Goal: Task Accomplishment & Management: Manage account settings

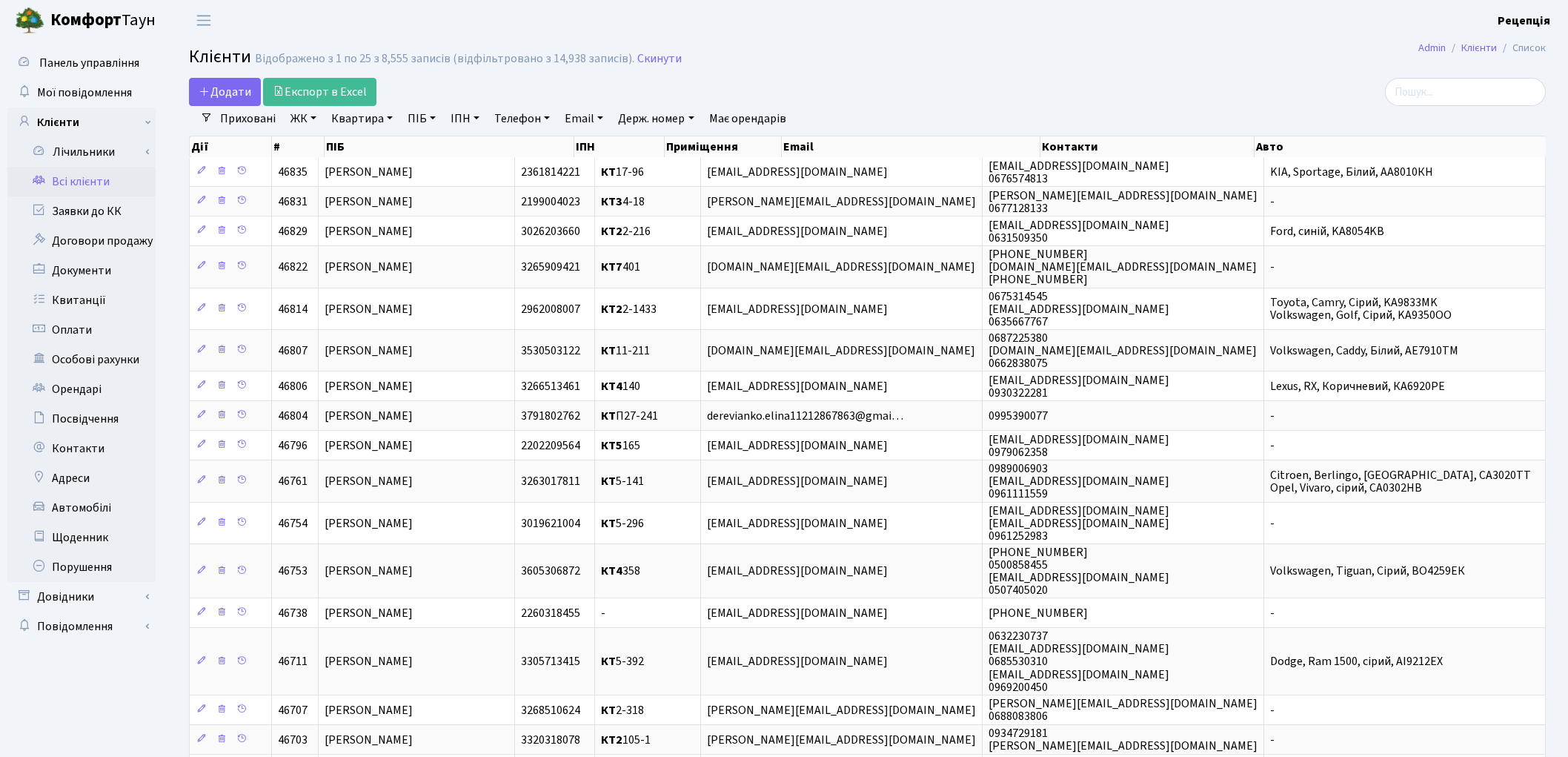
select select "25"
click at [119, 215] on link "Заявки до КК" at bounding box center [81, 211] width 148 height 30
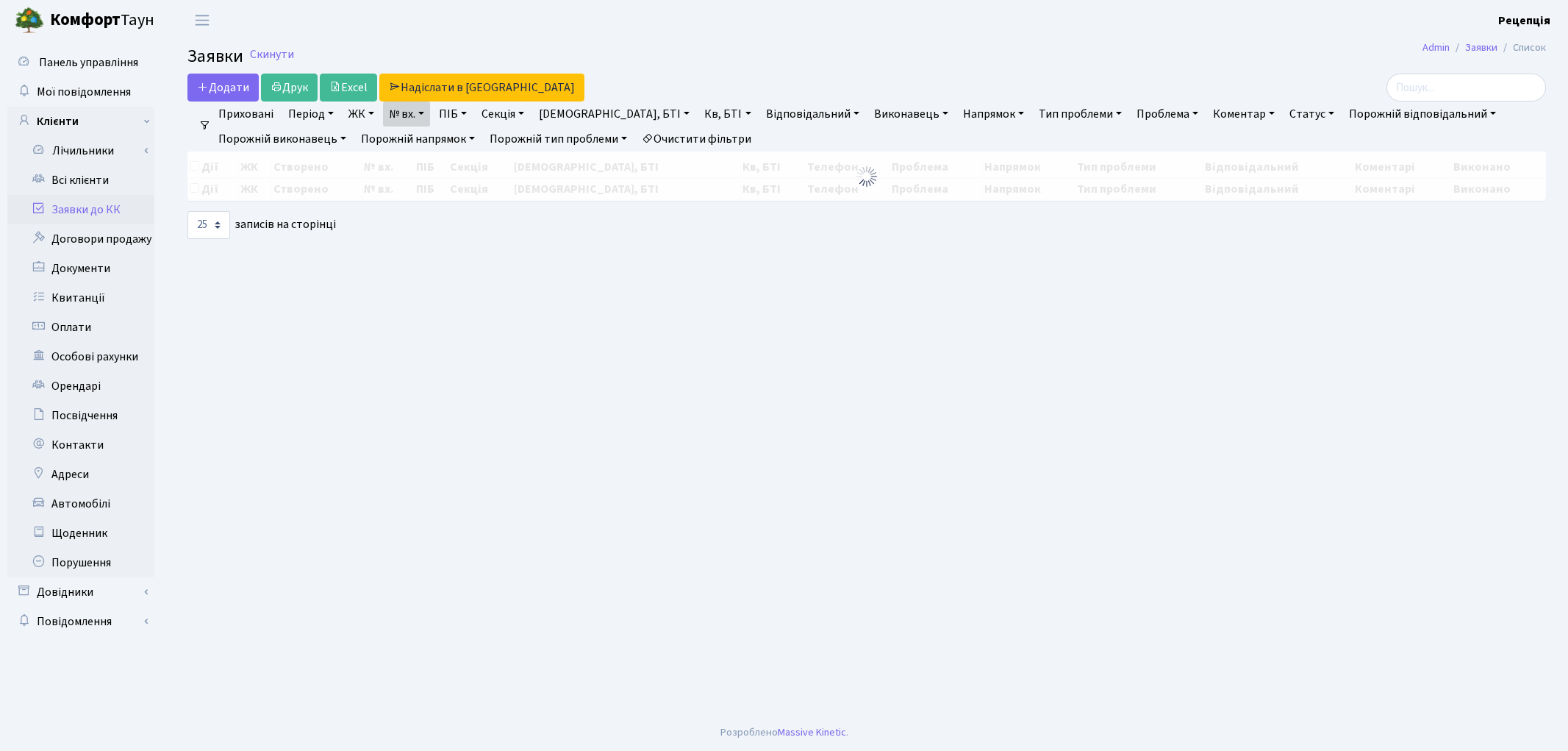
select select "25"
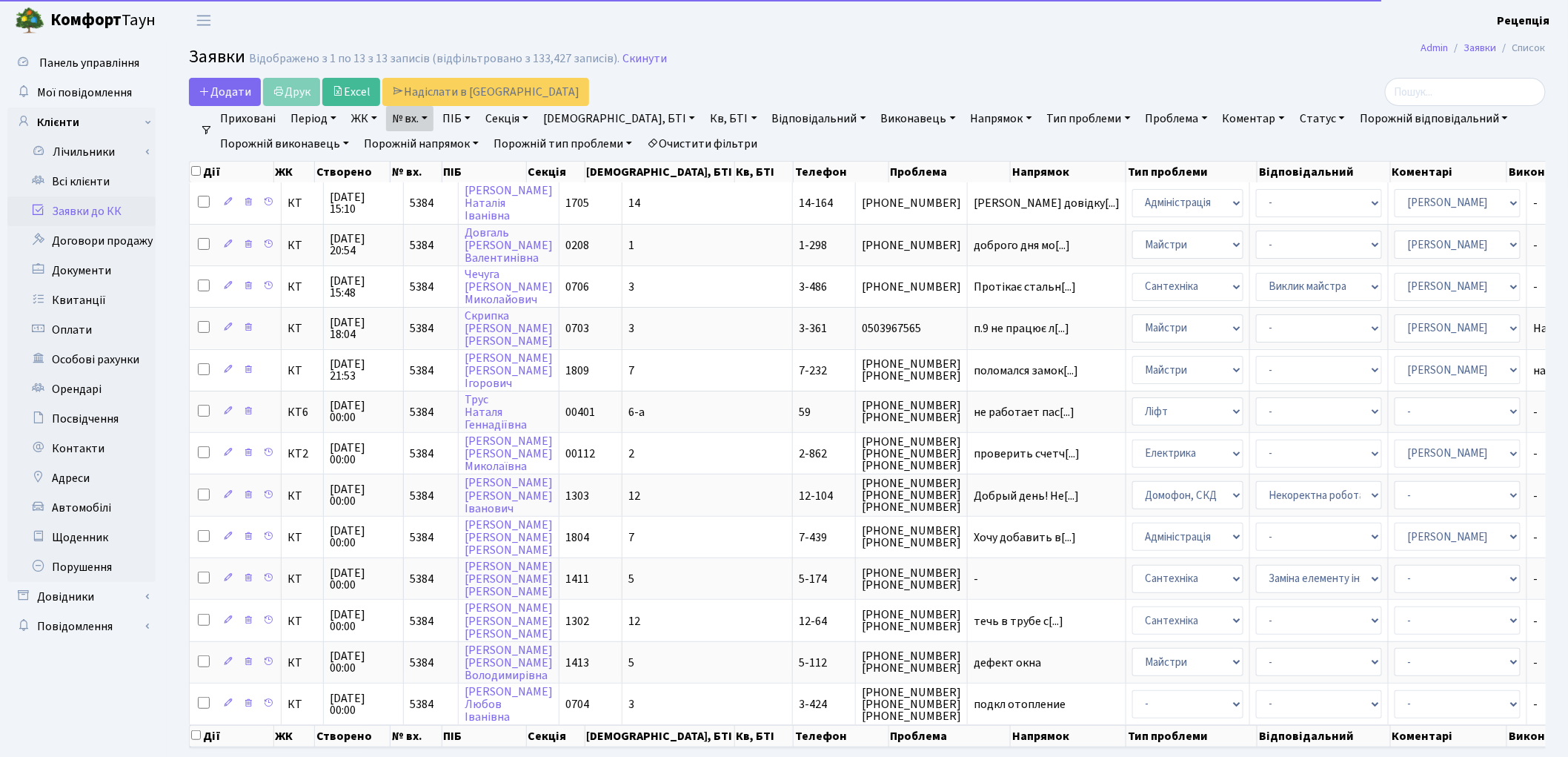
click at [690, 145] on link "Очистити фільтри" at bounding box center [702, 144] width 122 height 25
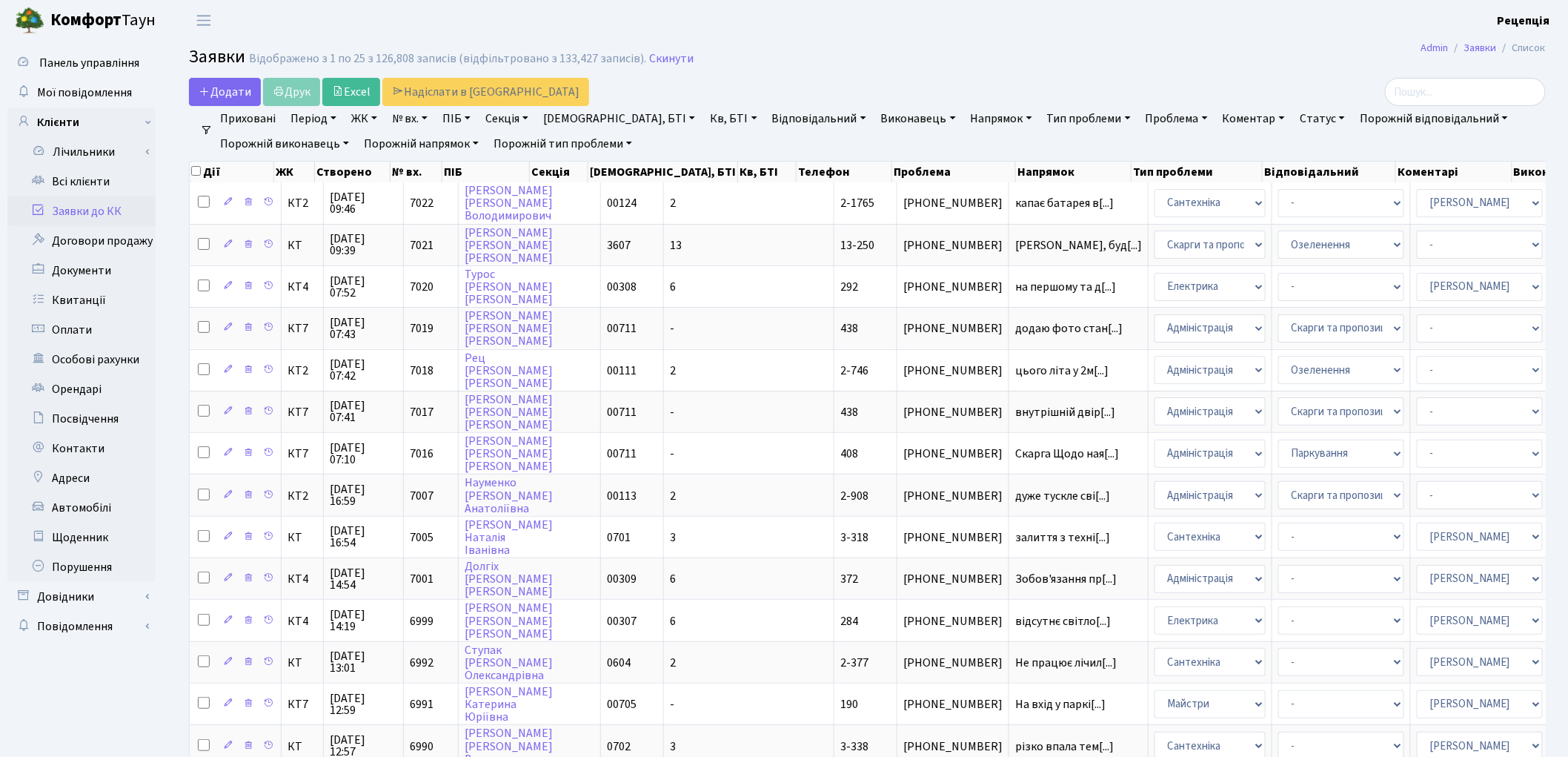
click at [375, 117] on link "ЖК" at bounding box center [363, 118] width 37 height 25
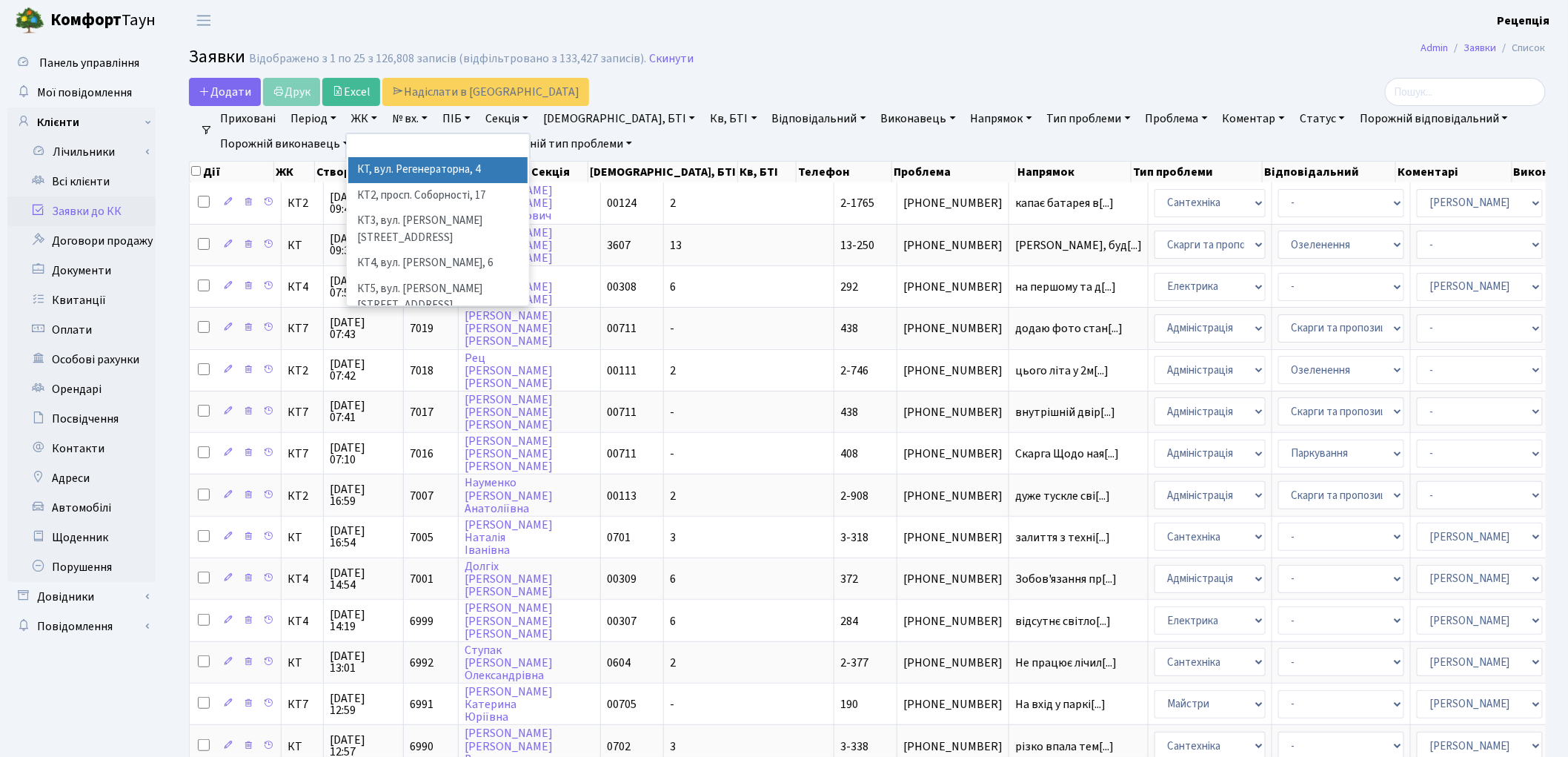
click at [390, 161] on li "КТ, вул. Регенераторна, 4" at bounding box center [438, 170] width 180 height 26
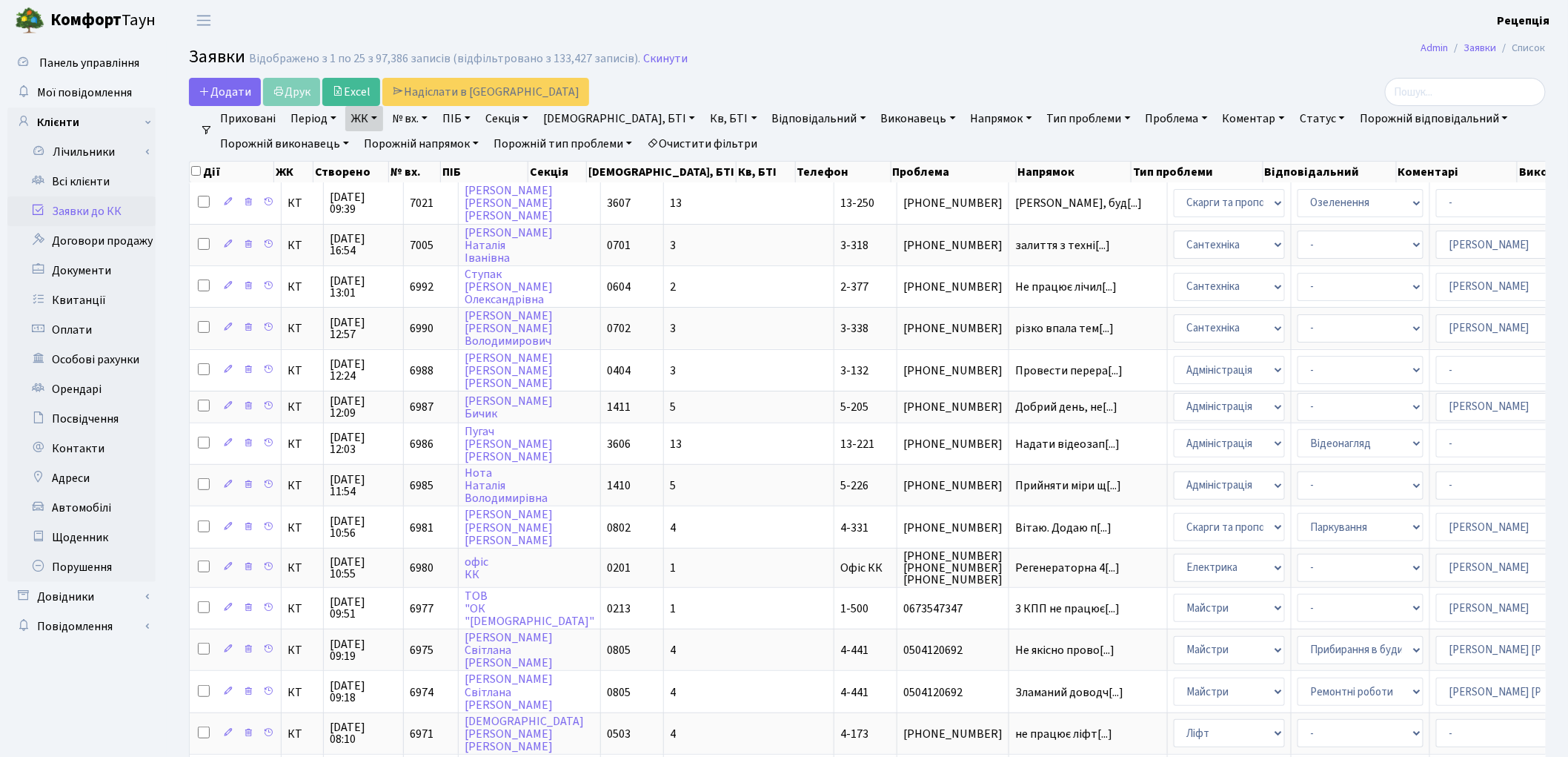
click at [704, 117] on link "Кв, БТІ" at bounding box center [733, 118] width 58 height 25
type input "5-226"
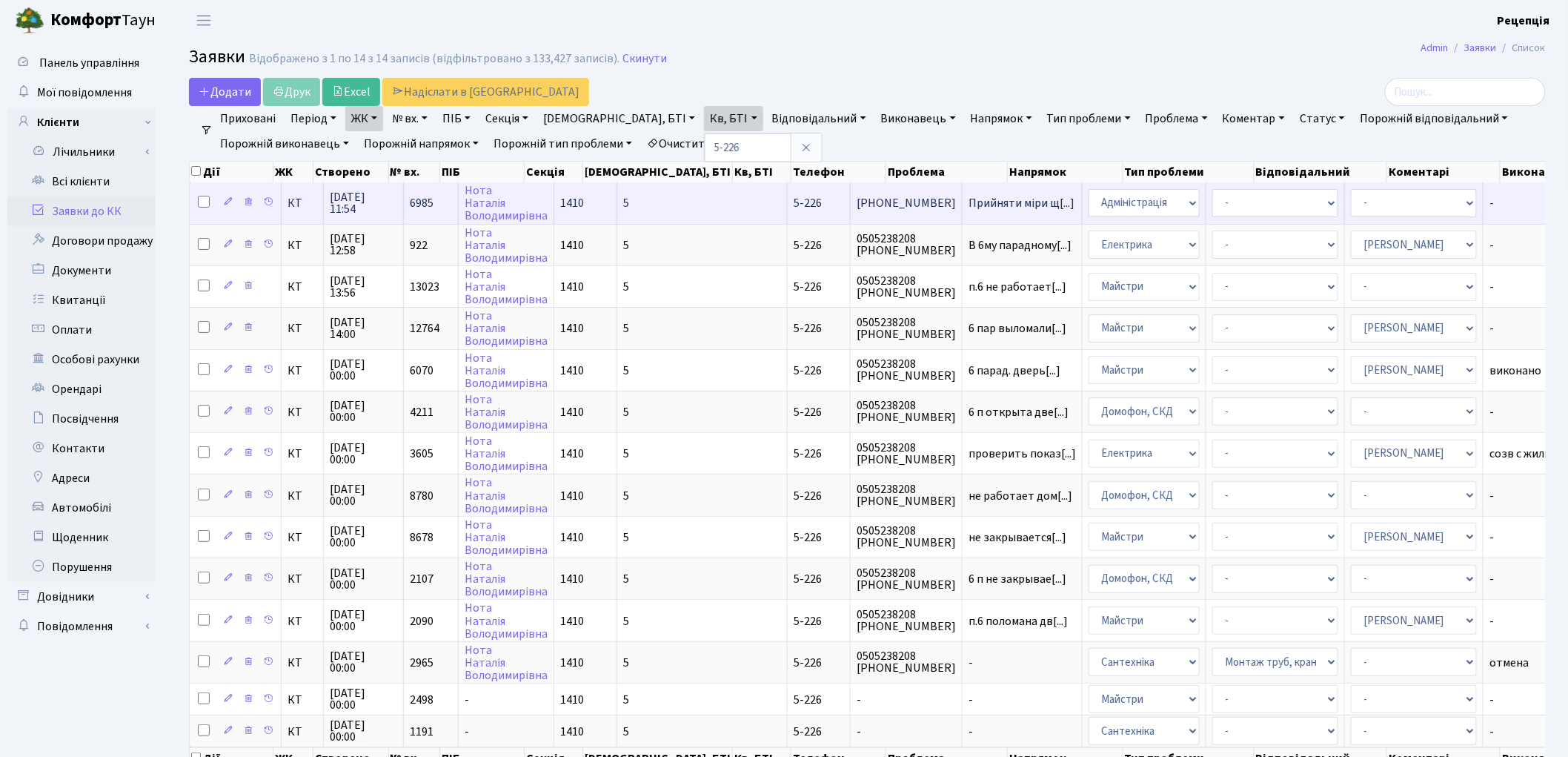
click at [787, 195] on td "5-226" at bounding box center [819, 202] width 63 height 41
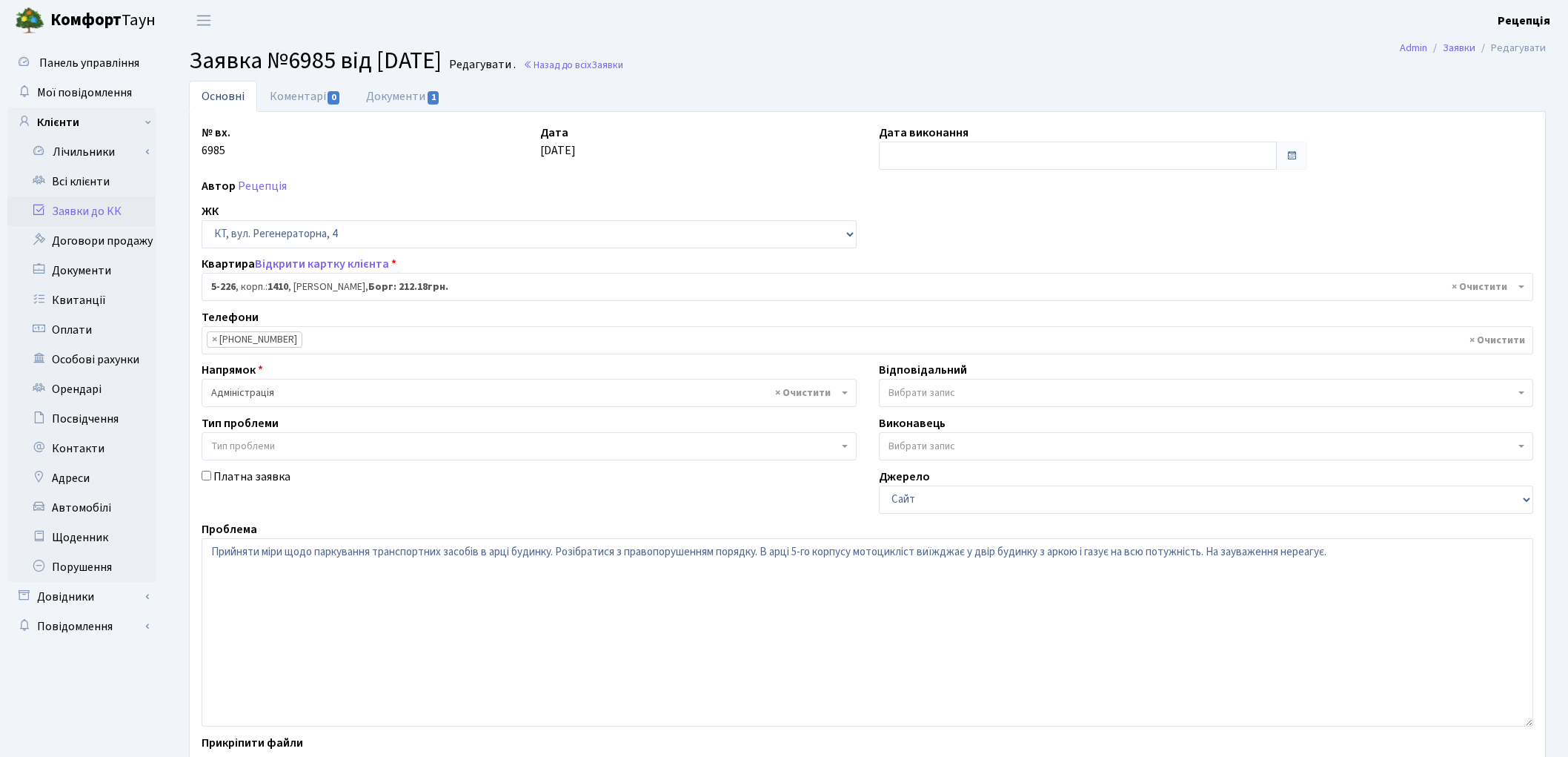
select select "2304"
click at [379, 97] on link "Документи 1" at bounding box center [402, 96] width 99 height 31
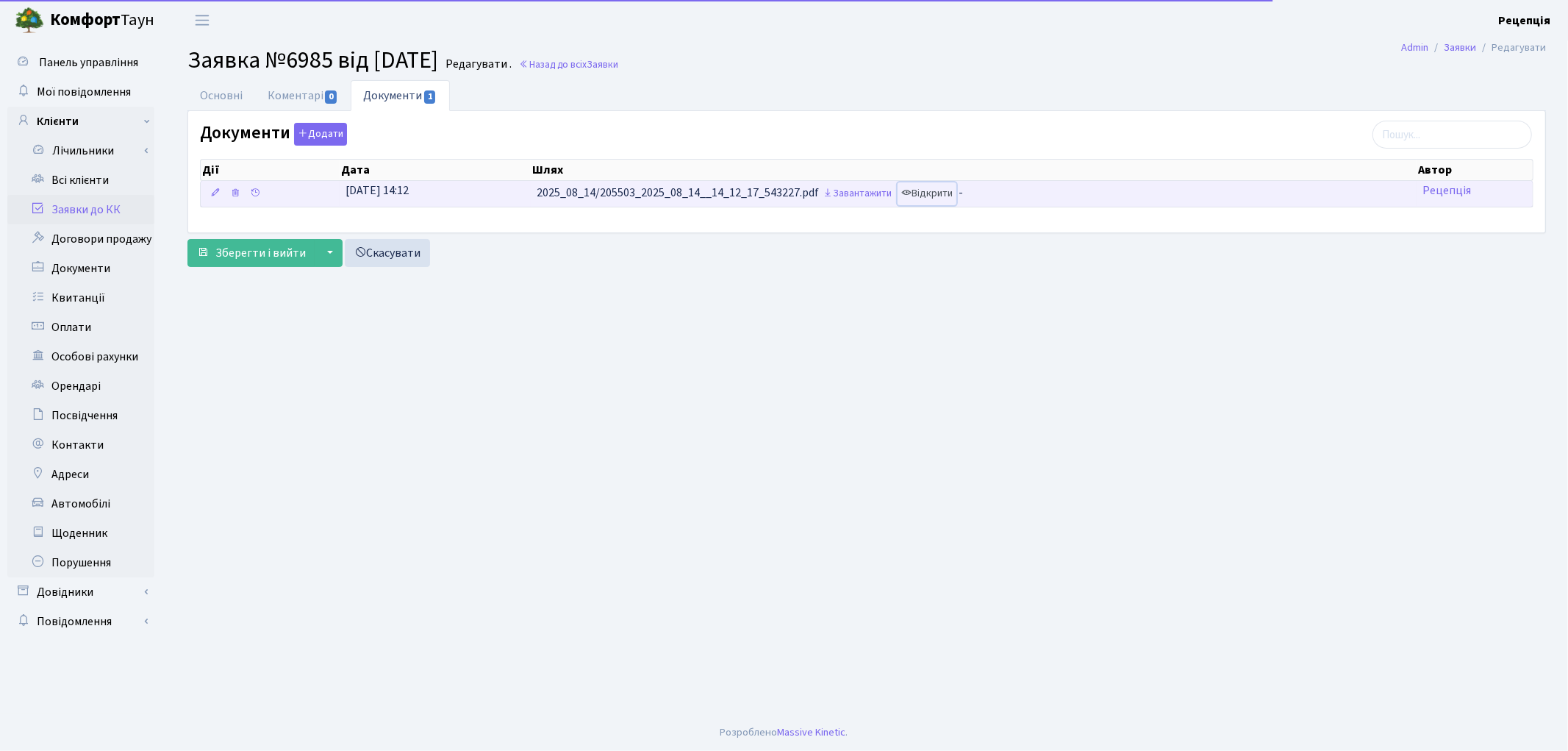
click at [942, 195] on link "Відкрити" at bounding box center [926, 194] width 59 height 23
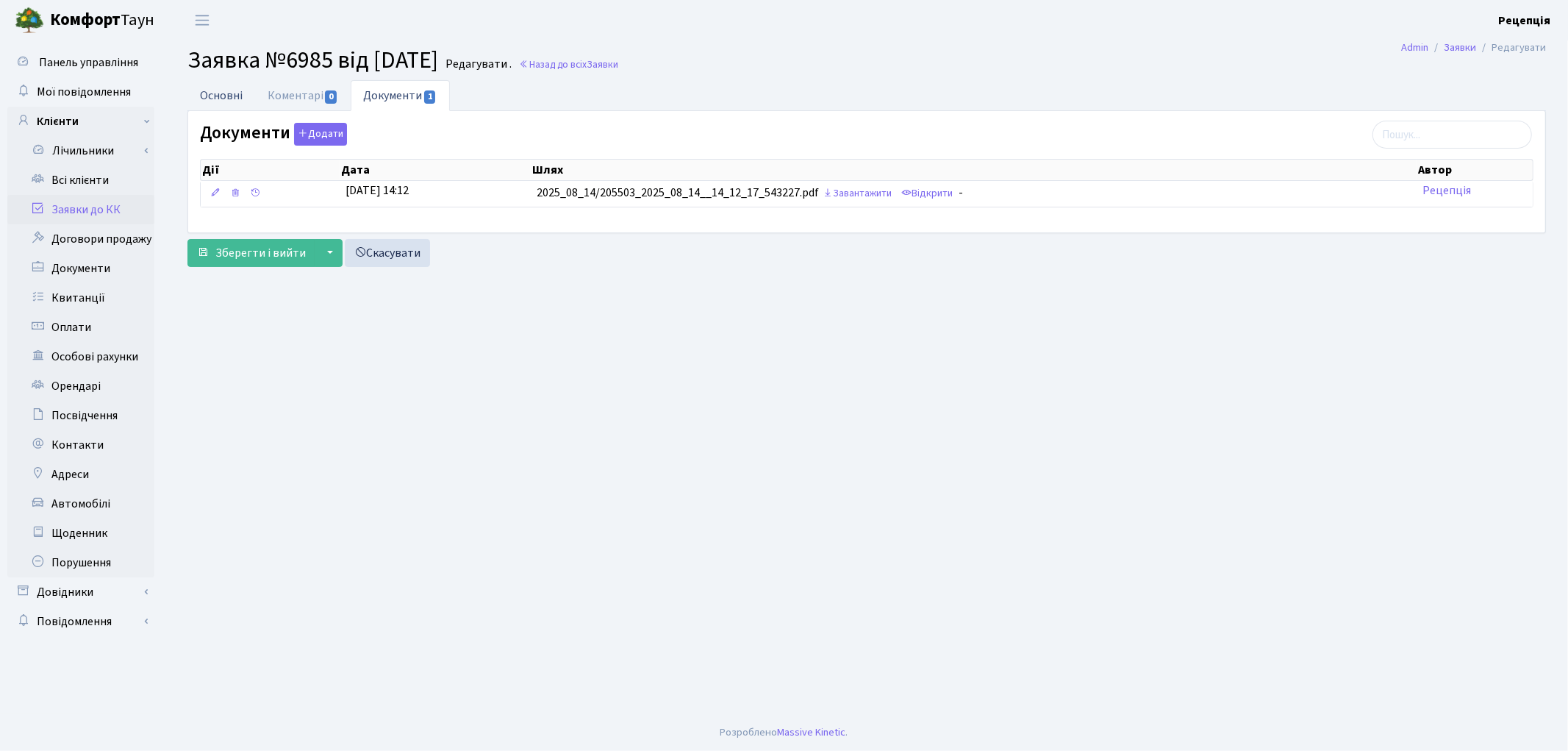
click at [228, 96] on link "Основні" at bounding box center [221, 95] width 68 height 31
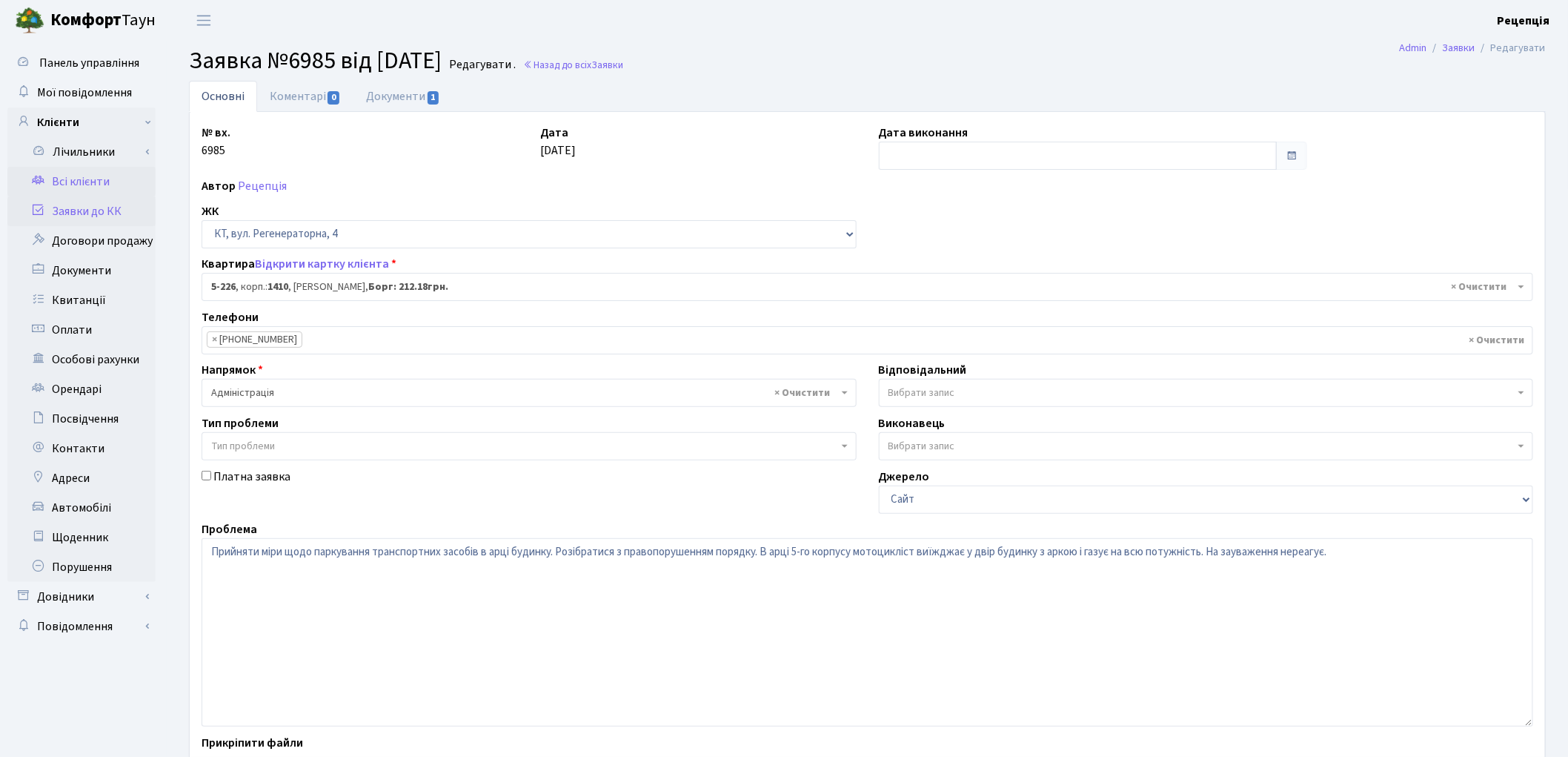
click at [67, 172] on link "Всі клієнти" at bounding box center [81, 182] width 148 height 30
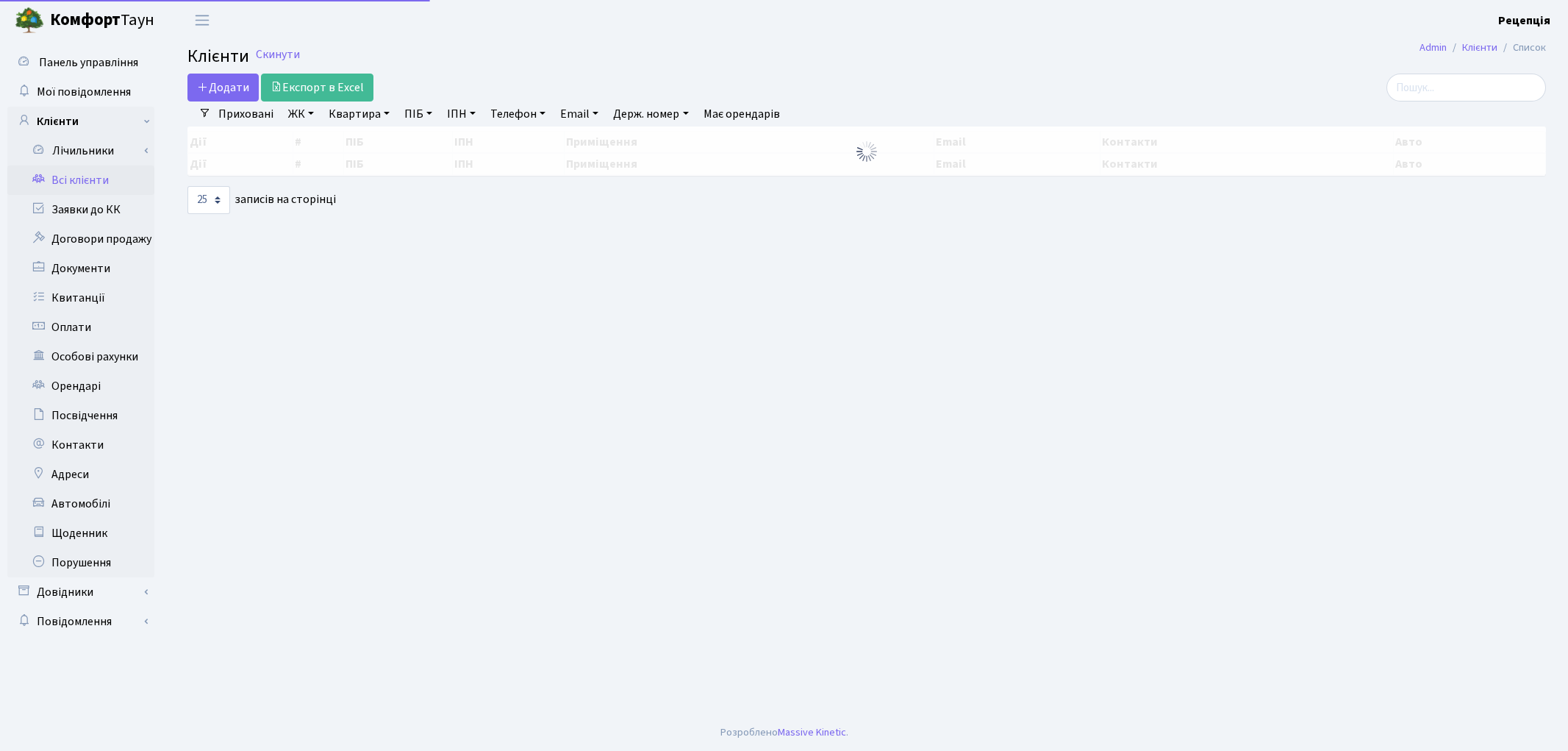
select select "25"
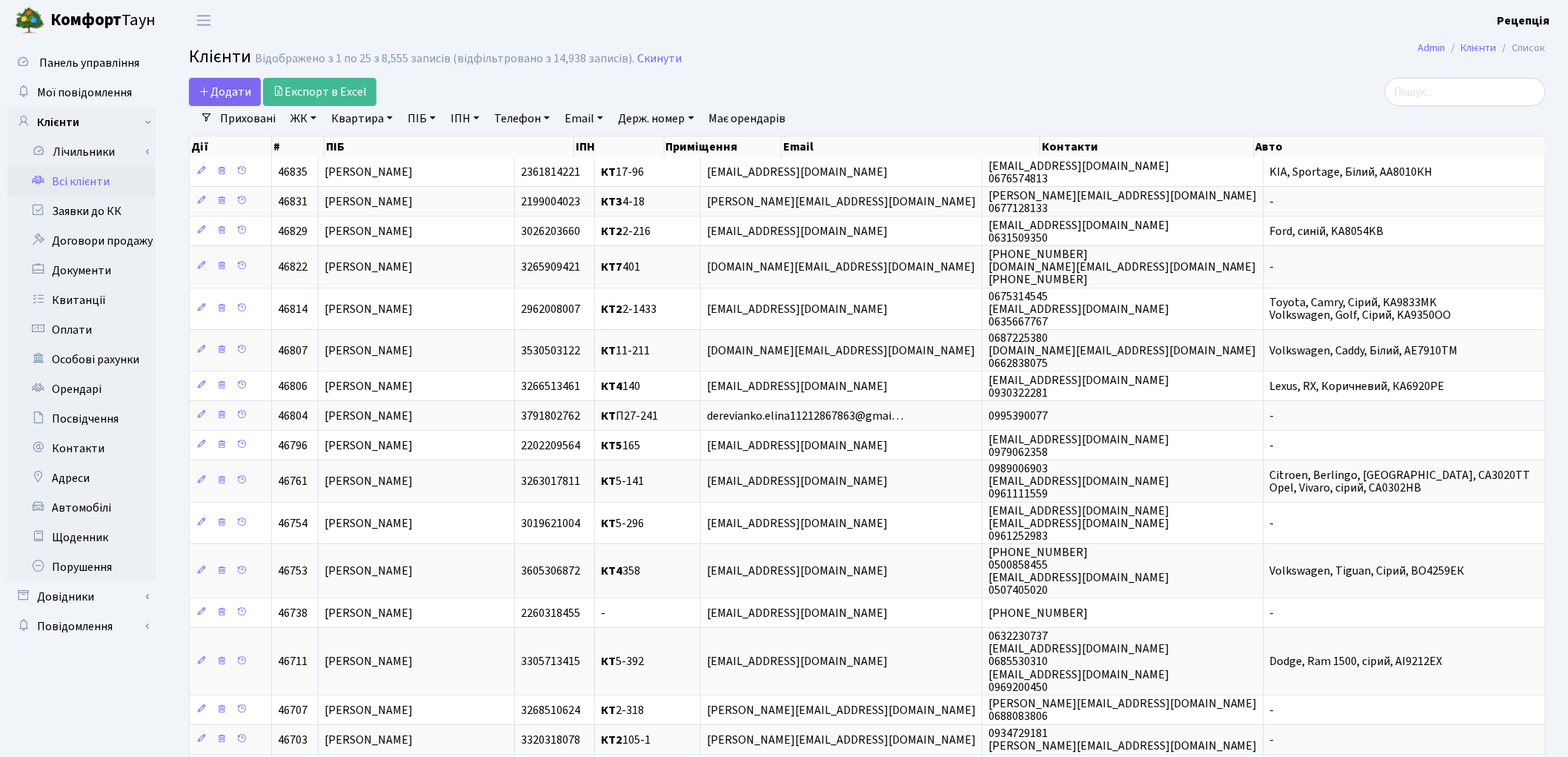
click at [315, 110] on link "ЖК" at bounding box center [303, 118] width 37 height 25
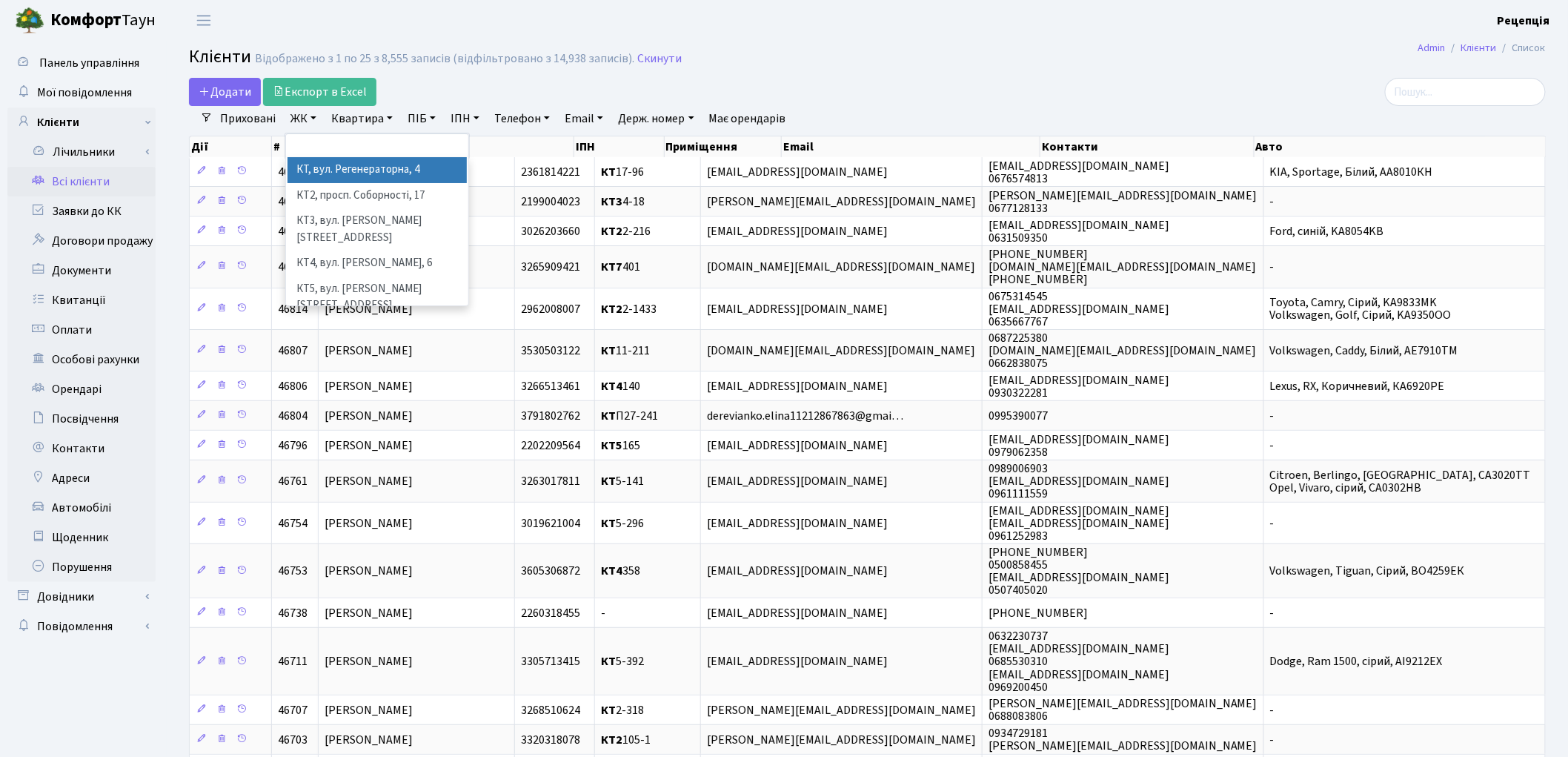
drag, startPoint x: 323, startPoint y: 171, endPoint x: 331, endPoint y: 153, distance: 19.7
click at [323, 171] on li "КТ, вул. Регенераторна, 4" at bounding box center [377, 170] width 180 height 26
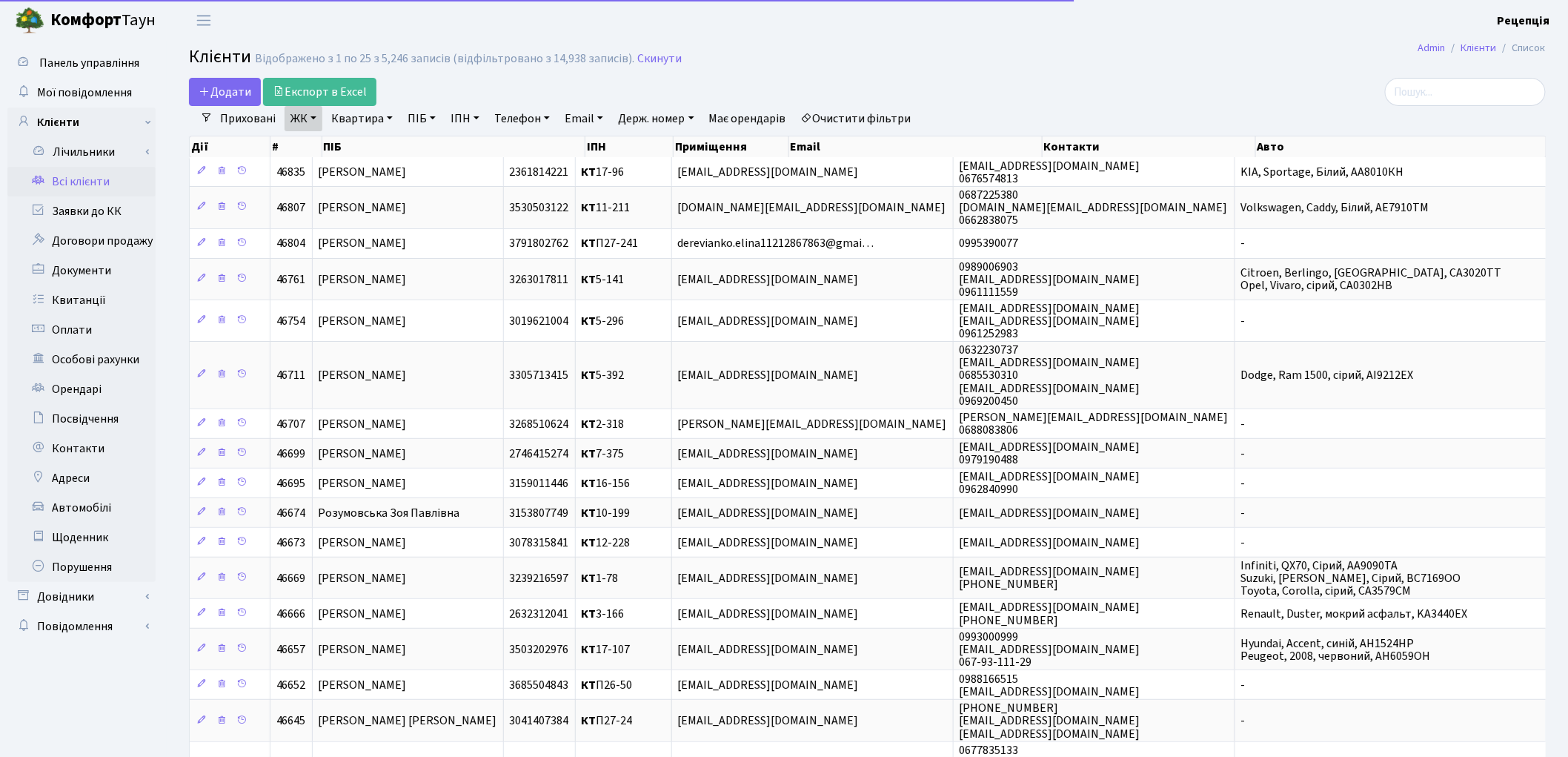
click at [356, 119] on link "Квартира" at bounding box center [362, 118] width 73 height 25
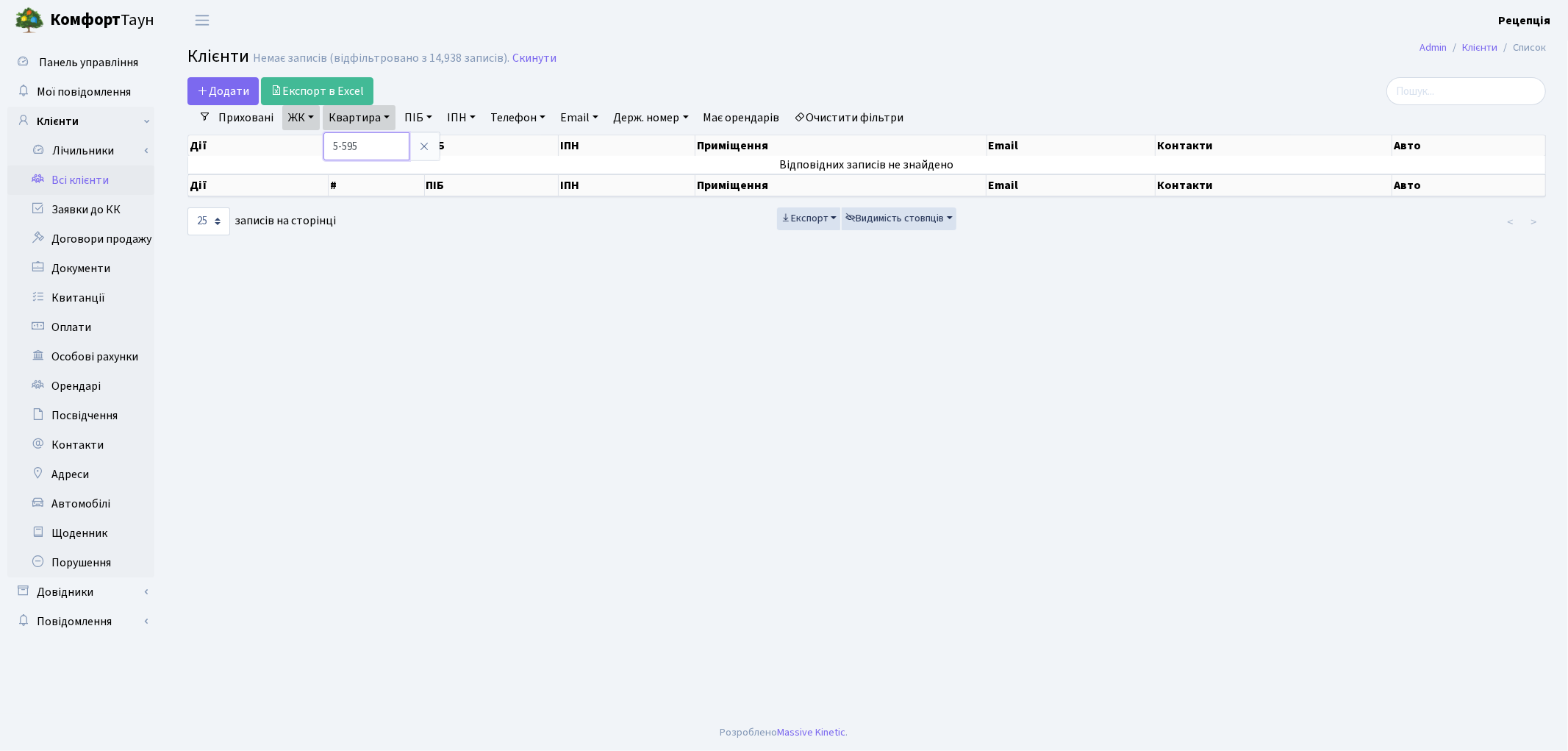
type input "5-595"
click at [875, 111] on link "Очистити фільтри" at bounding box center [849, 117] width 121 height 25
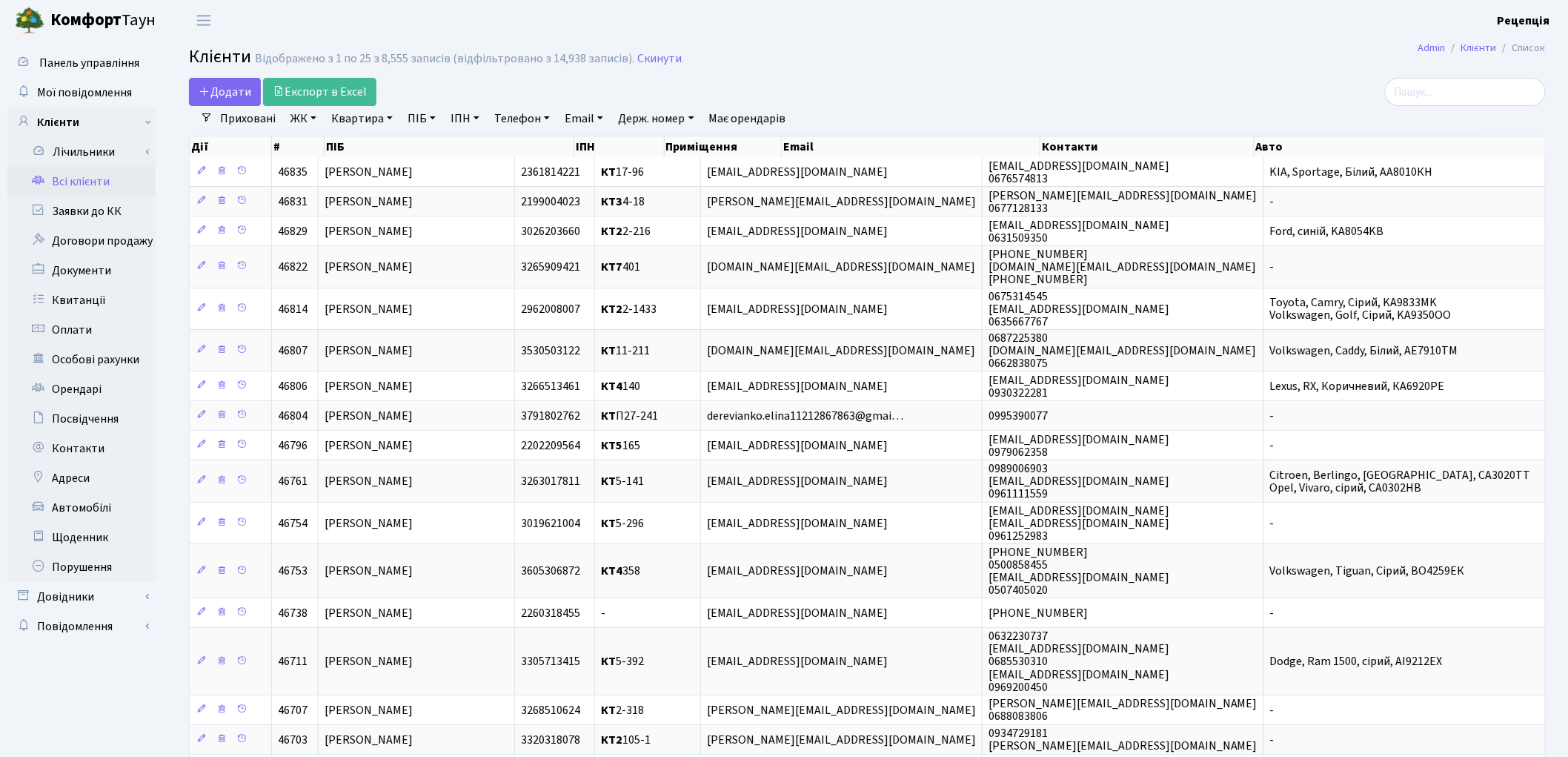
click at [409, 121] on link "ПІБ" at bounding box center [422, 118] width 40 height 25
type input "бродченко"
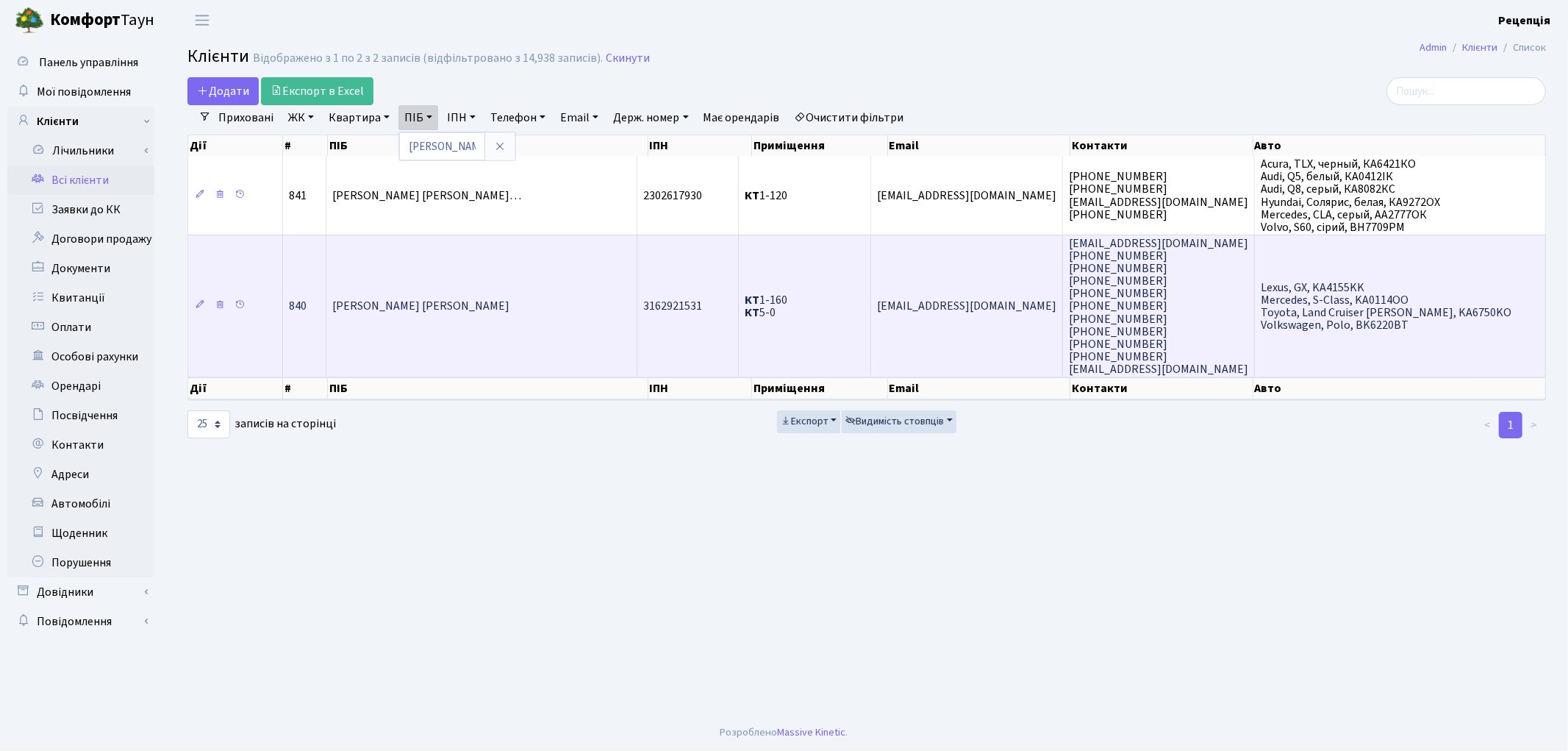
click at [530, 300] on td "[PERSON_NAME] [PERSON_NAME]" at bounding box center [482, 305] width 311 height 142
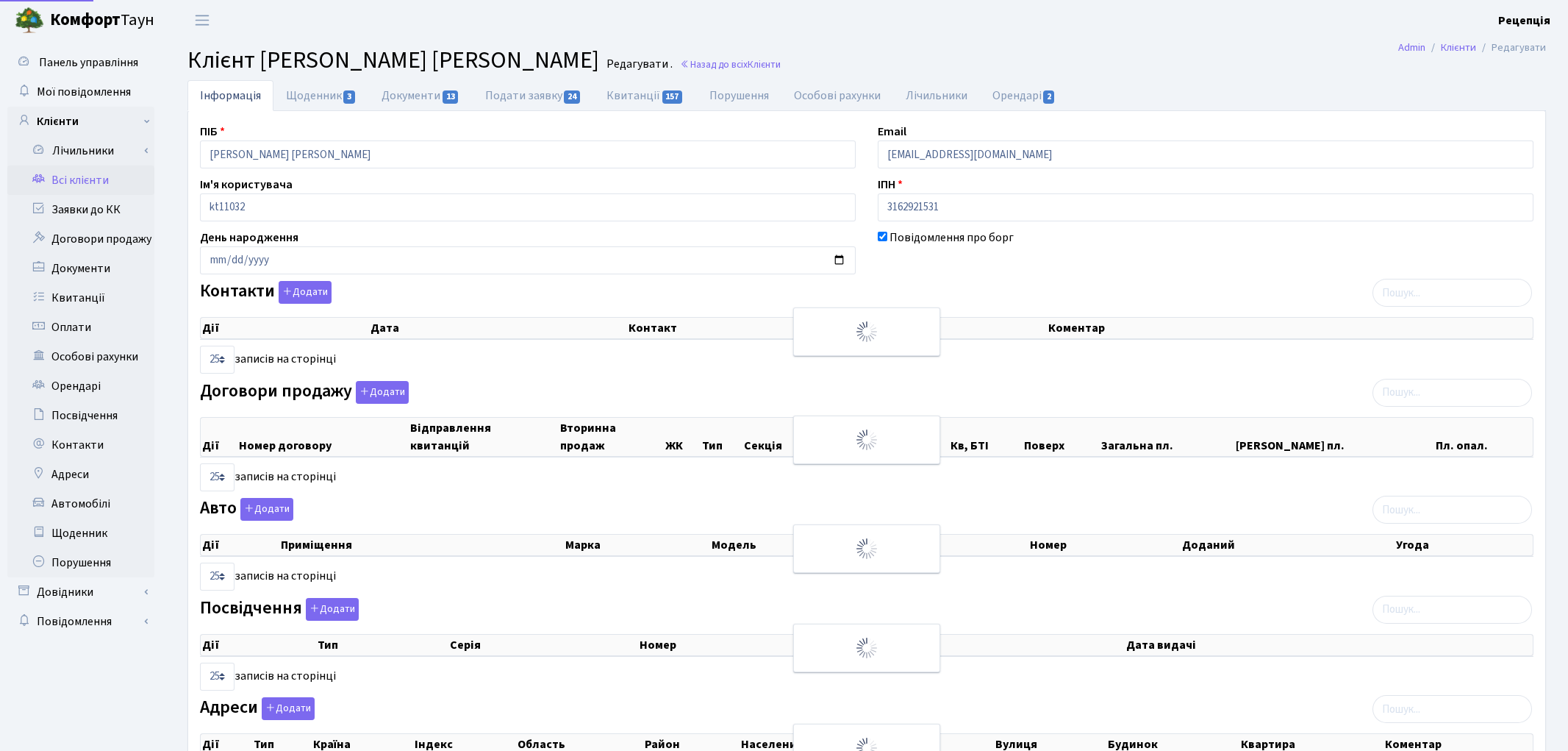
select select "25"
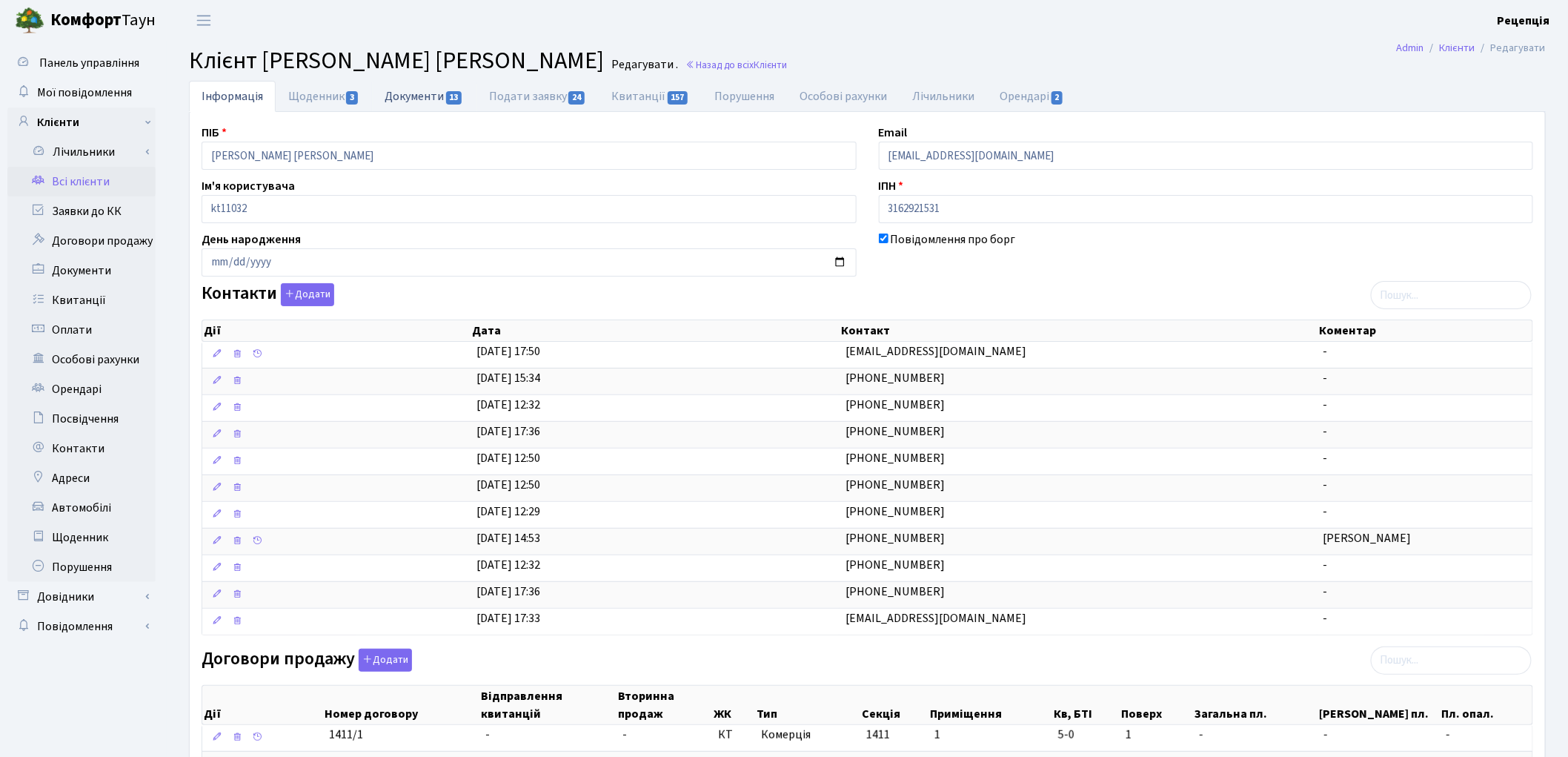
click at [418, 97] on link "Документи 13" at bounding box center [423, 96] width 104 height 31
select select "25"
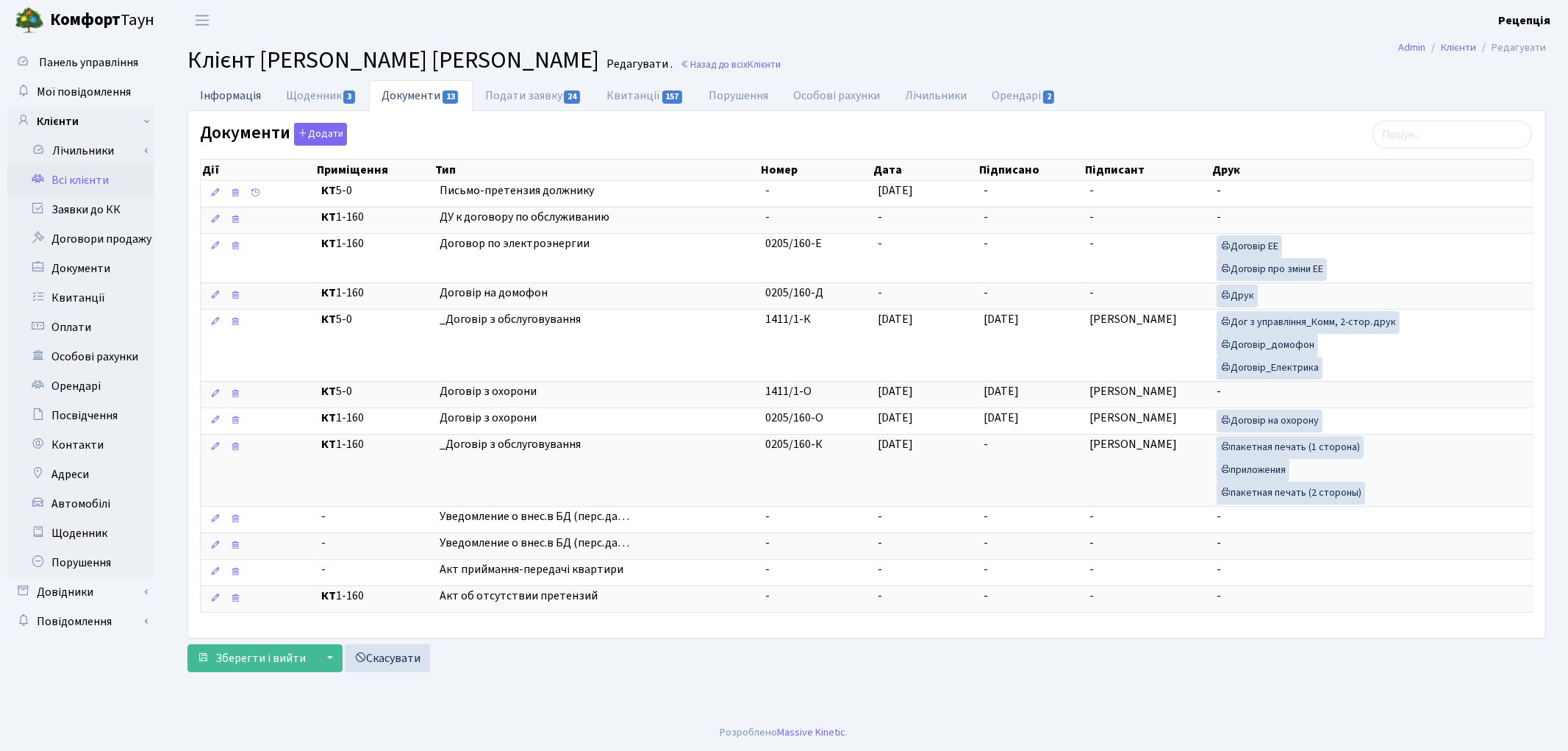
click at [257, 92] on link "Інформація" at bounding box center [230, 95] width 86 height 31
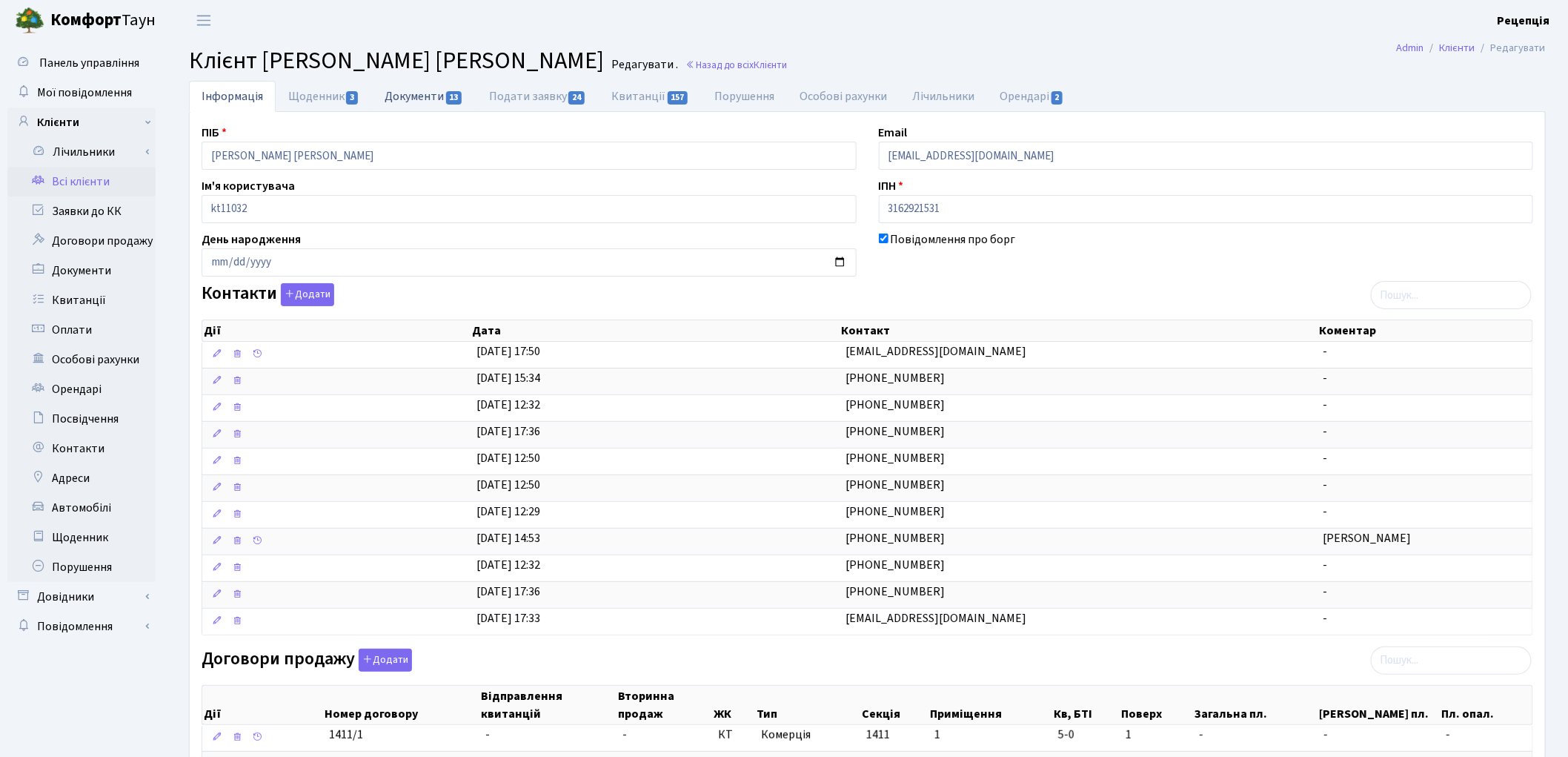
click at [436, 97] on link "Документи 13" at bounding box center [423, 96] width 104 height 31
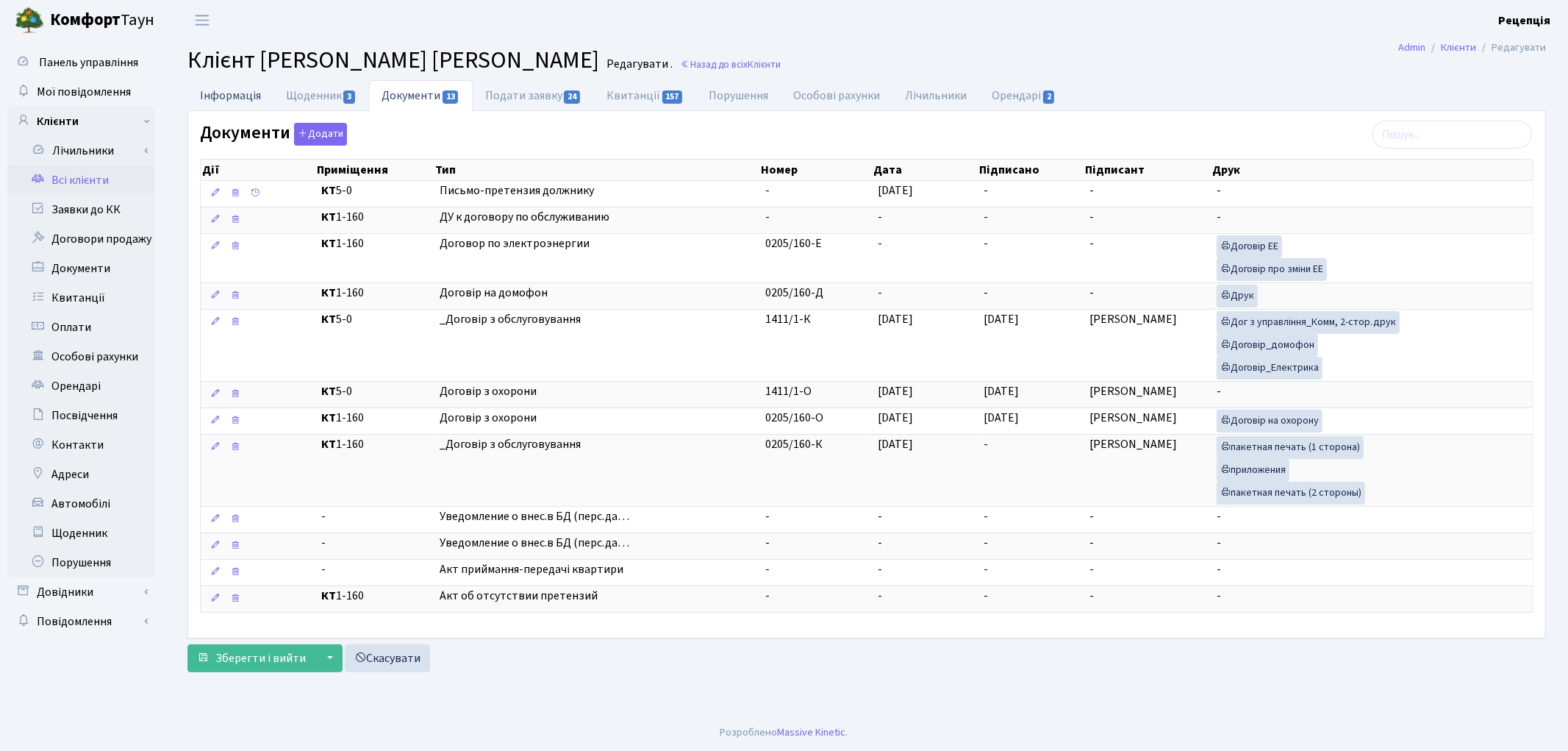
click at [240, 105] on link "Інформація" at bounding box center [230, 95] width 86 height 31
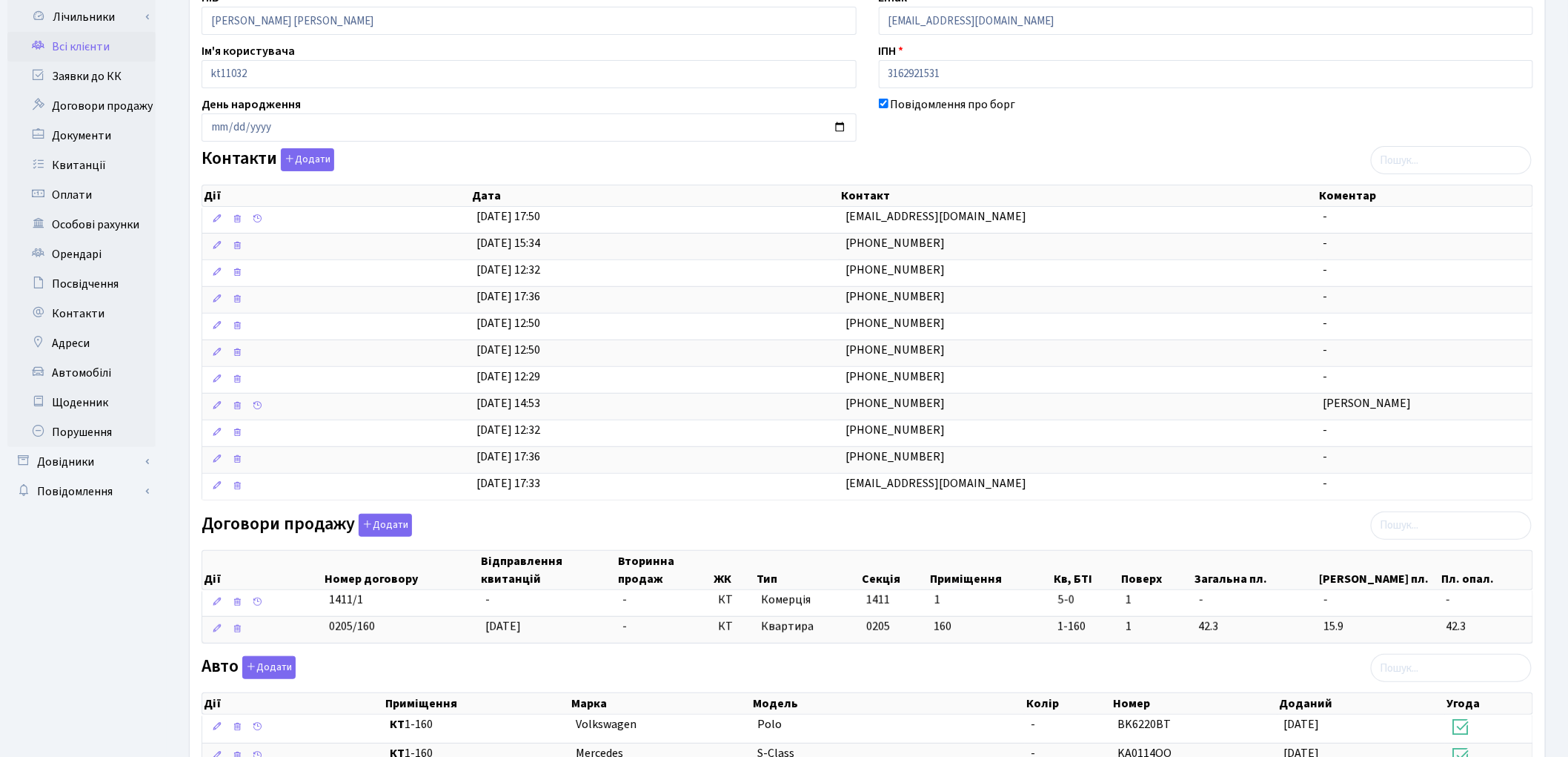
scroll to position [146, 0]
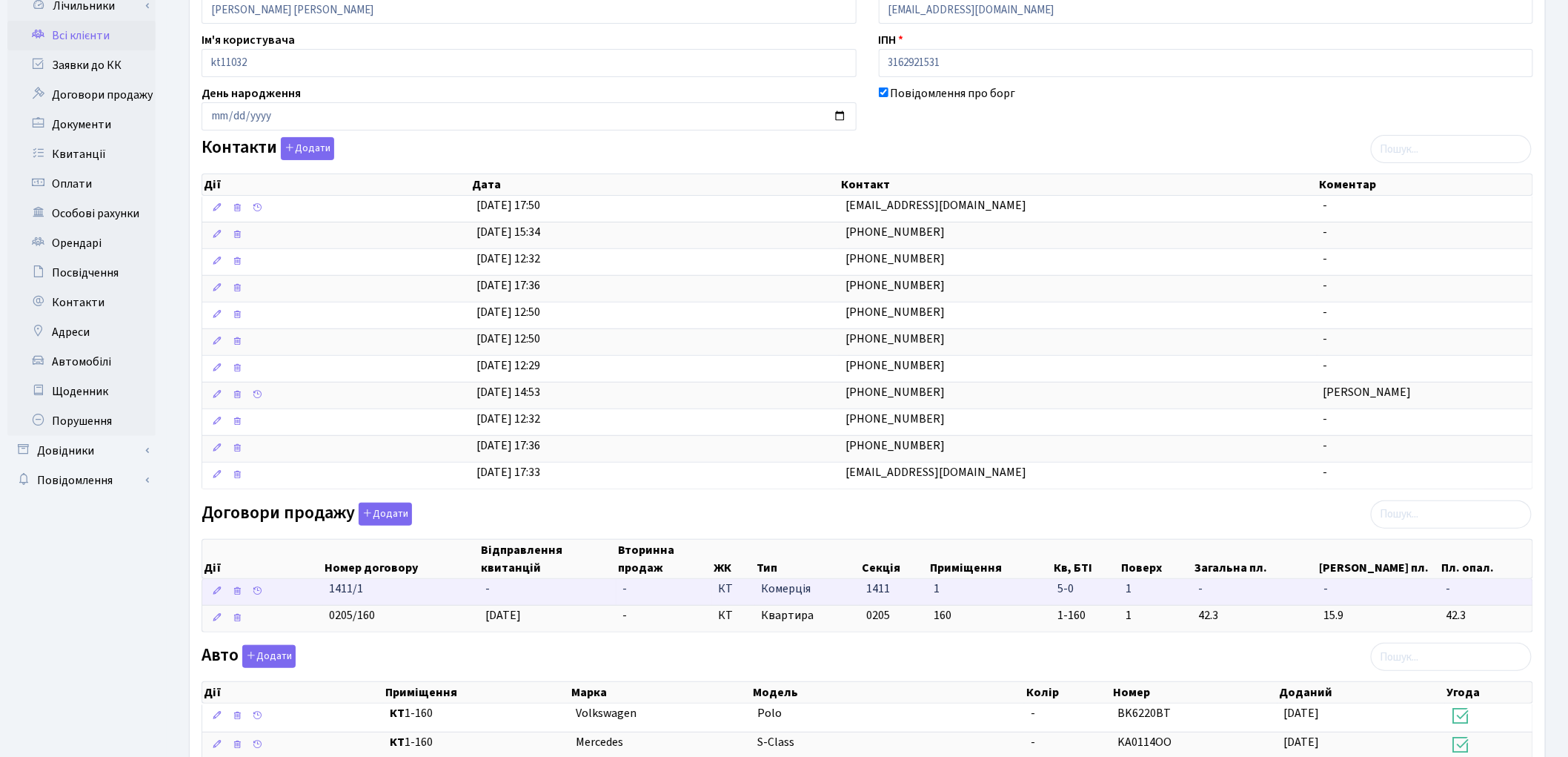
click at [799, 590] on span "Комерція" at bounding box center [807, 589] width 93 height 17
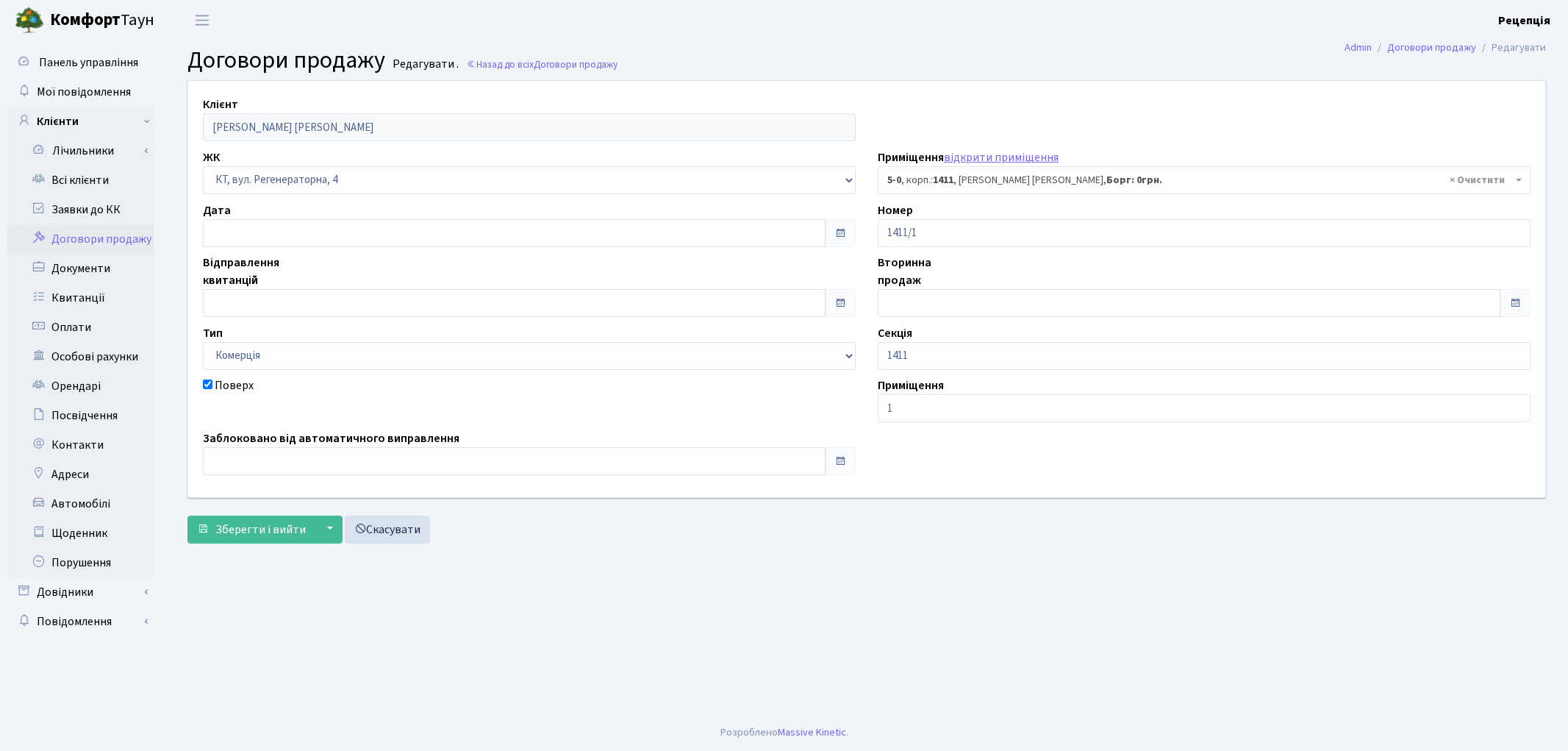
select select "5323"
click at [88, 181] on link "Всі клієнти" at bounding box center [81, 181] width 147 height 30
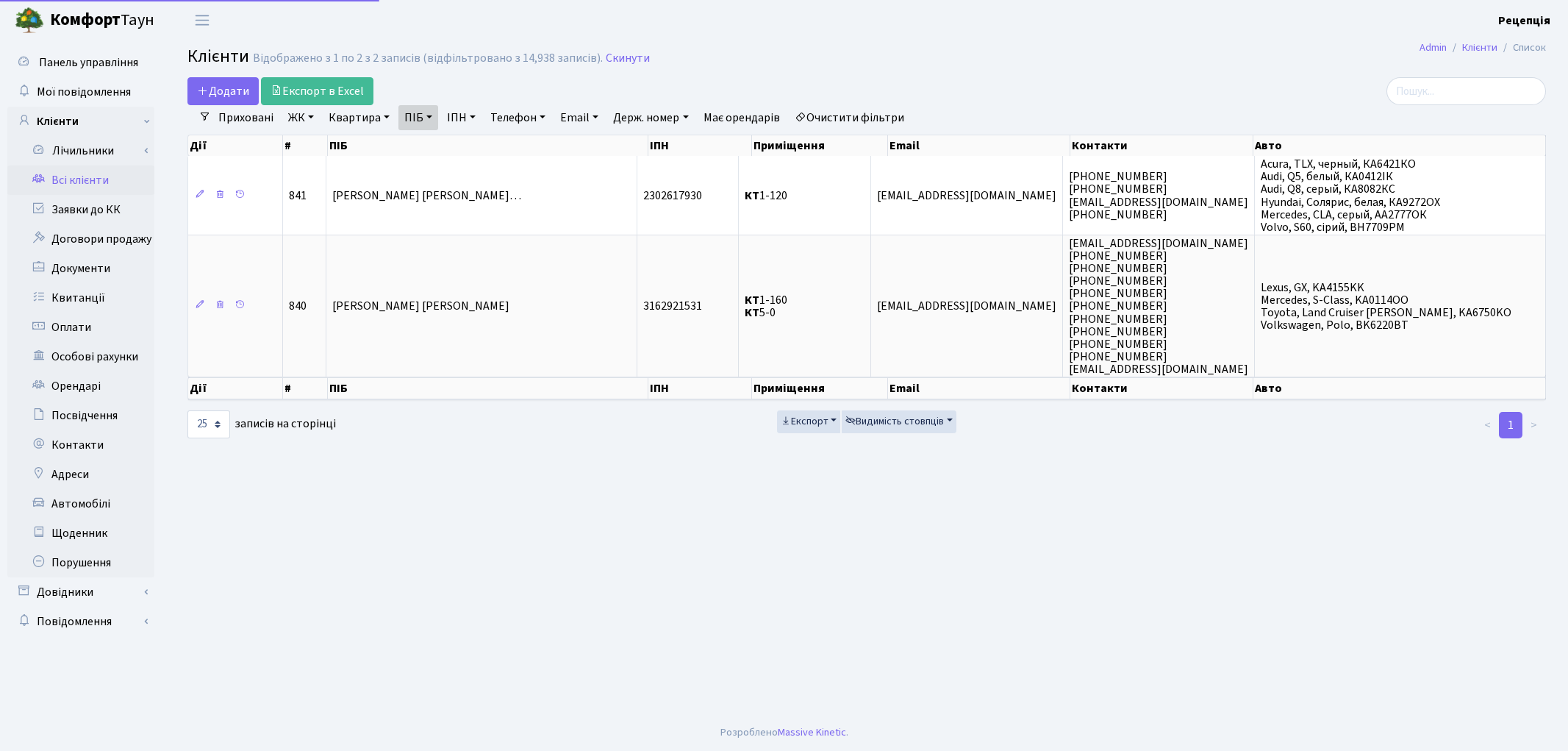
select select "25"
click at [413, 116] on link "ПІБ" at bounding box center [418, 117] width 40 height 25
click at [503, 143] on icon at bounding box center [500, 146] width 12 height 12
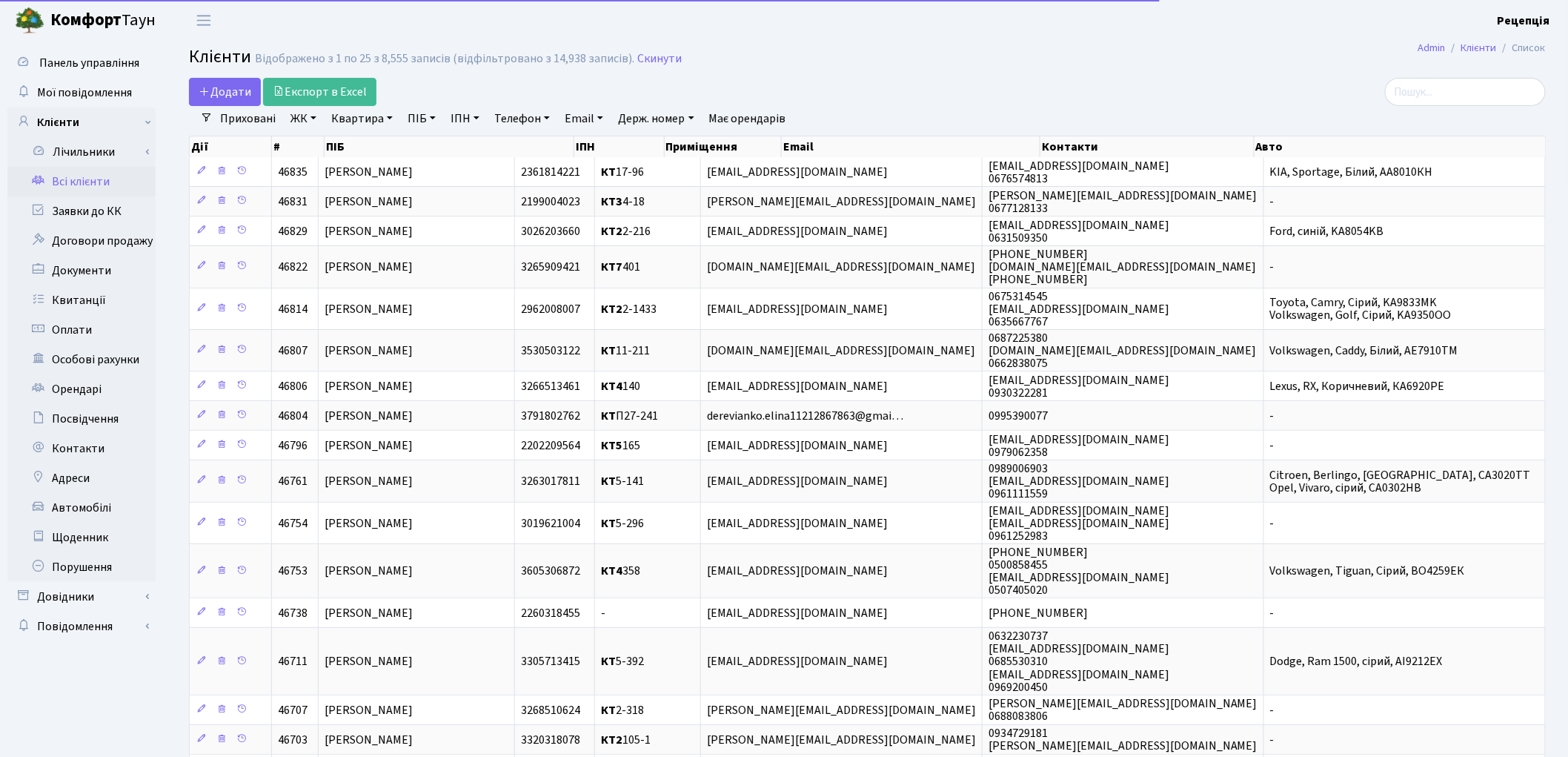
drag, startPoint x: 288, startPoint y: 112, endPoint x: 303, endPoint y: 119, distance: 16.6
click at [288, 114] on link "ЖК" at bounding box center [303, 118] width 37 height 25
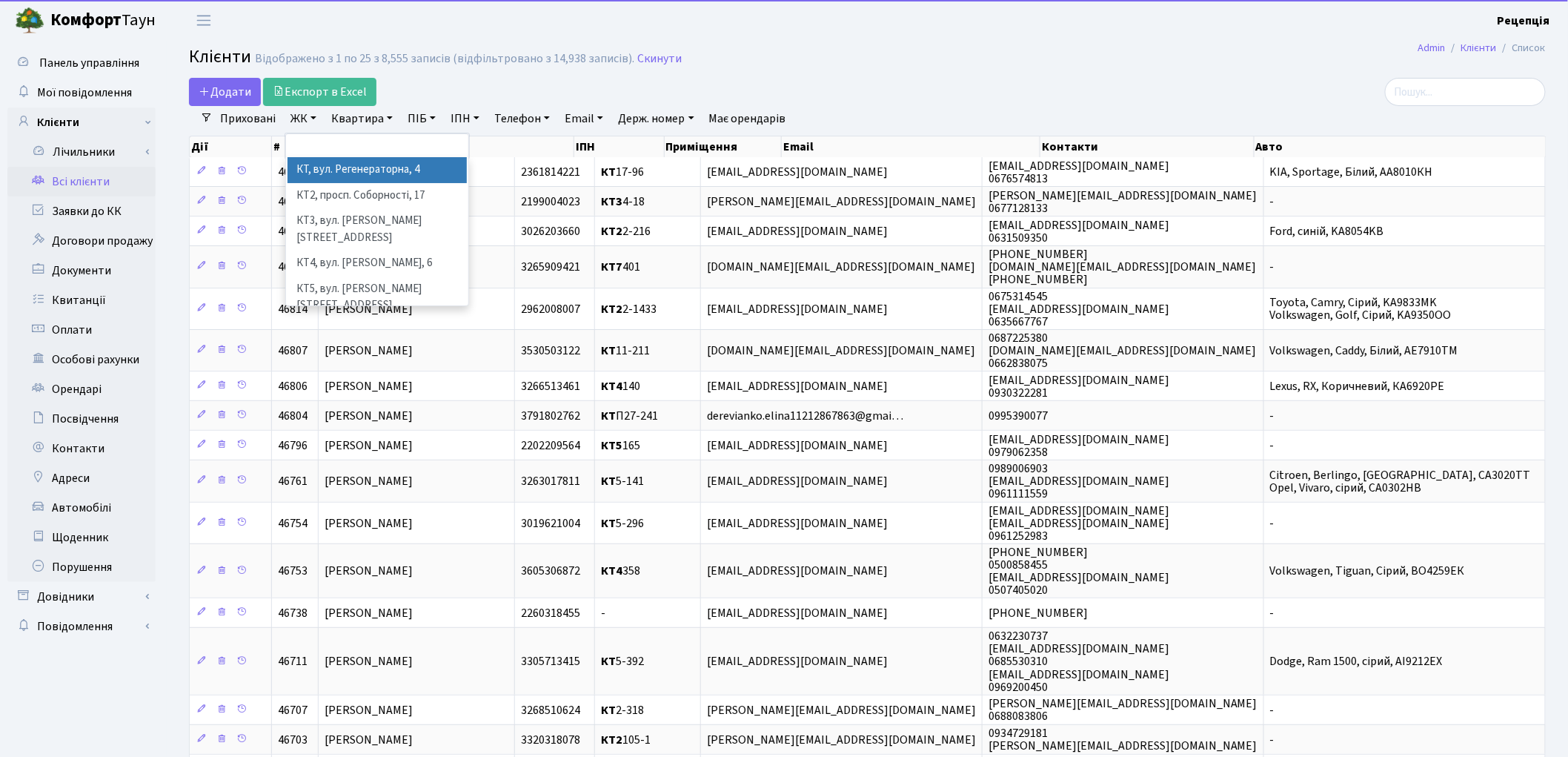
click at [335, 166] on li "КТ, вул. Регенераторна, 4" at bounding box center [377, 170] width 180 height 26
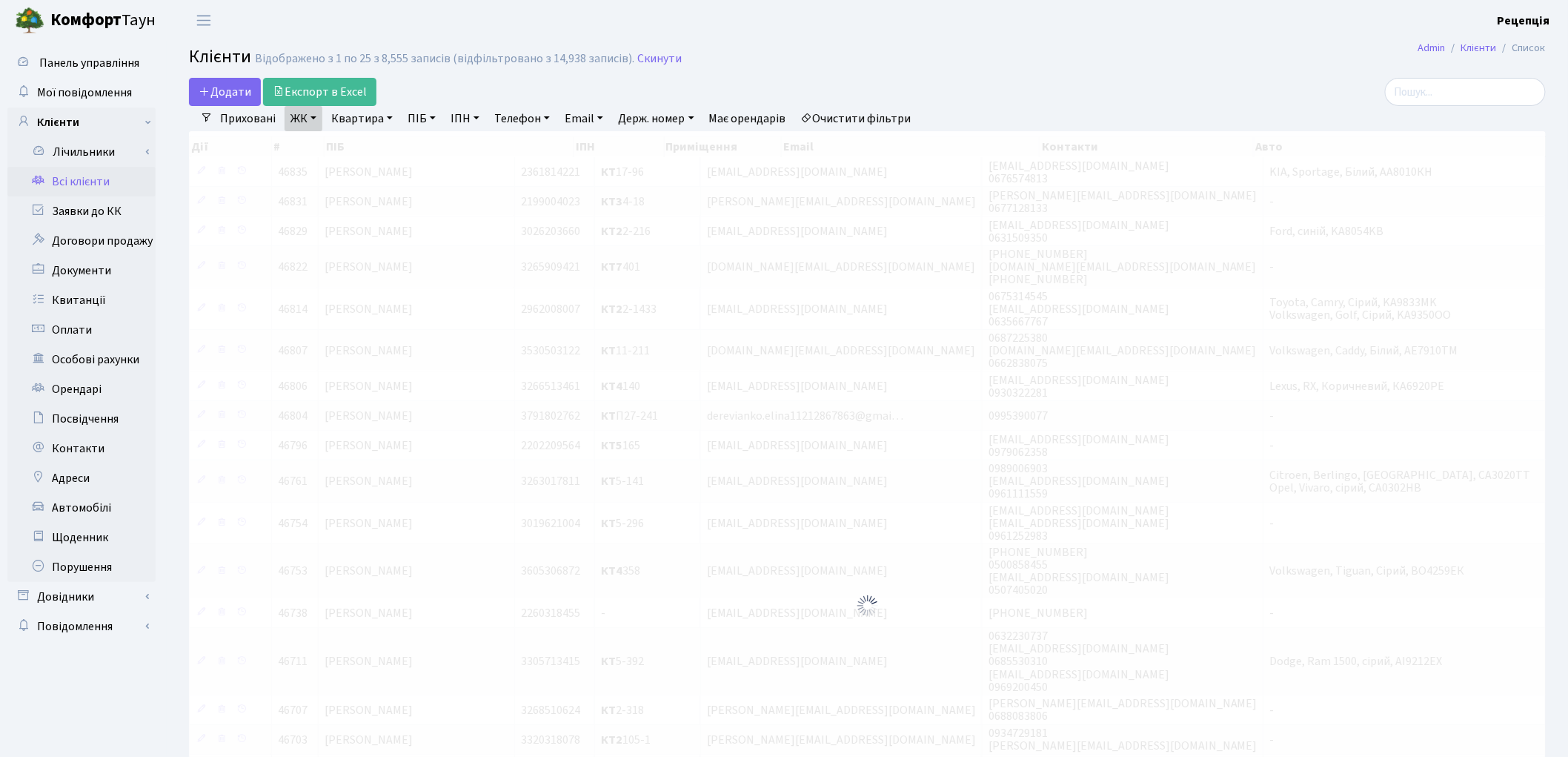
click at [363, 119] on link "Квартира" at bounding box center [362, 118] width 73 height 25
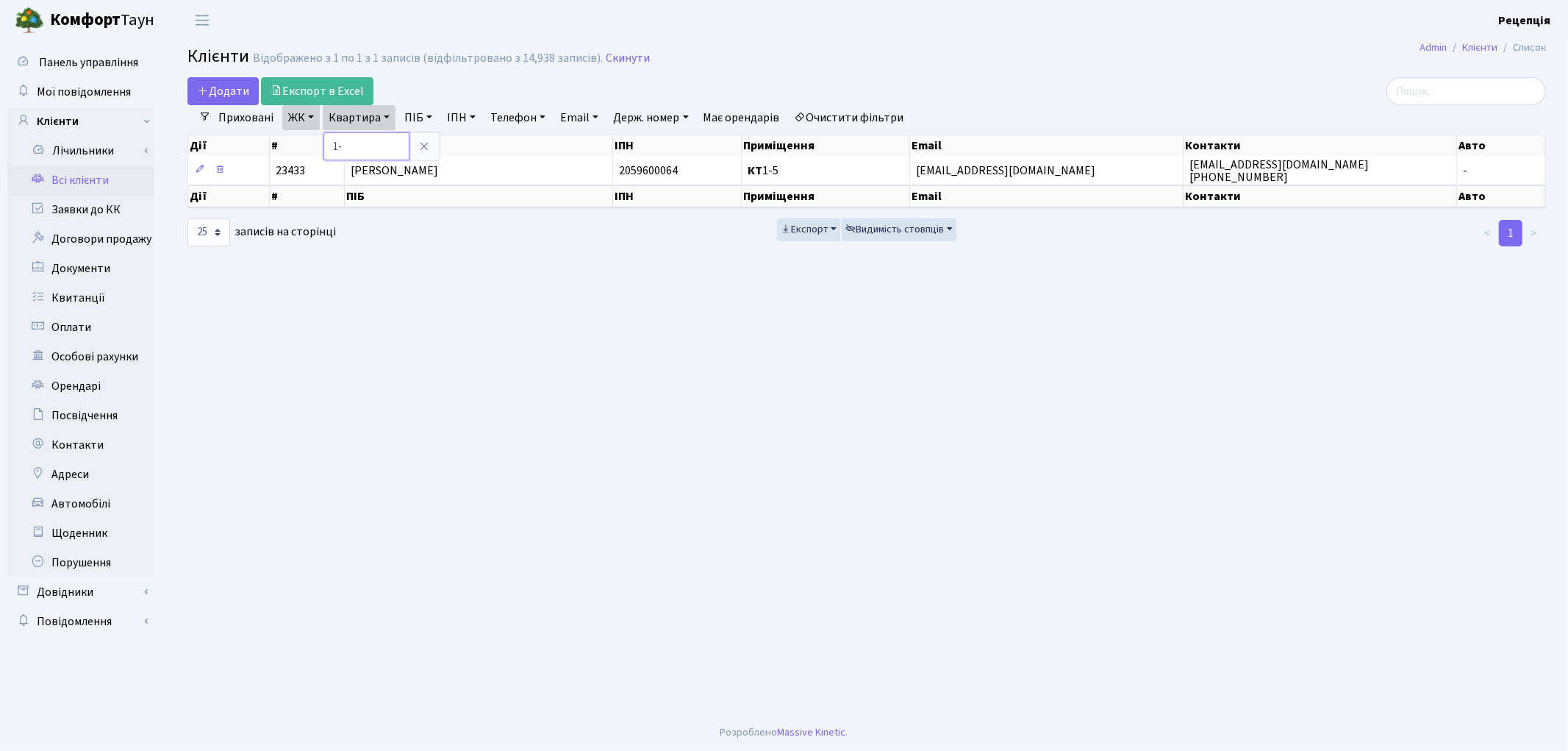
type input "1"
type input "5"
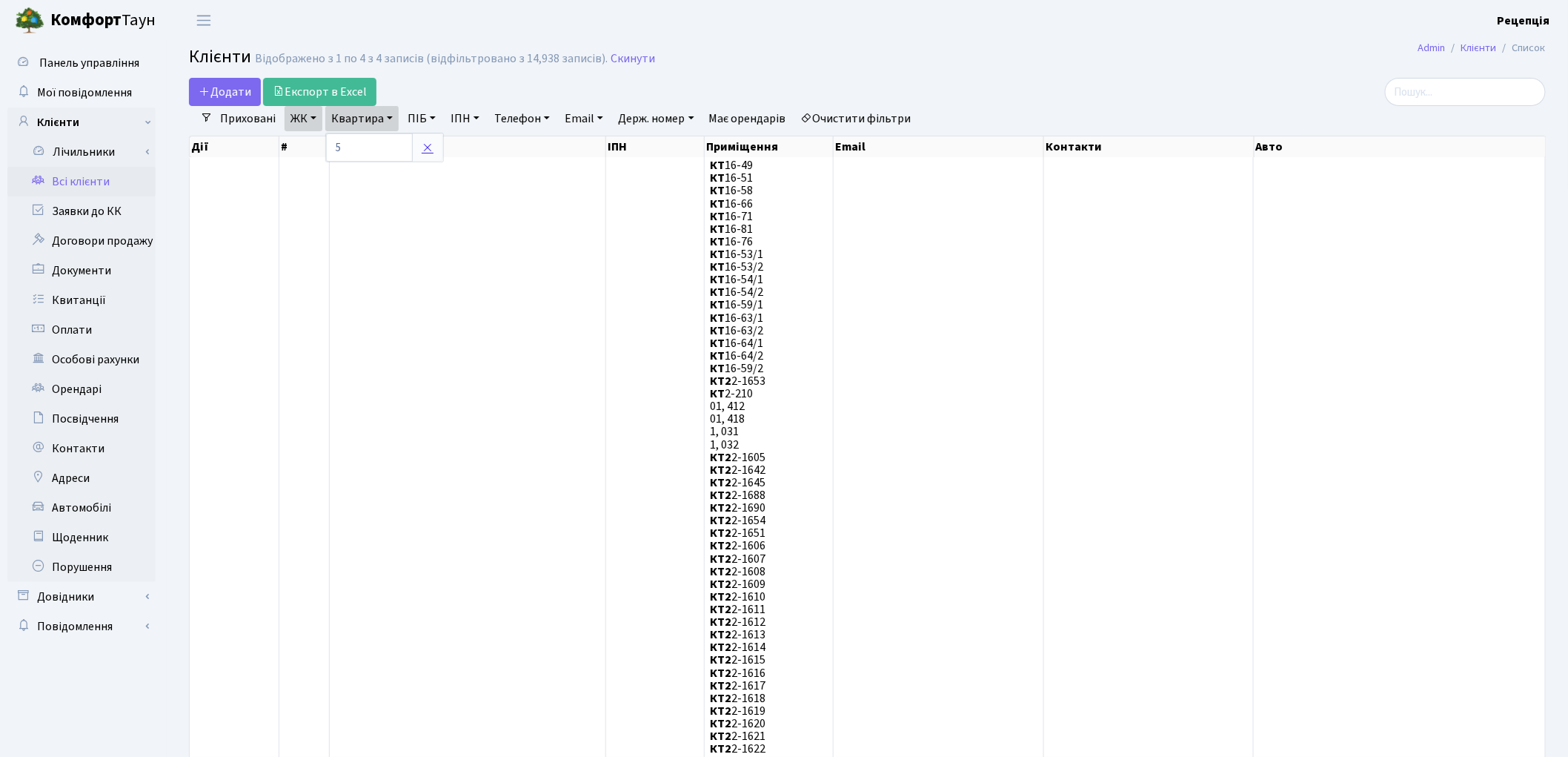
click at [432, 148] on icon at bounding box center [427, 147] width 12 height 12
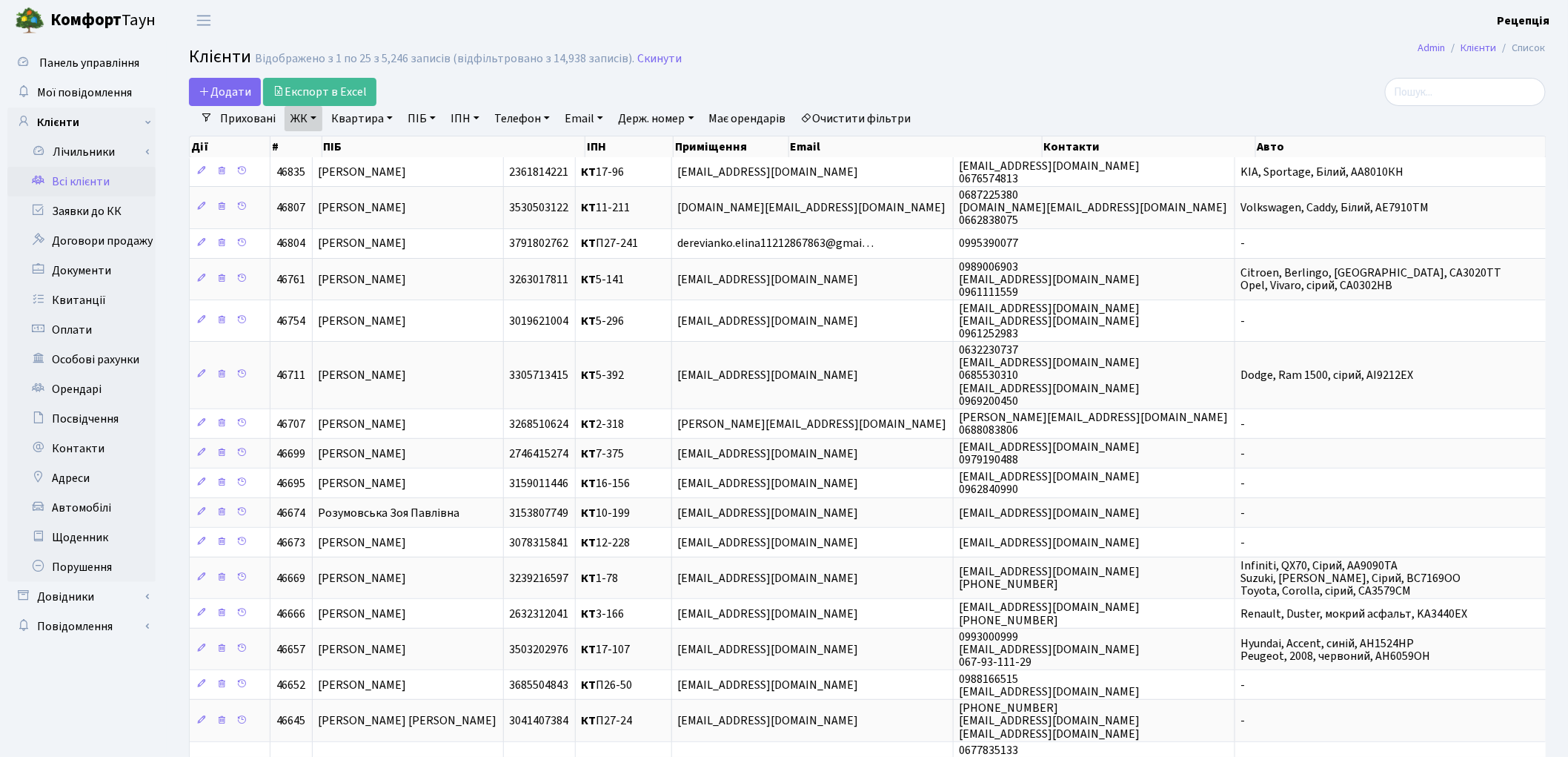
click at [861, 110] on link "Очистити фільтри" at bounding box center [855, 118] width 122 height 25
select select
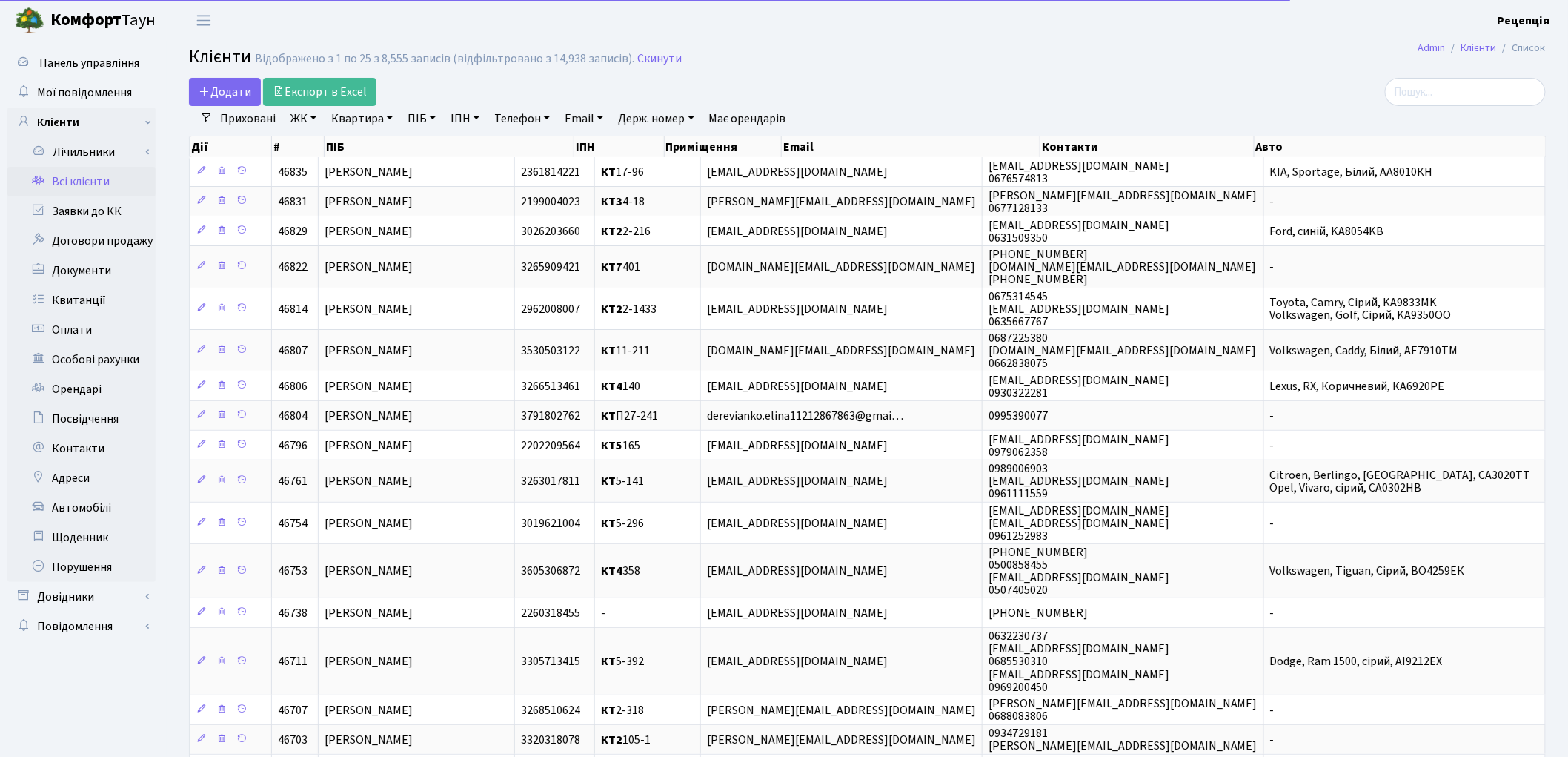
click at [305, 114] on link "ЖК" at bounding box center [303, 118] width 37 height 25
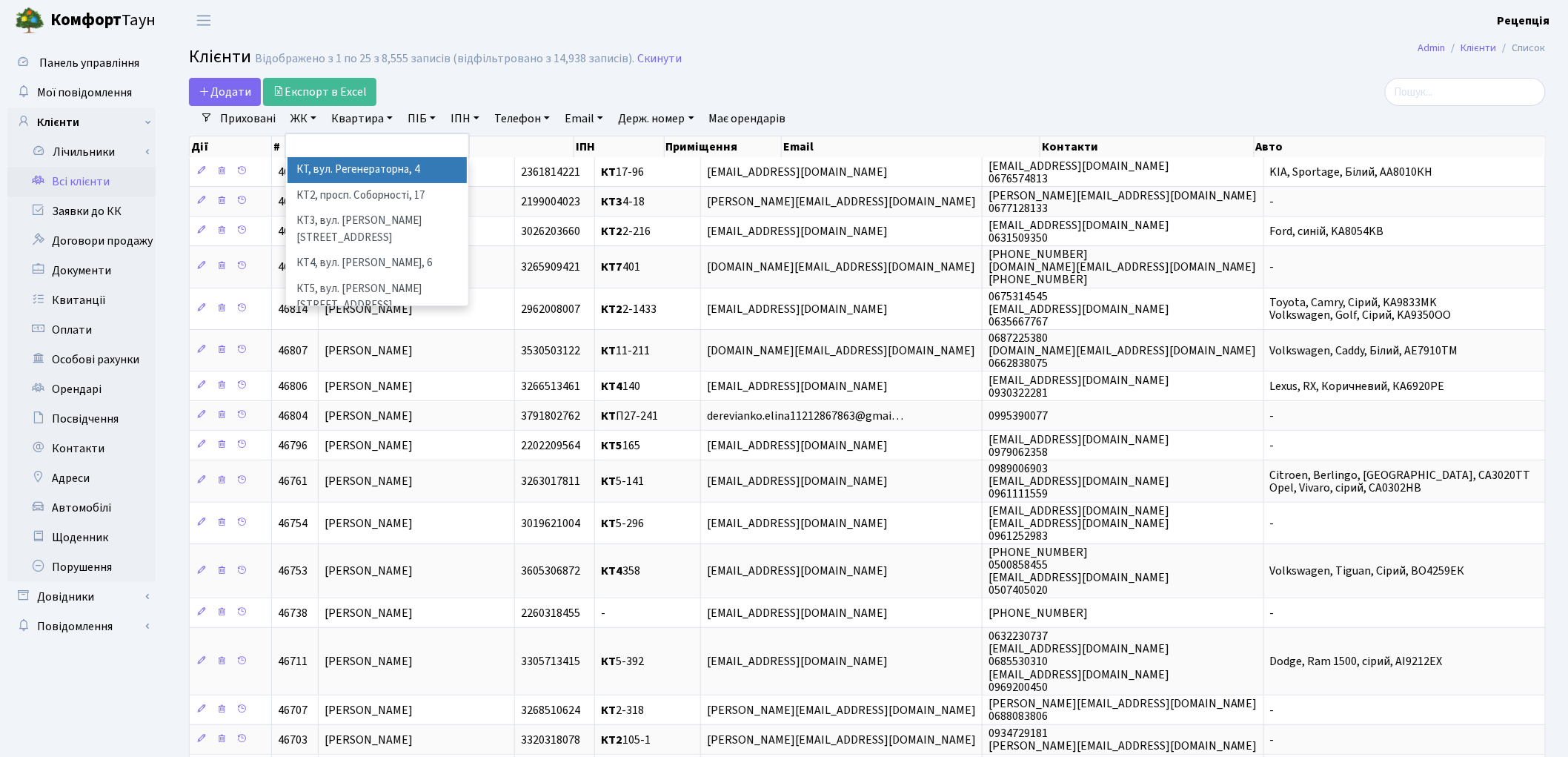
click at [341, 158] on li "КТ, вул. Регенераторна, 4" at bounding box center [377, 170] width 180 height 26
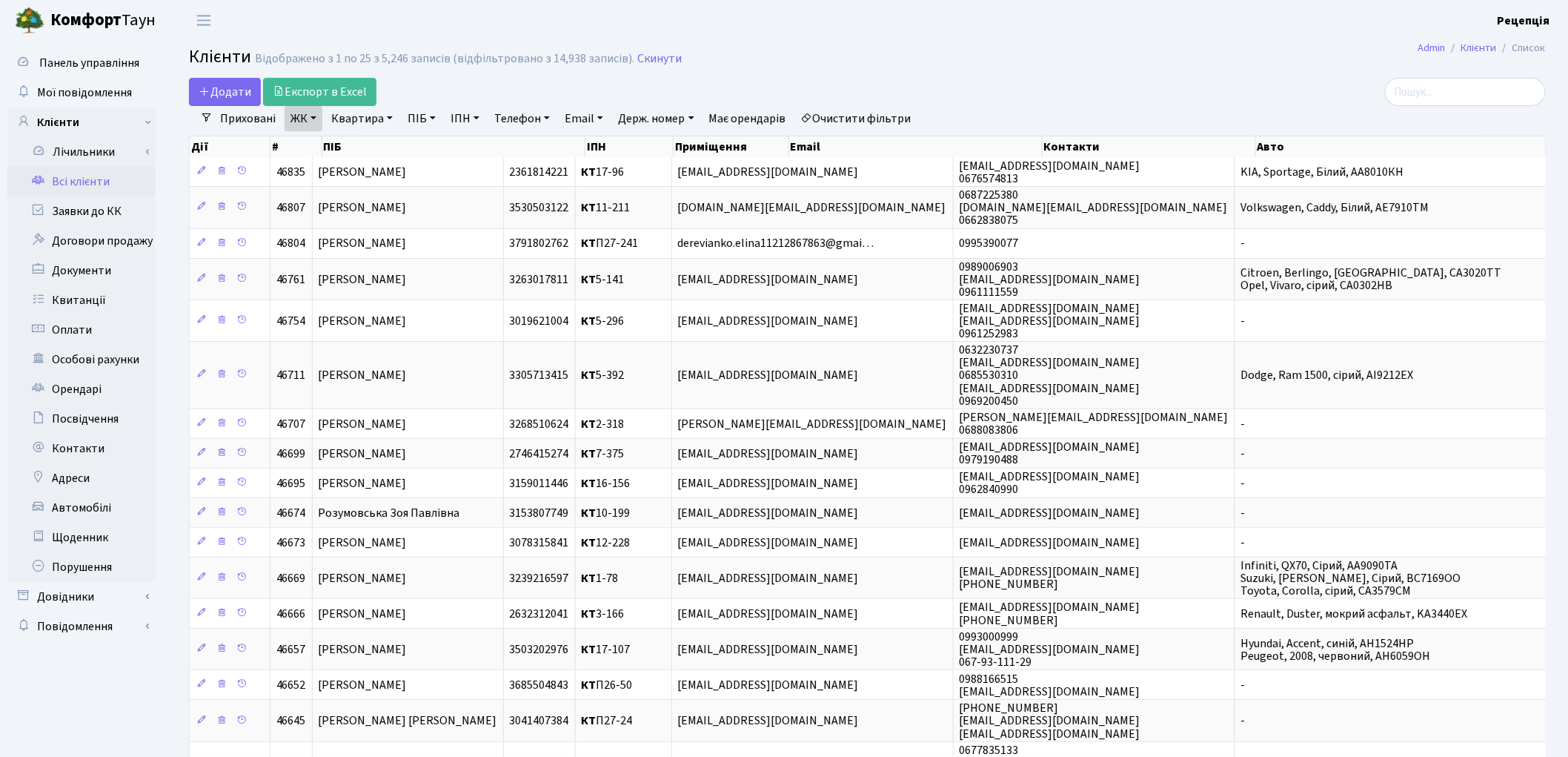
click at [864, 112] on link "Очистити фільтри" at bounding box center [855, 118] width 122 height 25
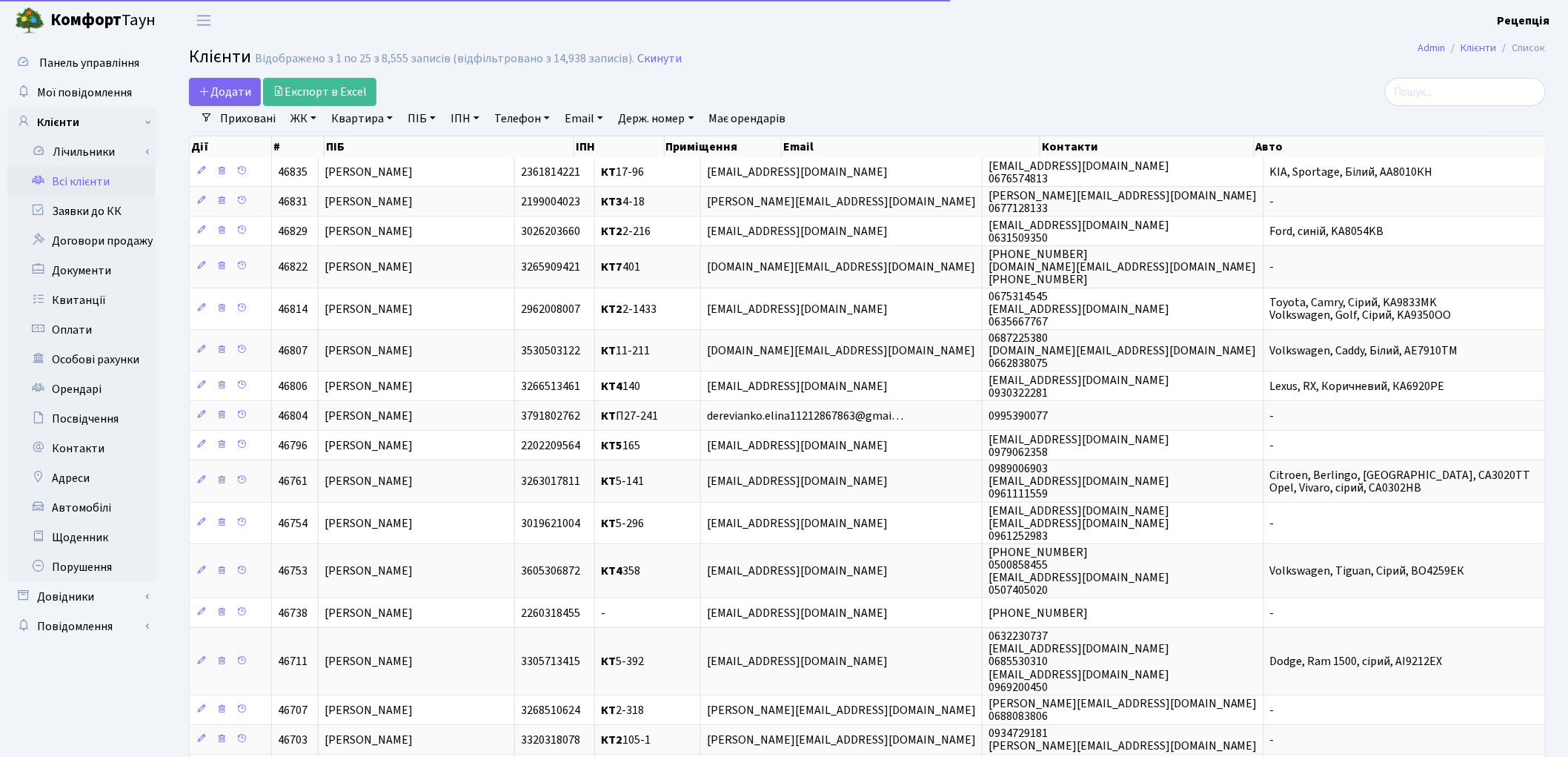
click at [417, 121] on link "ПІБ" at bounding box center [422, 118] width 40 height 25
click at [425, 139] on input "text" at bounding box center [446, 147] width 86 height 28
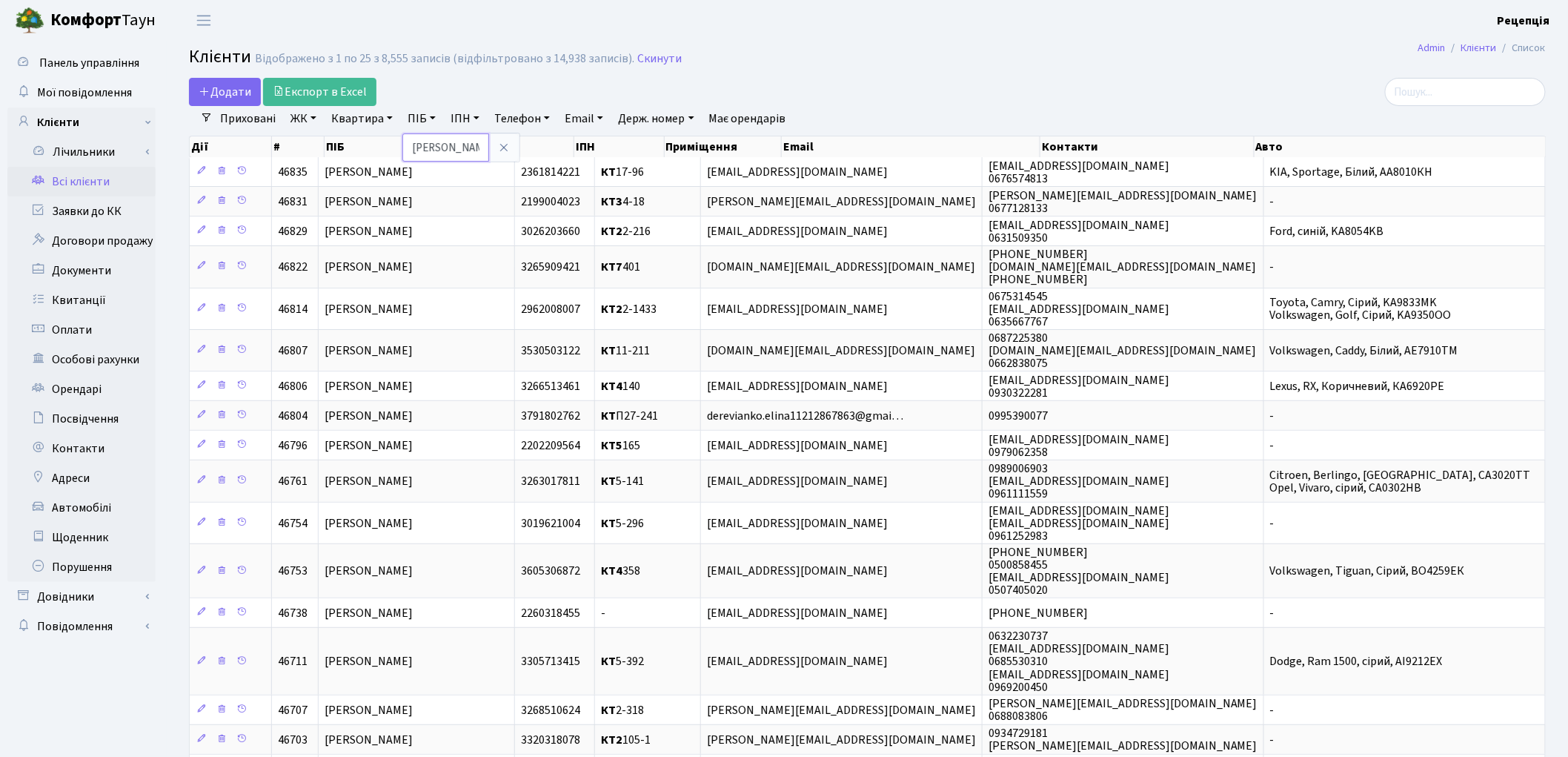
type input "бродченко"
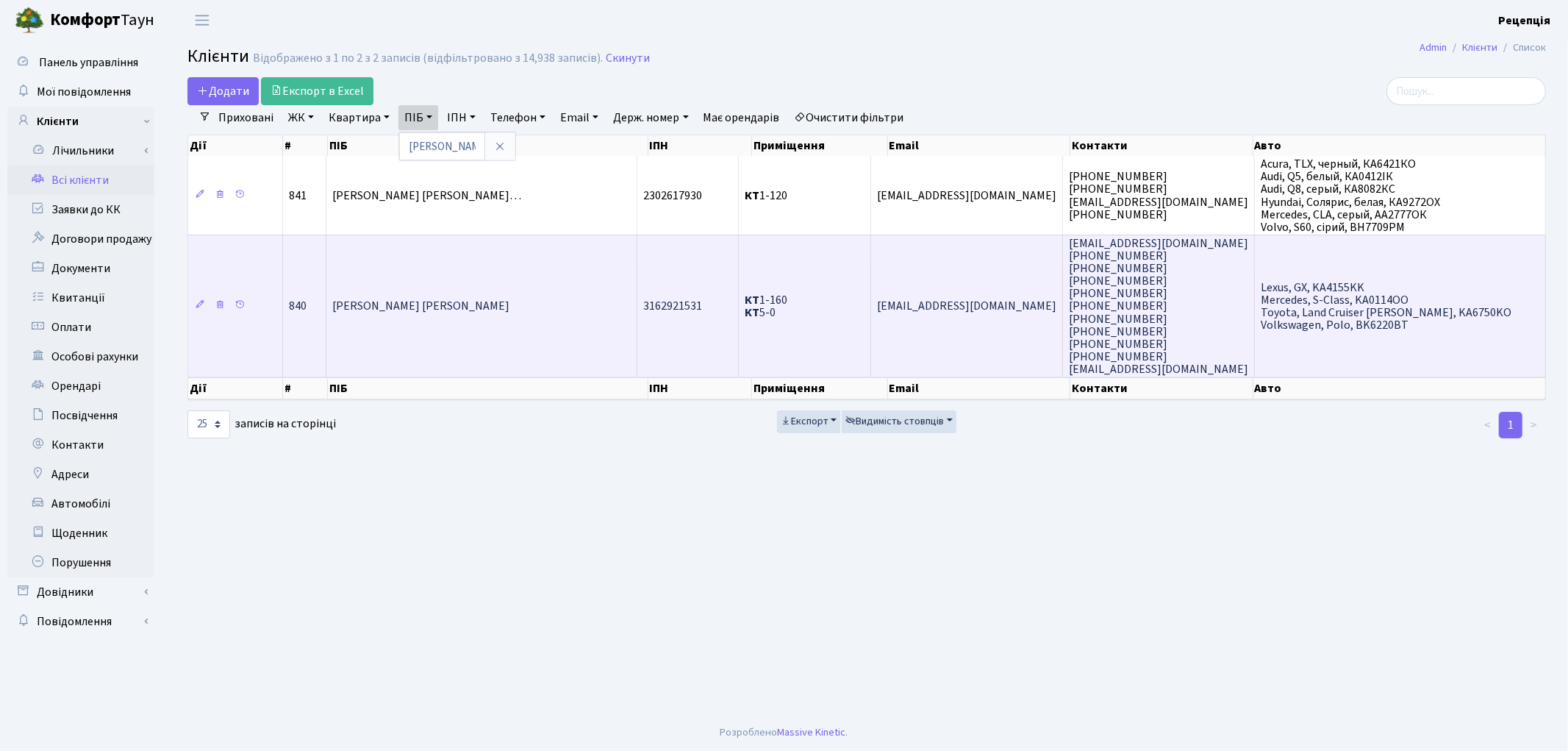
click at [561, 293] on td "Бродченко Віталій Олександрович" at bounding box center [482, 305] width 311 height 142
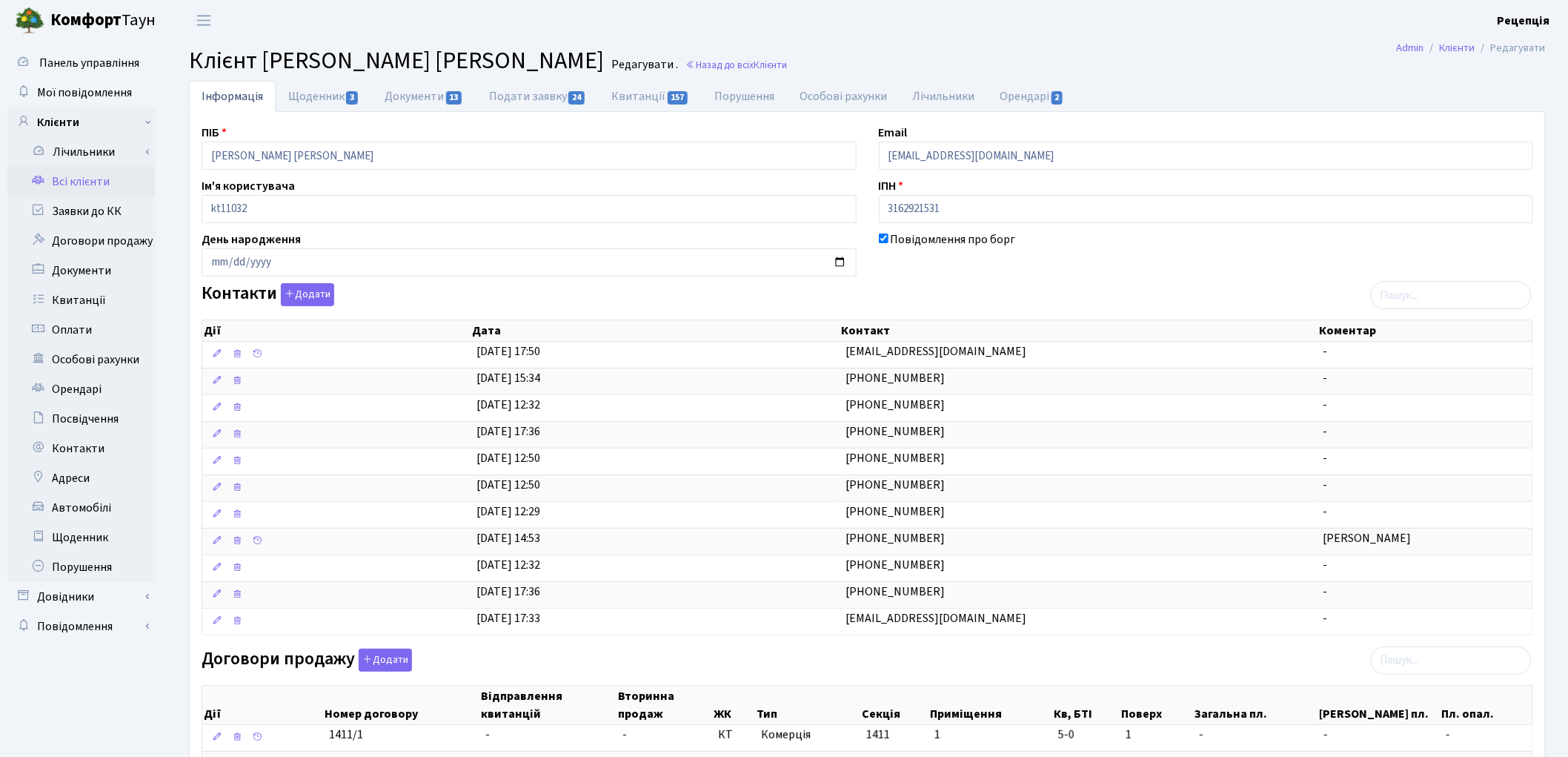
click at [96, 181] on link "Всі клієнти" at bounding box center [81, 182] width 148 height 30
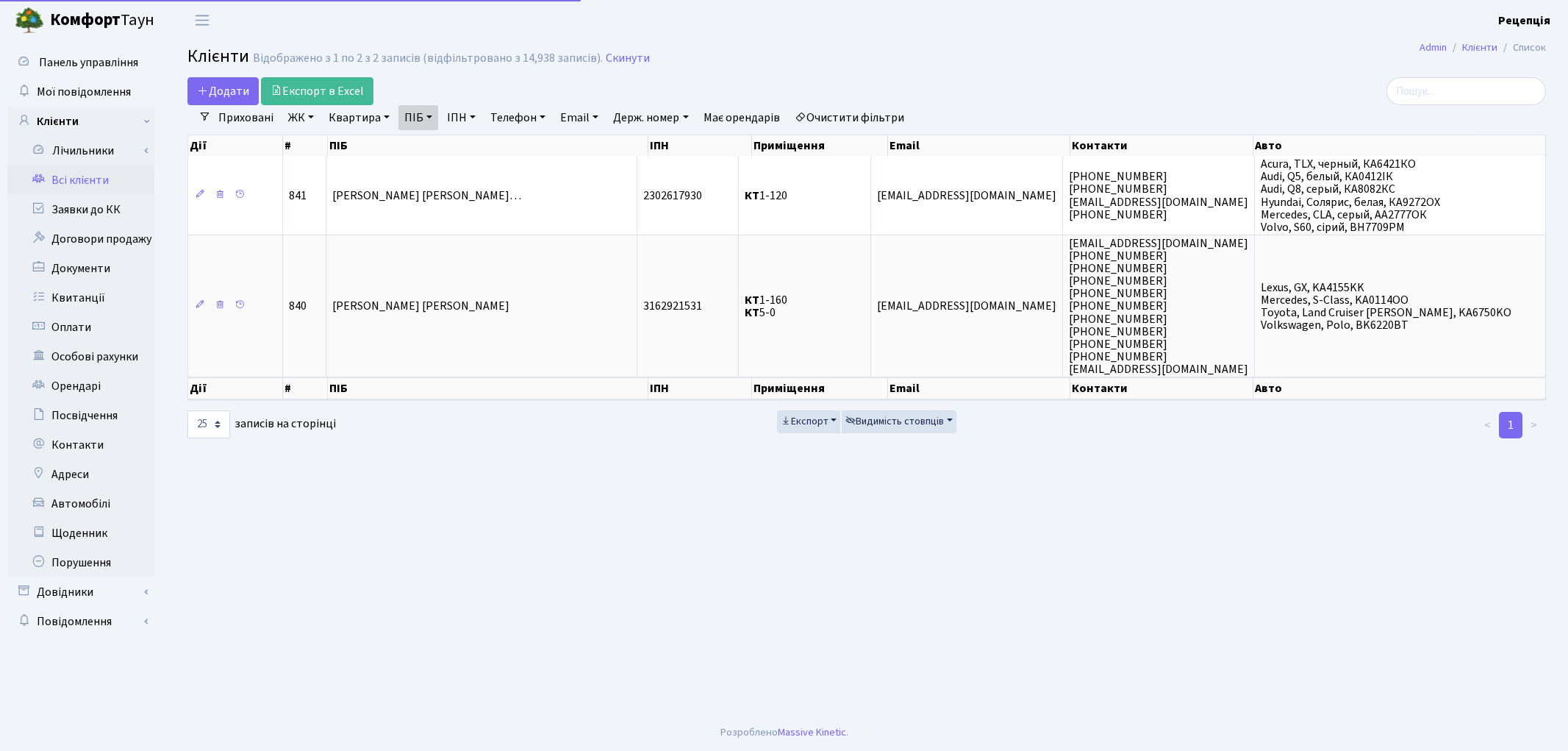
select select "25"
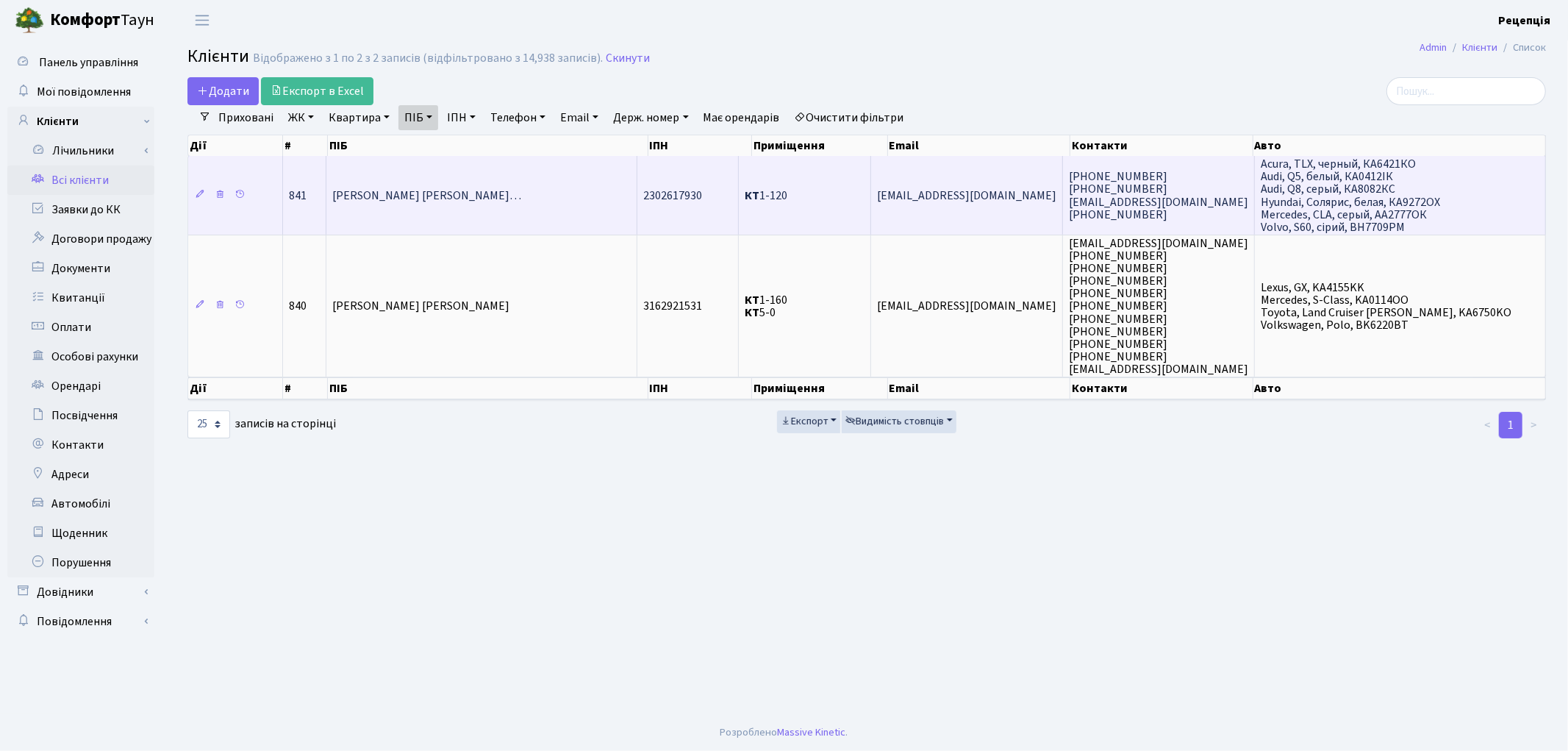
click at [591, 207] on td "[PERSON_NAME] [PERSON_NAME]…" at bounding box center [482, 195] width 311 height 78
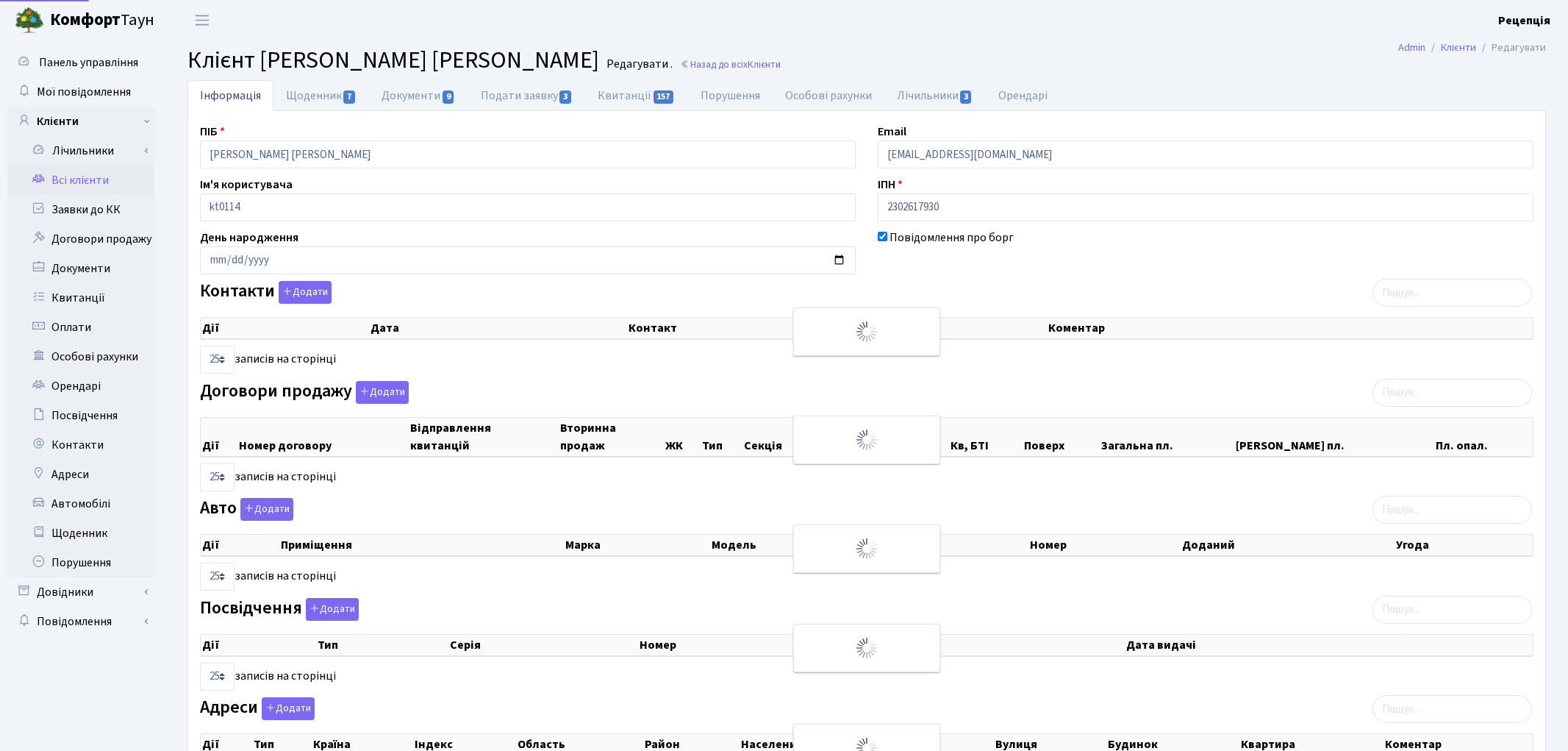
select select "25"
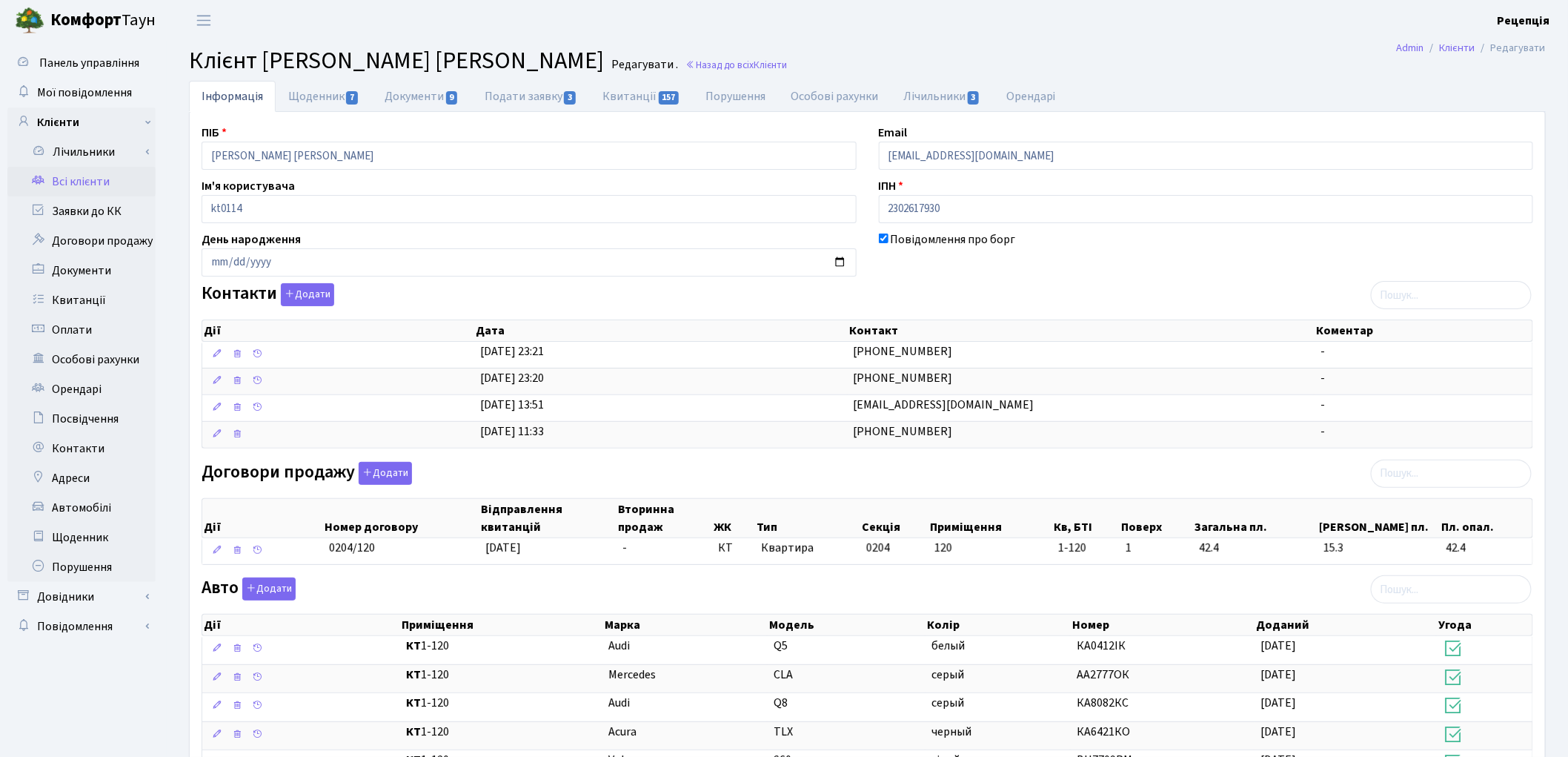
click at [87, 179] on link "Всі клієнти" at bounding box center [81, 182] width 148 height 30
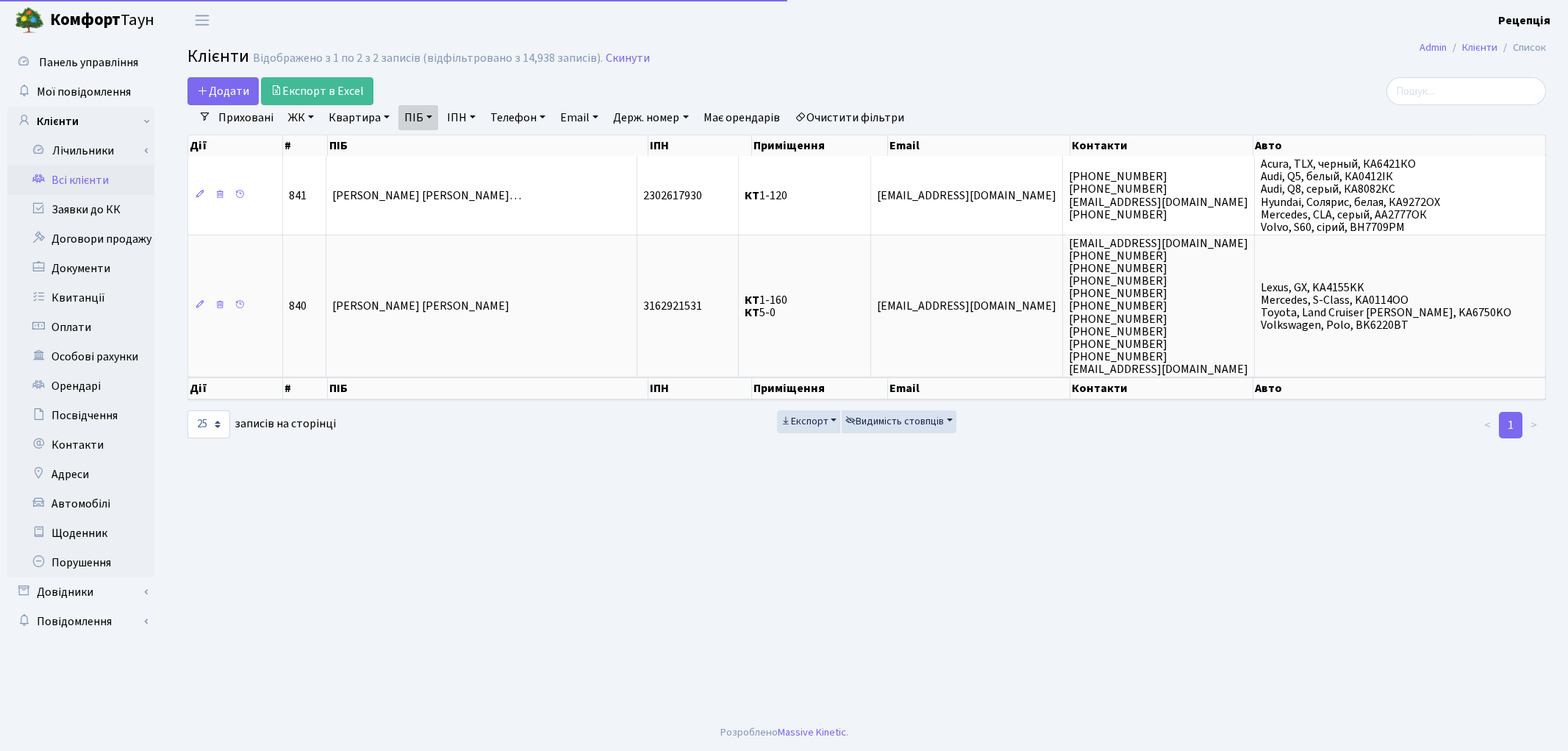
select select "25"
click at [864, 98] on div "Додати Експорт в Excel" at bounding box center [636, 92] width 898 height 28
click at [855, 120] on link "Очистити фільтри" at bounding box center [849, 117] width 121 height 25
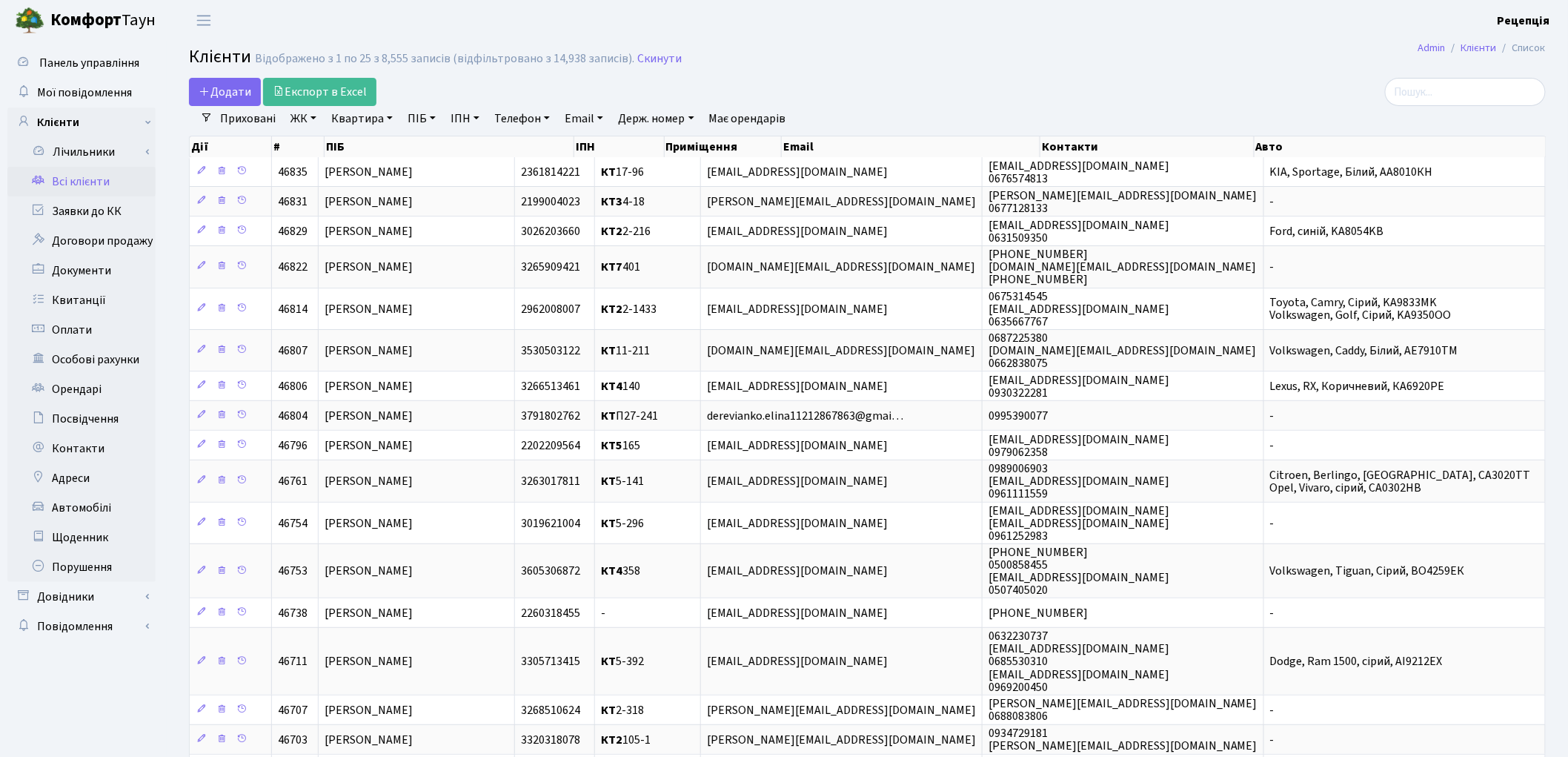
click at [115, 176] on link "Всі клієнти" at bounding box center [81, 182] width 148 height 30
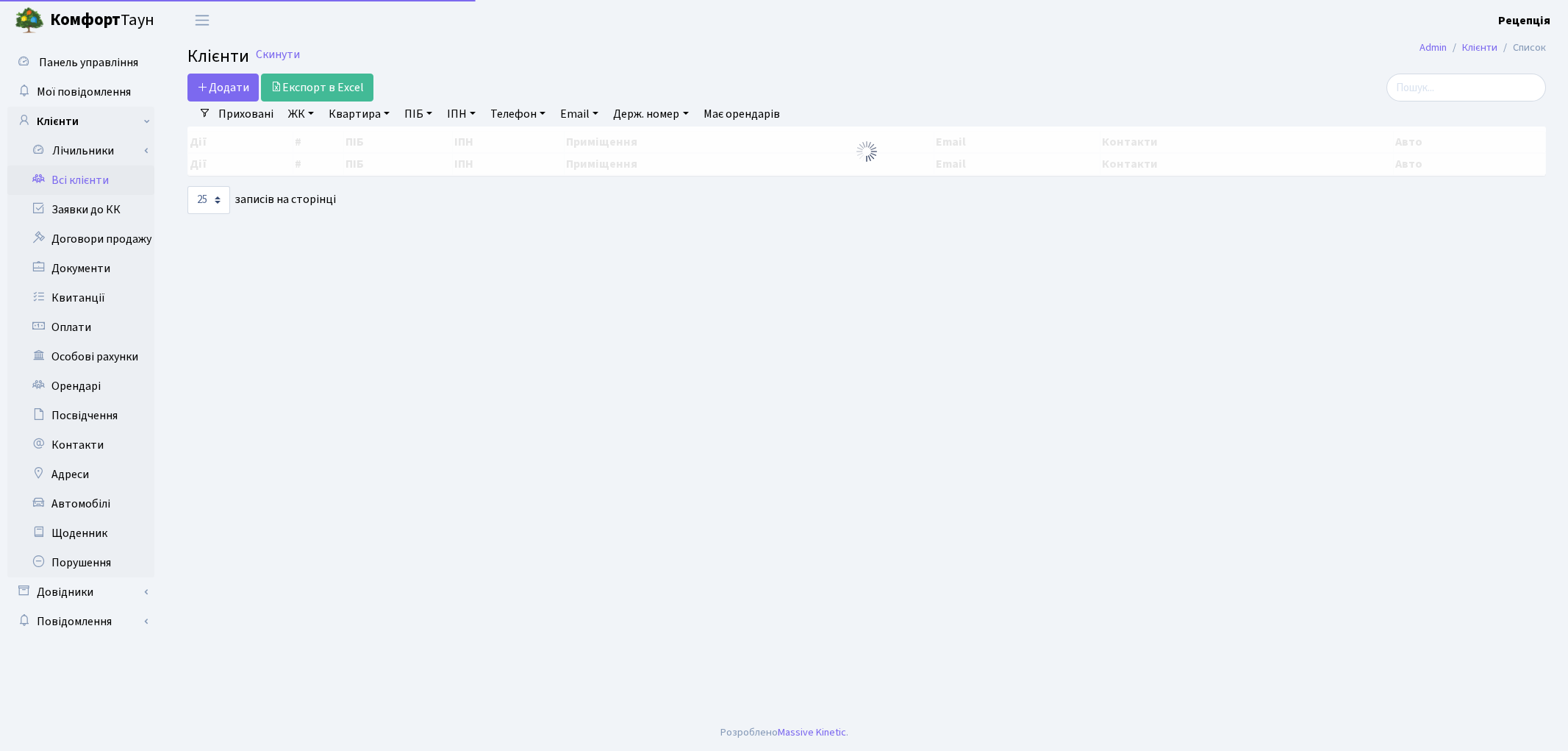
select select "25"
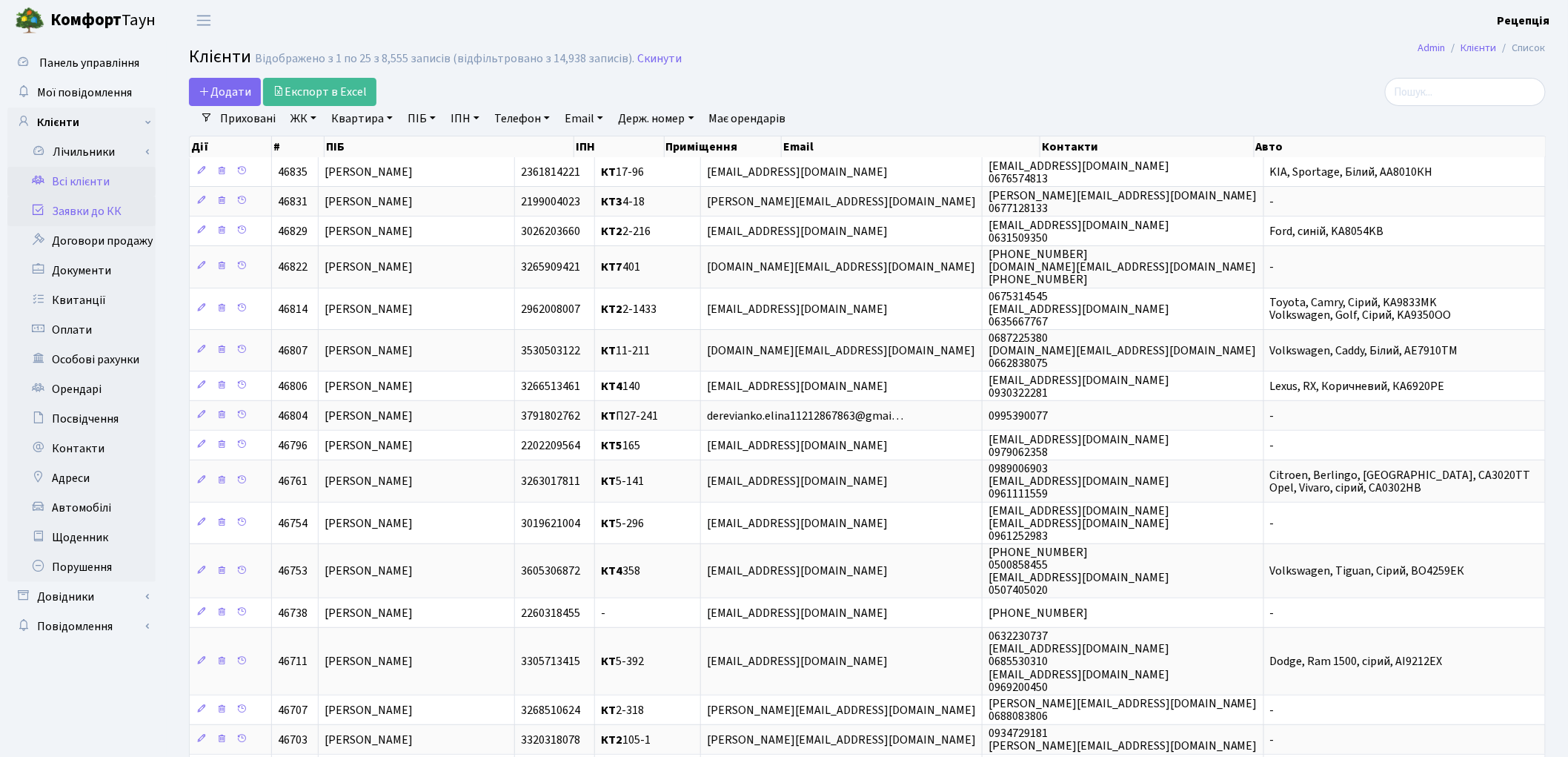
click at [108, 208] on link "Заявки до КК" at bounding box center [81, 211] width 148 height 30
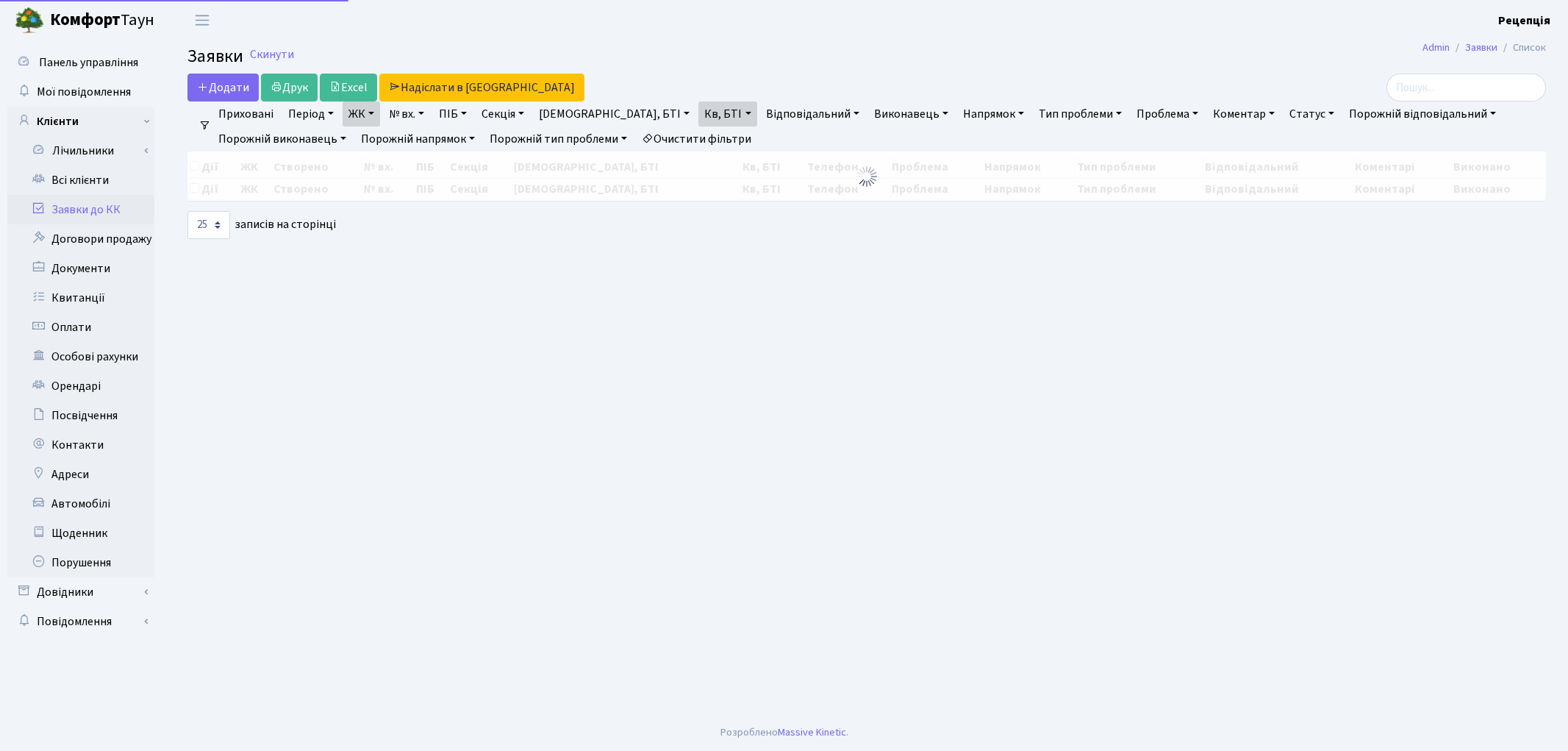
select select "25"
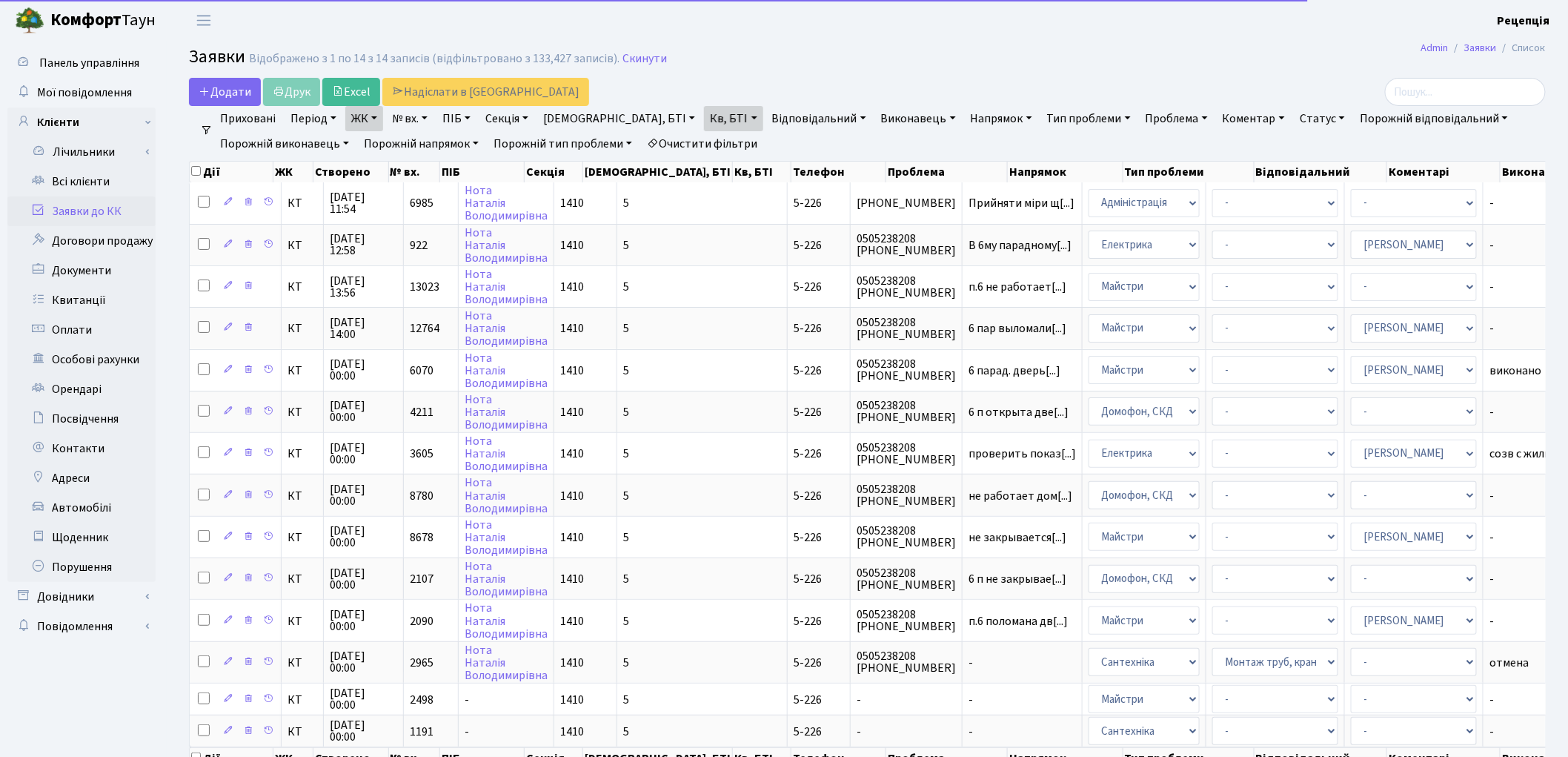
click at [698, 142] on link "Очистити фільтри" at bounding box center [702, 144] width 122 height 25
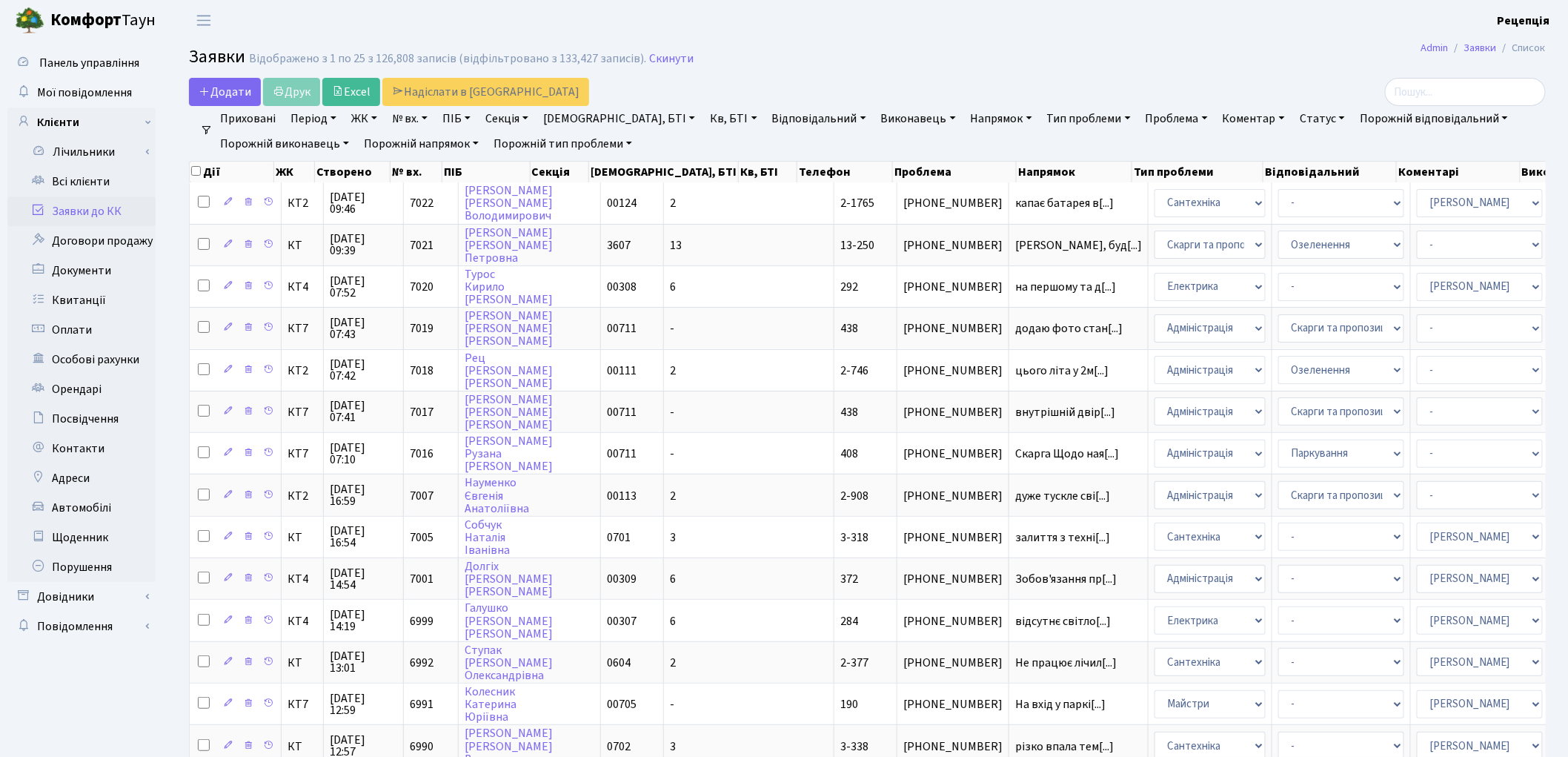
click at [368, 113] on link "ЖК" at bounding box center [363, 118] width 37 height 25
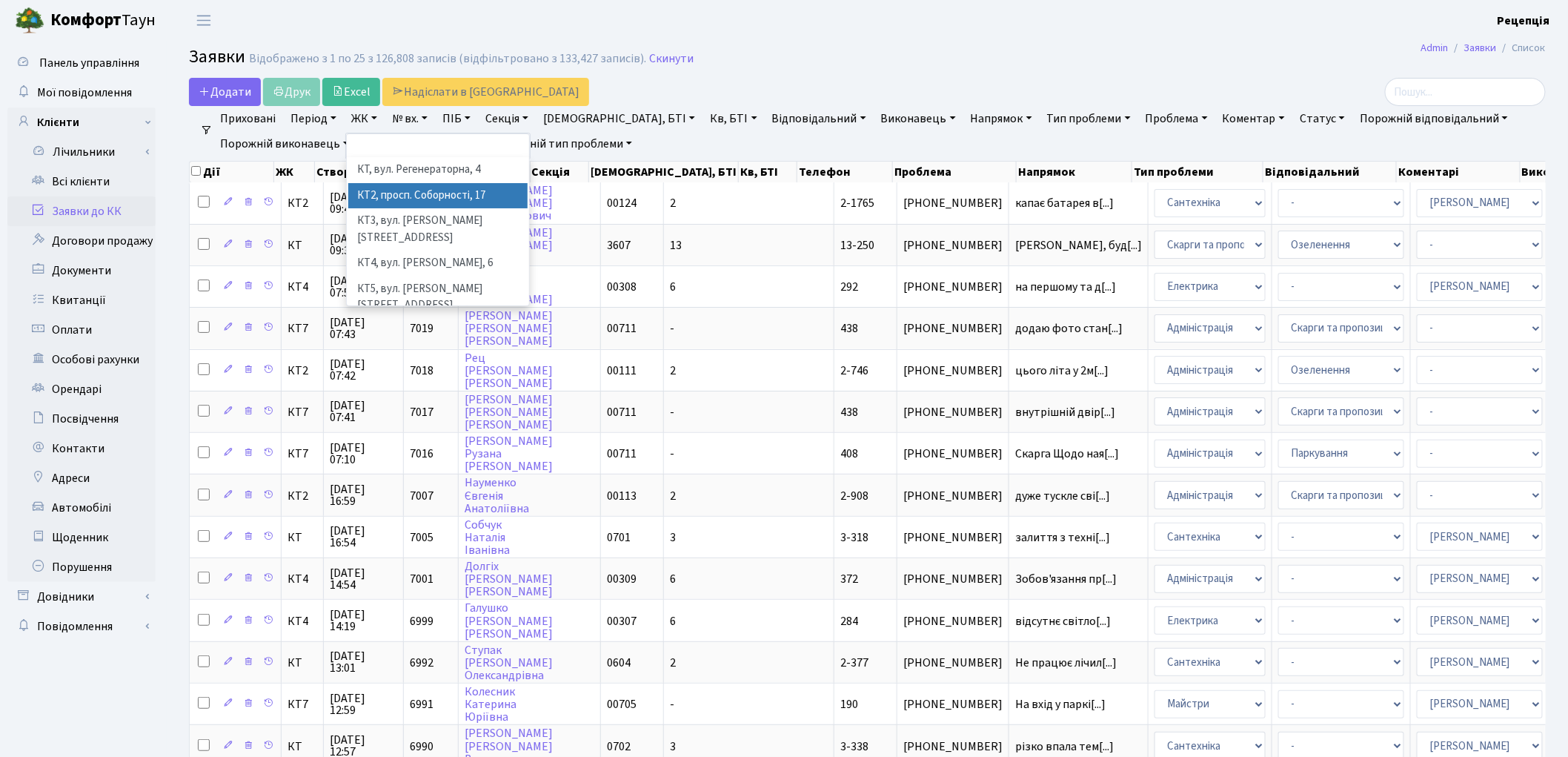
click at [426, 200] on li "КТ2, просп. Соборності, 17" at bounding box center [438, 195] width 180 height 26
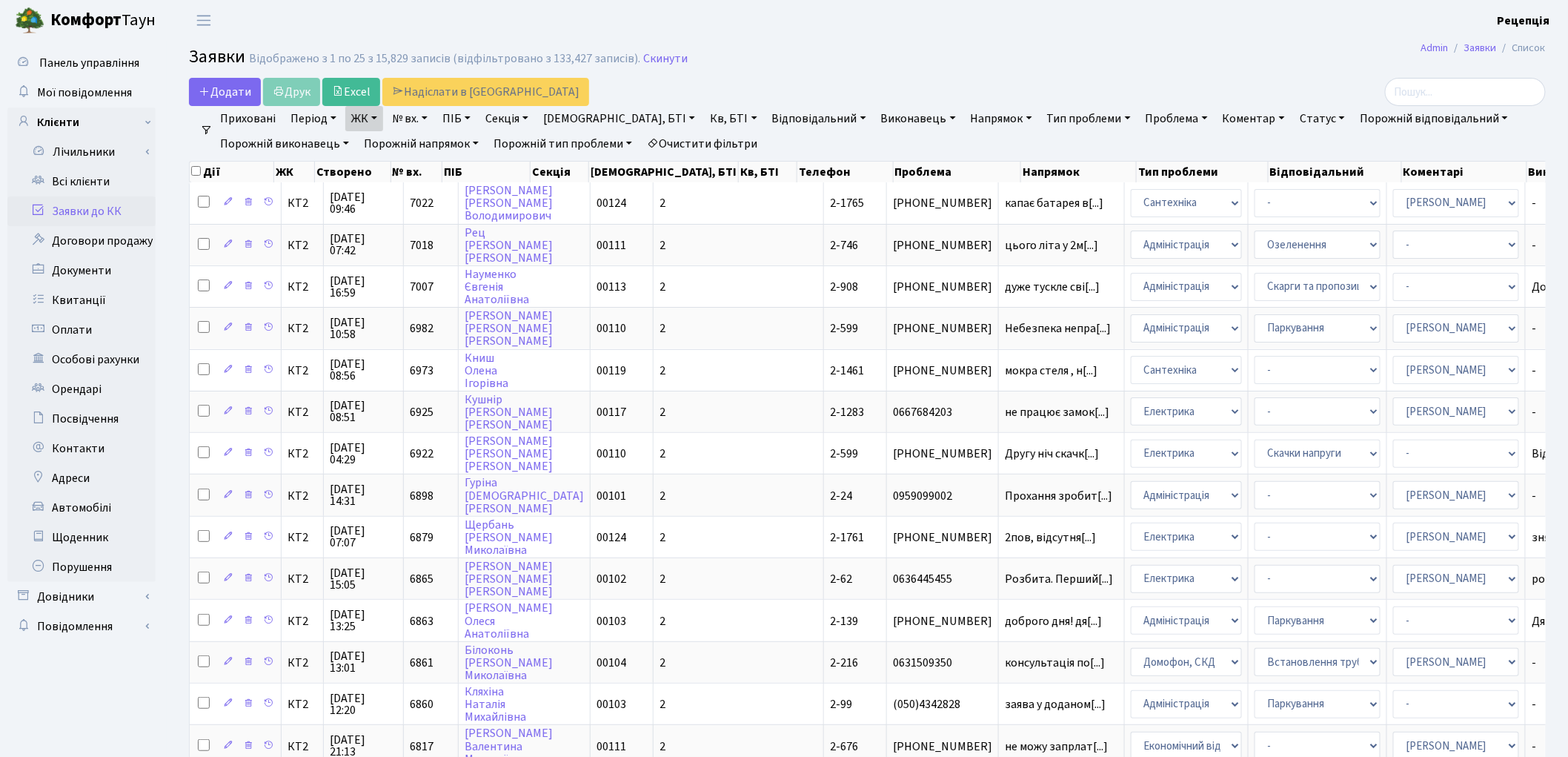
click at [704, 111] on link "Кв, БТІ" at bounding box center [733, 118] width 58 height 25
type input "2-1765"
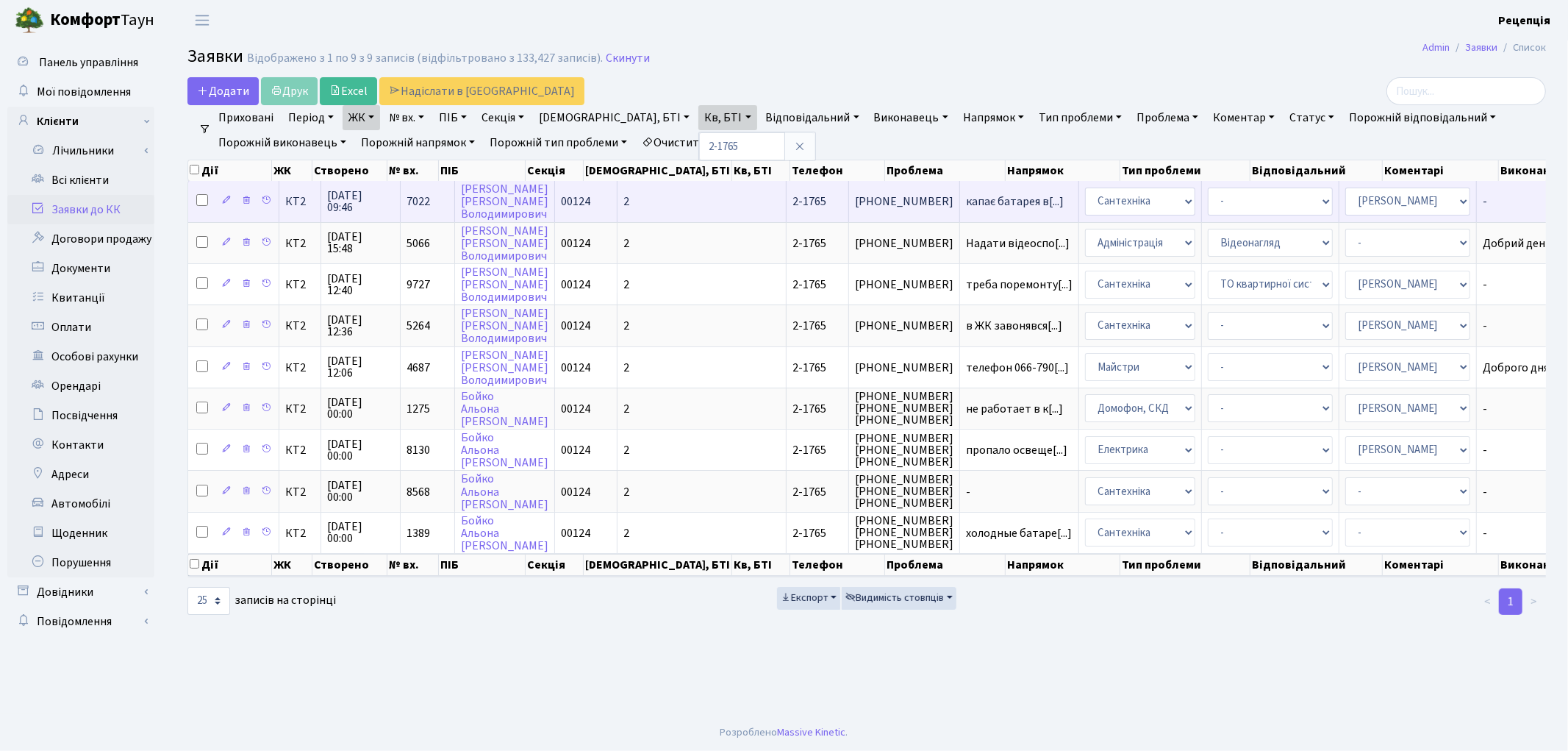
click at [666, 206] on td "2" at bounding box center [702, 201] width 169 height 40
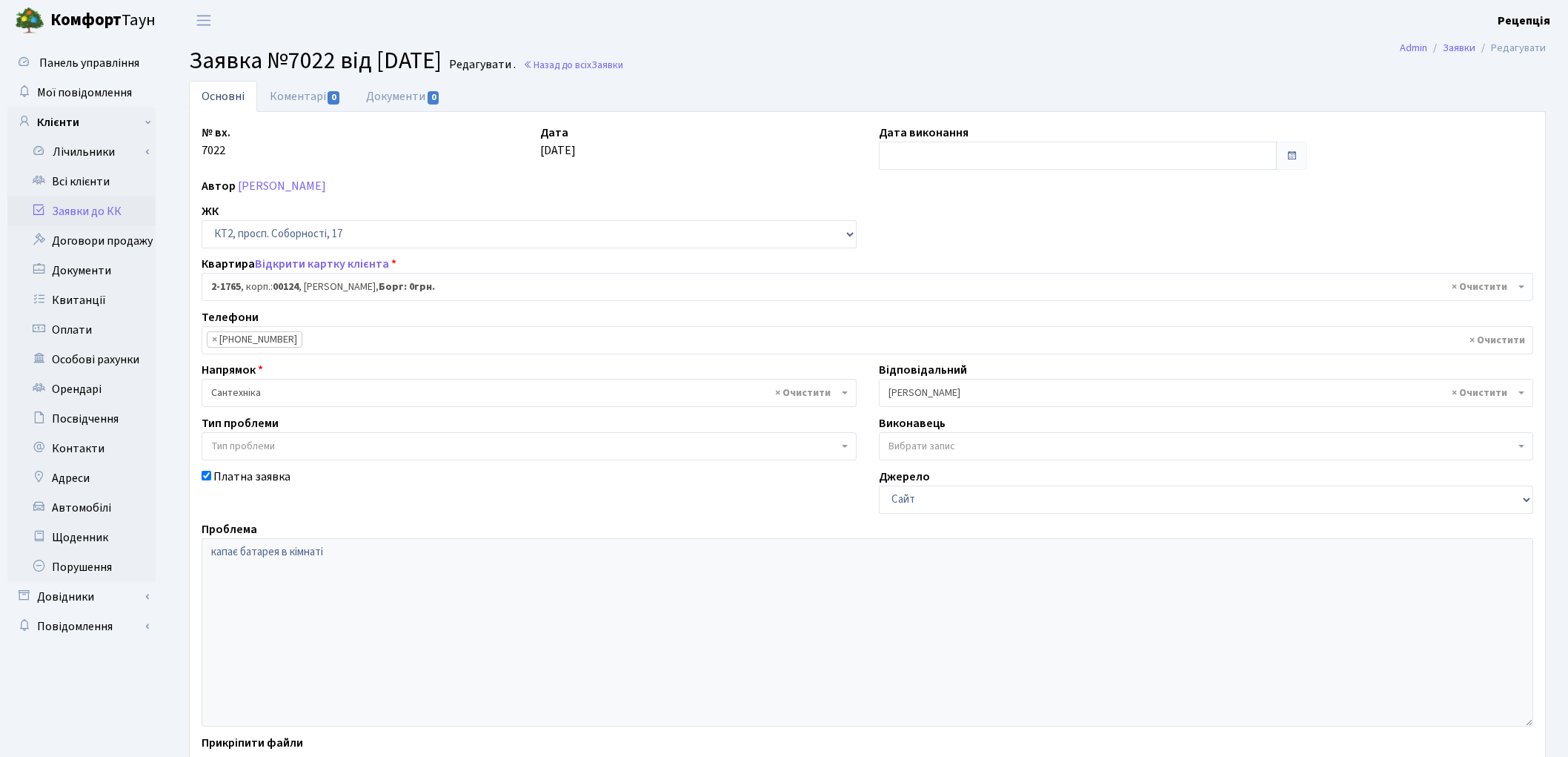
select select "13380"
click at [61, 178] on link "Всі клієнти" at bounding box center [81, 182] width 148 height 30
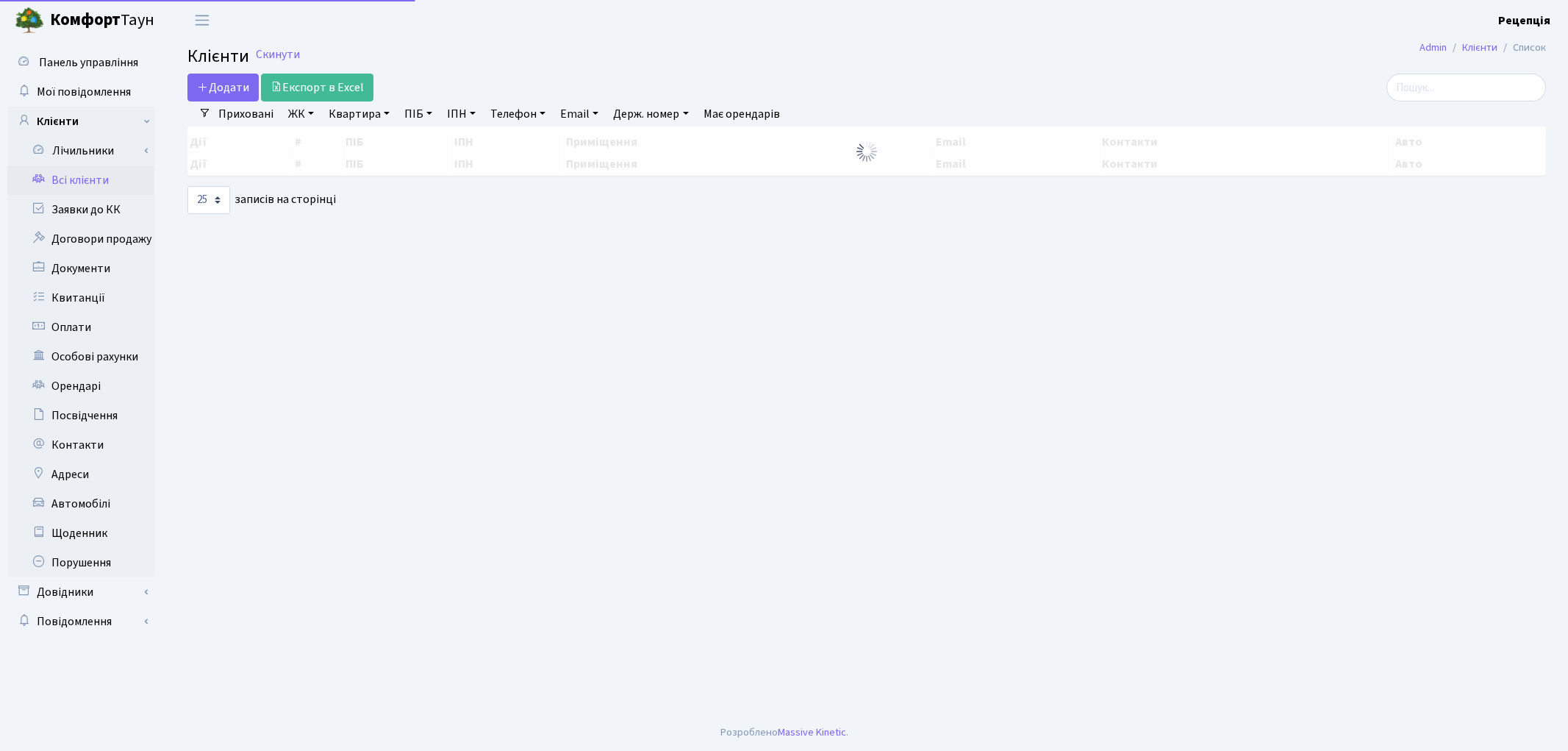
select select "25"
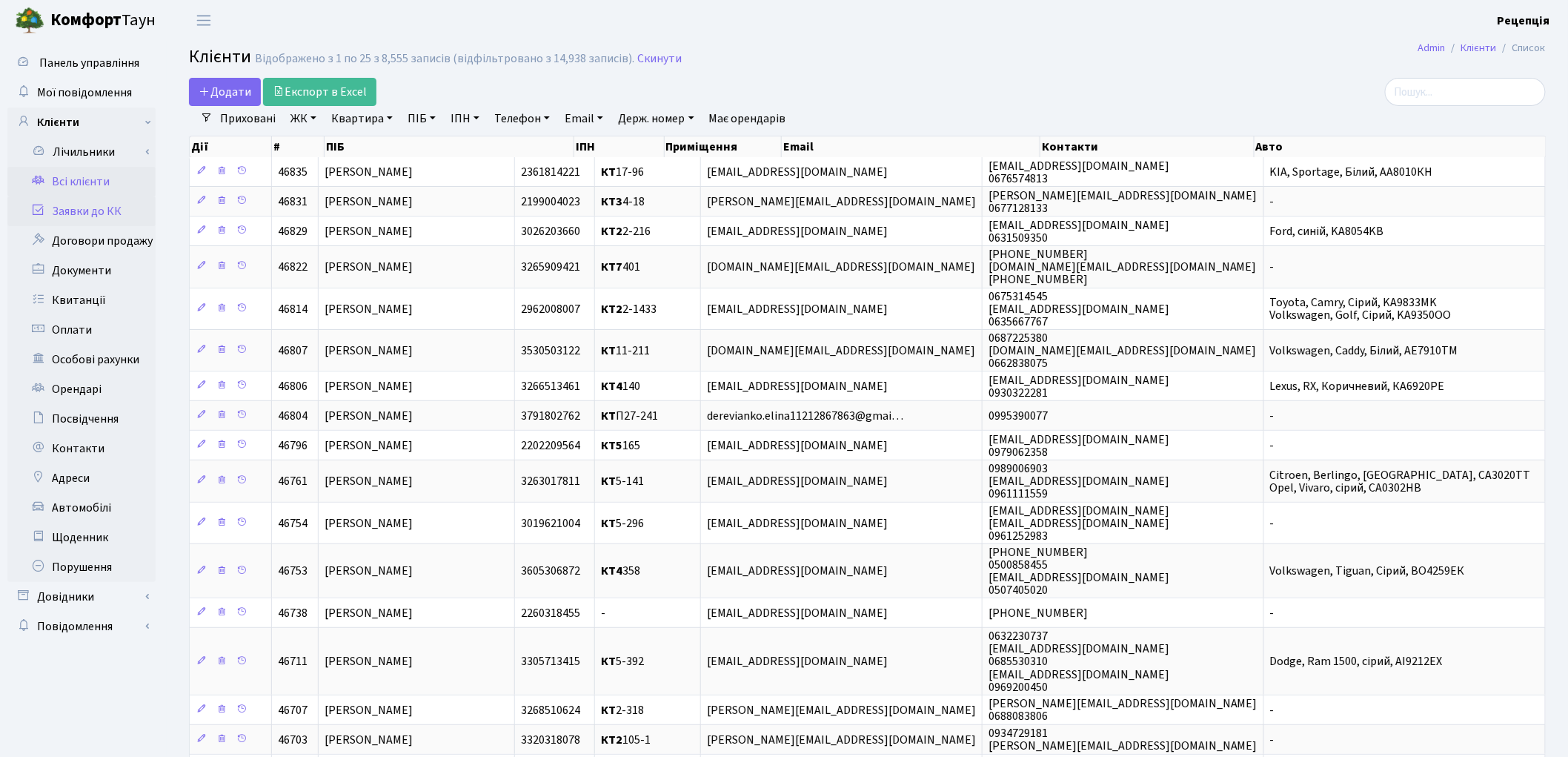
click at [99, 215] on link "Заявки до КК" at bounding box center [81, 211] width 148 height 30
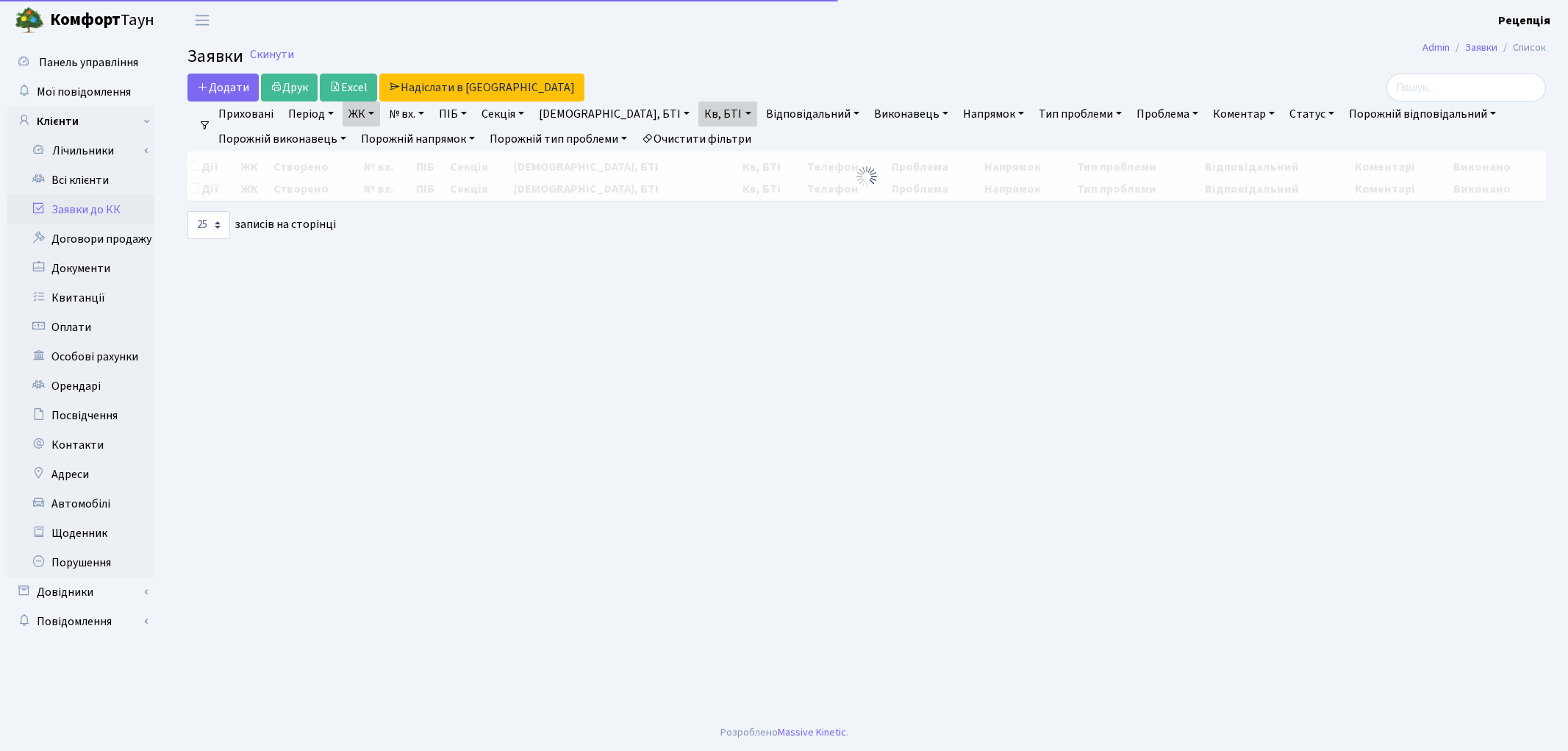
select select "25"
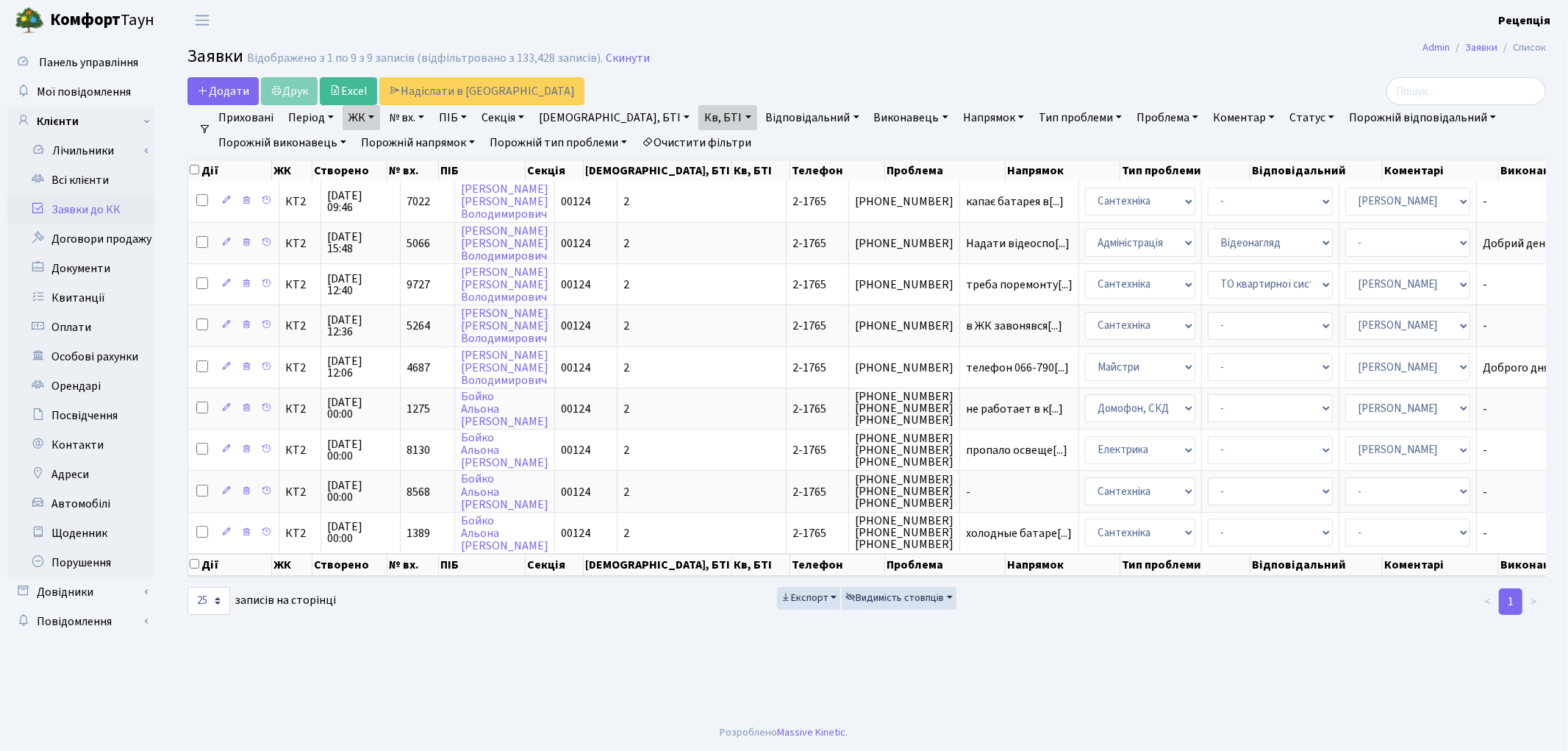
click at [704, 138] on link "Очистити фільтри" at bounding box center [696, 143] width 121 height 25
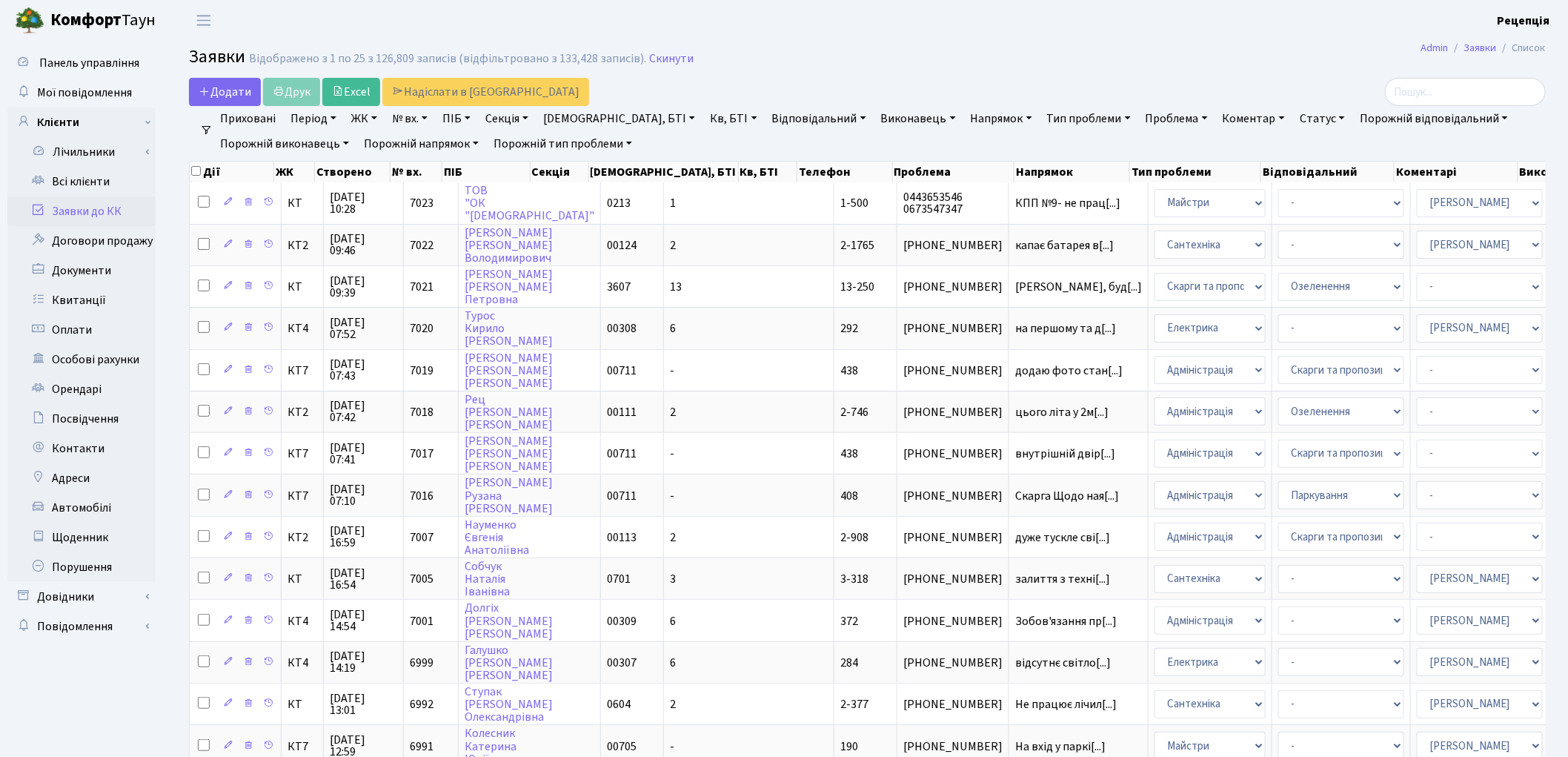
click at [368, 116] on link "ЖК" at bounding box center [363, 118] width 37 height 25
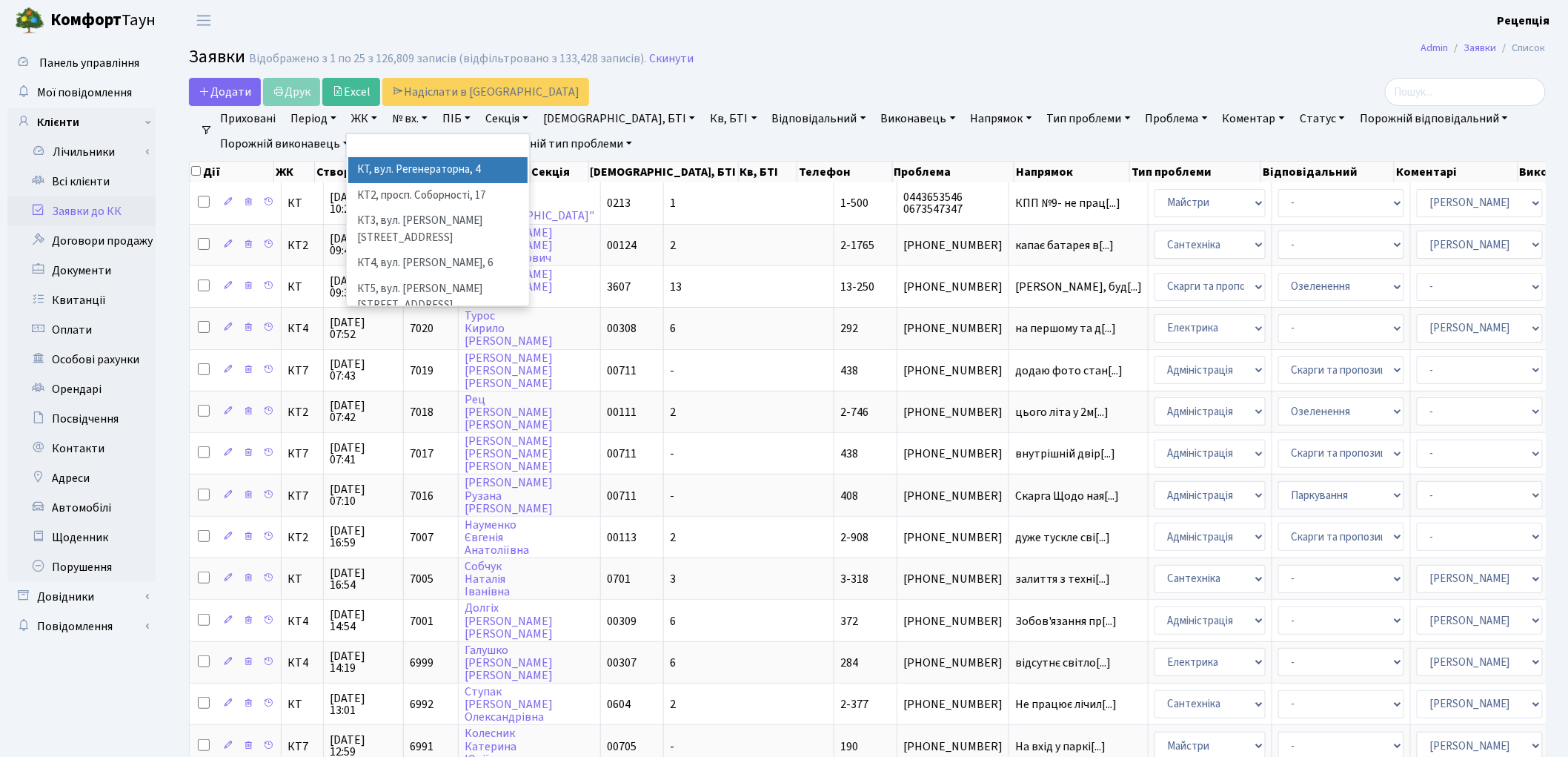
click at [426, 163] on li "КТ, вул. Регенераторна, 4" at bounding box center [438, 170] width 180 height 26
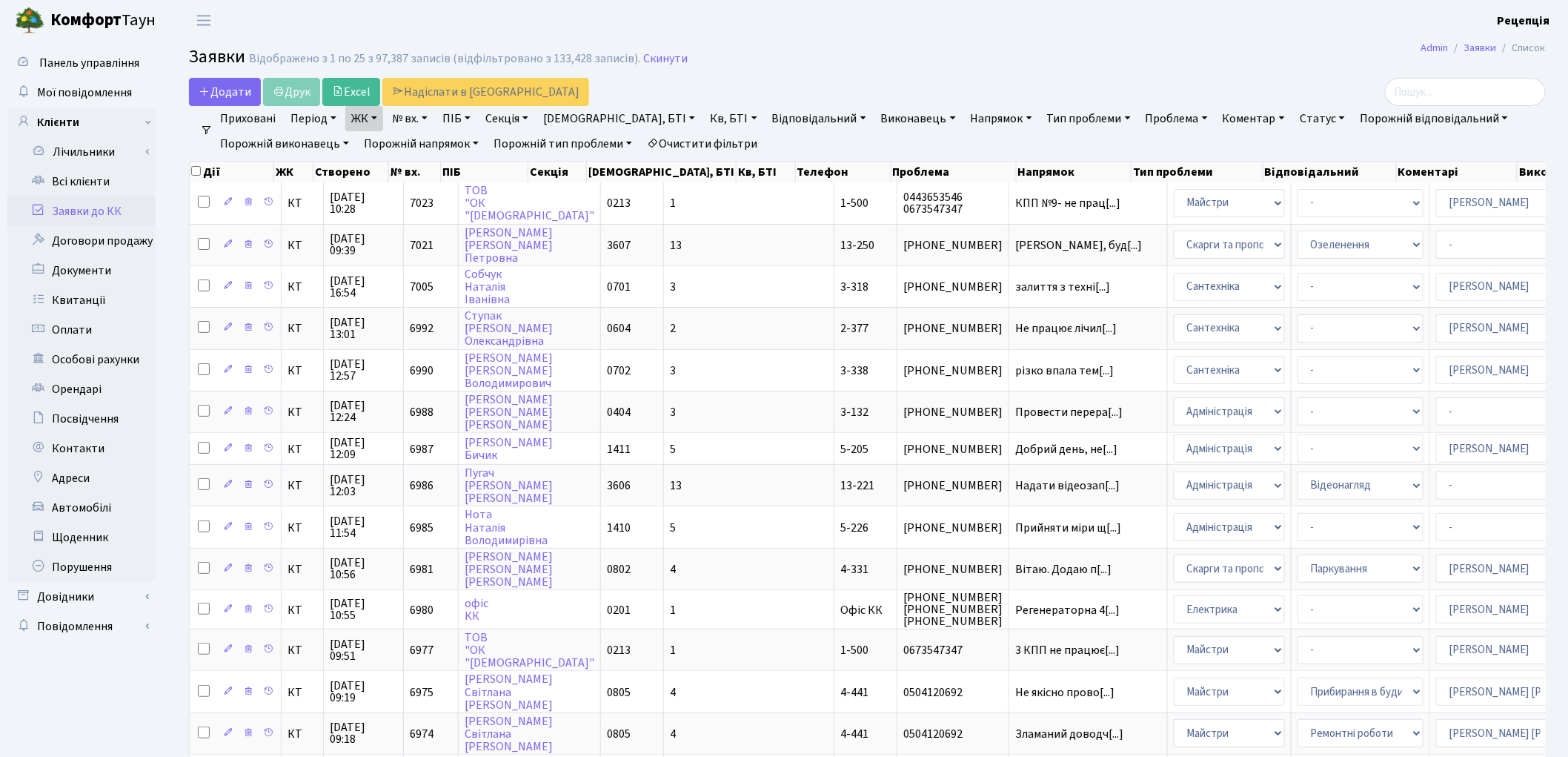
click at [704, 114] on link "Кв, БТІ" at bounding box center [733, 118] width 58 height 25
type input "3-87"
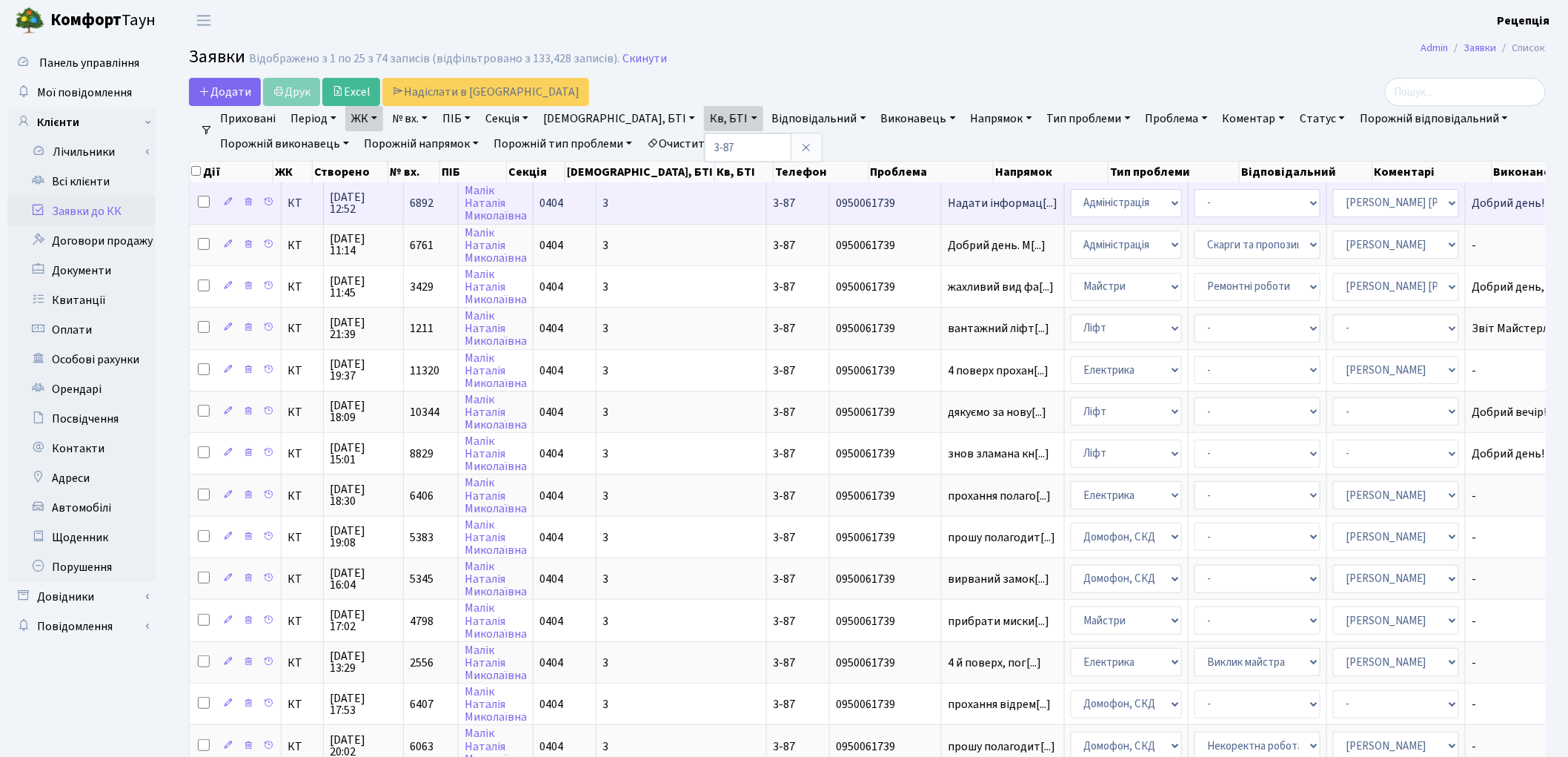
click at [836, 197] on span "0950061739" at bounding box center [885, 203] width 99 height 12
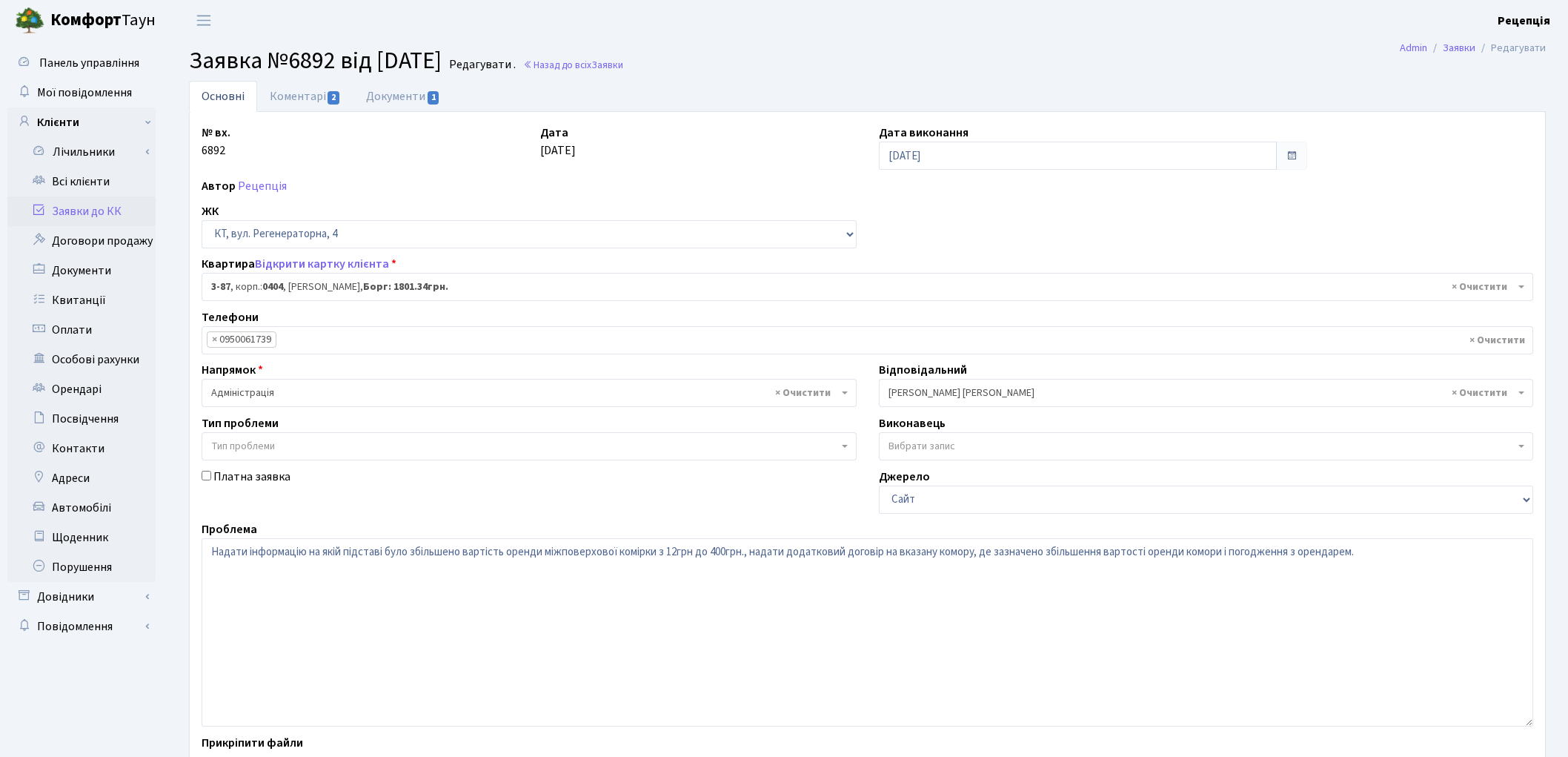
select select "896"
click at [305, 99] on link "Коментарі 2" at bounding box center [305, 96] width 96 height 31
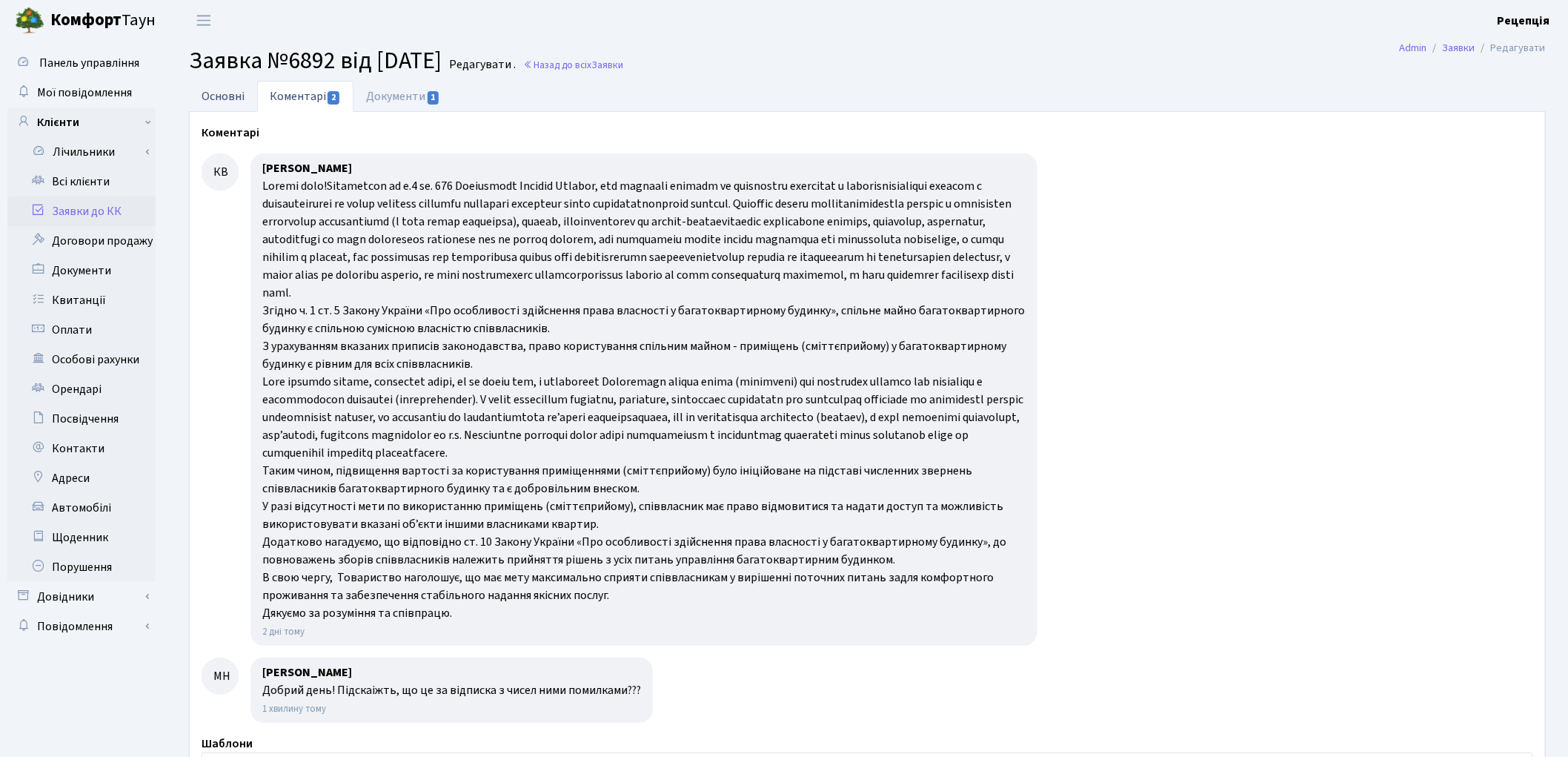
click at [222, 97] on link "Основні" at bounding box center [223, 96] width 68 height 31
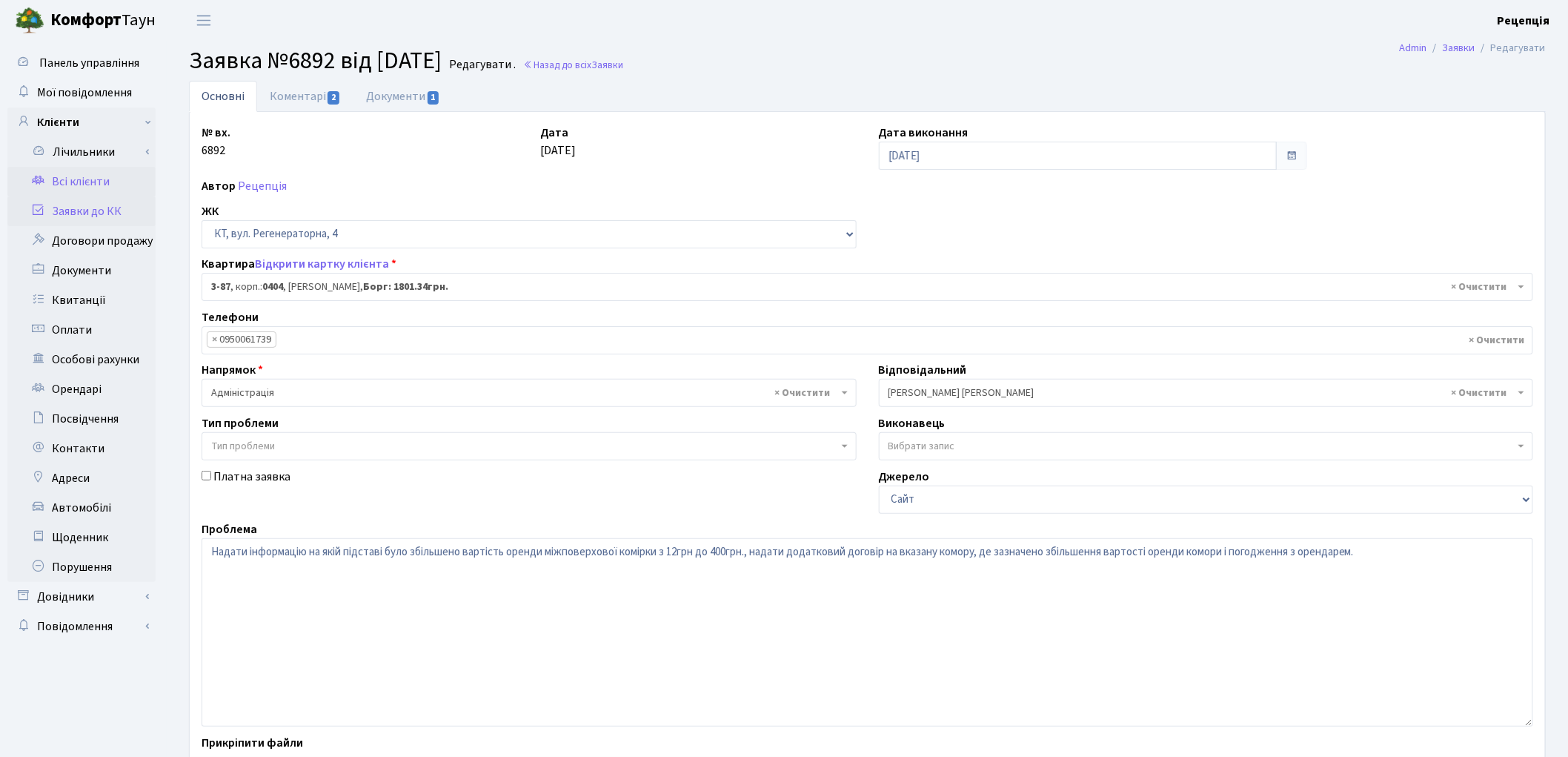
click at [85, 181] on link "Всі клієнти" at bounding box center [81, 182] width 148 height 30
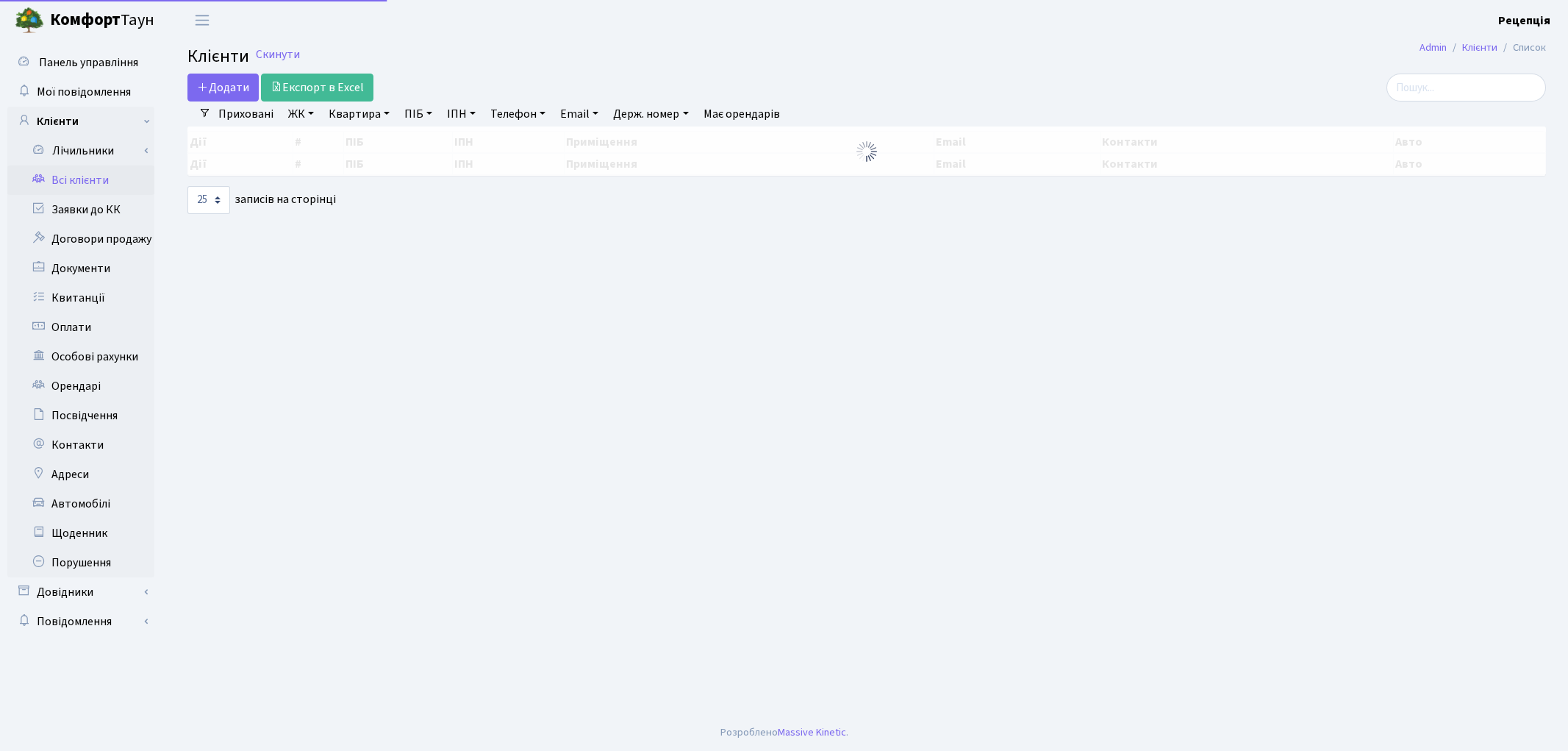
select select "25"
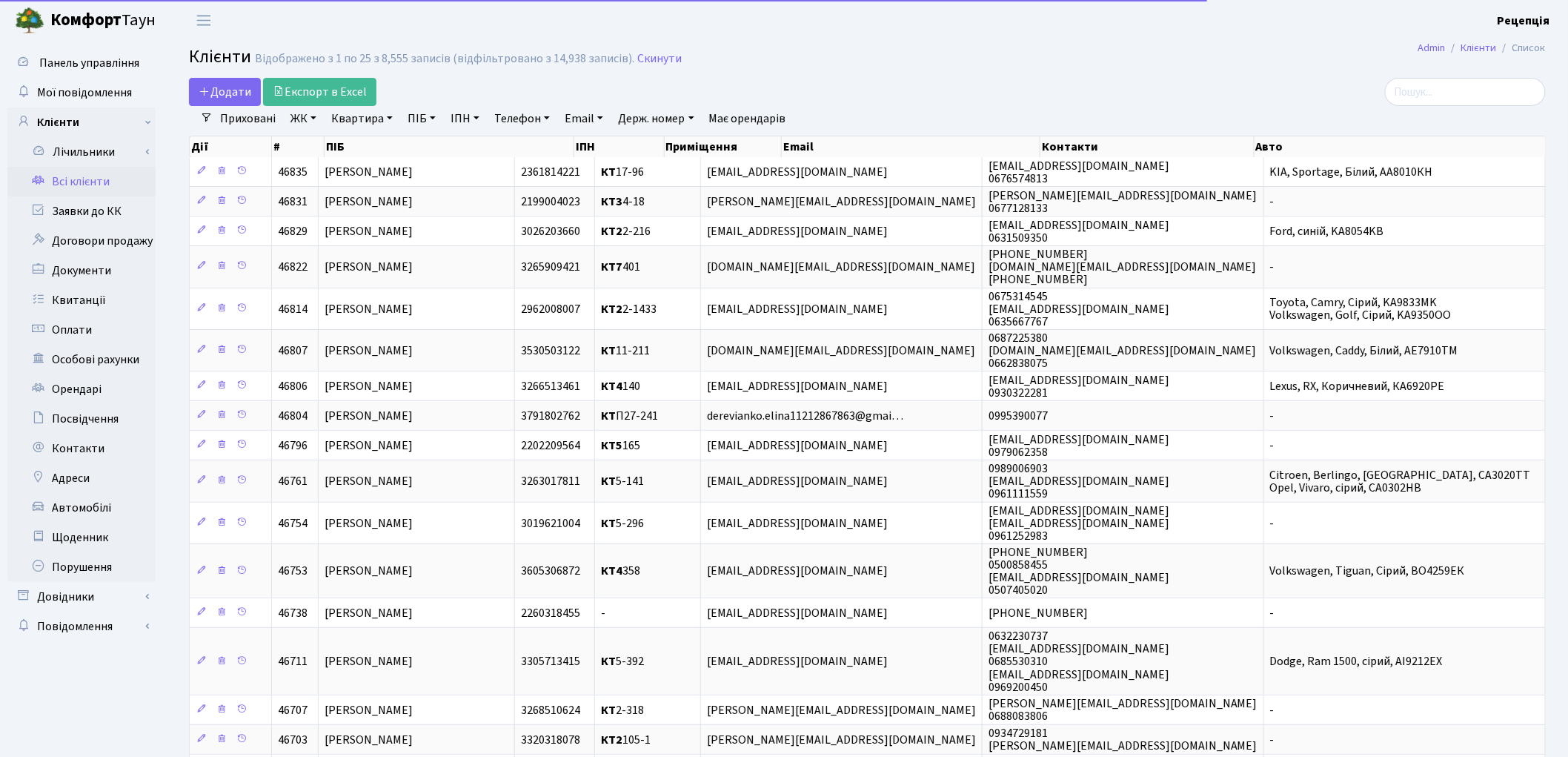
click at [869, 80] on div "Додати Експорт в Excel" at bounding box center [637, 92] width 897 height 28
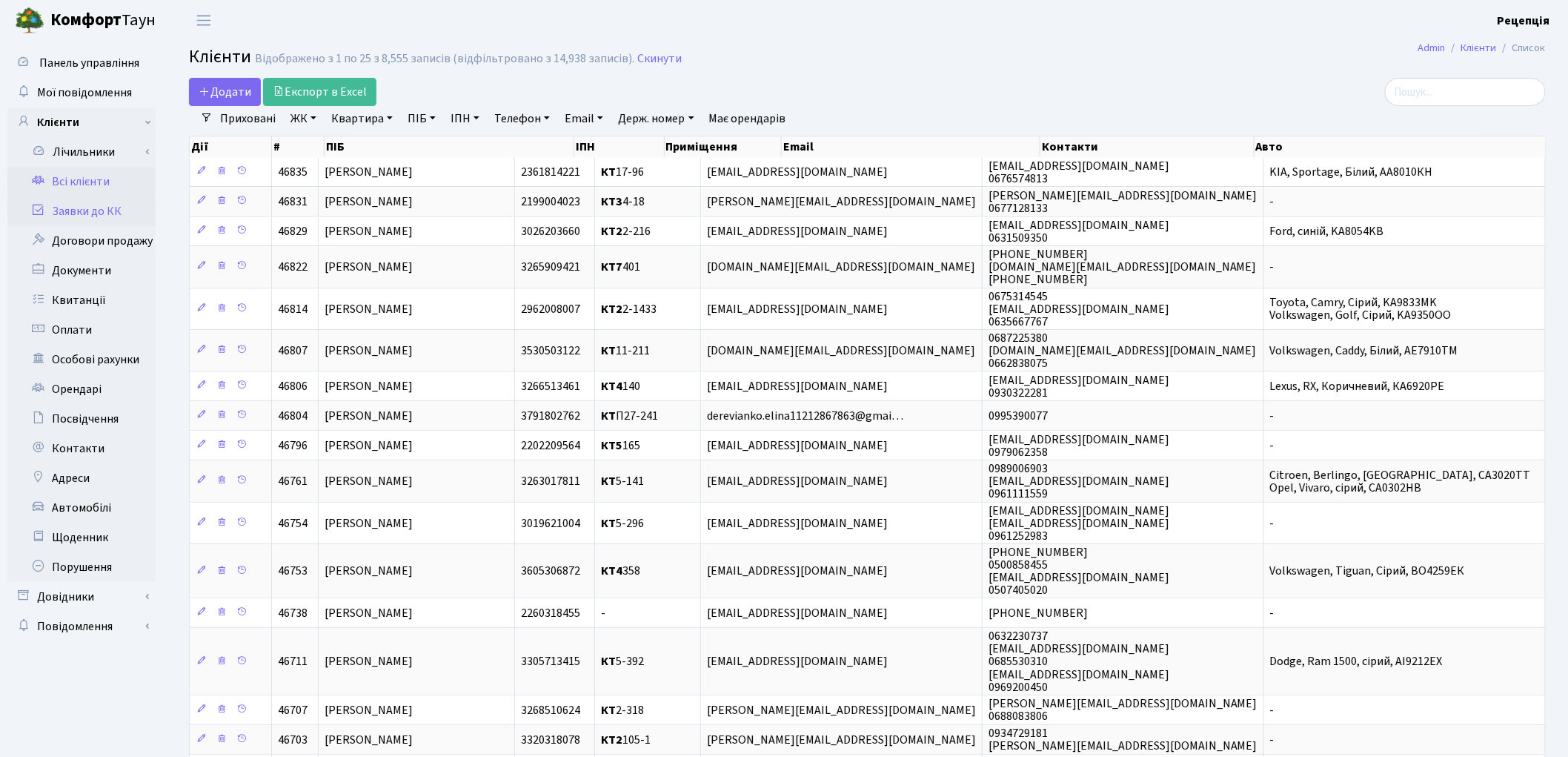
click at [131, 204] on link "Заявки до КК" at bounding box center [81, 211] width 148 height 30
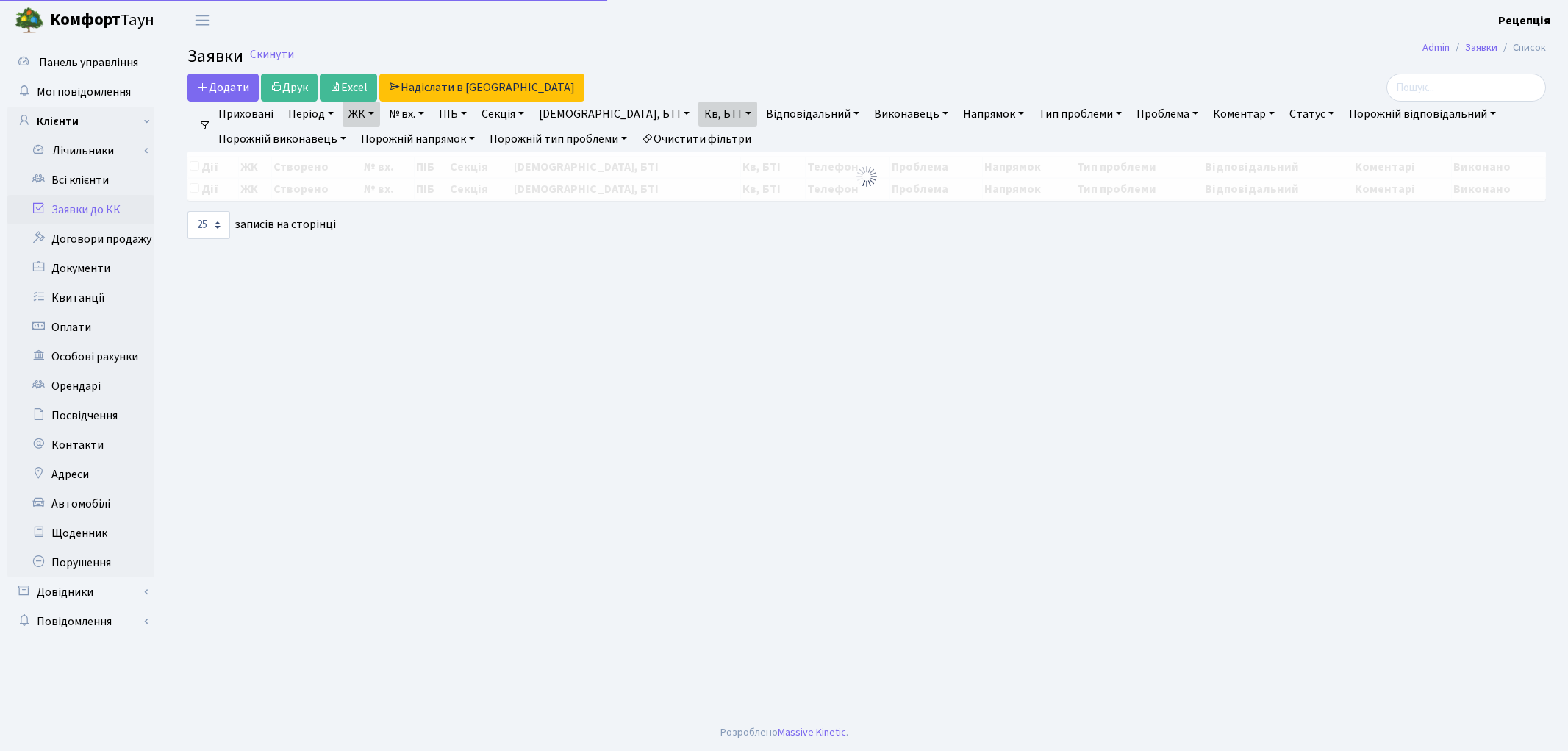
select select "25"
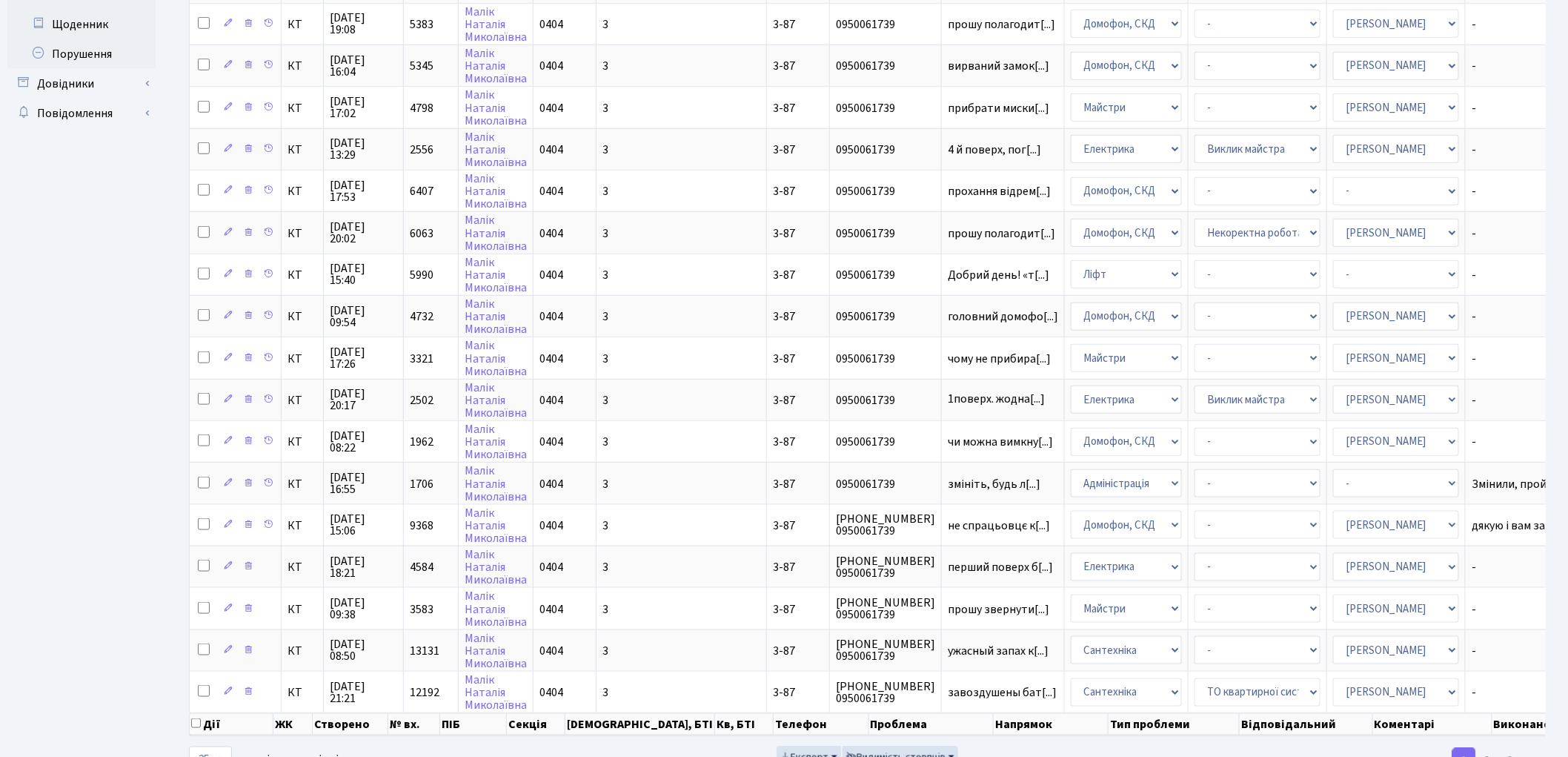
scroll to position [542, 0]
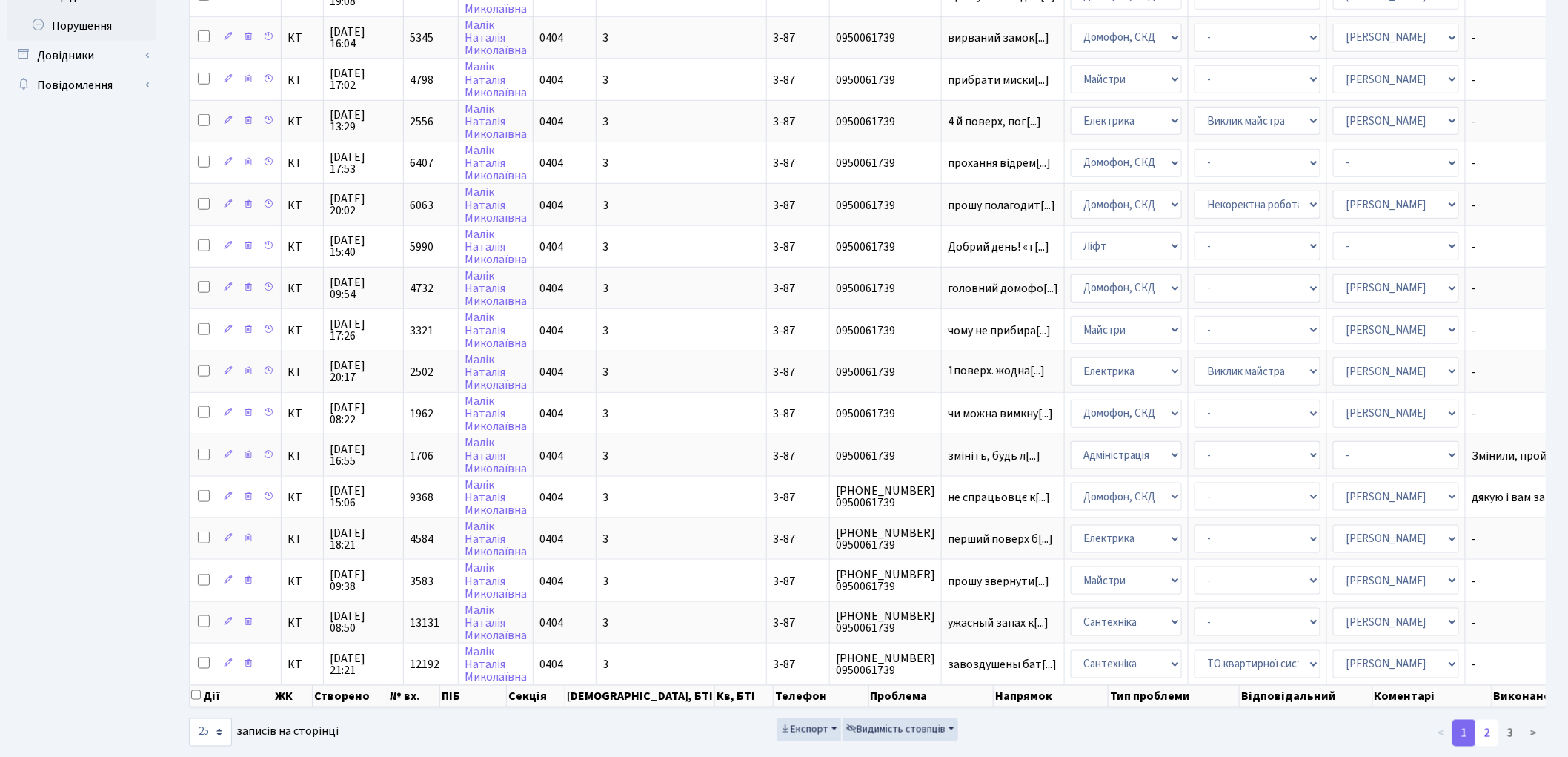
click at [1487, 720] on link "2" at bounding box center [1487, 733] width 24 height 27
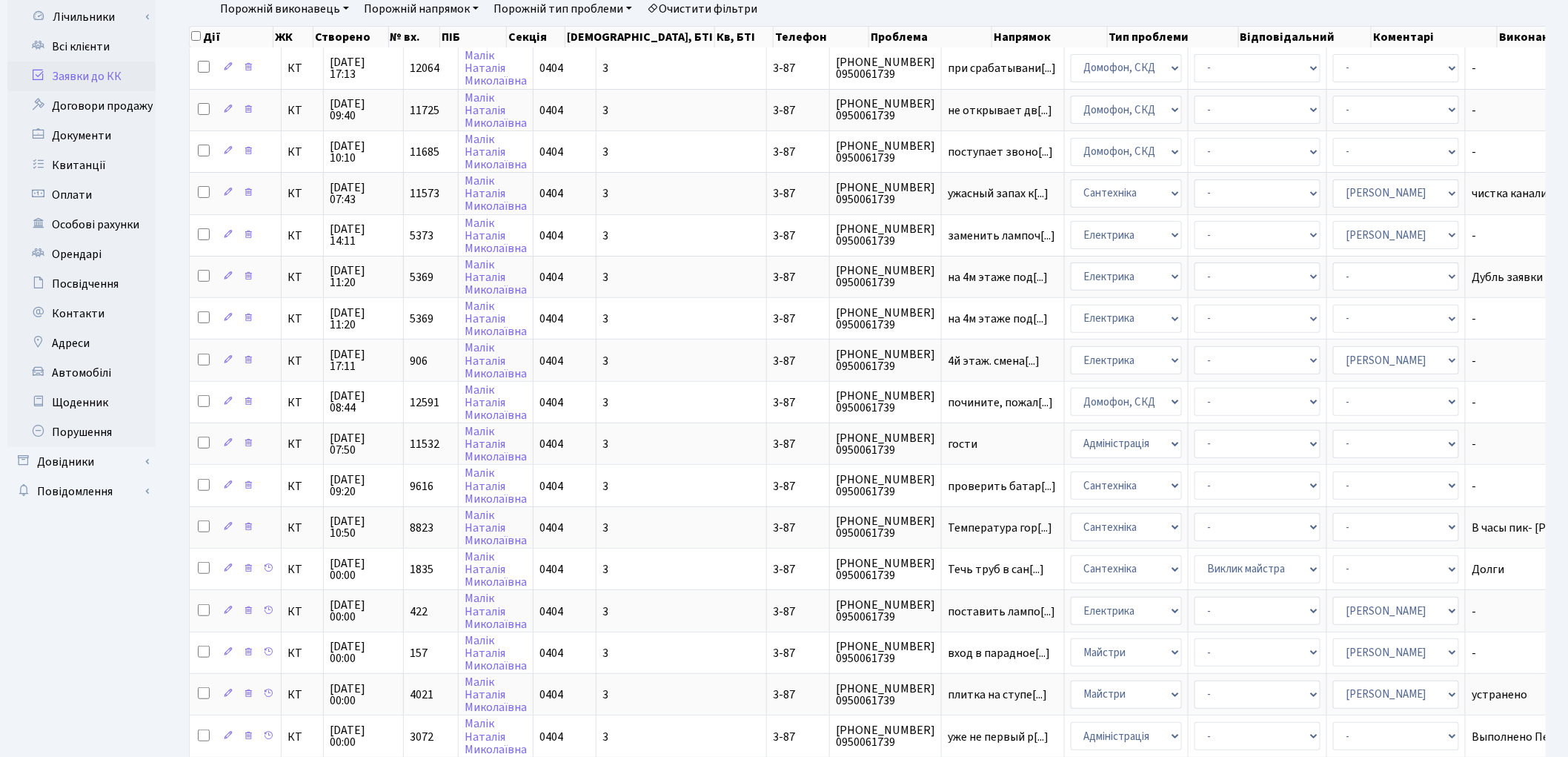
scroll to position [0, 0]
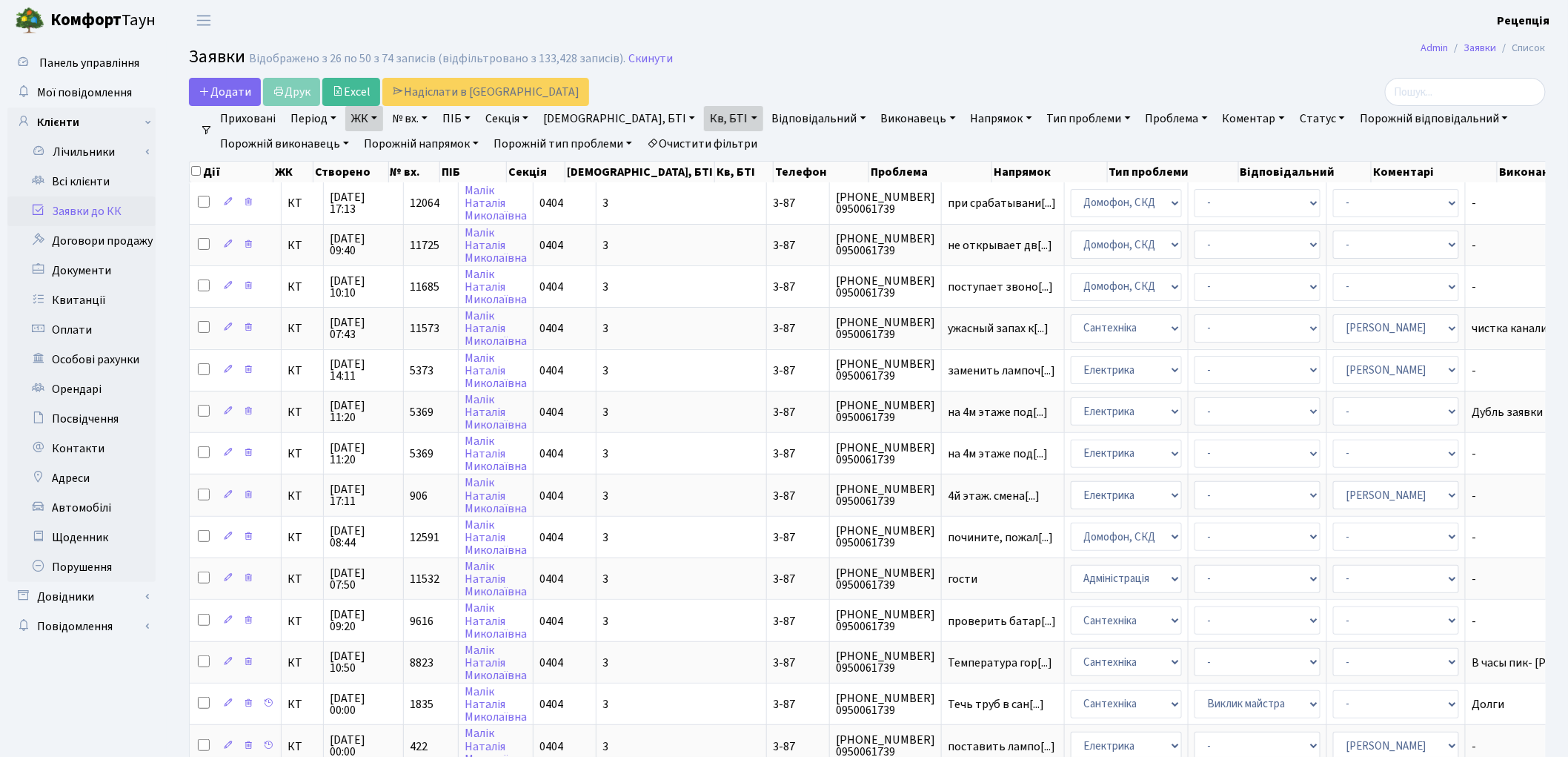
click at [741, 136] on link "Очистити фільтри" at bounding box center [702, 144] width 122 height 25
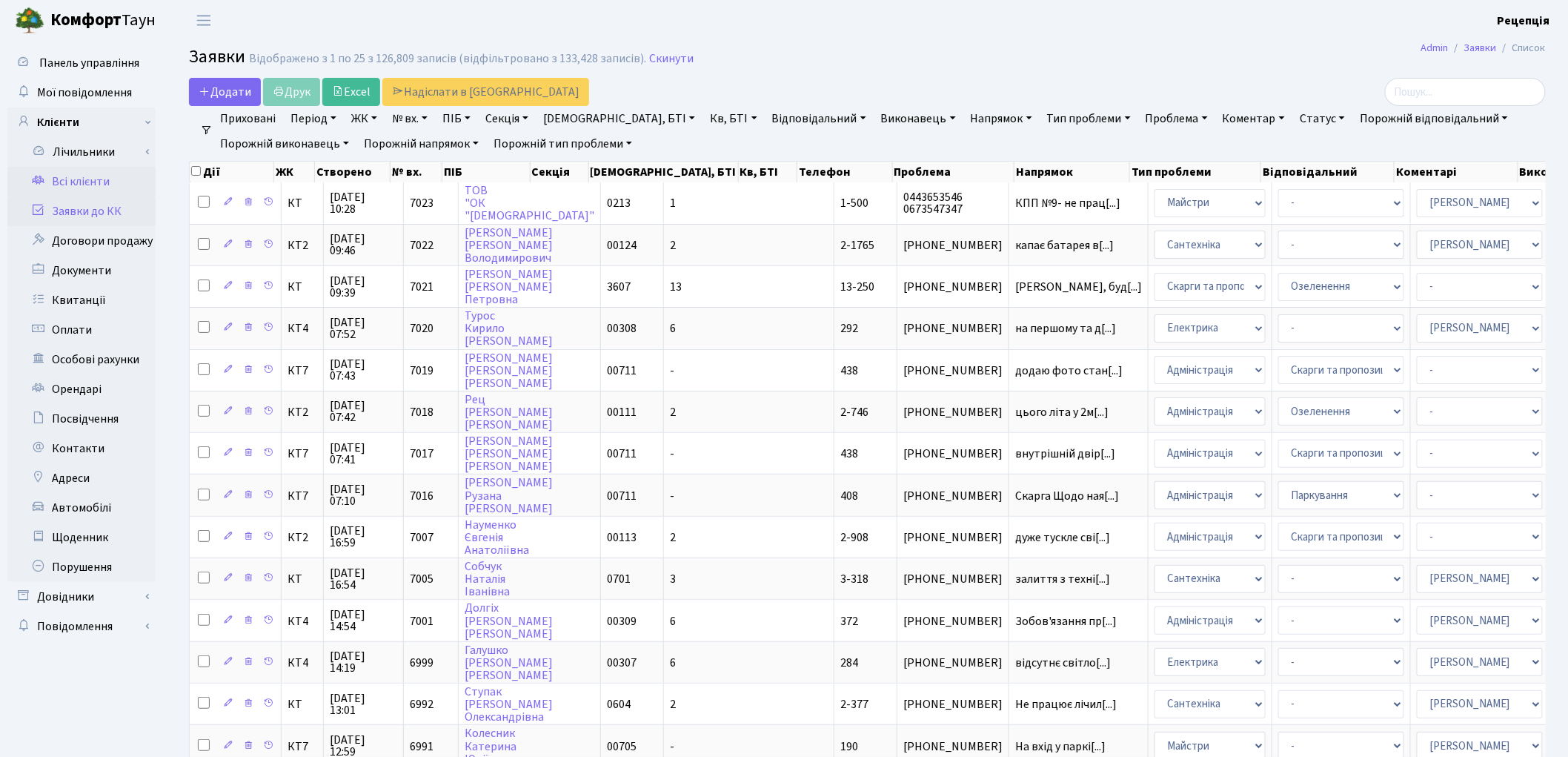
click at [105, 179] on link "Всі клієнти" at bounding box center [81, 182] width 148 height 30
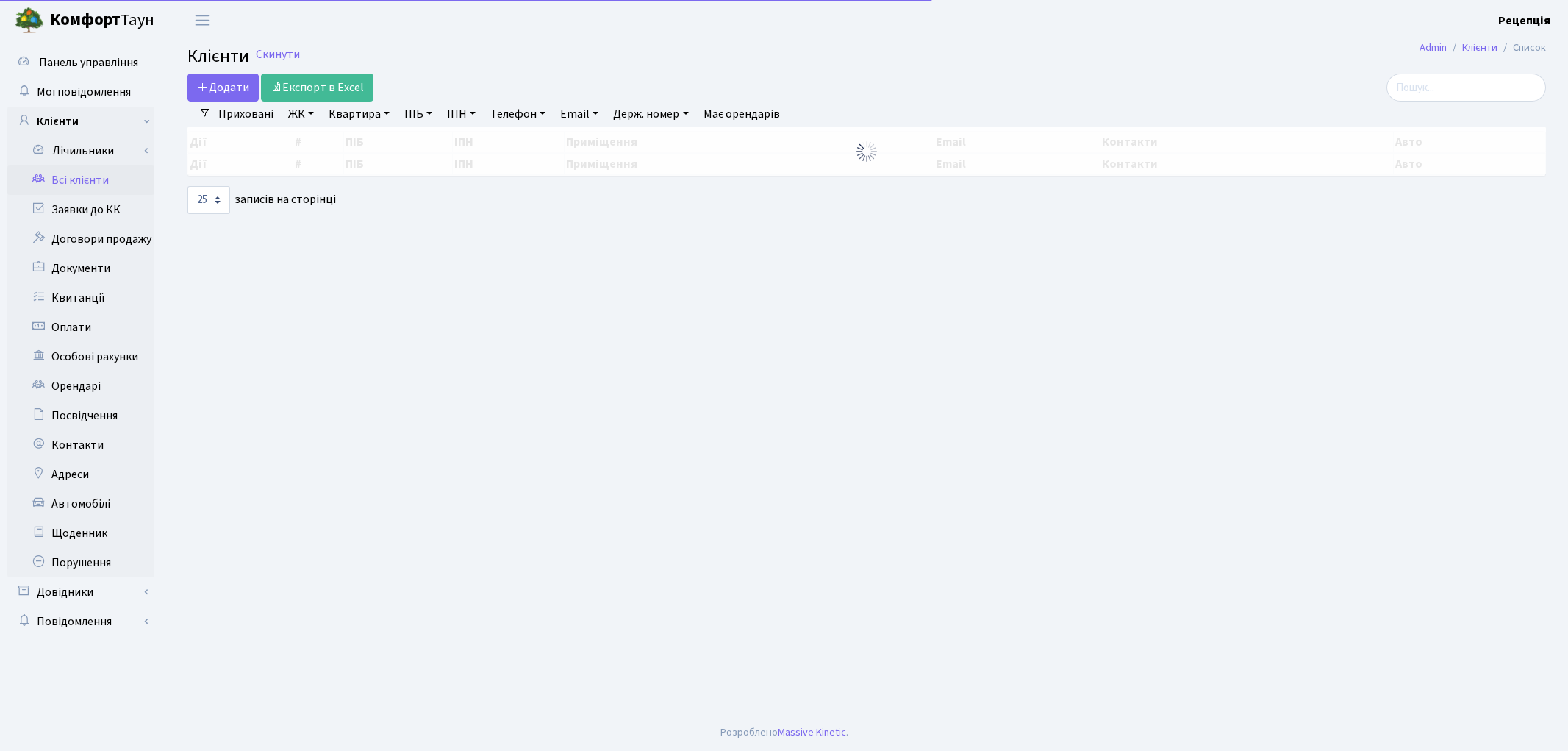
select select "25"
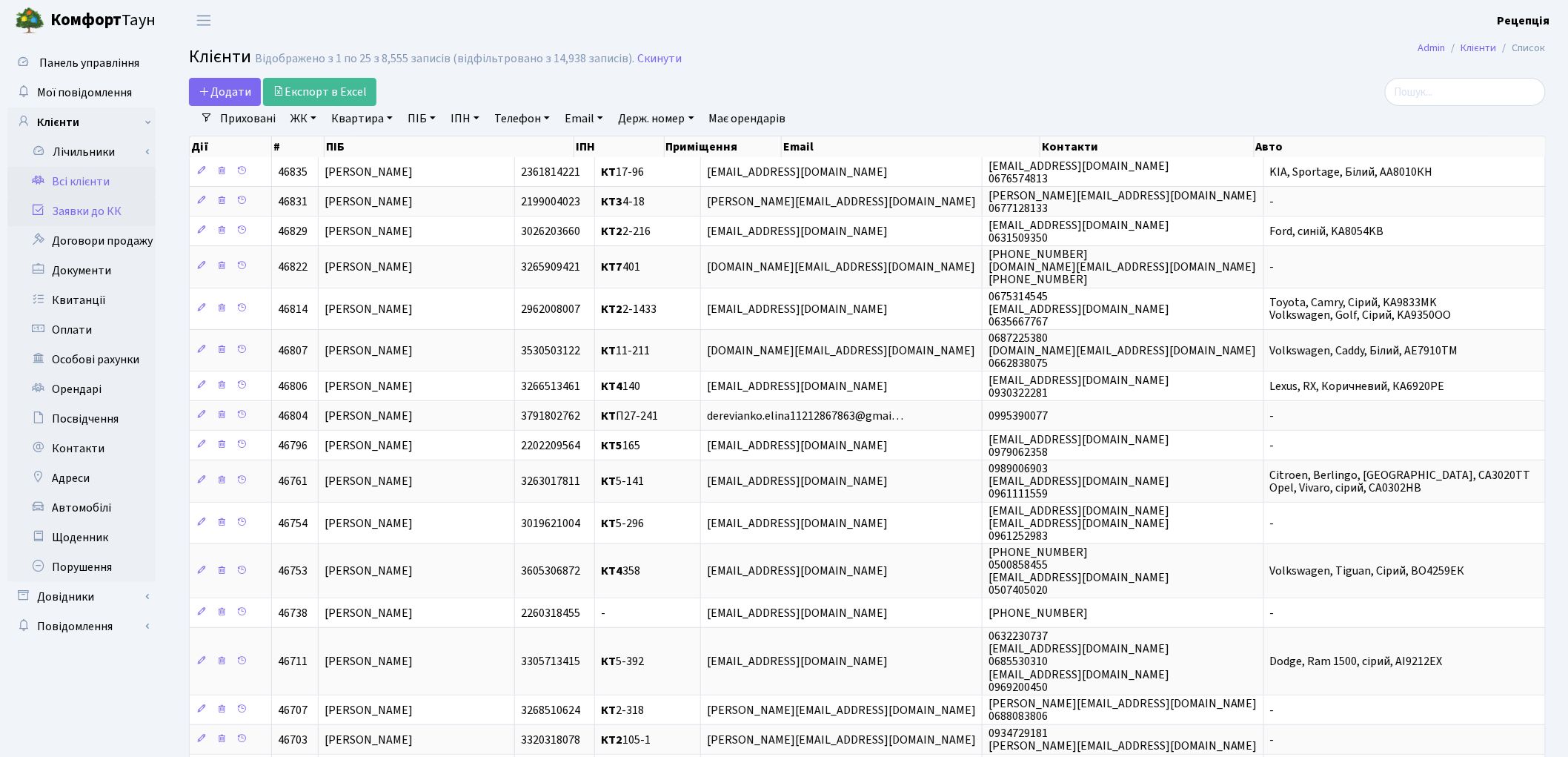
click at [91, 204] on link "Заявки до КК" at bounding box center [81, 211] width 148 height 30
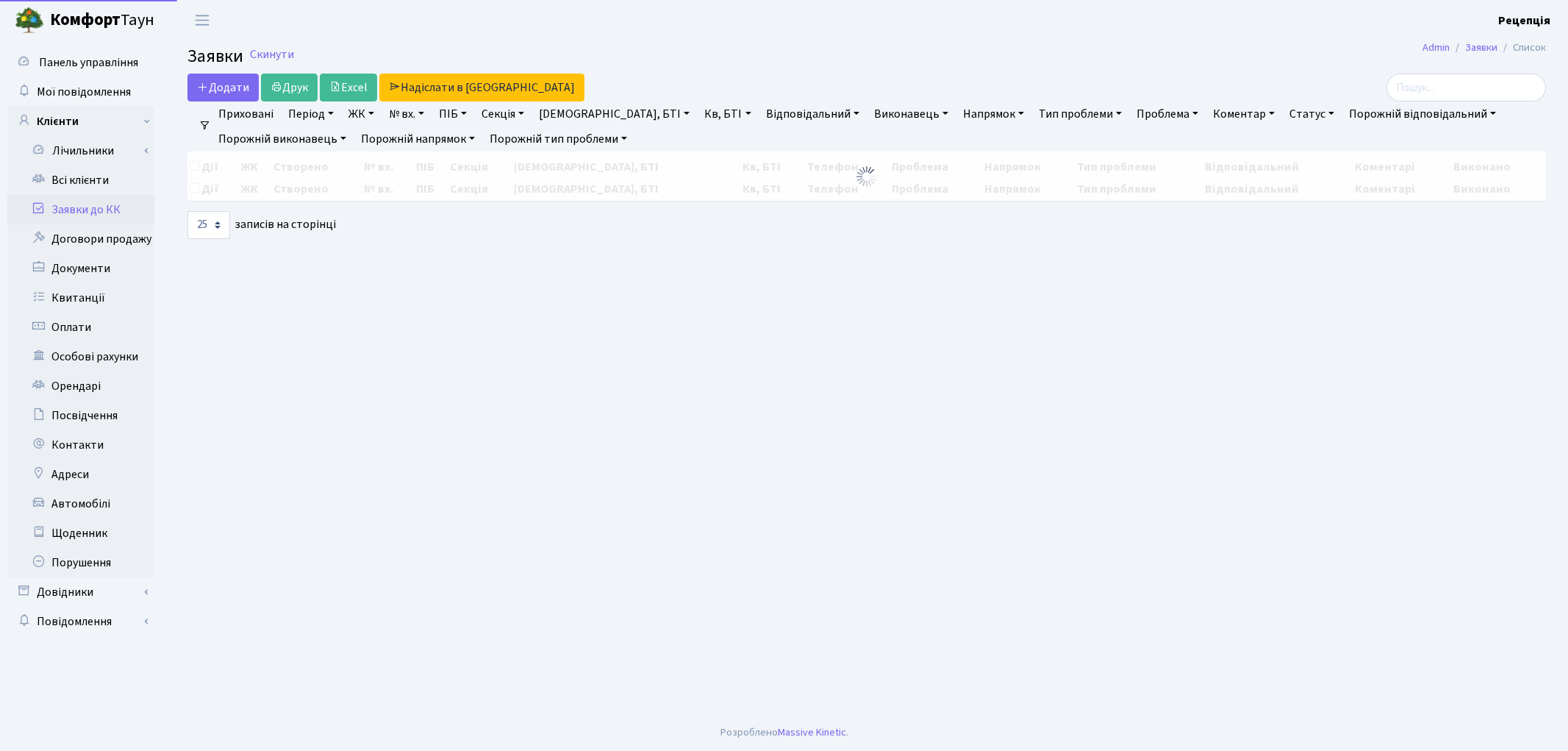
select select "25"
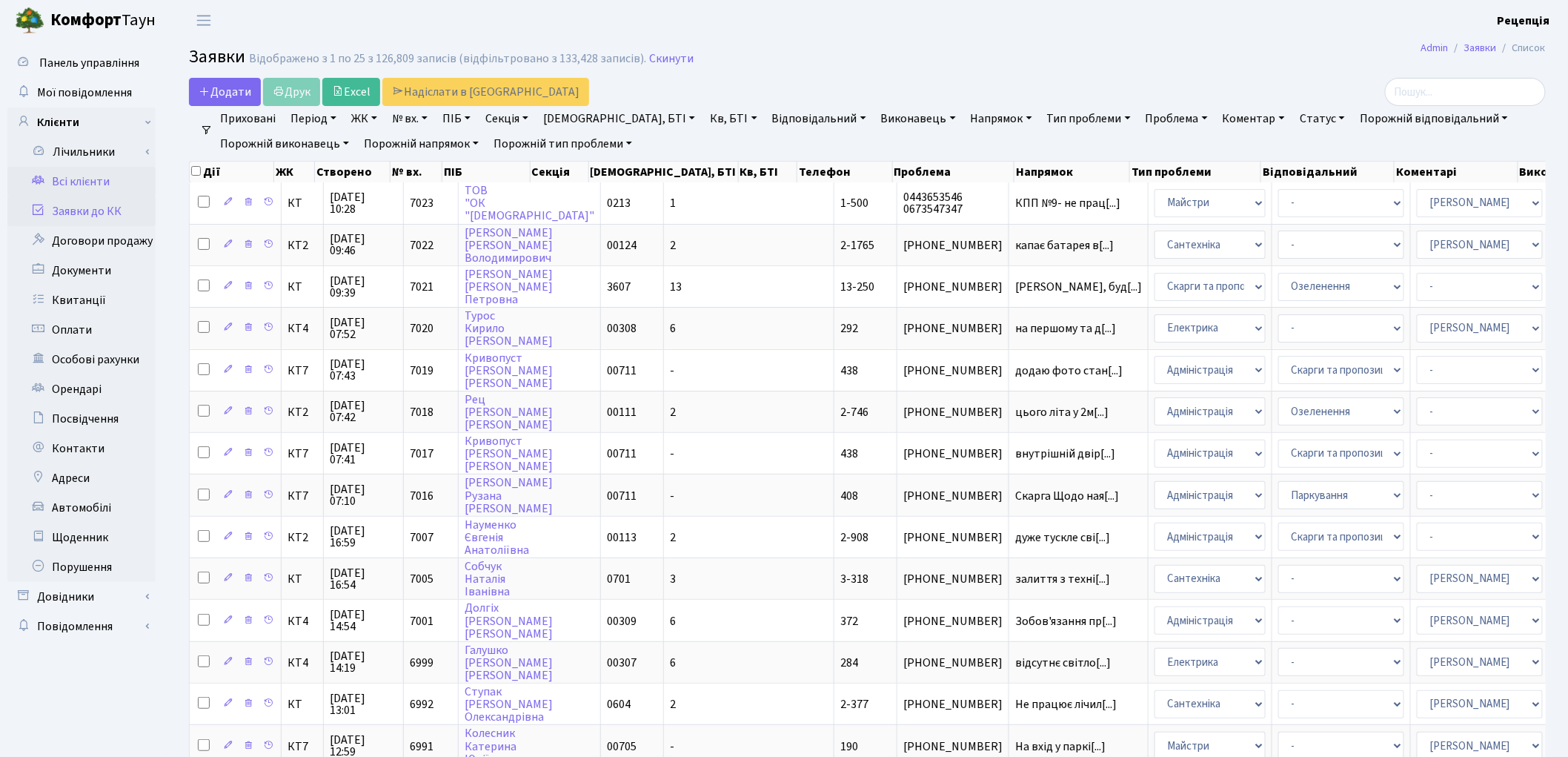
click at [69, 181] on link "Всі клієнти" at bounding box center [81, 182] width 148 height 30
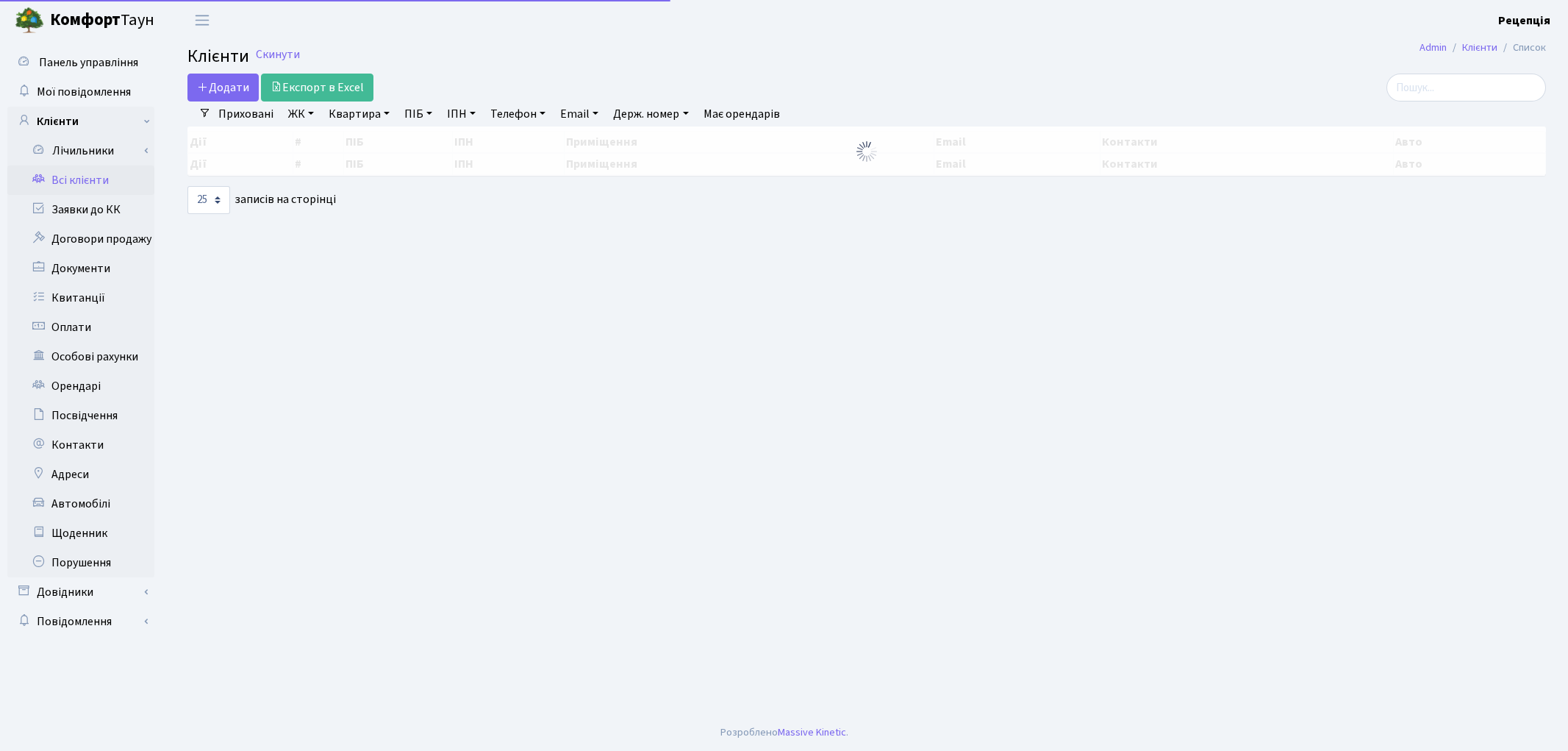
select select "25"
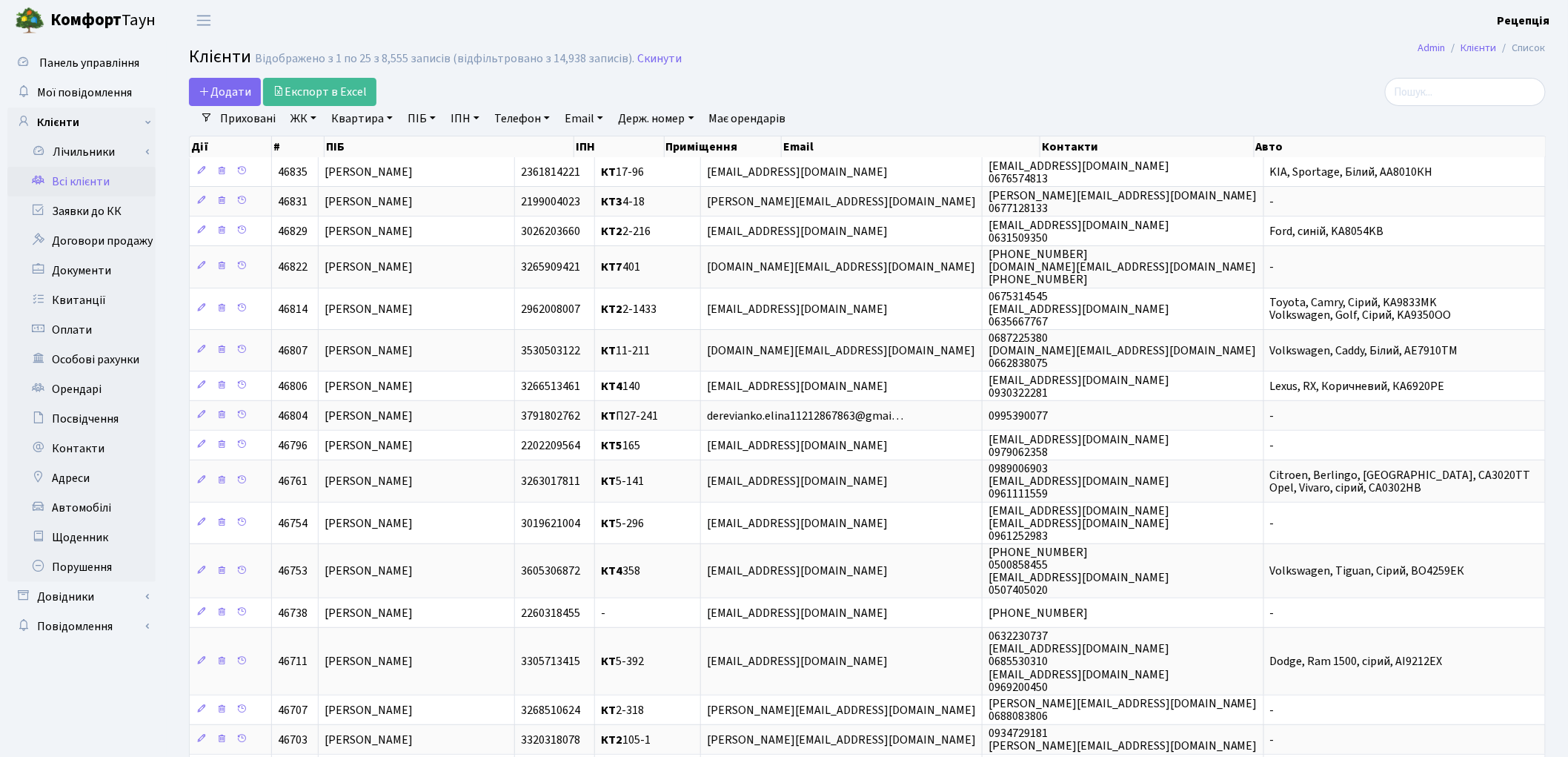
click at [313, 121] on link "ЖК" at bounding box center [303, 118] width 37 height 25
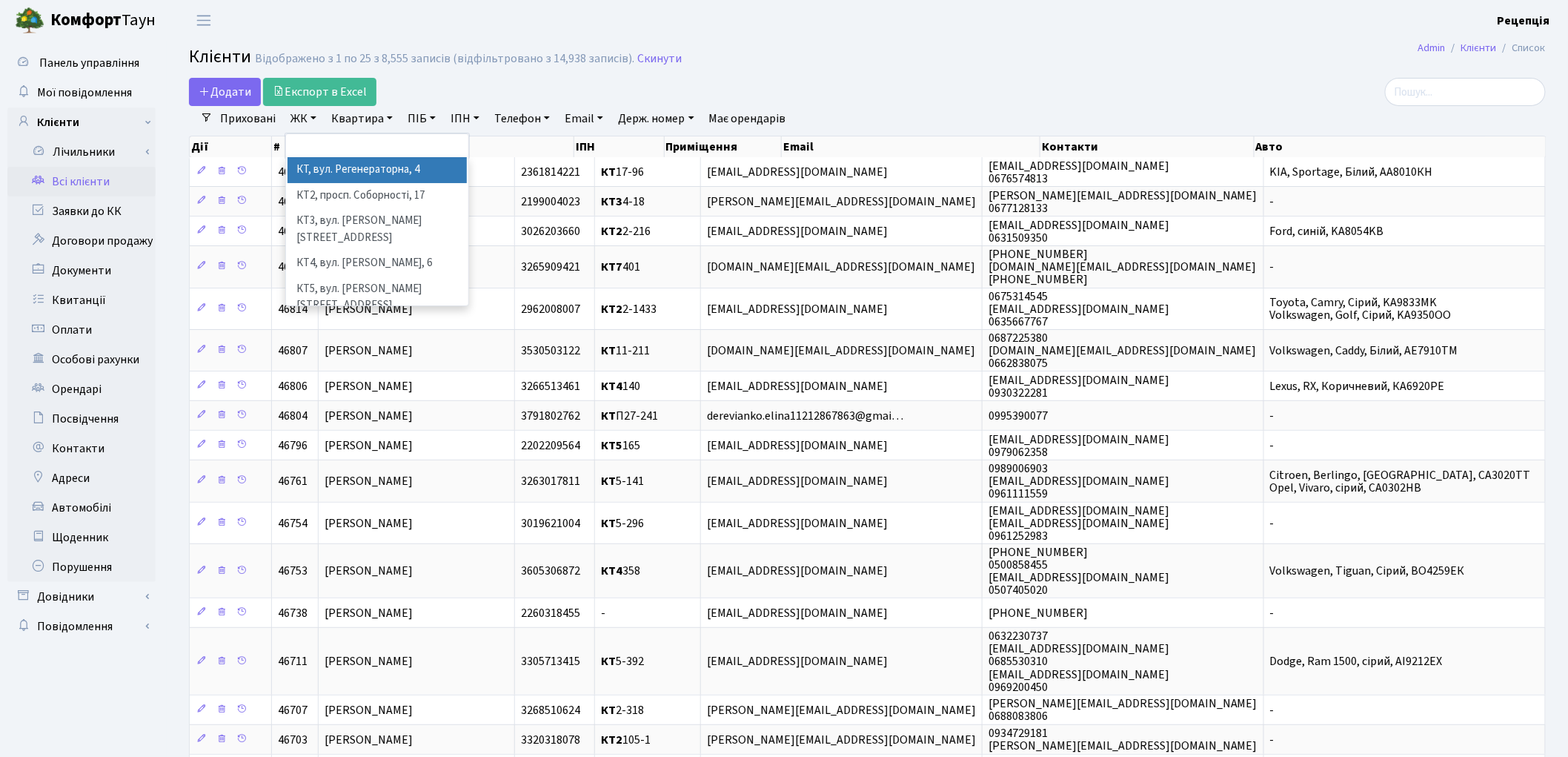
click at [323, 168] on li "КТ, вул. Регенераторна, 4" at bounding box center [377, 170] width 180 height 26
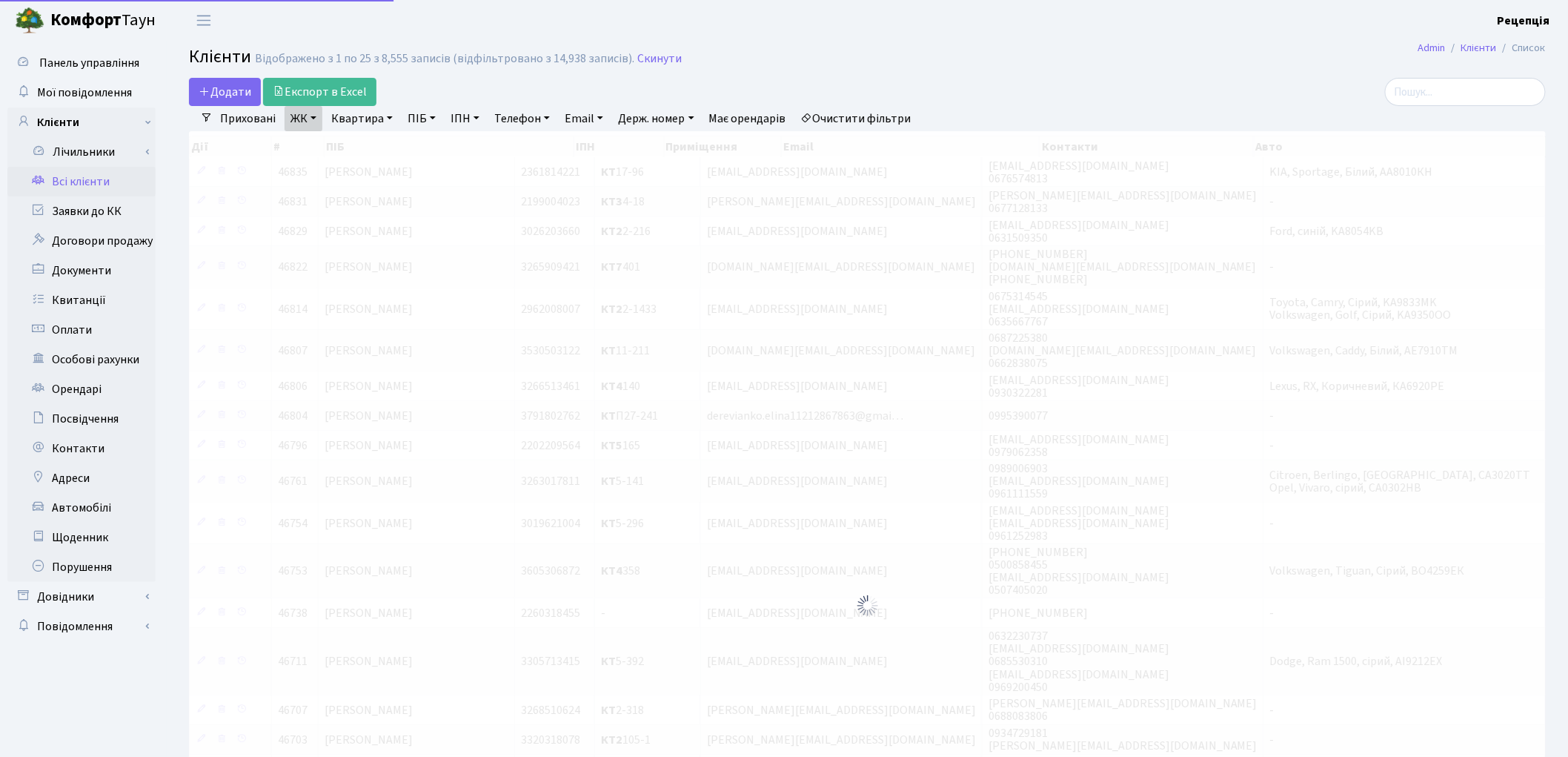
click at [372, 121] on link "Квартира" at bounding box center [362, 118] width 73 height 25
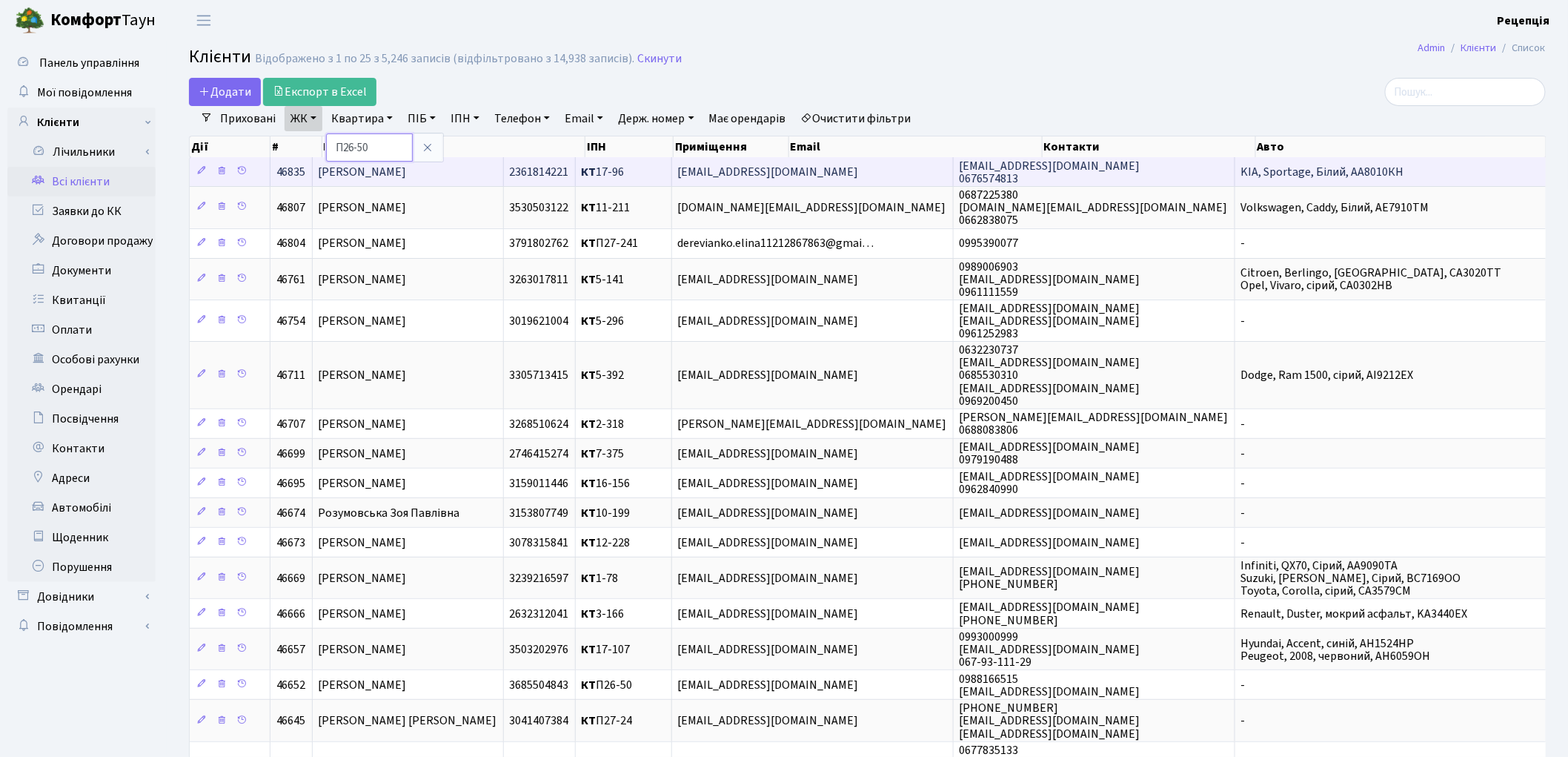
type input "П26-50"
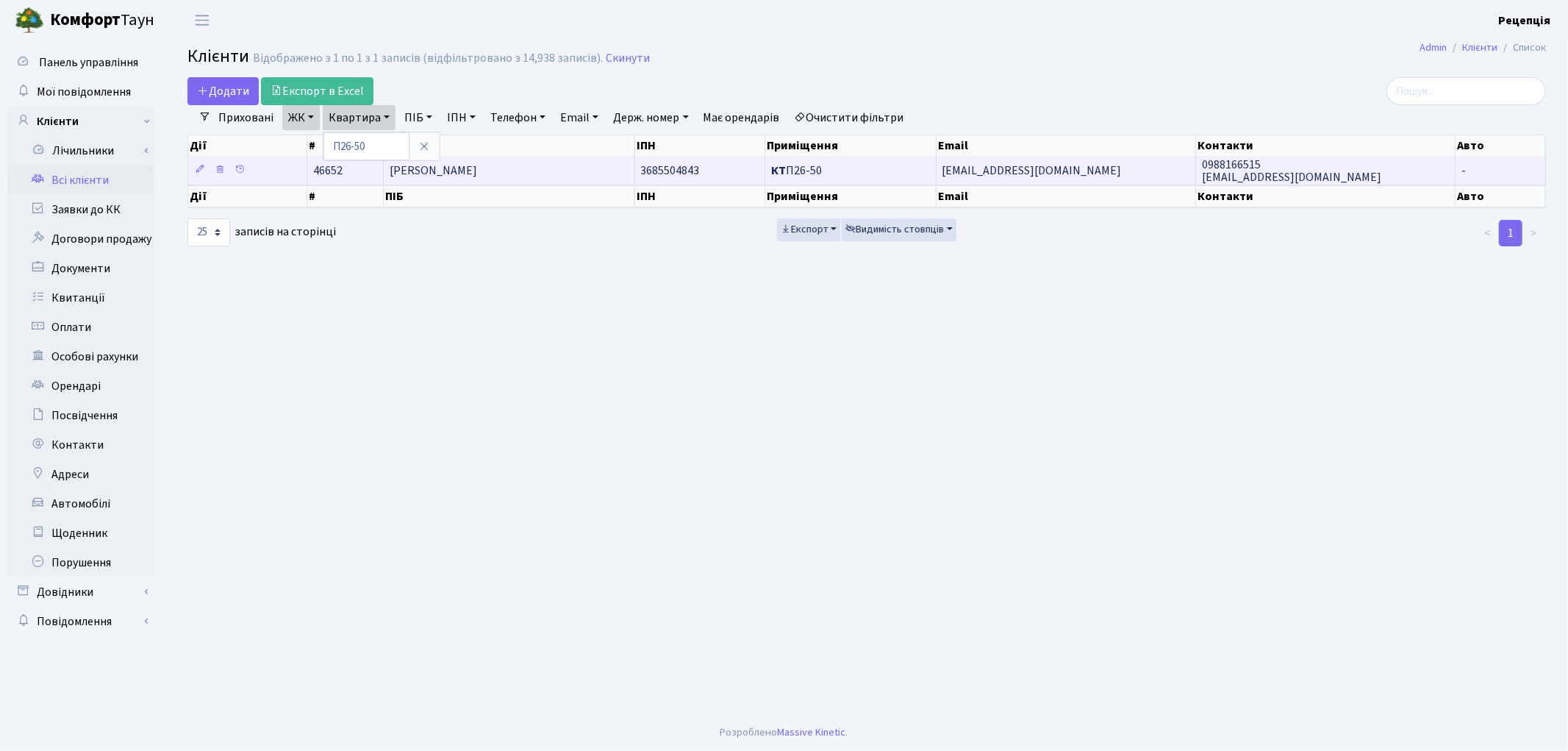
click at [559, 172] on td "Новік Марія Михайлівна" at bounding box center [509, 170] width 251 height 29
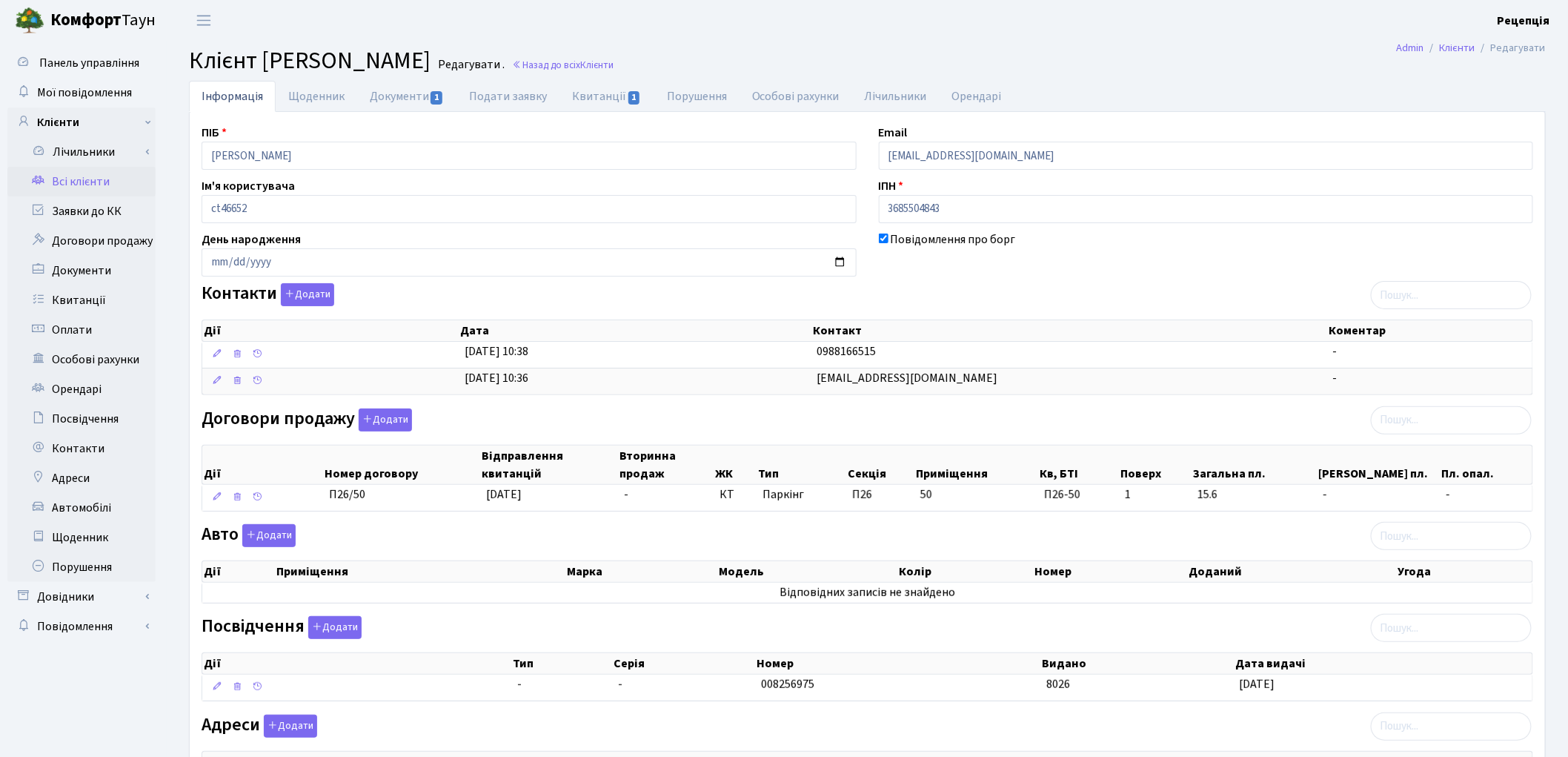
click at [62, 184] on link "Всі клієнти" at bounding box center [81, 182] width 148 height 30
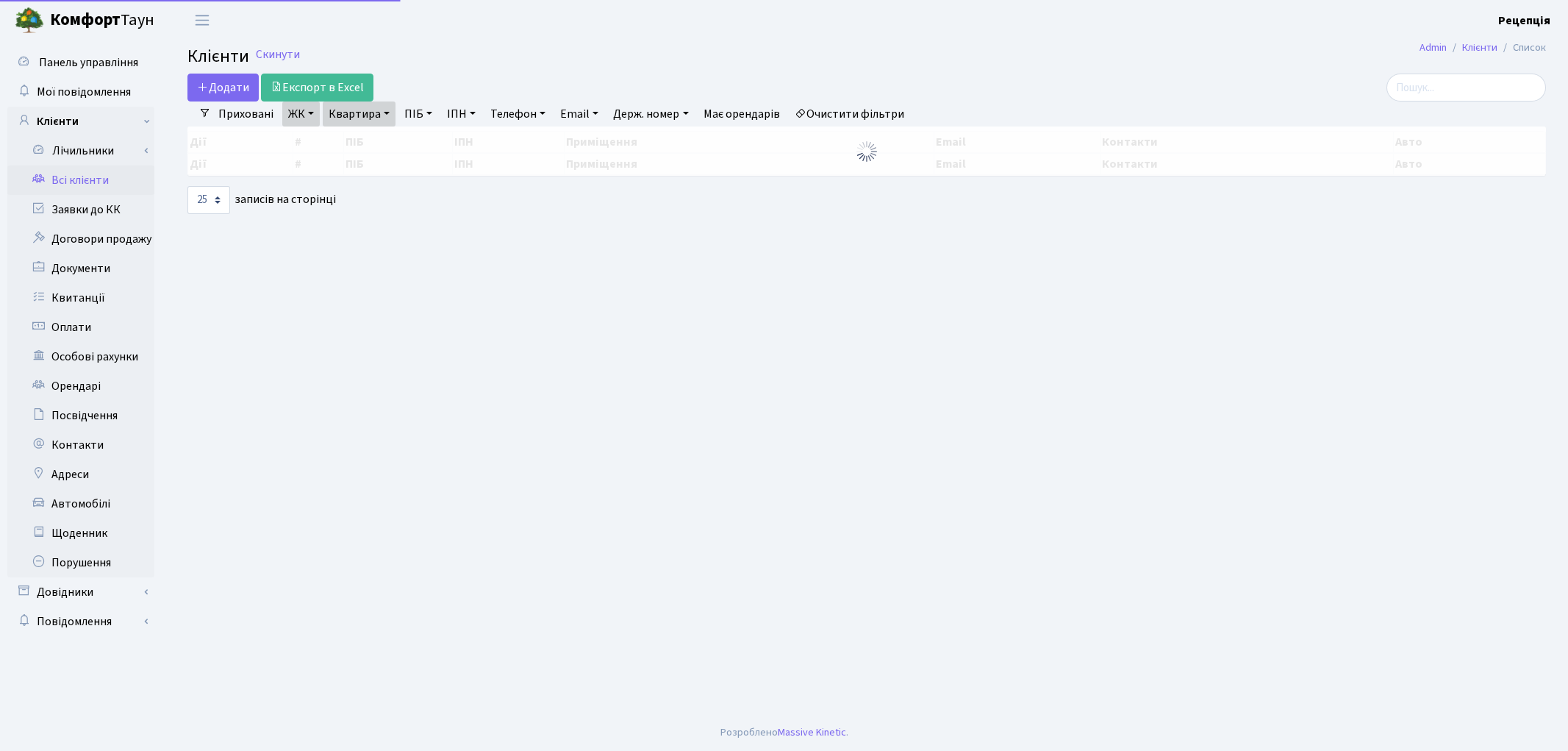
select select "25"
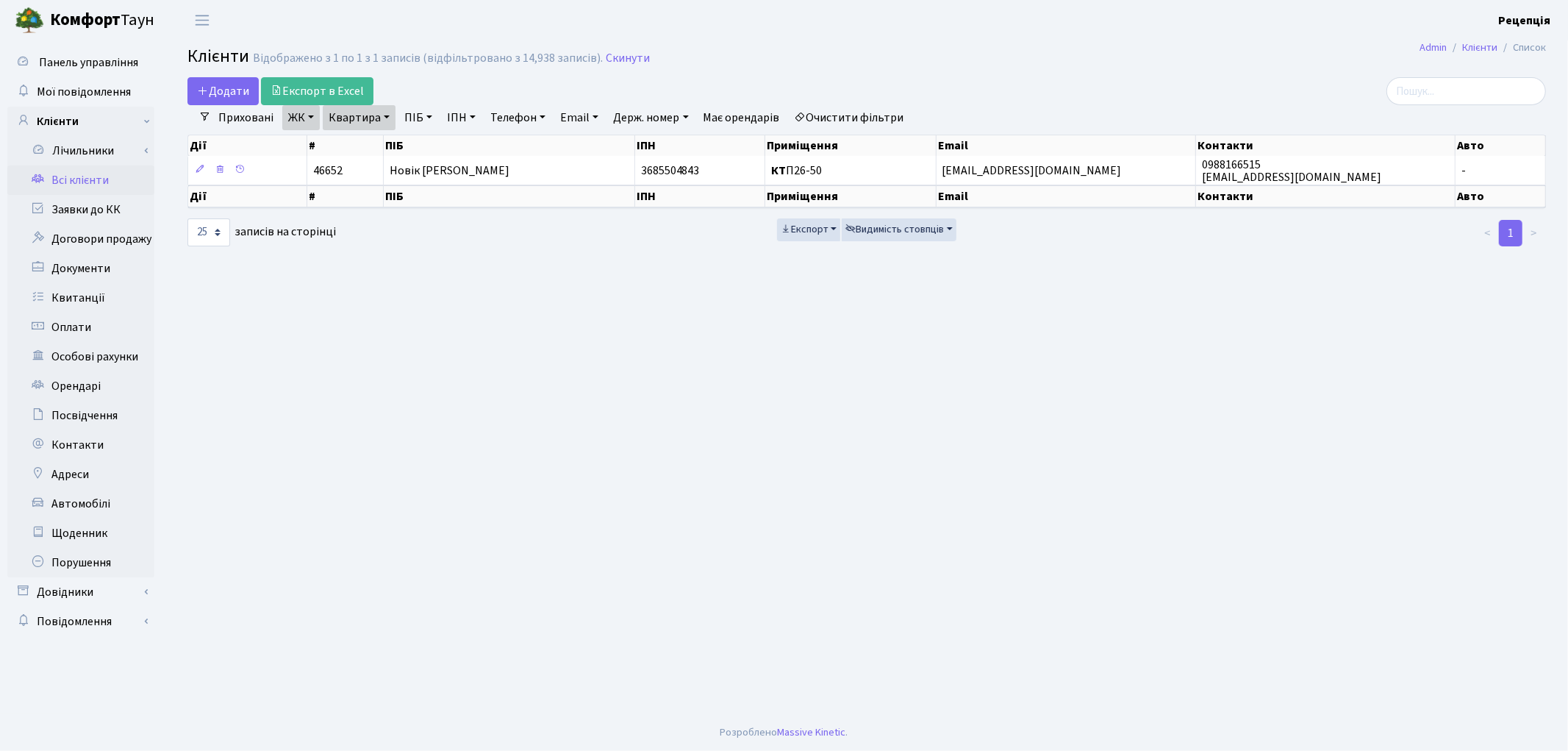
click at [850, 112] on link "Очистити фільтри" at bounding box center [849, 117] width 121 height 25
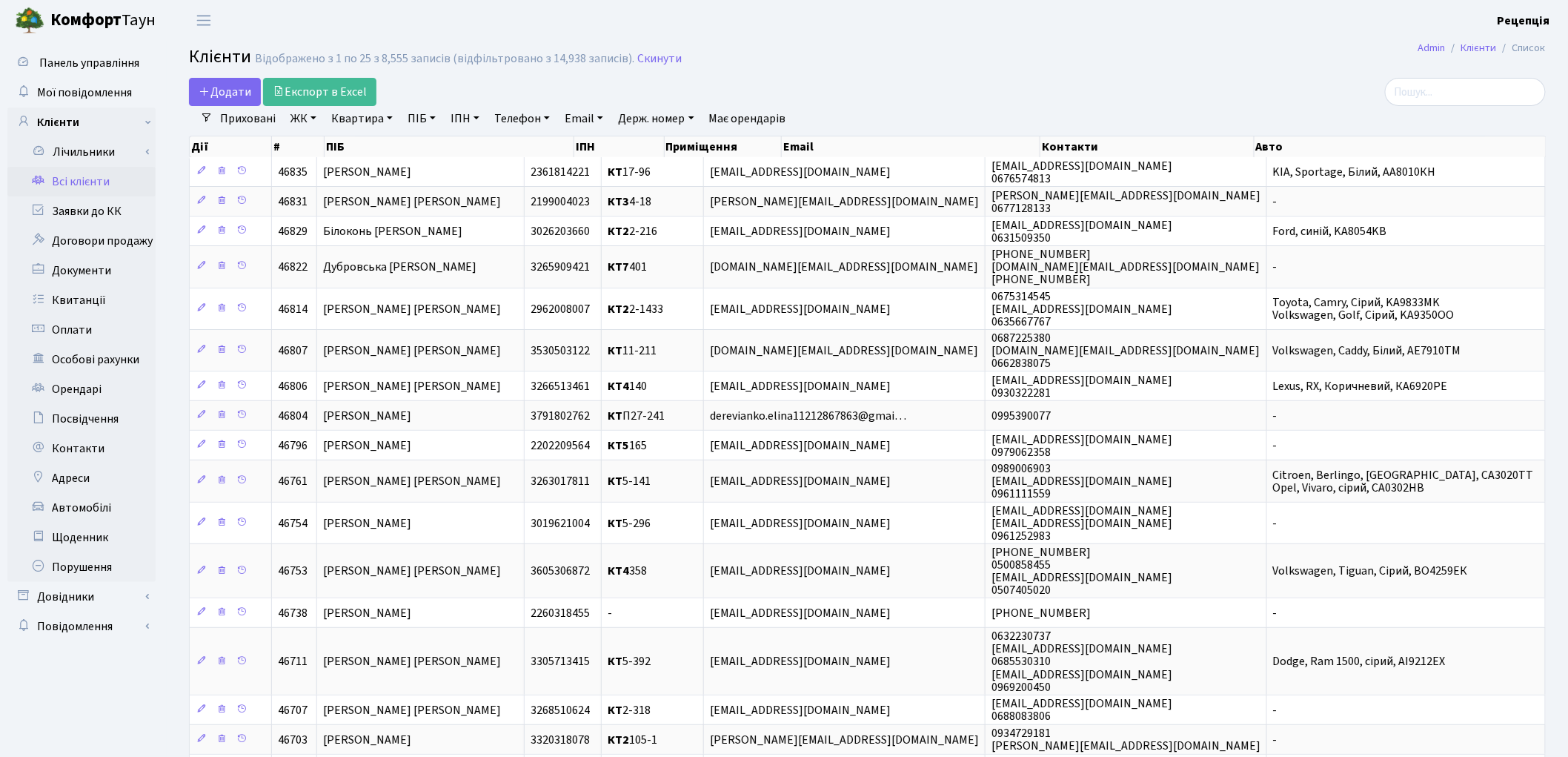
click at [421, 117] on link "ПІБ" at bounding box center [422, 118] width 40 height 25
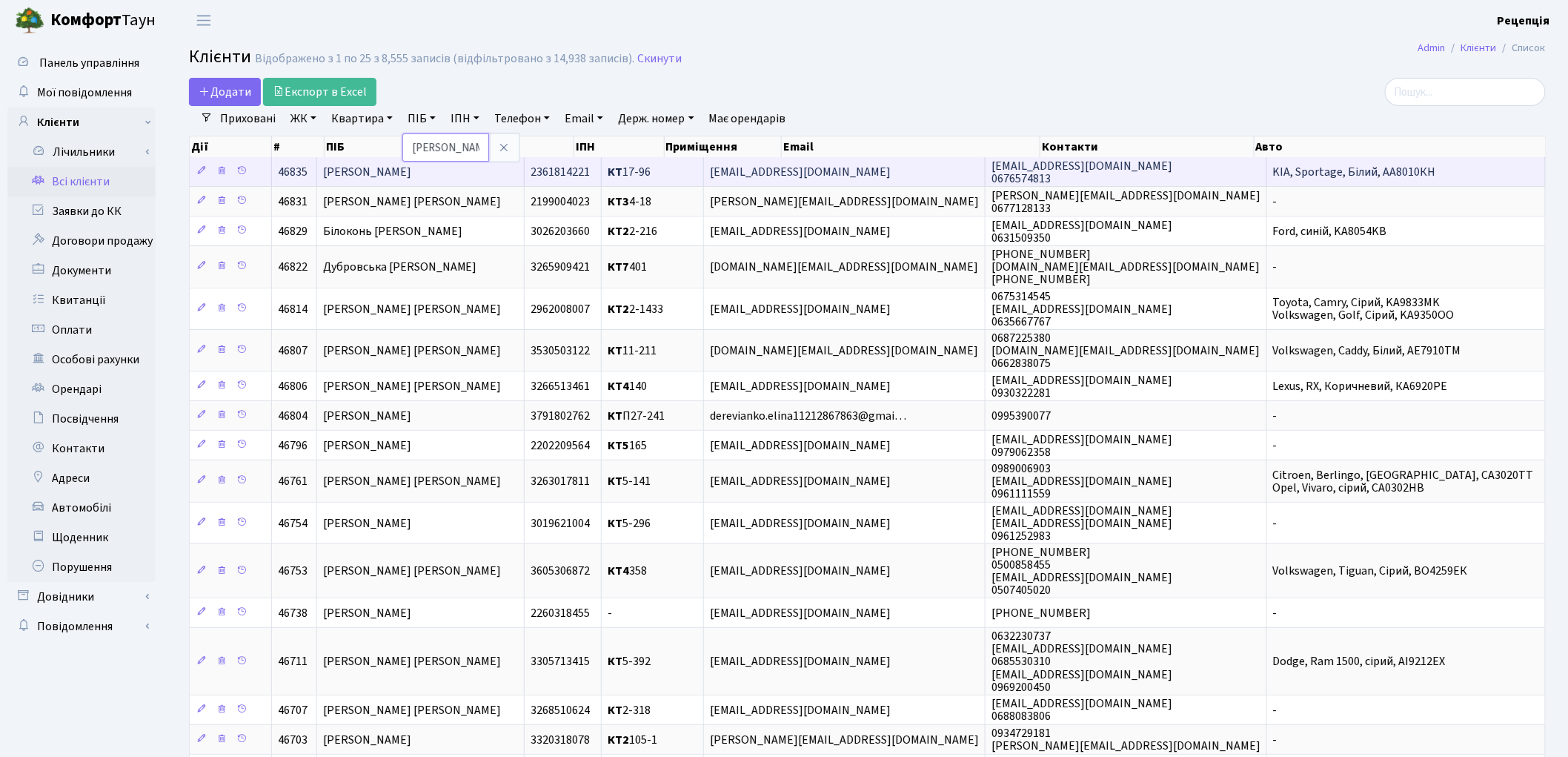
type input "демченко"
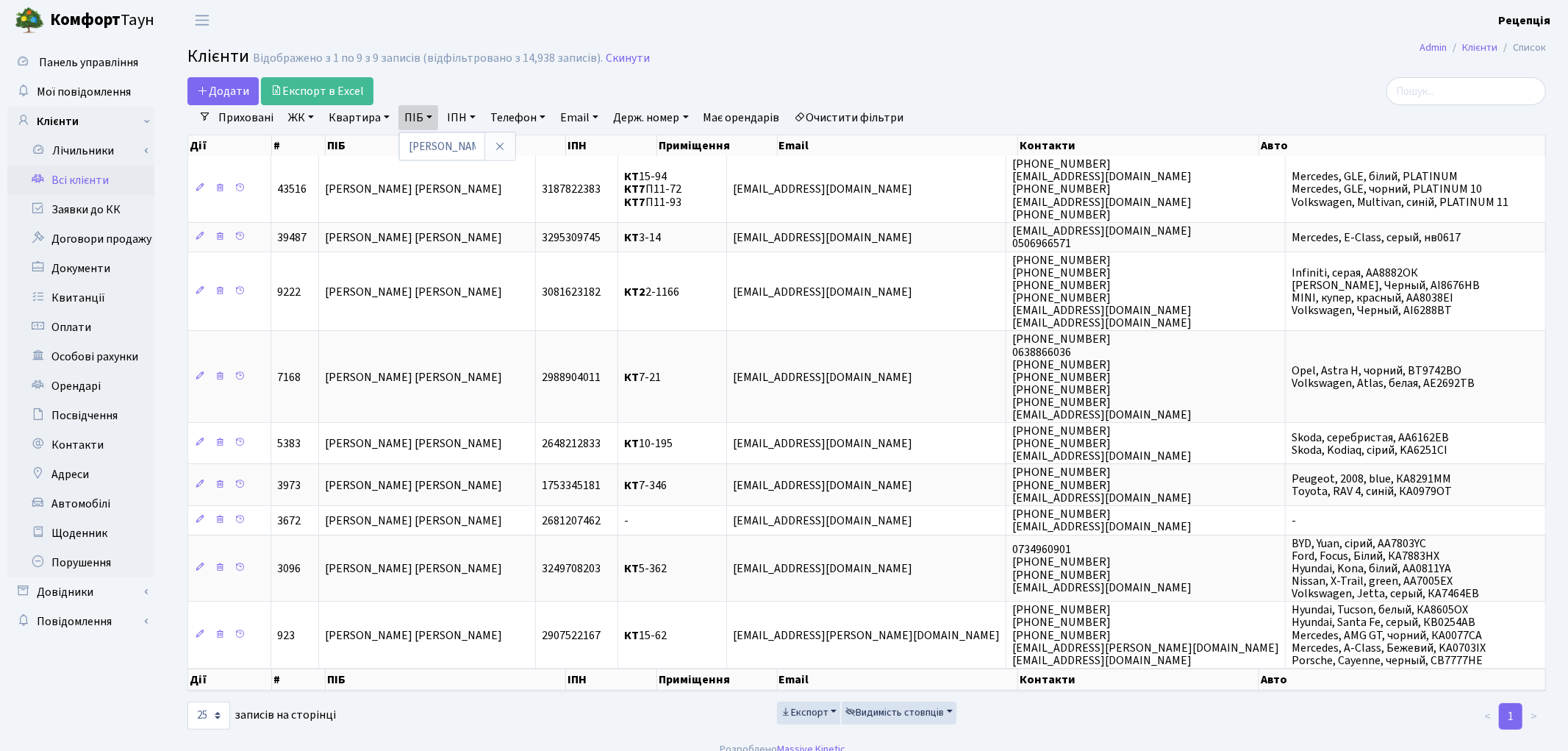
click at [842, 111] on link "Очистити фільтри" at bounding box center [849, 117] width 121 height 25
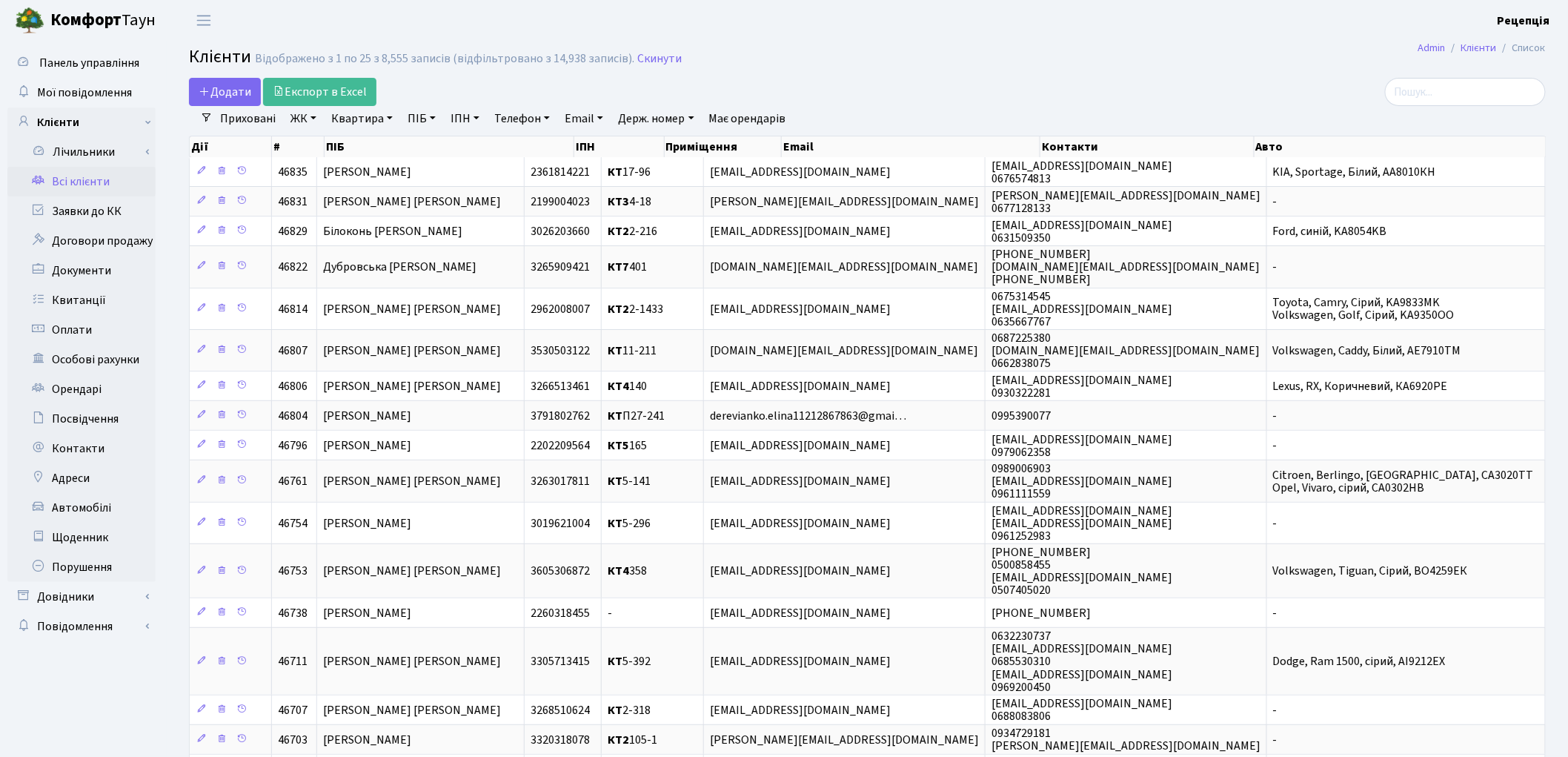
click at [308, 119] on link "ЖК" at bounding box center [303, 118] width 37 height 25
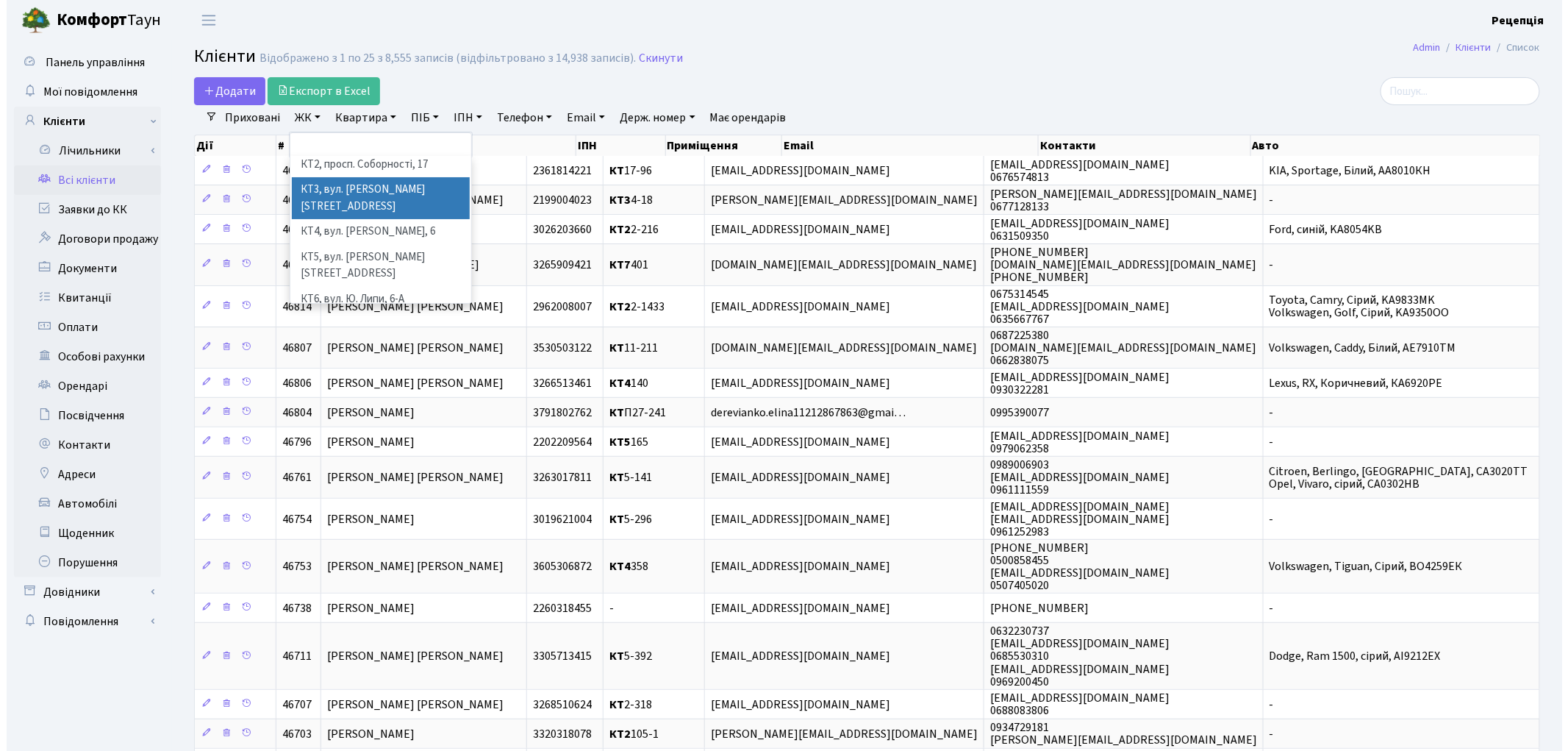
scroll to position [31, 0]
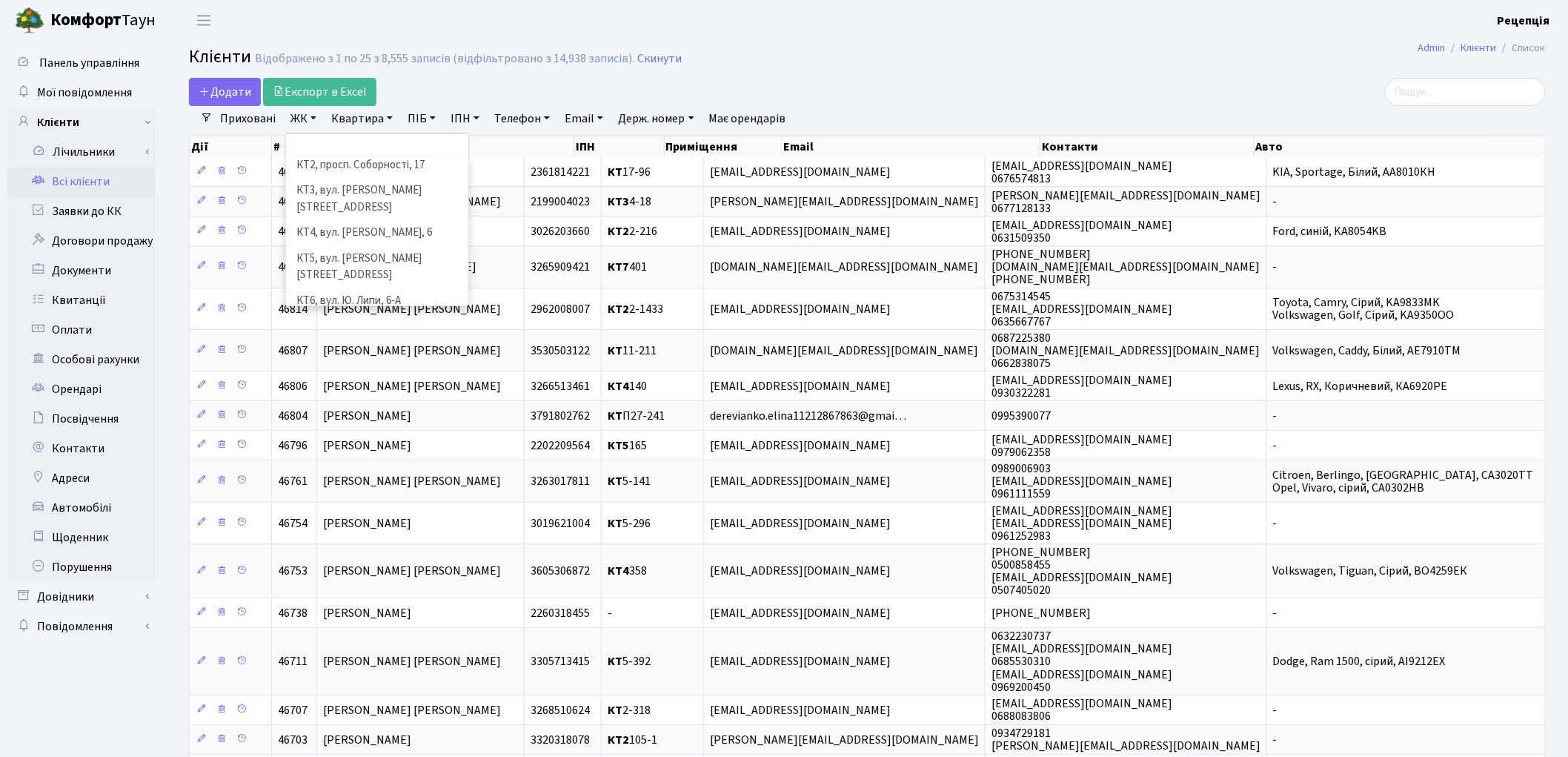
click at [425, 314] on li "КТ7, вул. [PERSON_NAME][STREET_ADDRESS]" at bounding box center [377, 334] width 180 height 42
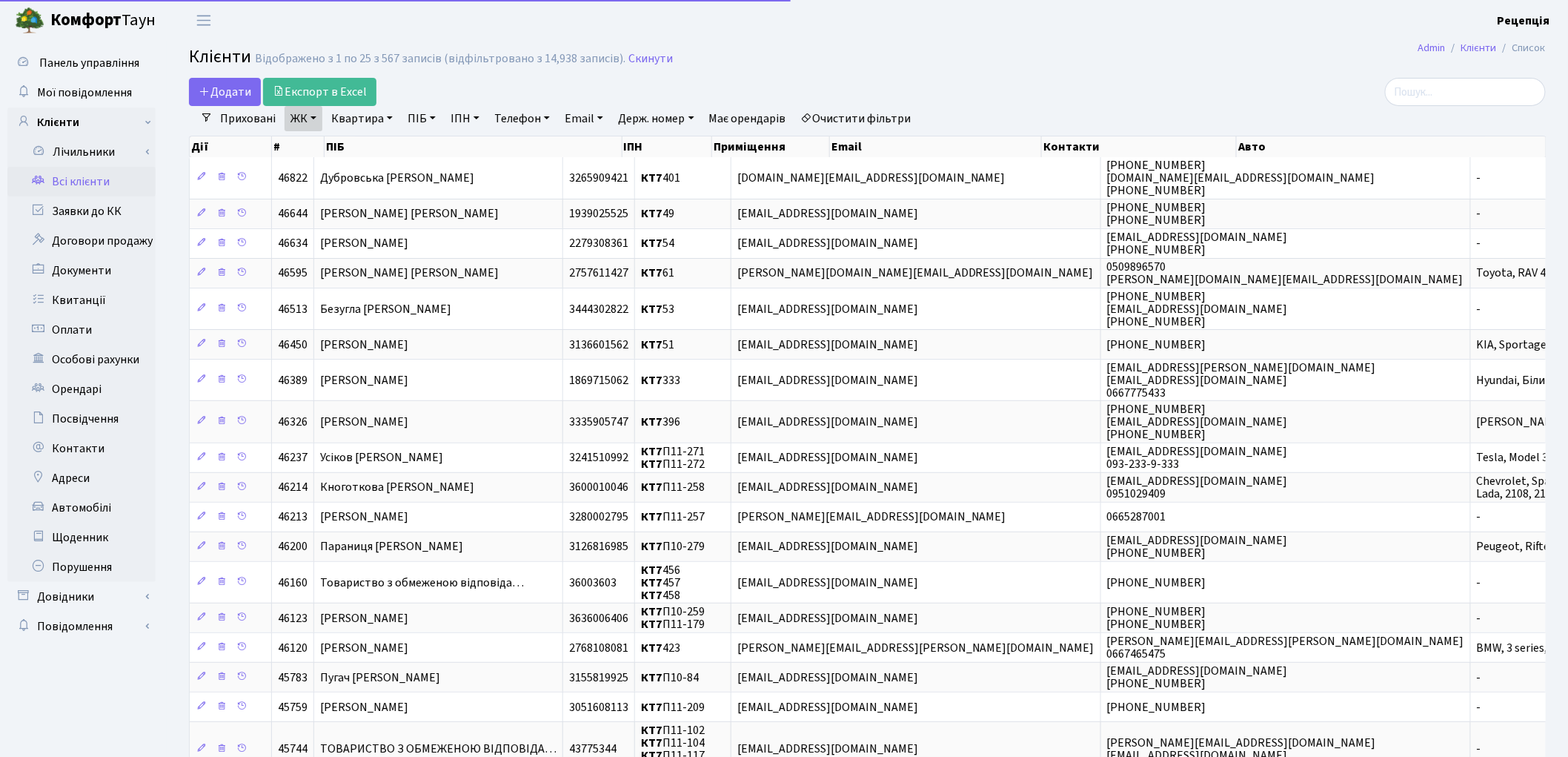
click at [369, 112] on link "Квартира" at bounding box center [362, 118] width 73 height 25
type input "1"
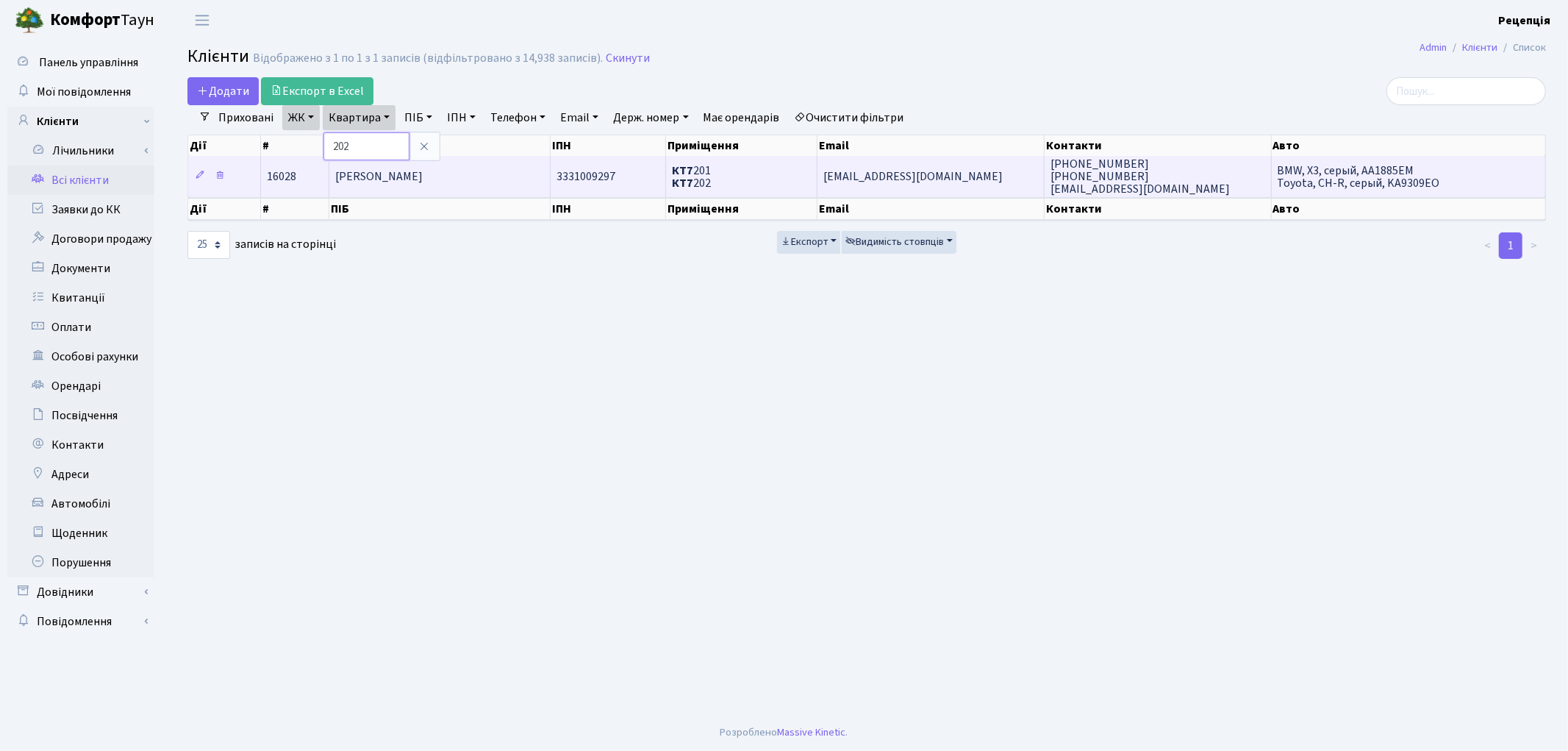
type input "202"
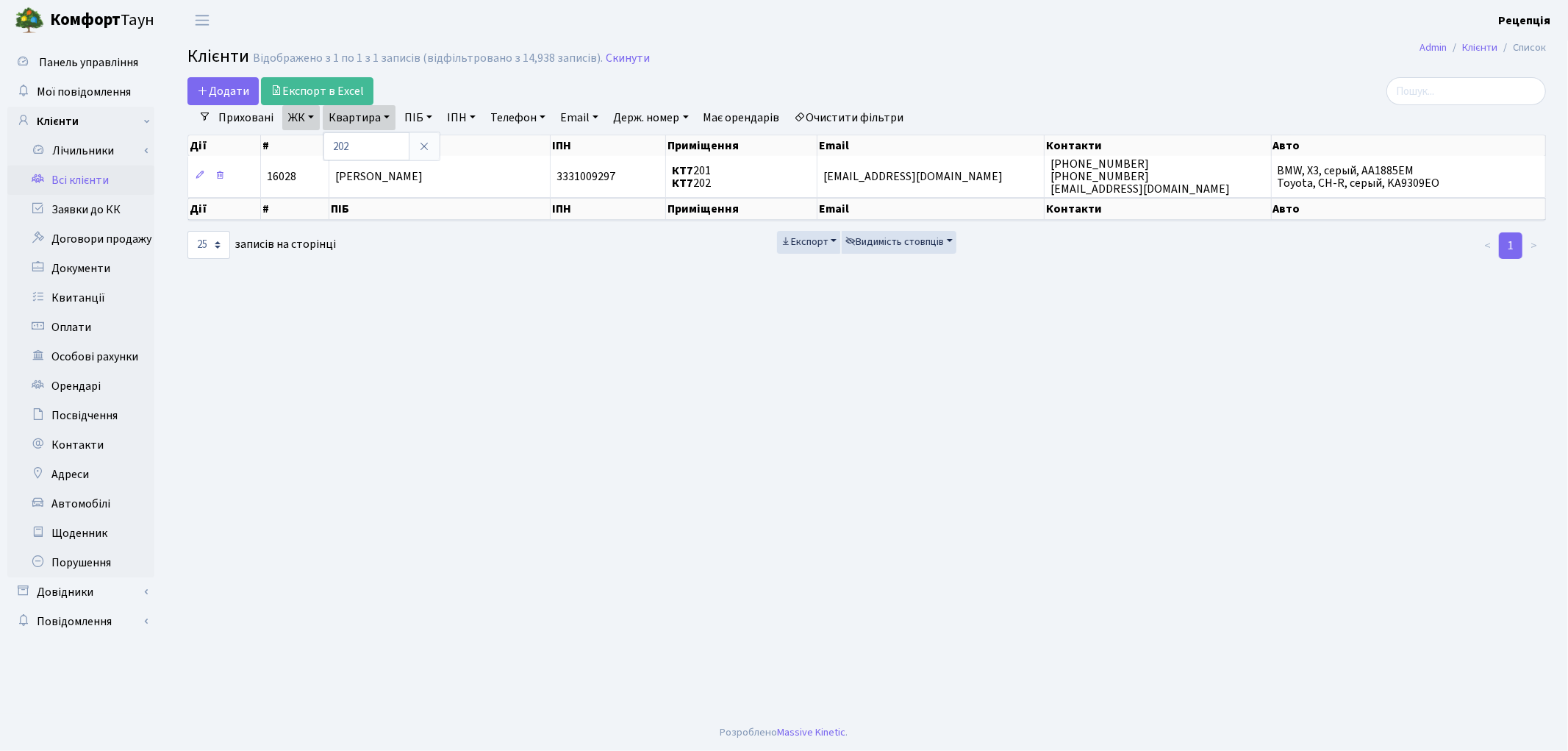
click at [430, 149] on link at bounding box center [424, 146] width 31 height 28
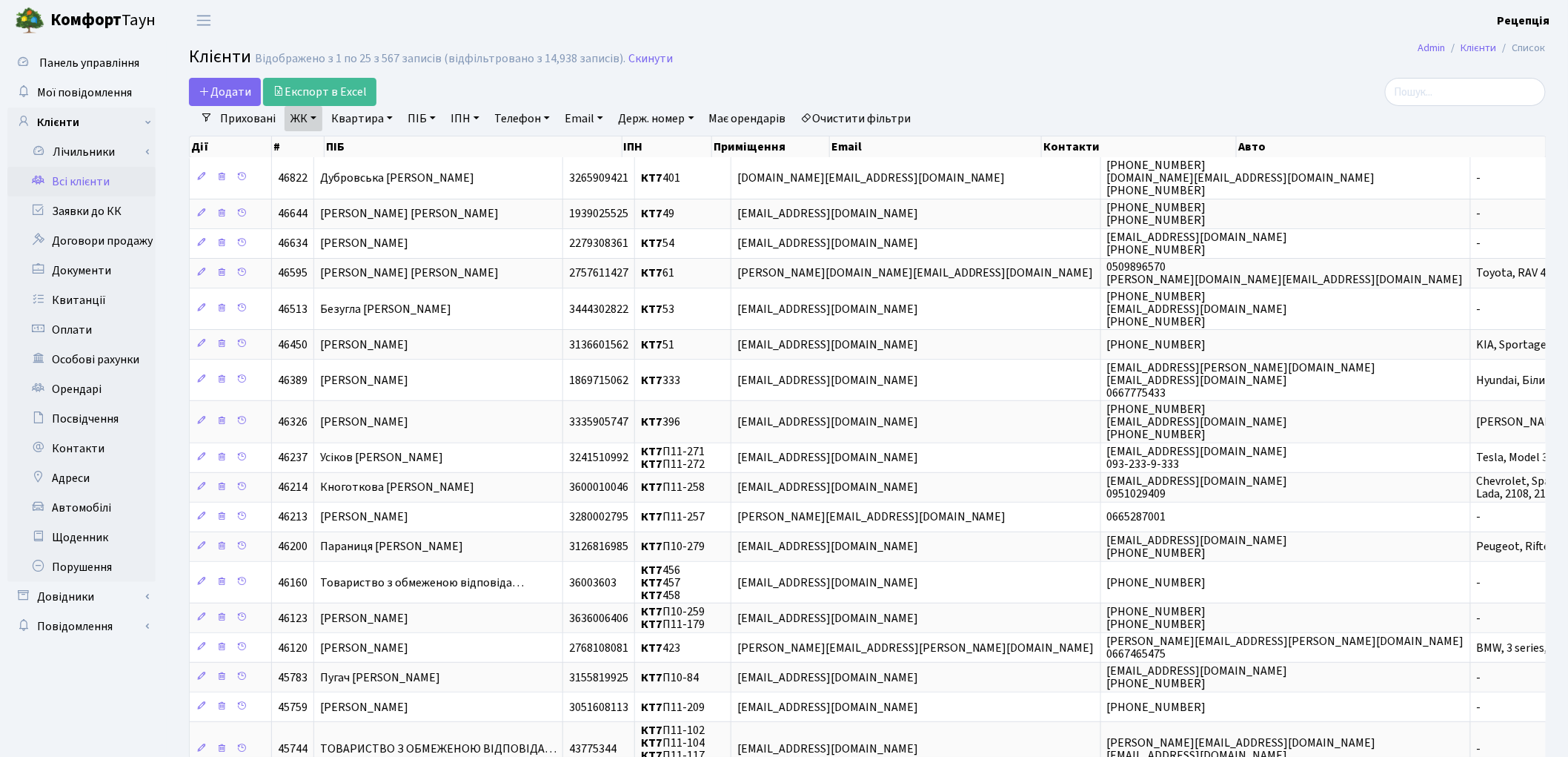
click at [883, 116] on link "Очистити фільтри" at bounding box center [855, 118] width 122 height 25
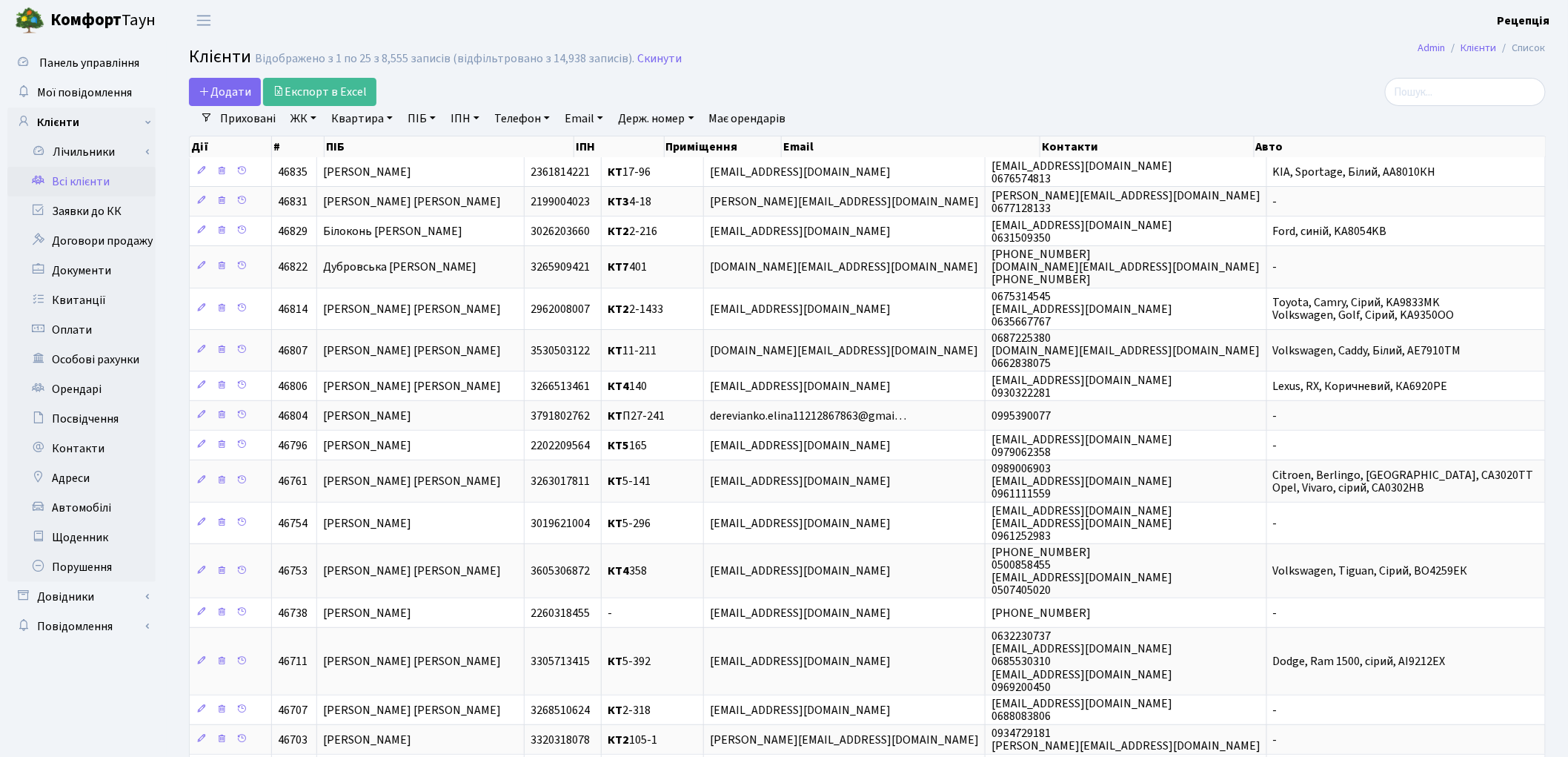
click at [426, 116] on link "ПІБ" at bounding box center [422, 118] width 40 height 25
click at [507, 151] on icon at bounding box center [504, 147] width 12 height 12
click at [426, 121] on link "ПІБ" at bounding box center [422, 118] width 40 height 25
click at [442, 143] on input "text" at bounding box center [446, 147] width 86 height 28
type input "дорошенко"
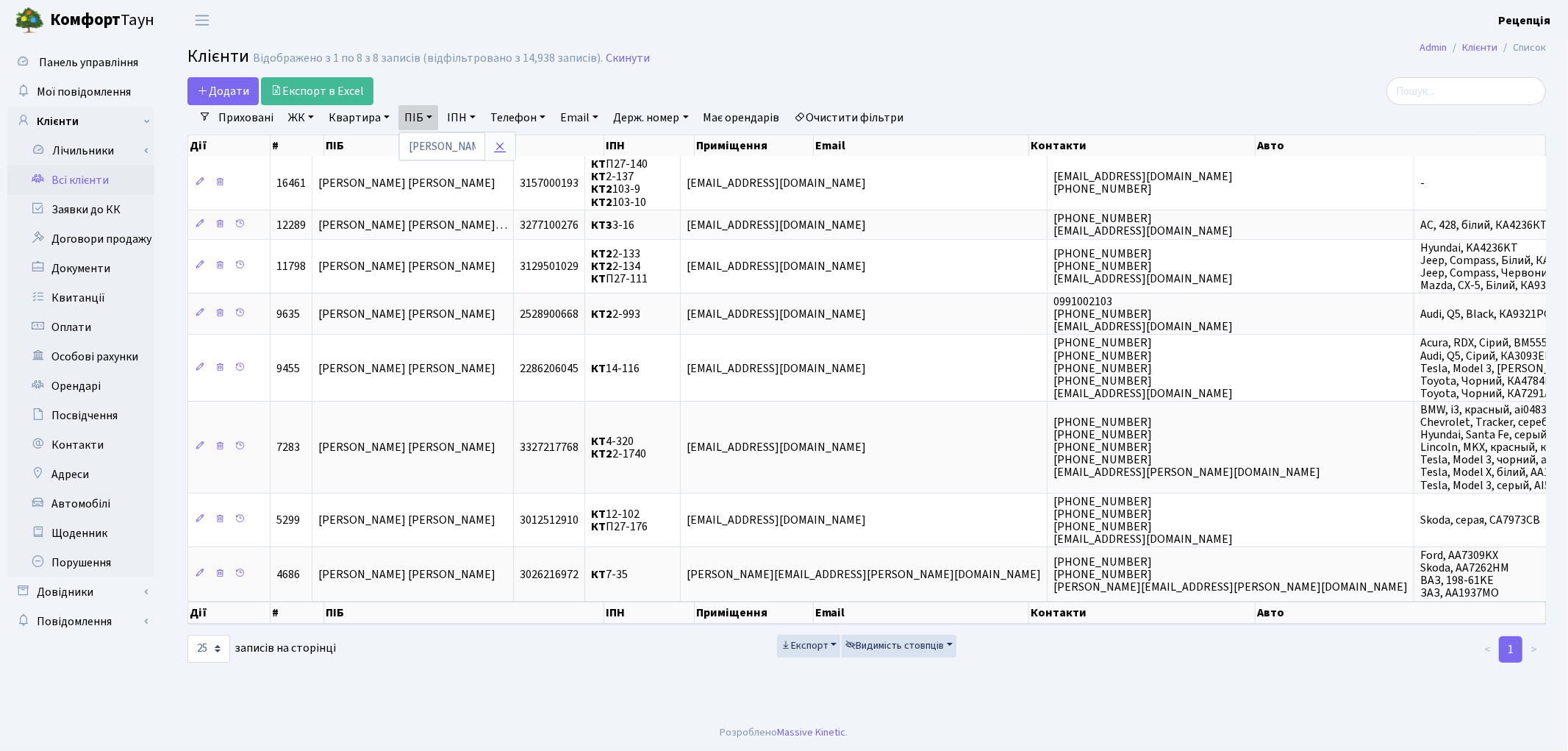
click at [506, 144] on link at bounding box center [499, 146] width 31 height 28
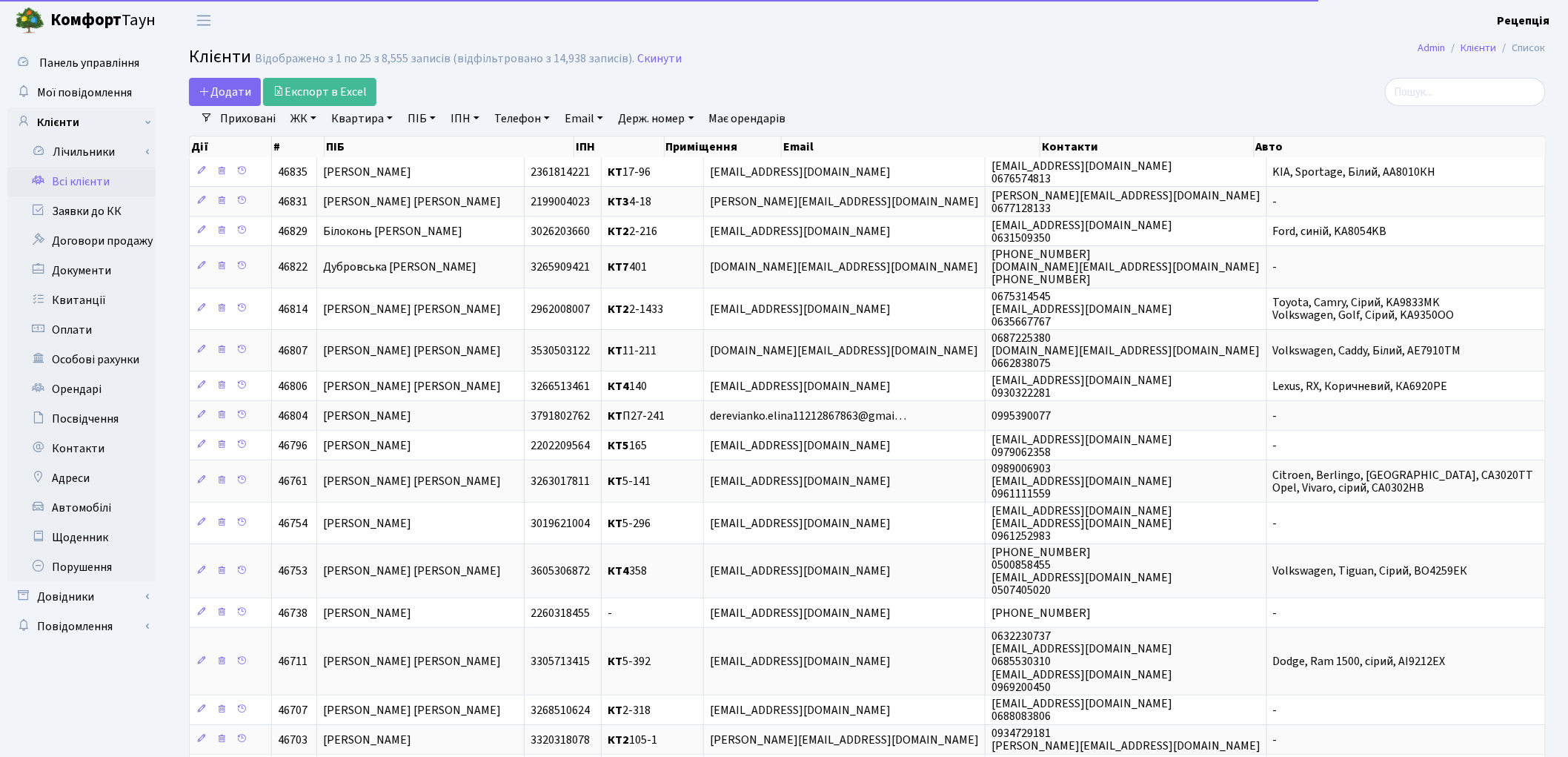
click at [431, 120] on link "ПІБ" at bounding box center [422, 118] width 40 height 25
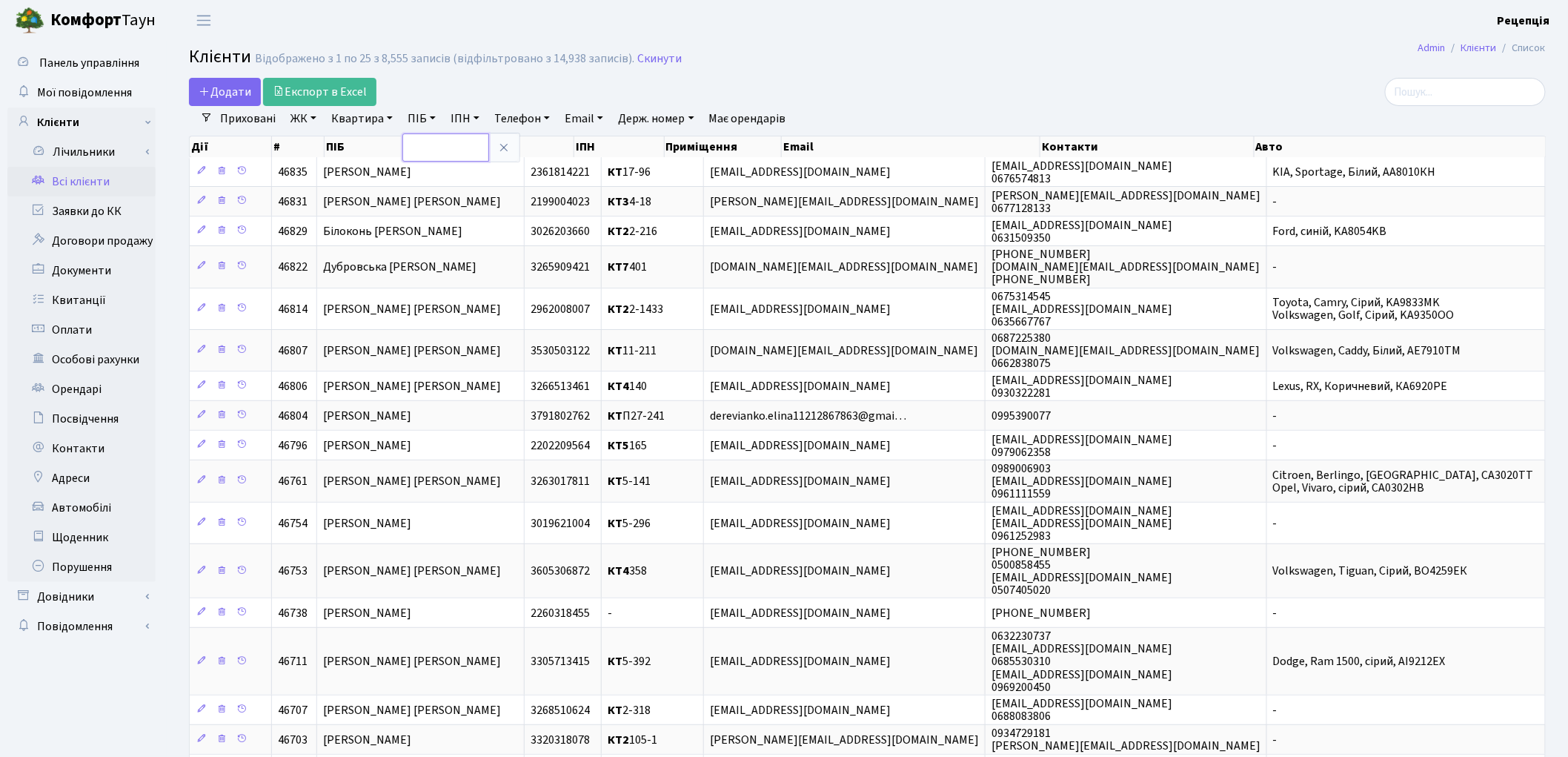
click at [458, 136] on input "text" at bounding box center [446, 147] width 86 height 28
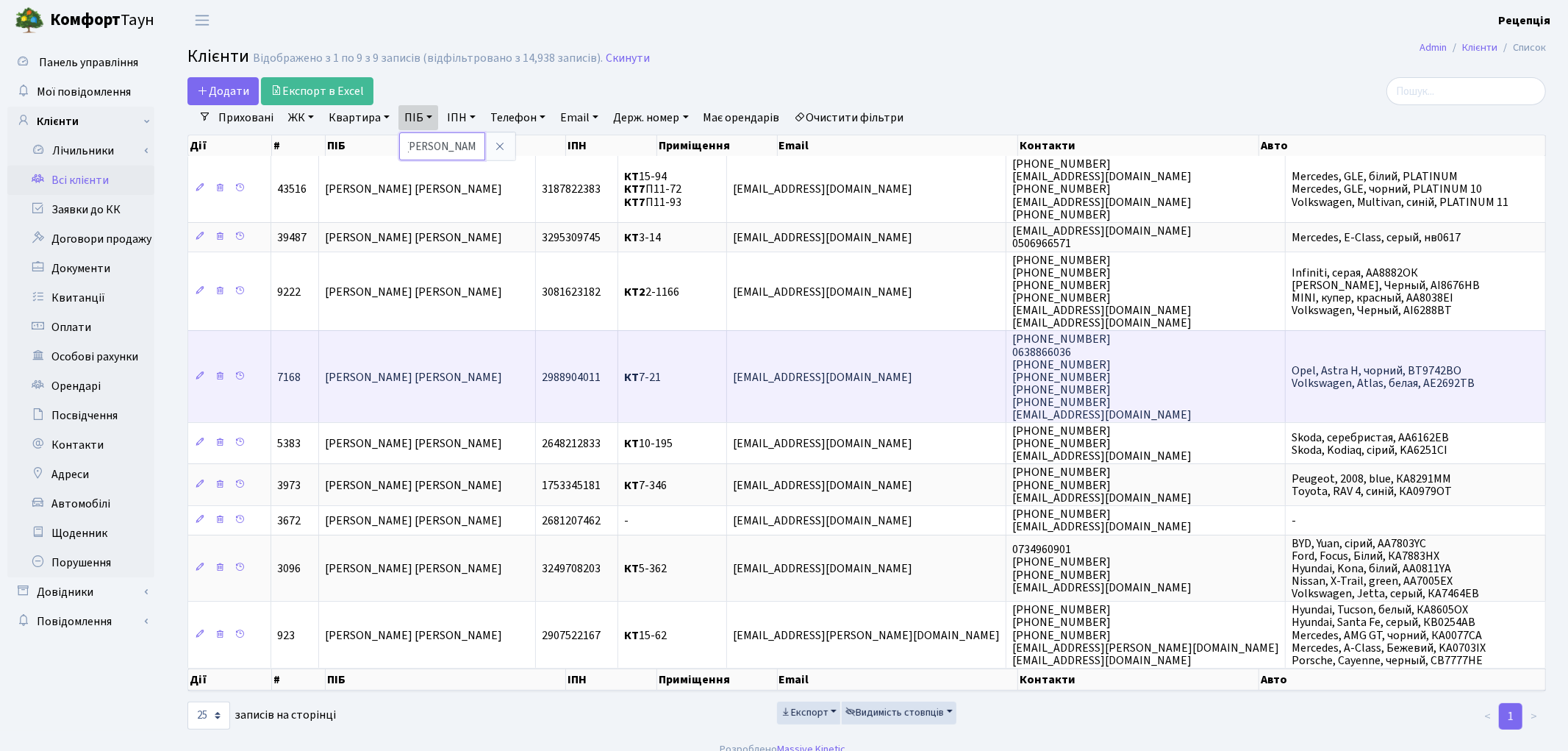
scroll to position [0, 10]
type input "демченко марія"
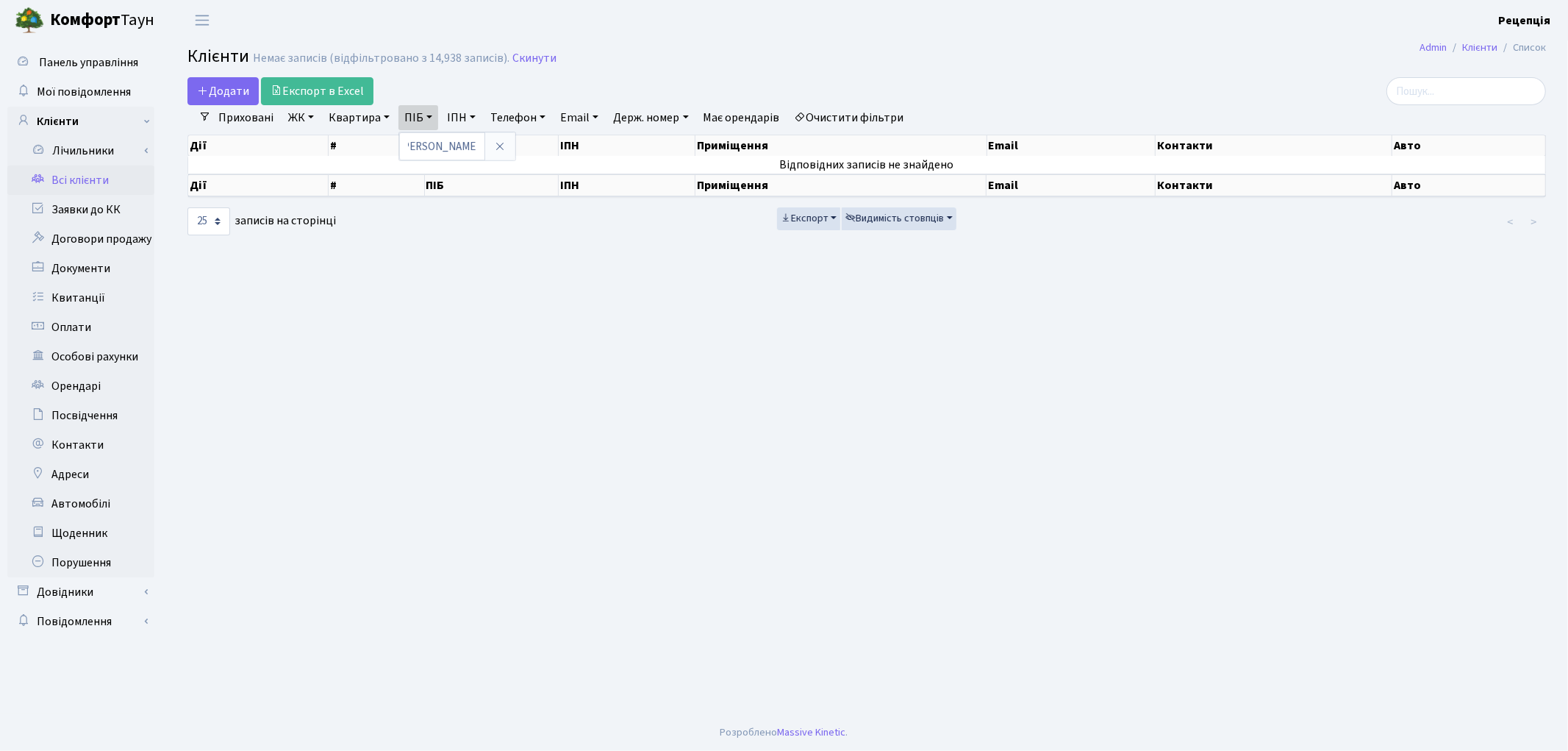
click at [869, 116] on link "Очистити фільтри" at bounding box center [849, 117] width 121 height 25
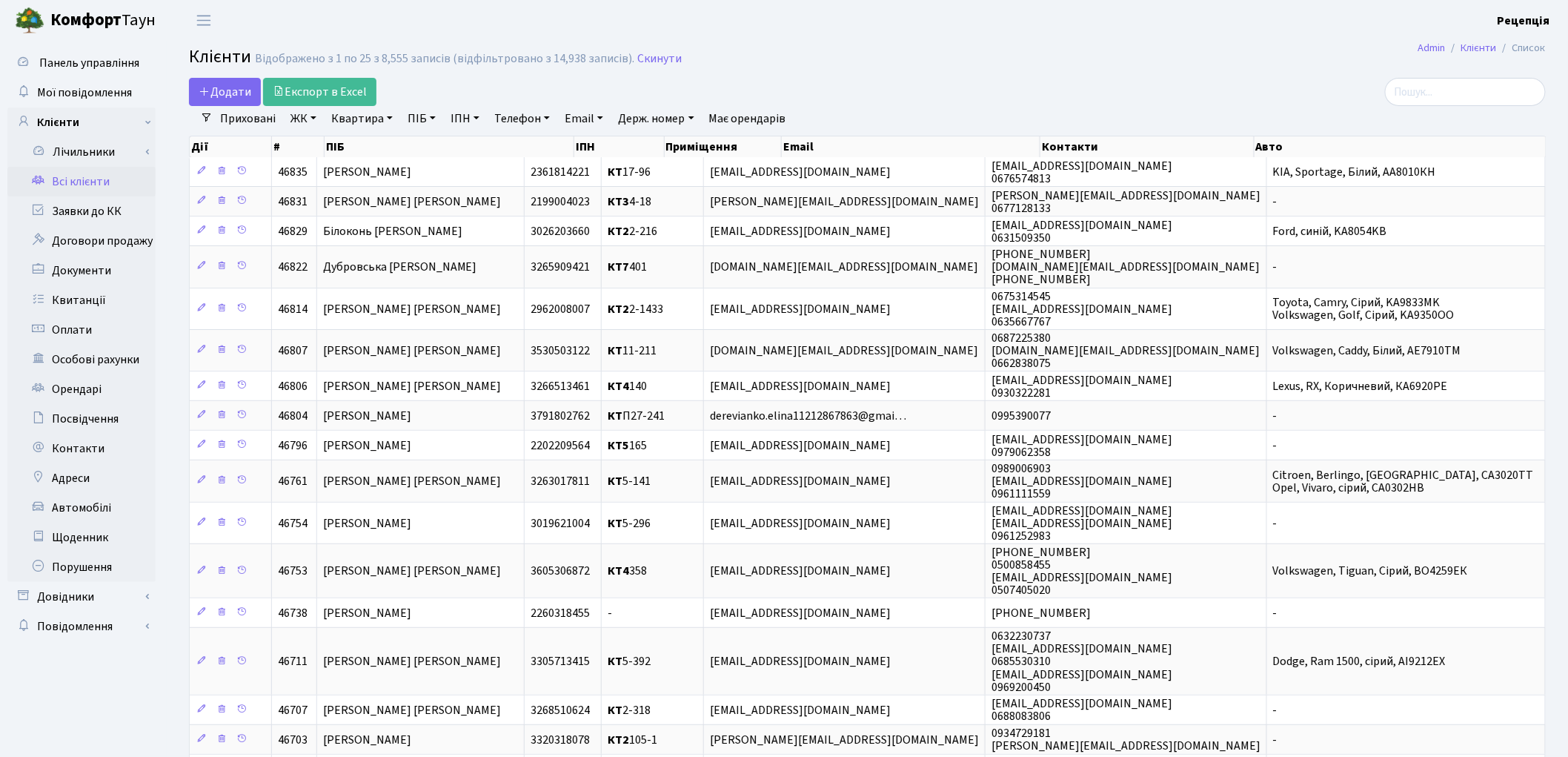
click at [320, 116] on link "ЖК" at bounding box center [303, 118] width 37 height 25
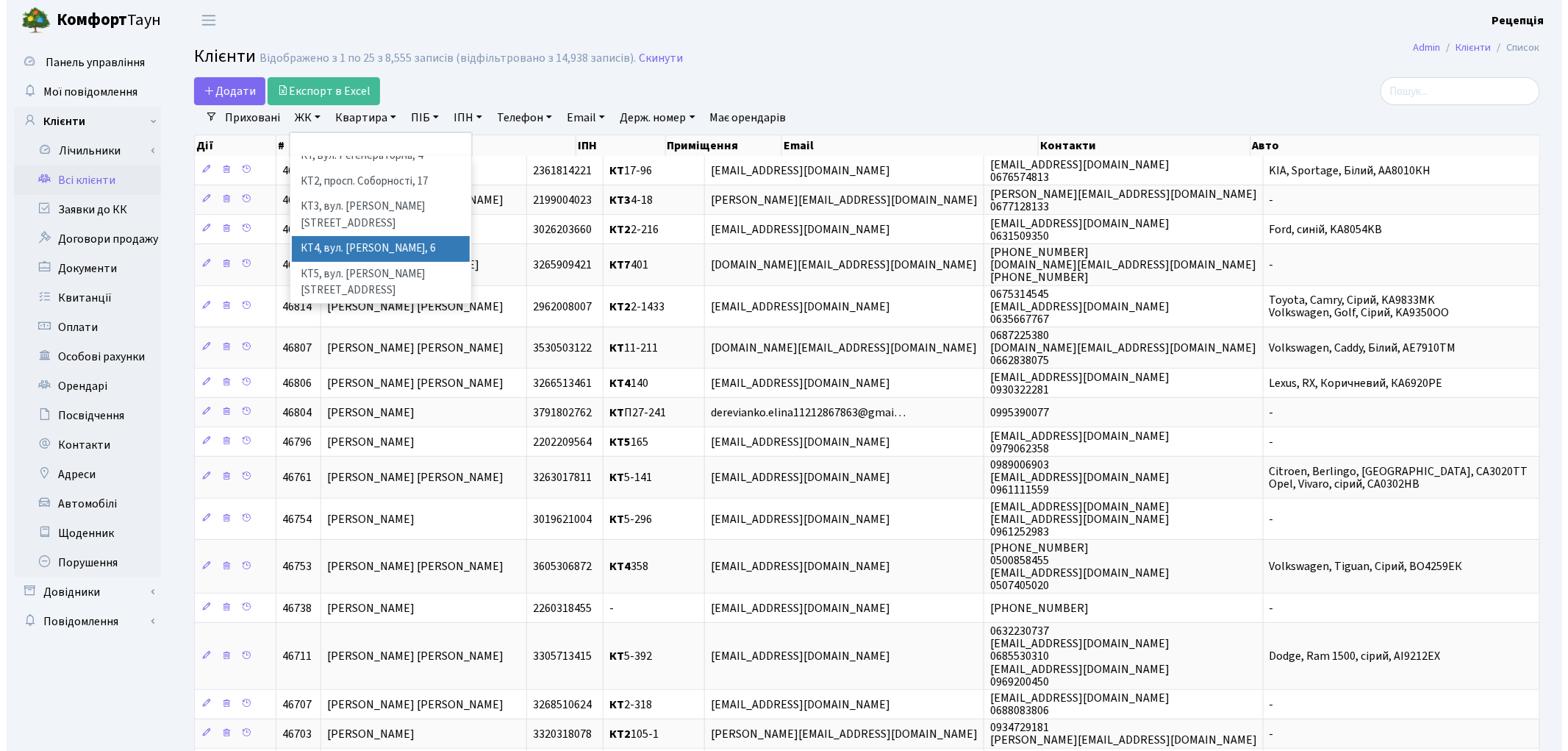
scroll to position [31, 0]
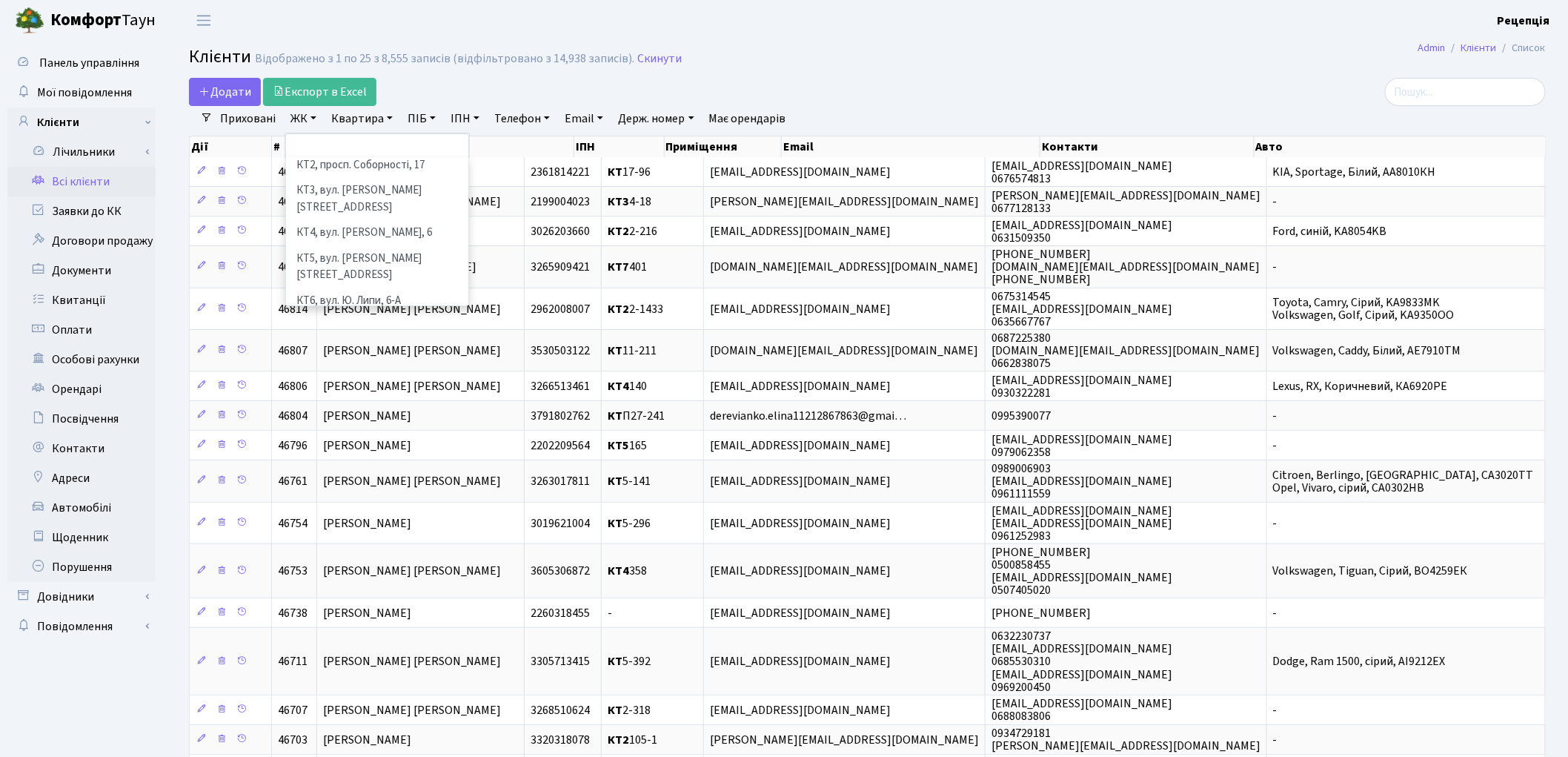
click at [415, 314] on li "КТ7, вул. [PERSON_NAME][STREET_ADDRESS]" at bounding box center [377, 334] width 180 height 42
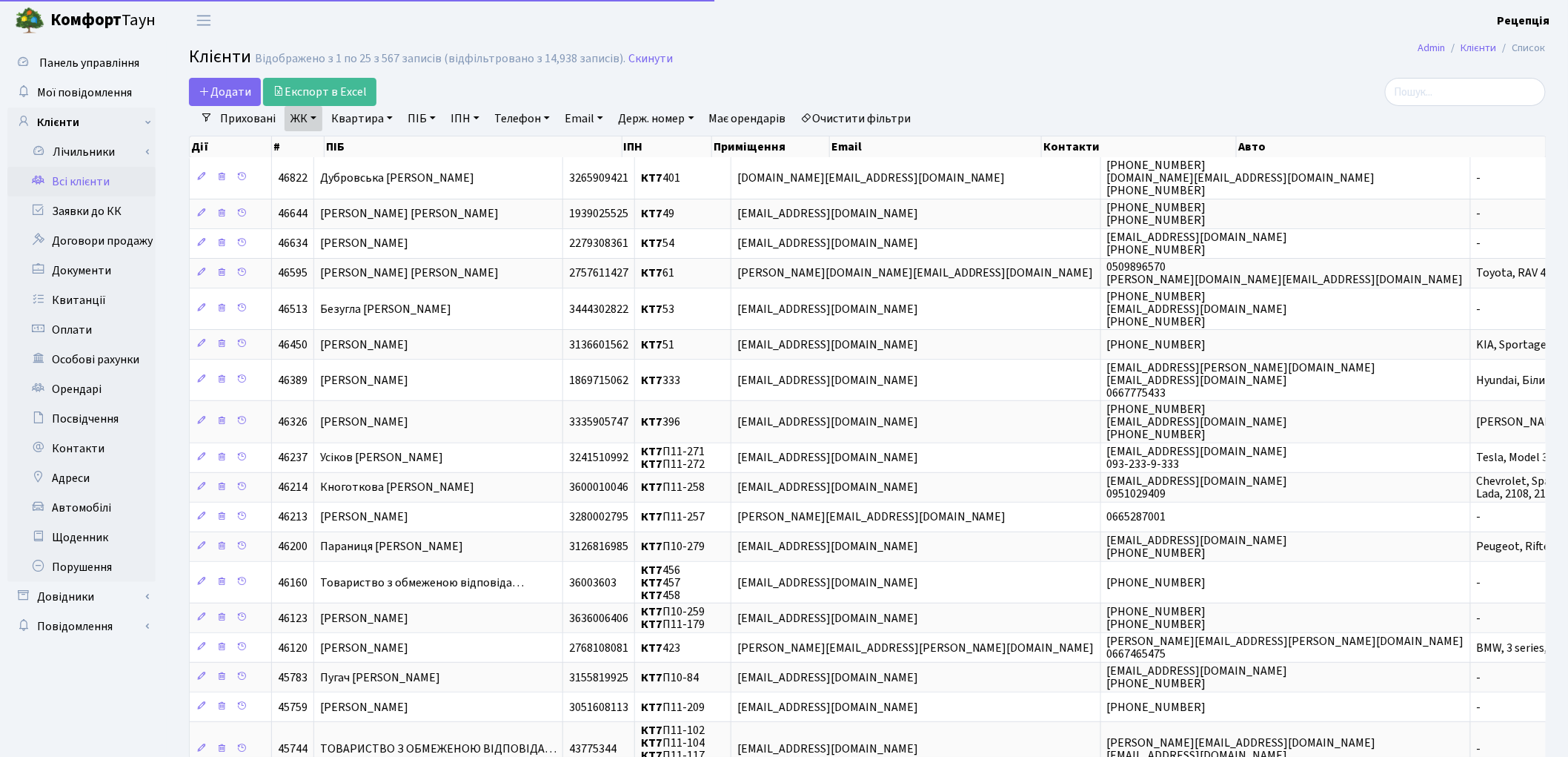
click at [368, 124] on link "Квартира" at bounding box center [362, 118] width 73 height 25
click at [372, 148] on input "text" at bounding box center [369, 147] width 86 height 28
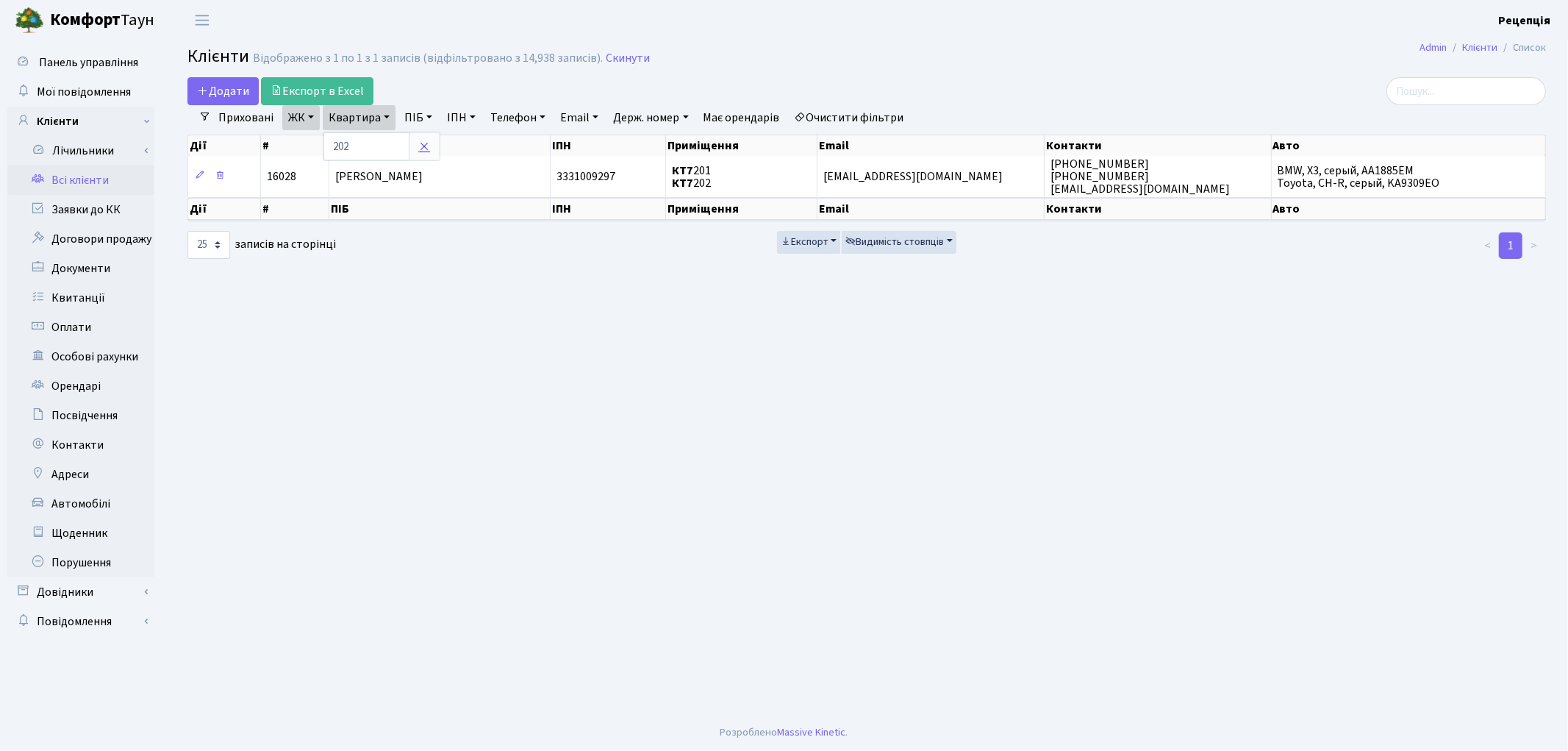
drag, startPoint x: 419, startPoint y: 150, endPoint x: 429, endPoint y: 152, distance: 10.2
click at [421, 150] on icon at bounding box center [424, 146] width 12 height 12
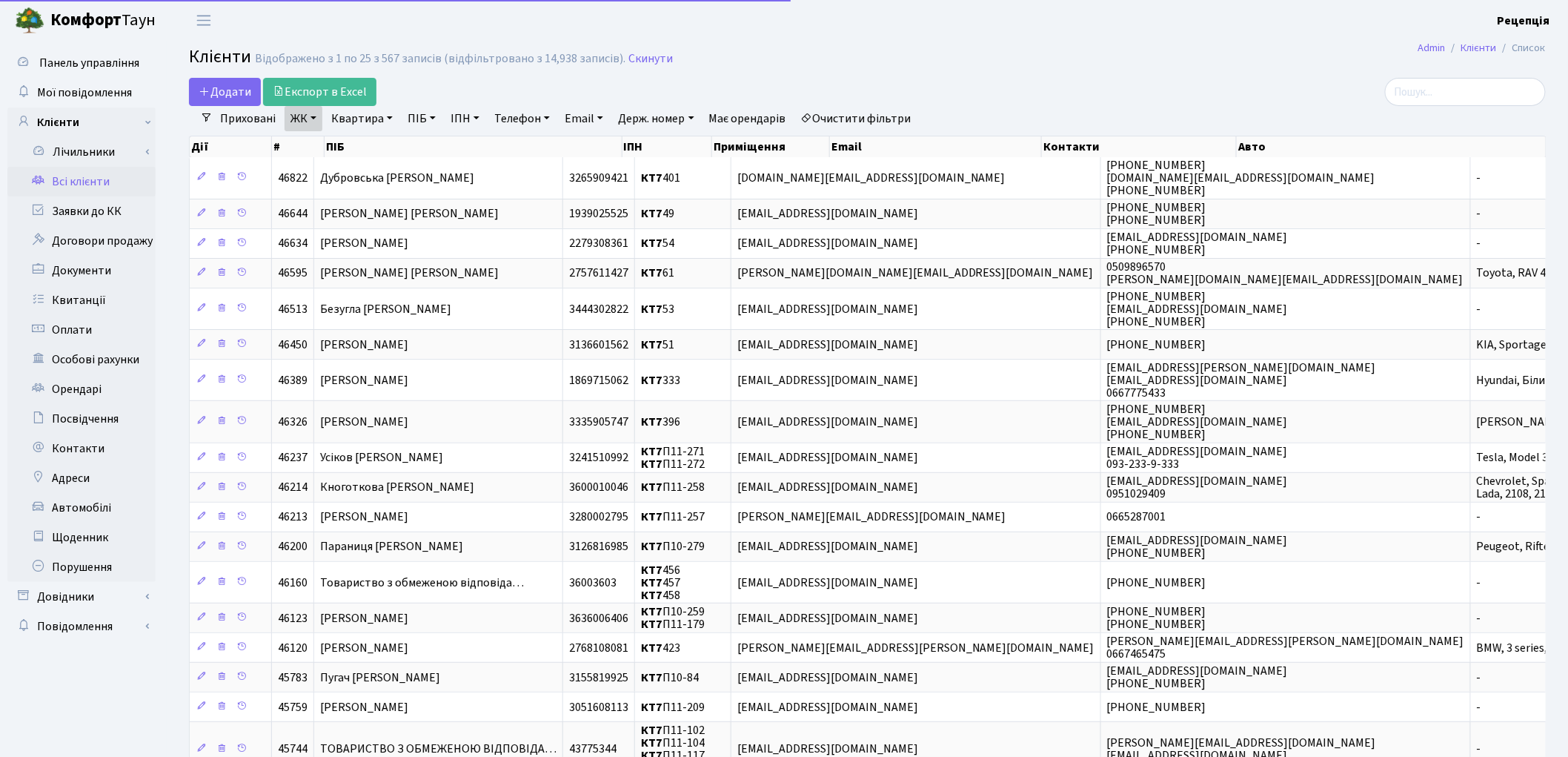
click at [828, 119] on link "Очистити фільтри" at bounding box center [855, 118] width 122 height 25
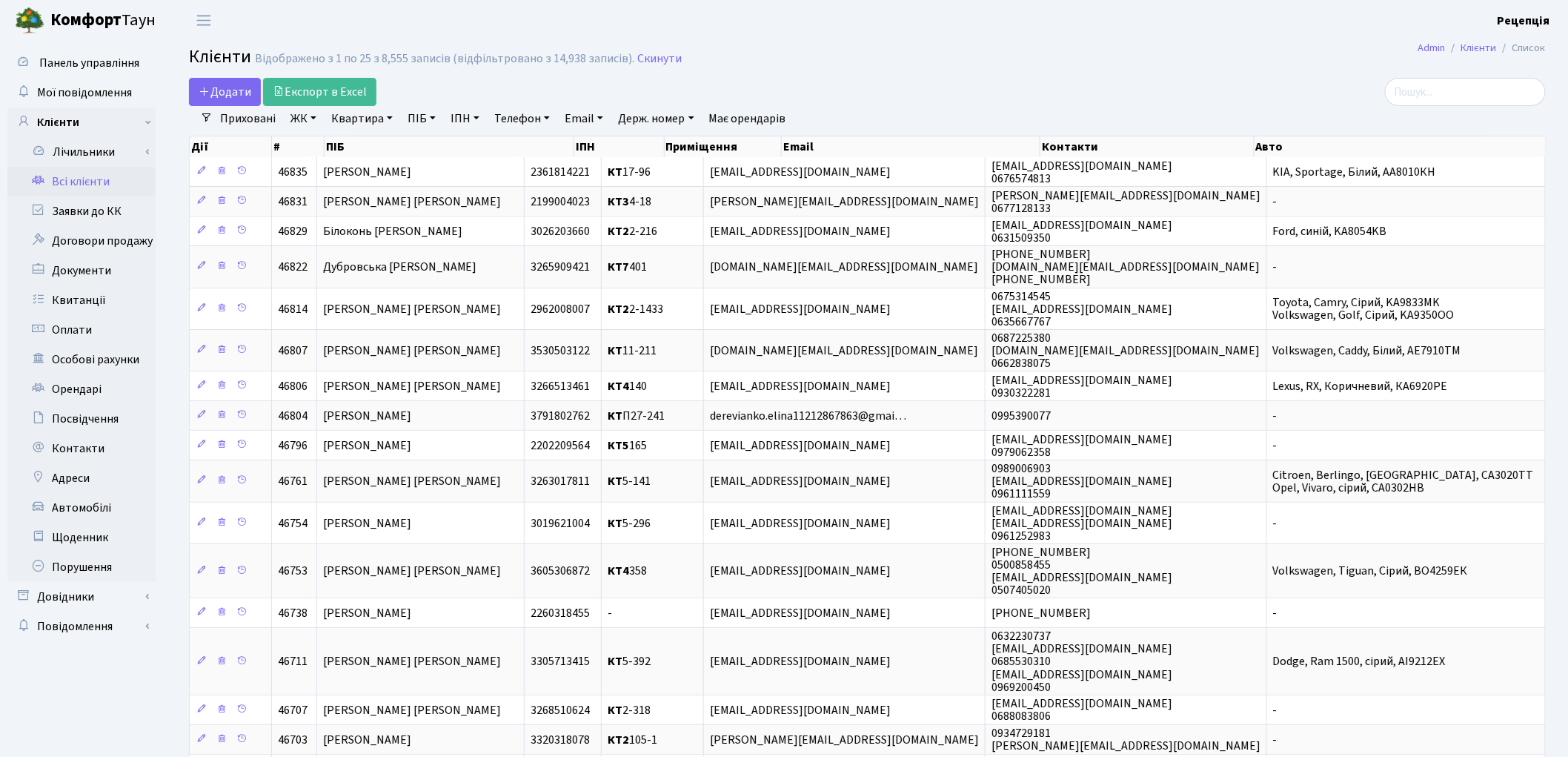
click at [298, 126] on link "ЖК" at bounding box center [303, 118] width 37 height 25
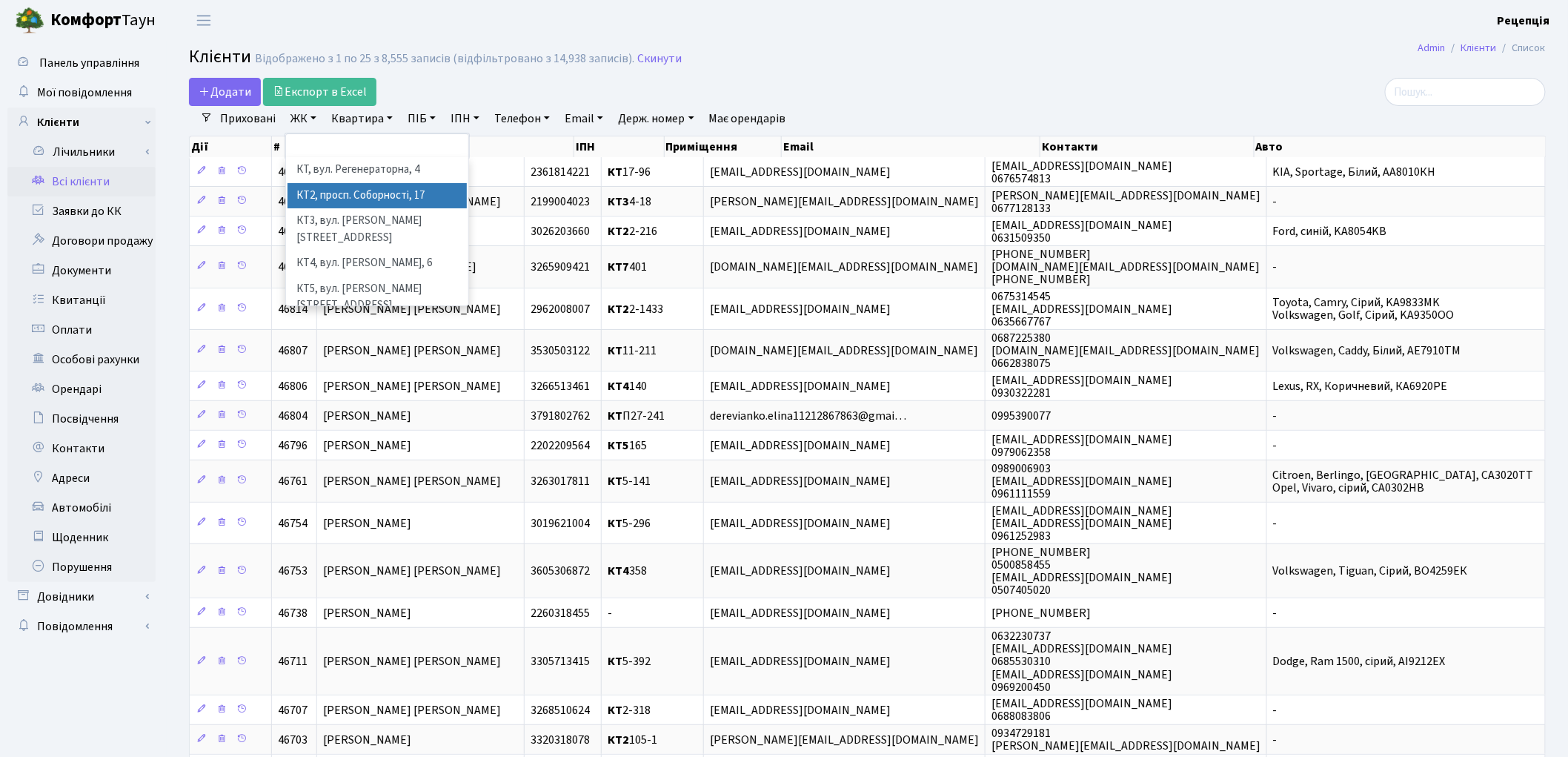
click at [363, 195] on li "КТ2, просп. Соборності, 17" at bounding box center [377, 195] width 180 height 26
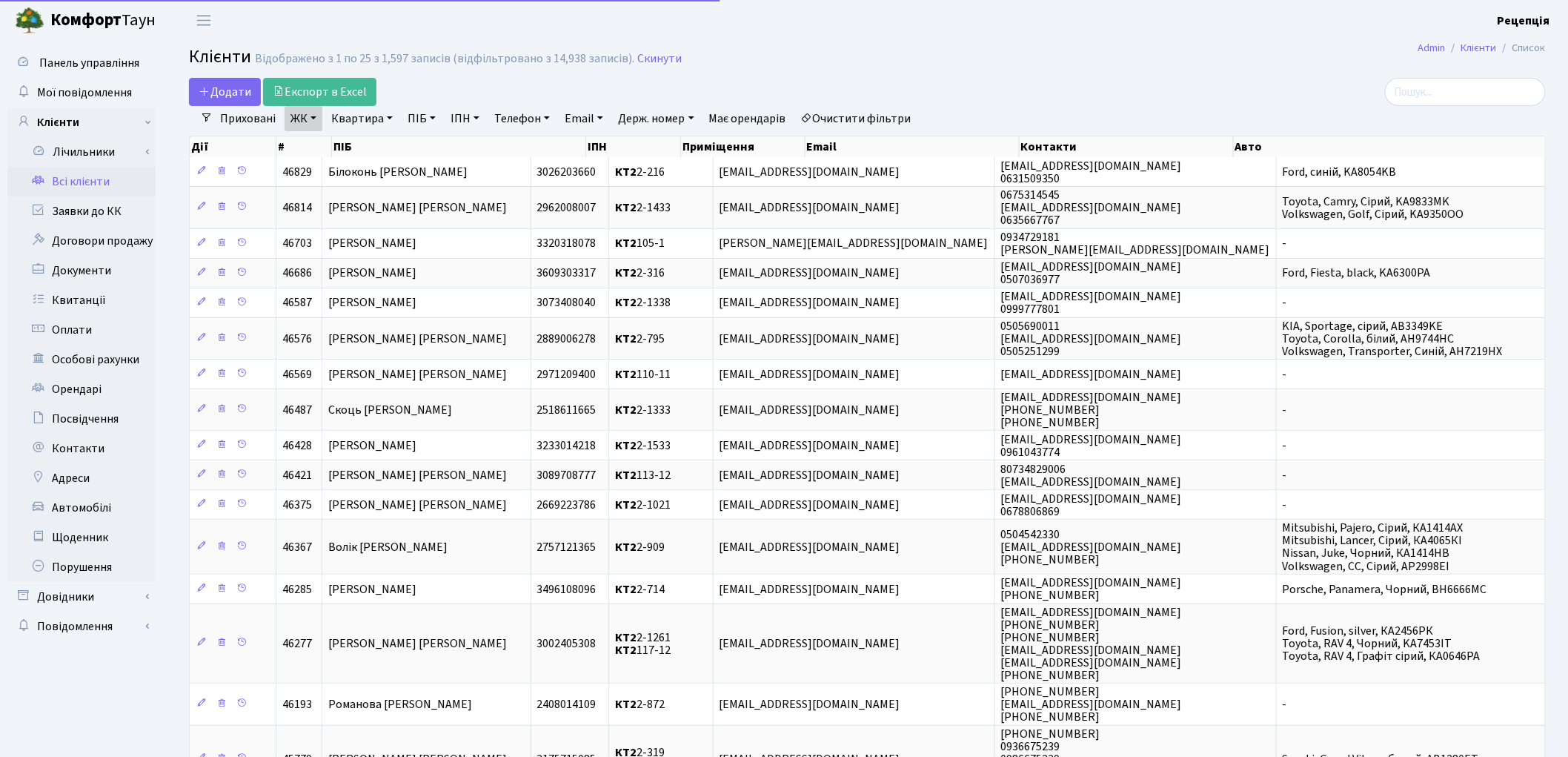
click at [374, 114] on link "Квартира" at bounding box center [362, 118] width 73 height 25
drag, startPoint x: 351, startPoint y: 154, endPoint x: 358, endPoint y: 160, distance: 9.2
click at [351, 154] on input "text" at bounding box center [369, 147] width 86 height 28
type input "2"
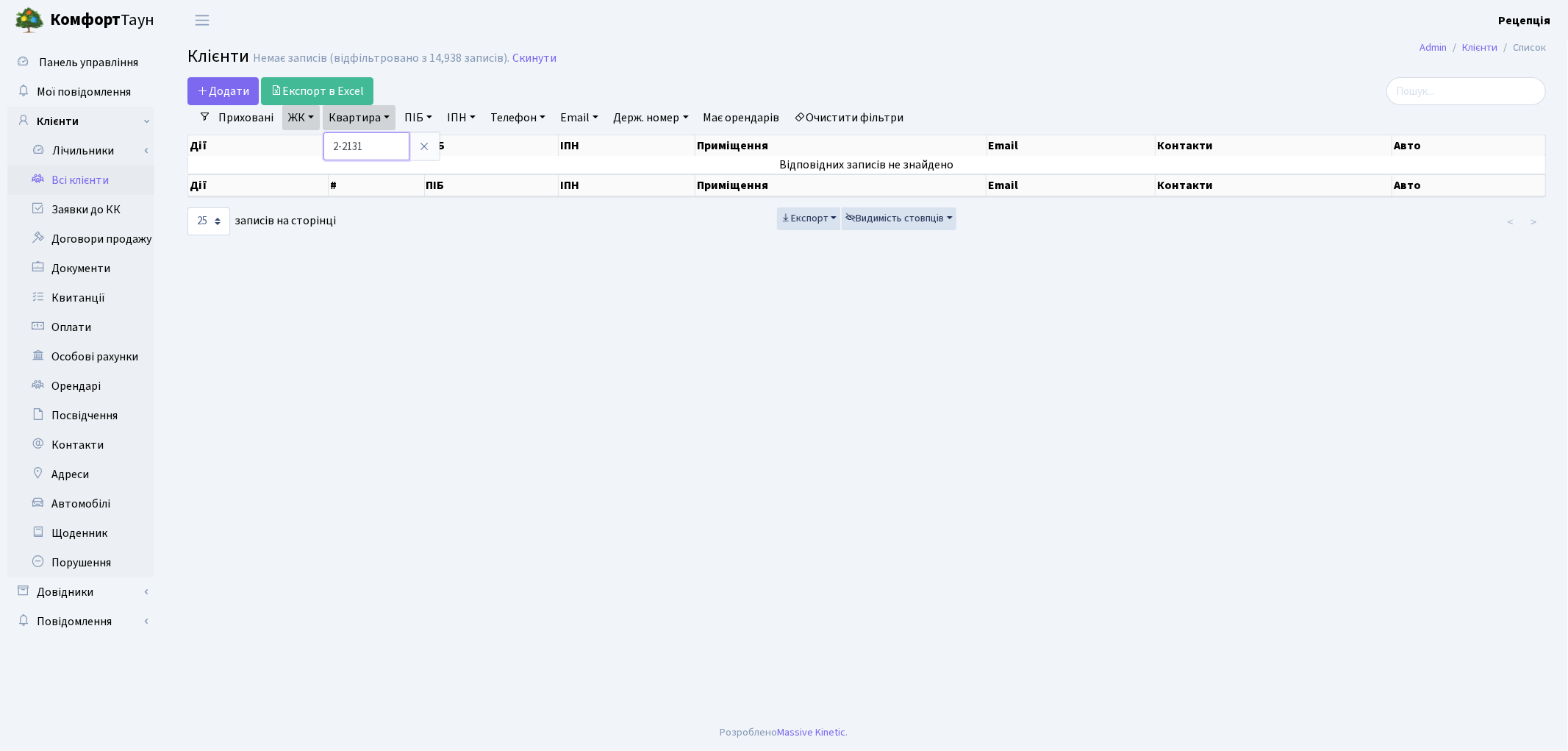
click at [348, 147] on input "2-2131" at bounding box center [366, 146] width 86 height 28
type input "2-131"
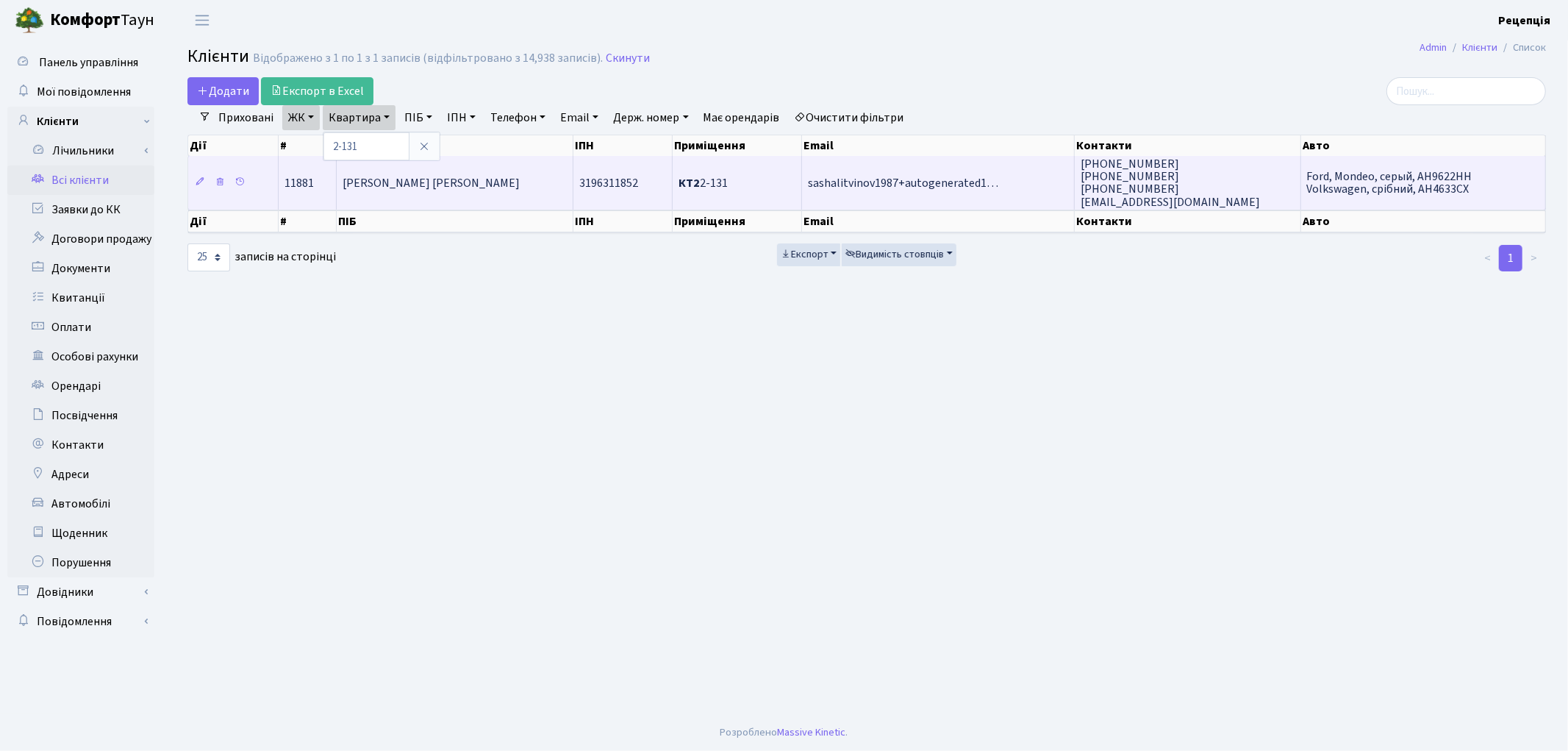
click at [423, 190] on td "Литвинов Олександр Ігорович" at bounding box center [454, 182] width 237 height 53
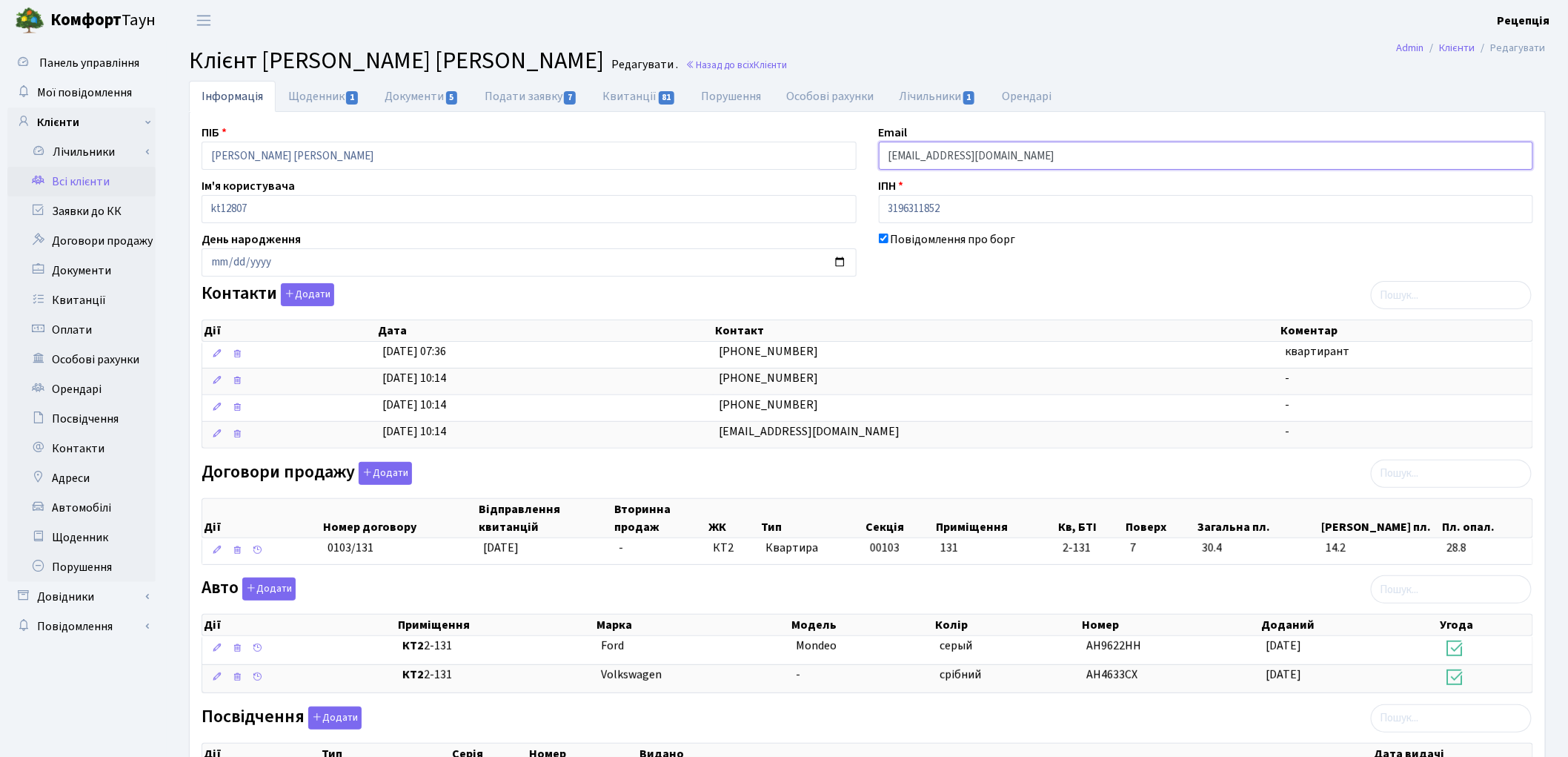
click at [1072, 158] on input "sashalitvinov1987+autogenerated11881@gmail.com" at bounding box center [1206, 156] width 655 height 28
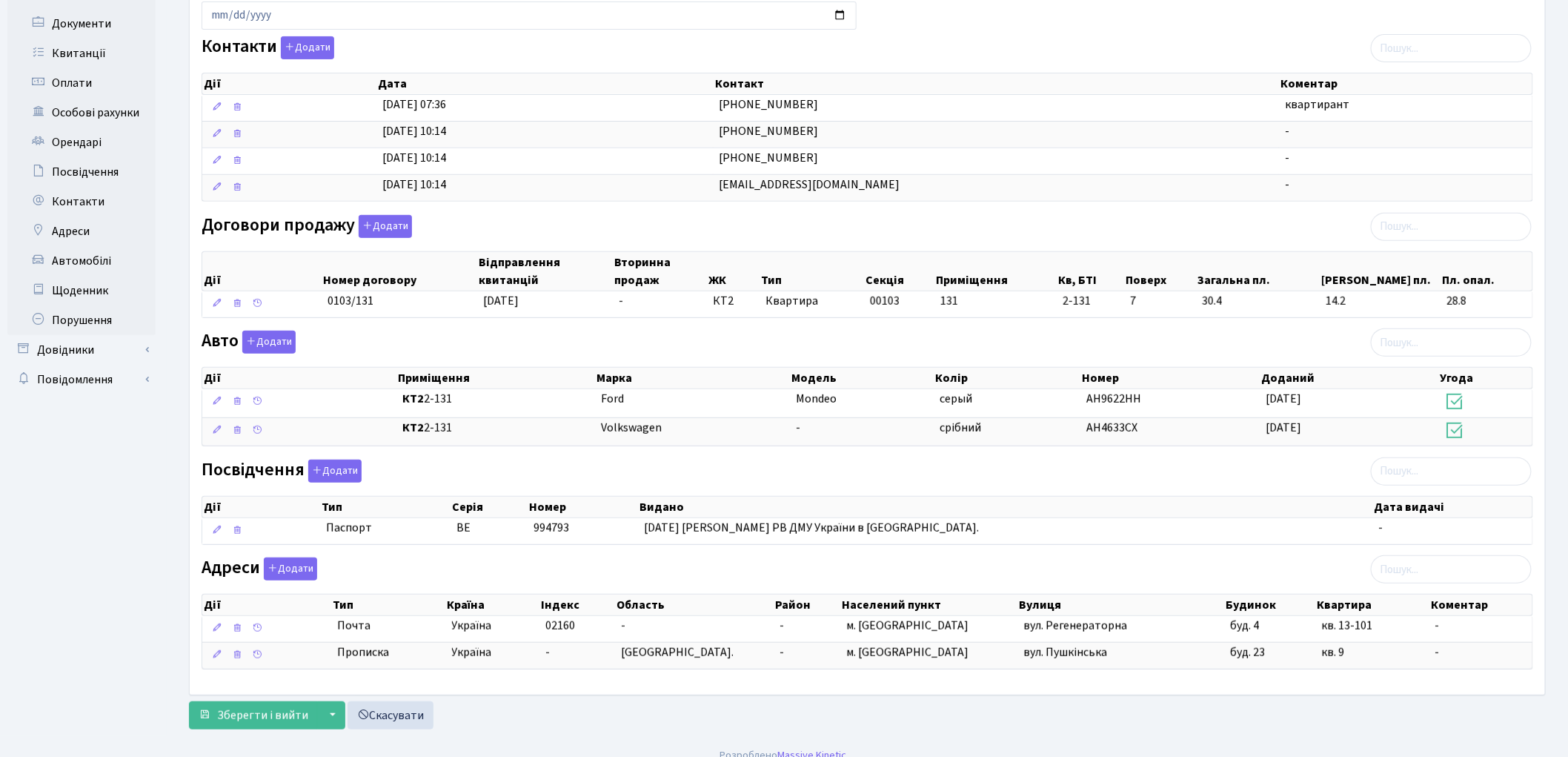
scroll to position [267, 0]
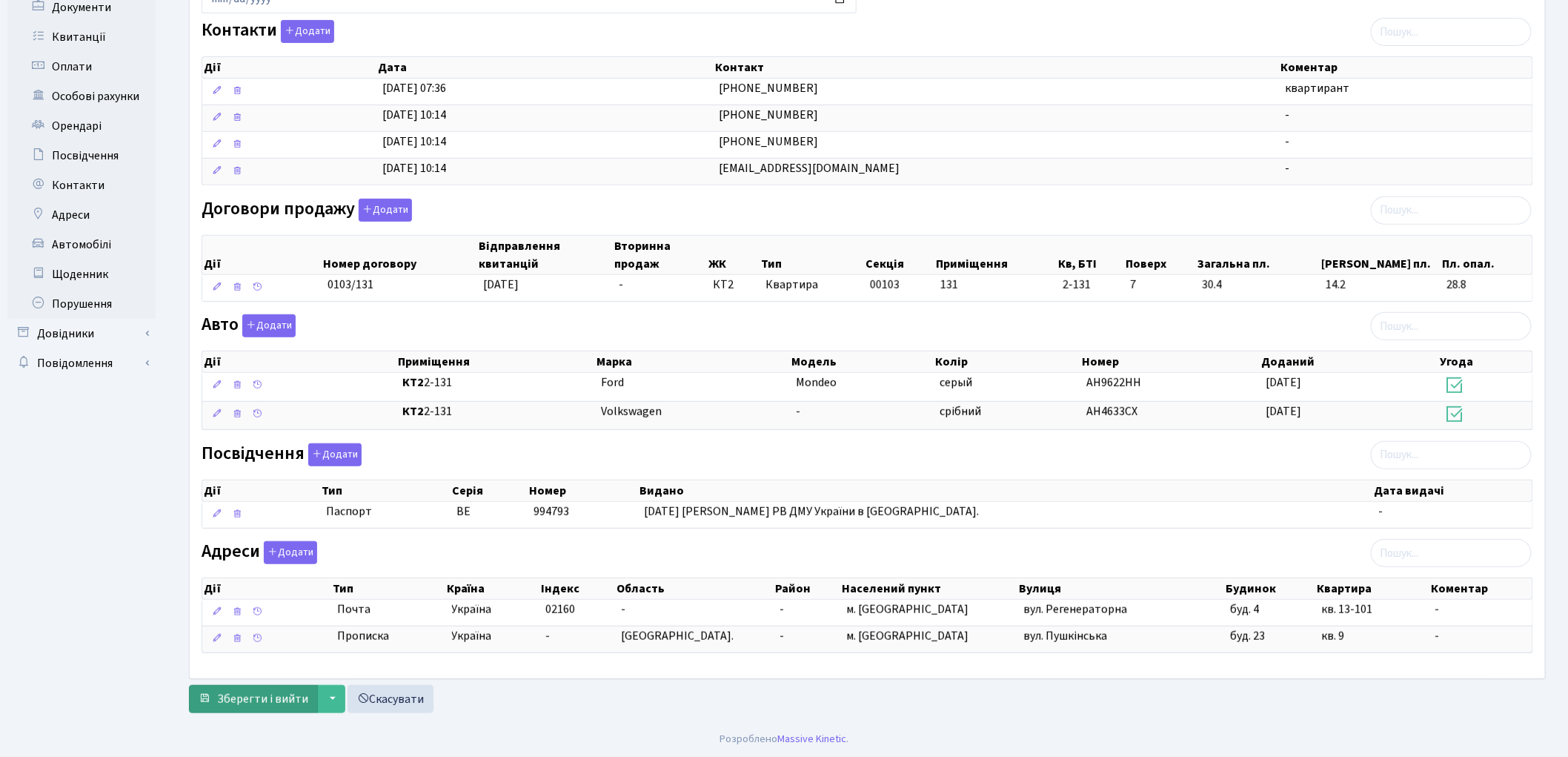
type input "[EMAIL_ADDRESS][DOMAIN_NAME]"
click at [255, 695] on span "Зберегти і вийти" at bounding box center [263, 700] width 91 height 17
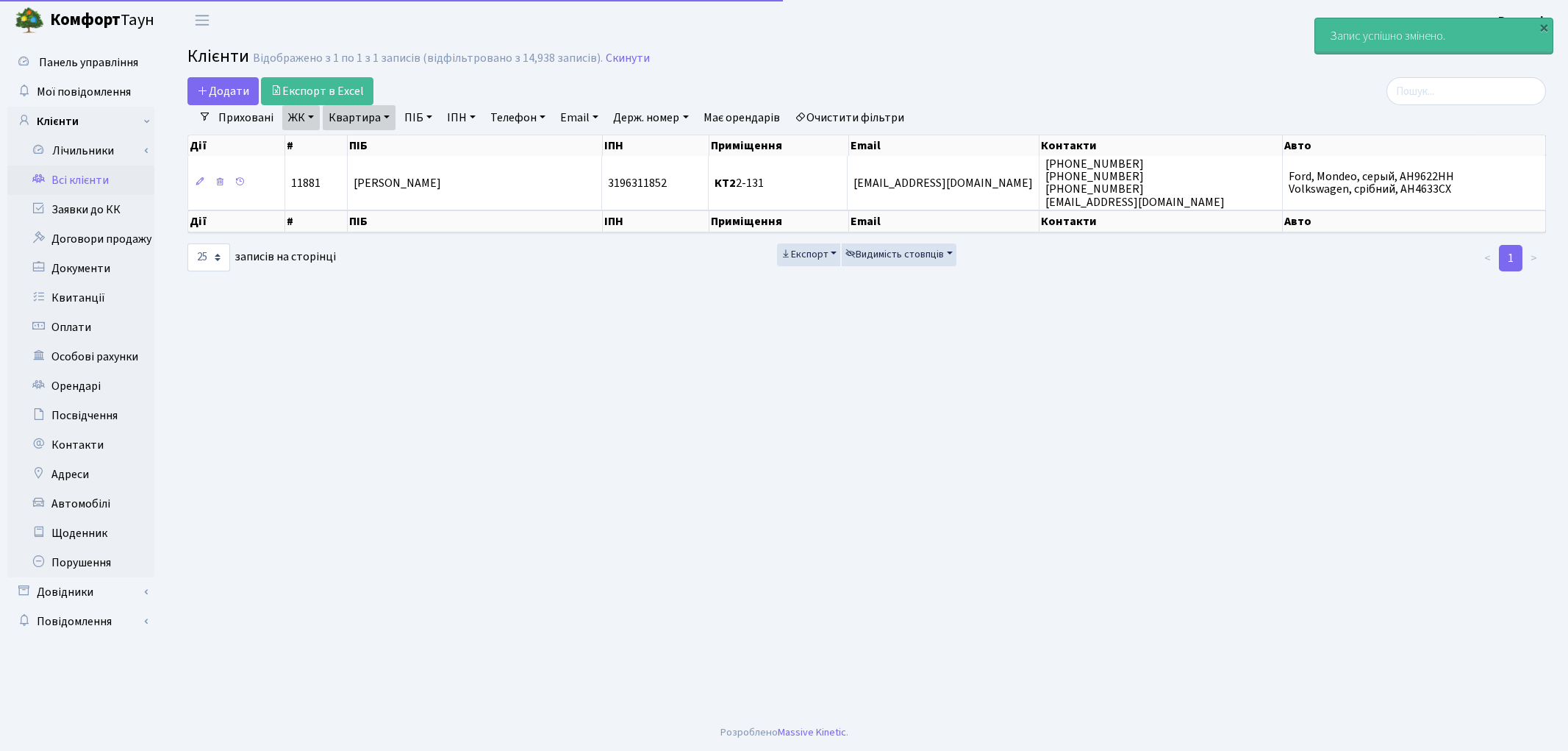
select select "25"
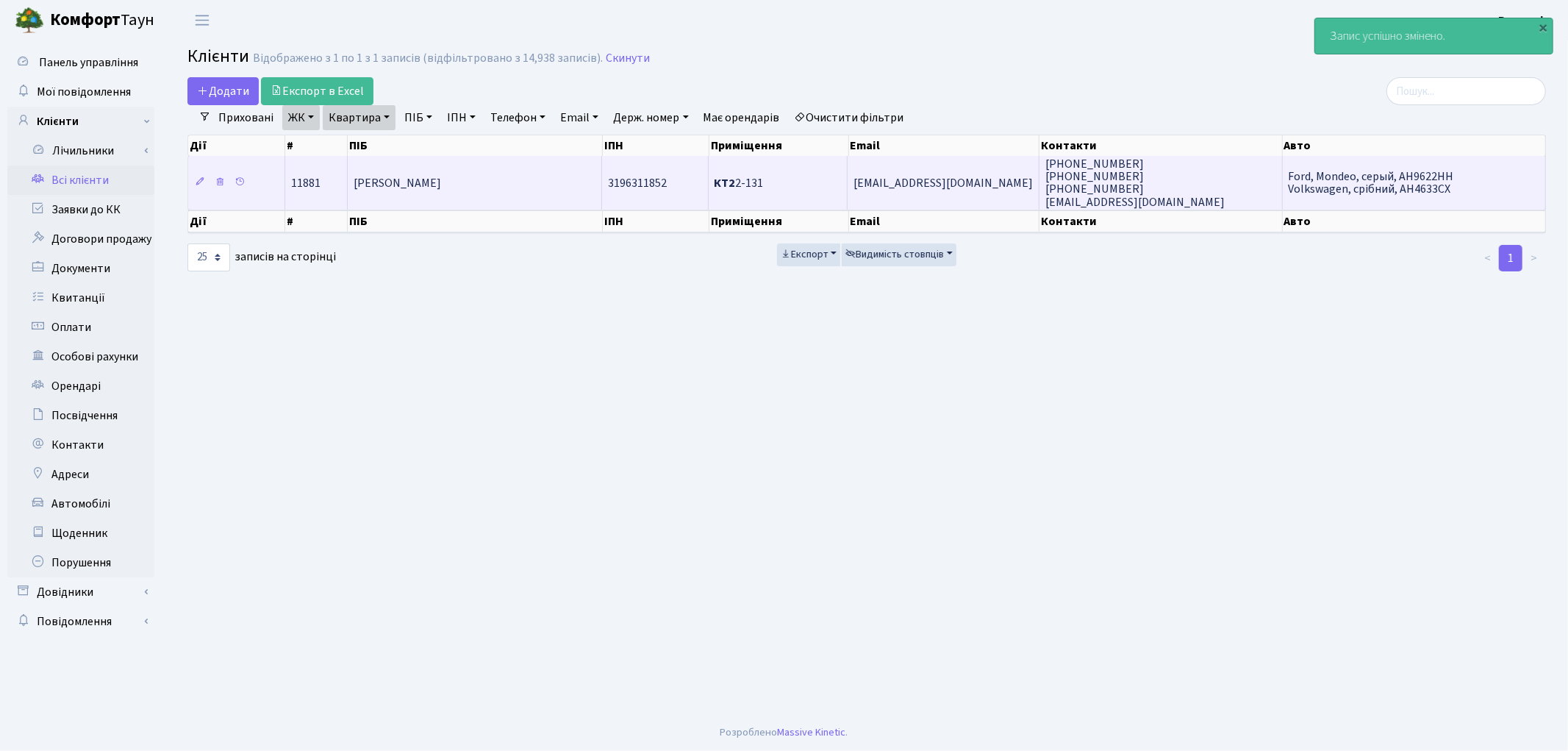
click at [571, 184] on td "[PERSON_NAME] [PERSON_NAME]" at bounding box center [475, 182] width 254 height 53
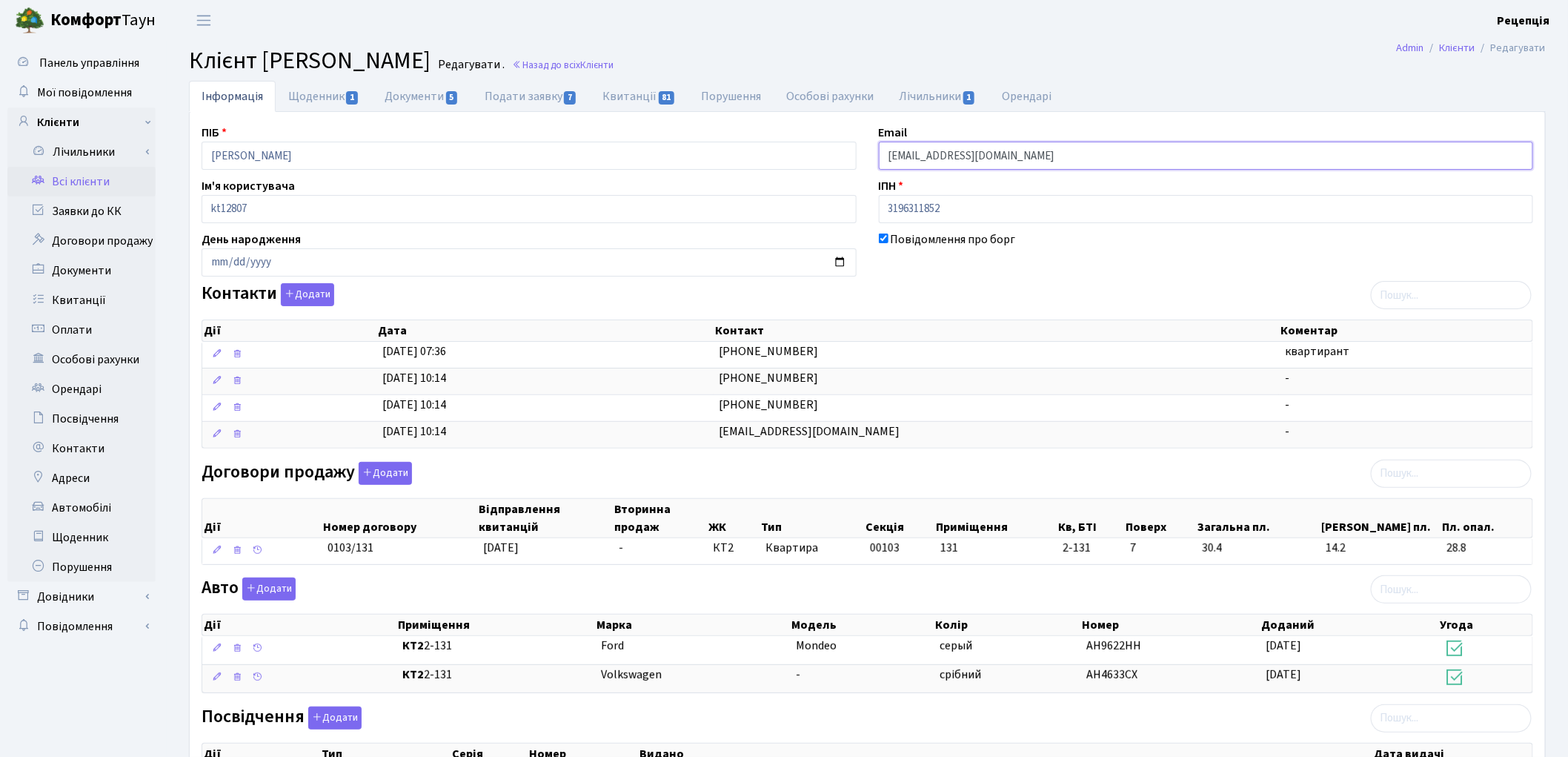
drag, startPoint x: 1008, startPoint y: 154, endPoint x: 850, endPoint y: 158, distance: 158.1
click at [845, 158] on div "ПІБ Литвинов Олександр Ігорович Email o.vopaieva@gmail.com Ім'я користувача kt1…" at bounding box center [867, 527] width 1354 height 805
click at [1166, 481] on div "Договори продажу Додати Дії Номер договору Відправлення квитанцій Вторинна прод…" at bounding box center [867, 516] width 1354 height 109
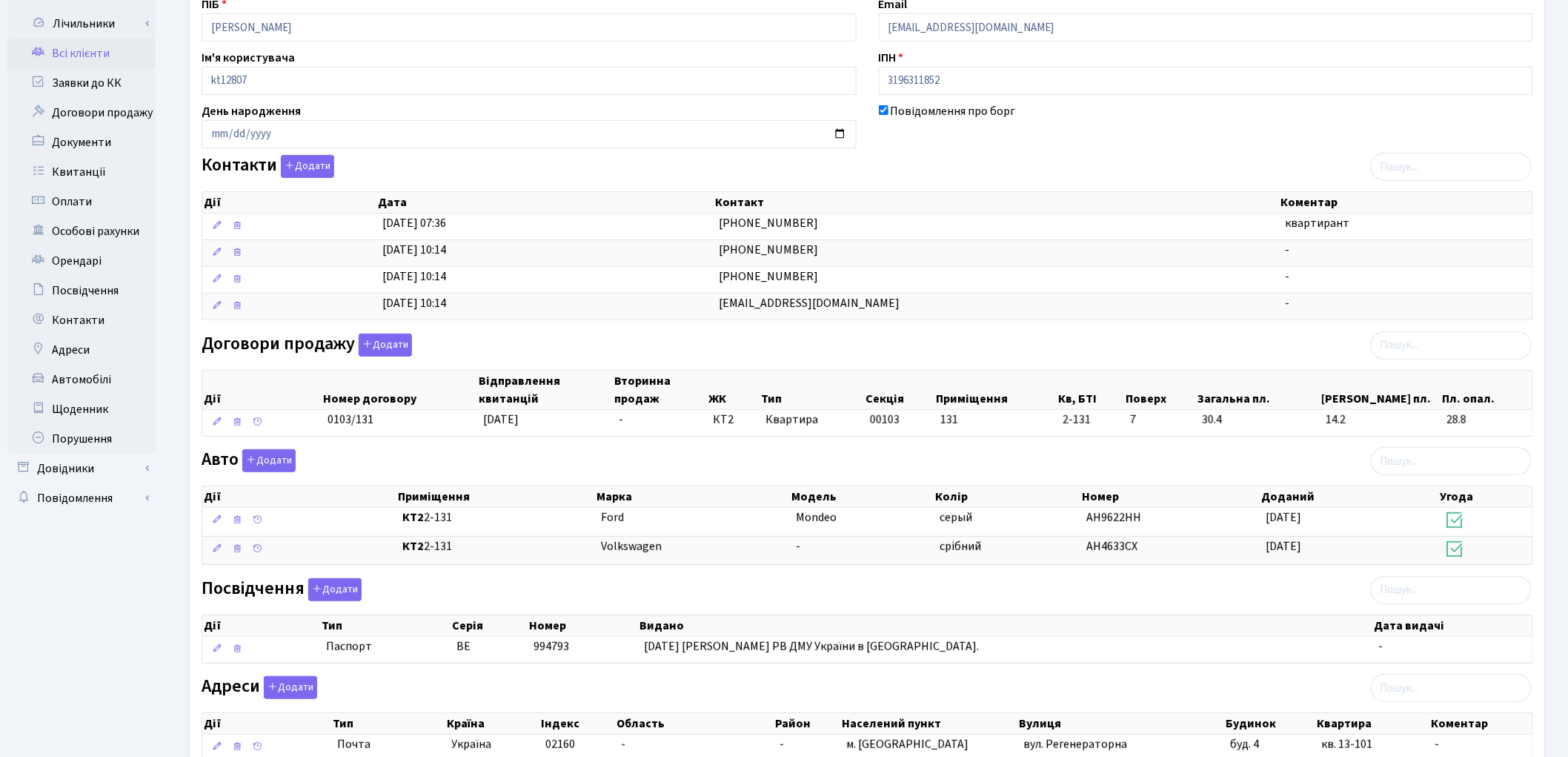
scroll to position [255, 0]
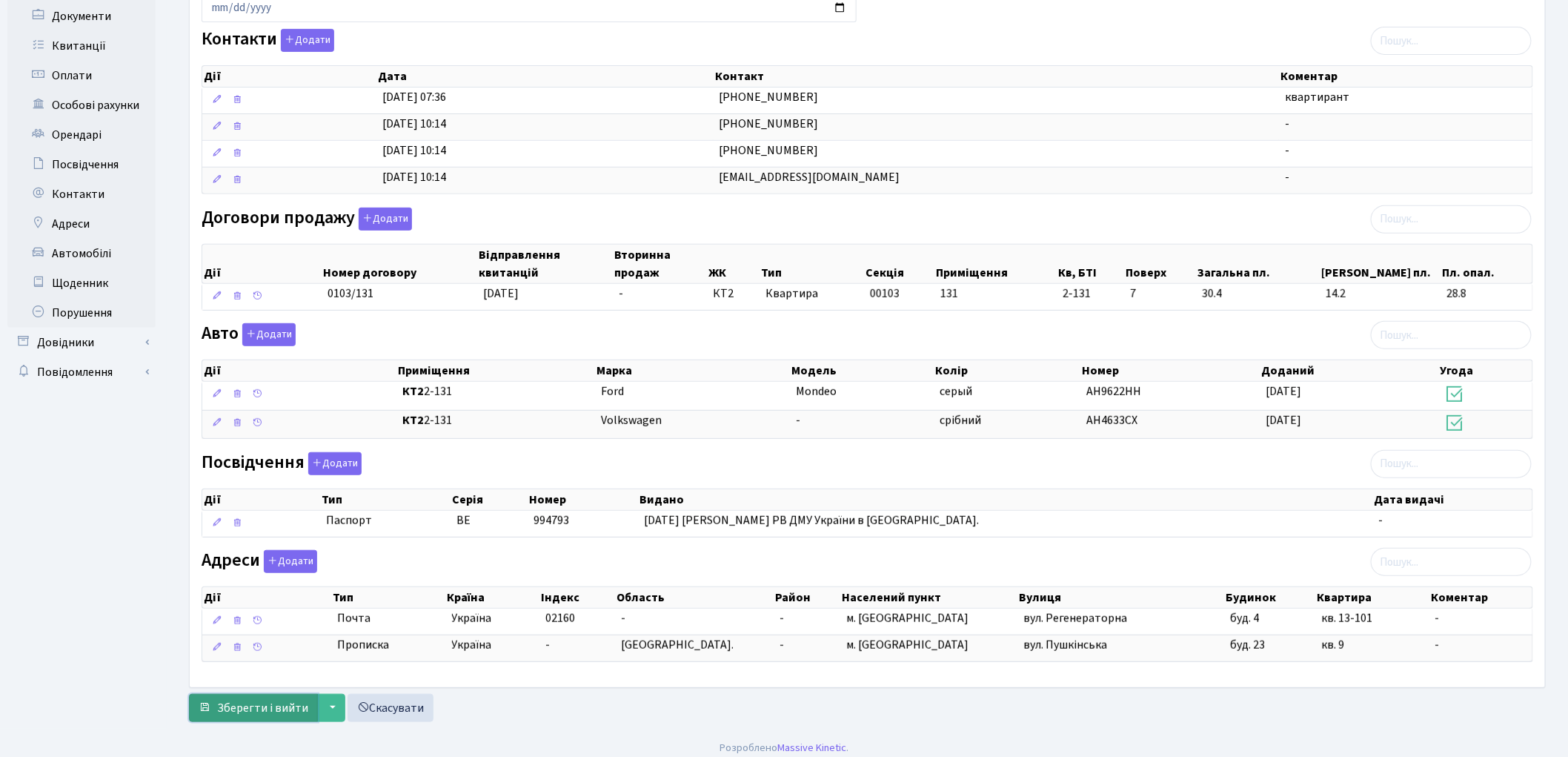
click at [234, 715] on span "Зберегти і вийти" at bounding box center [263, 708] width 91 height 17
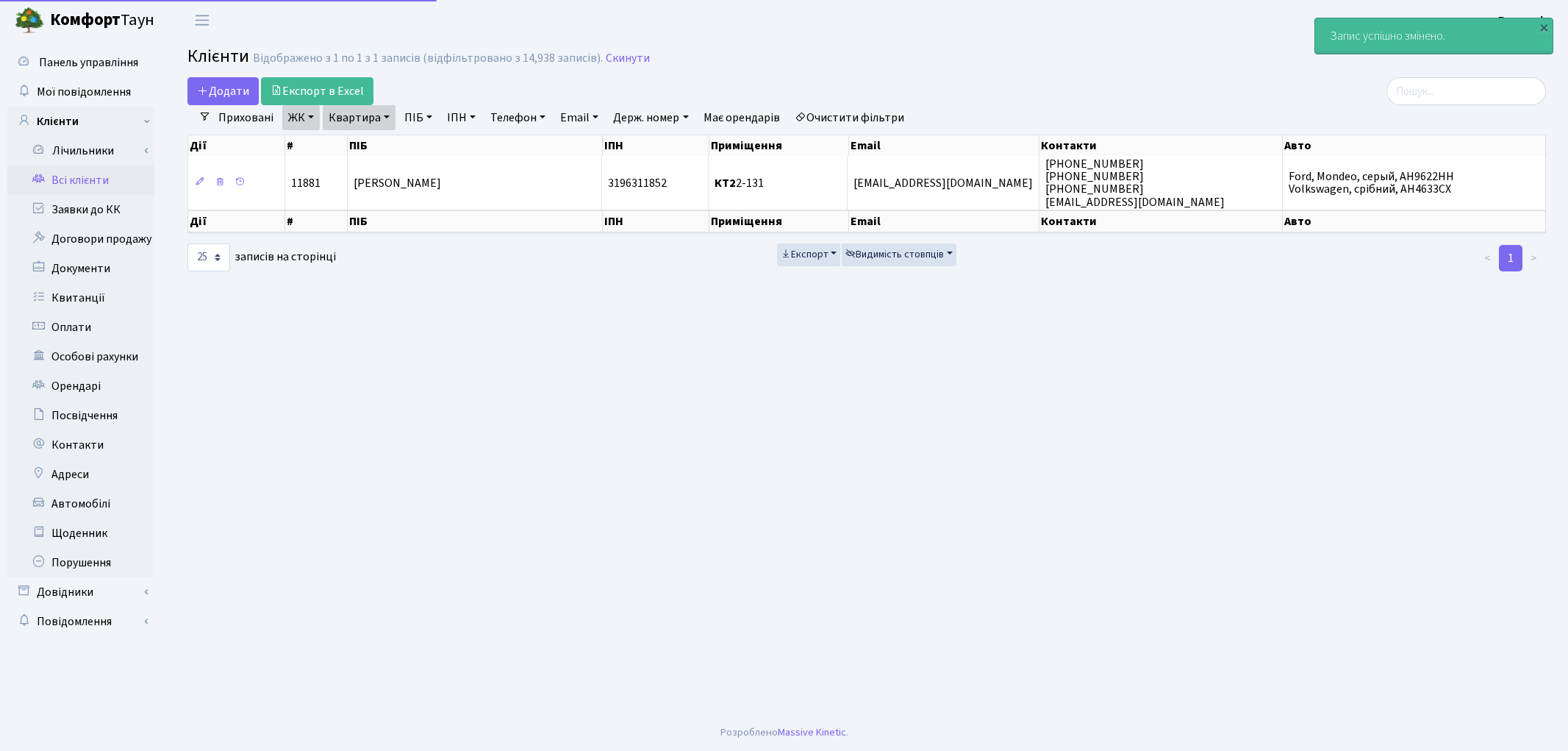
select select "25"
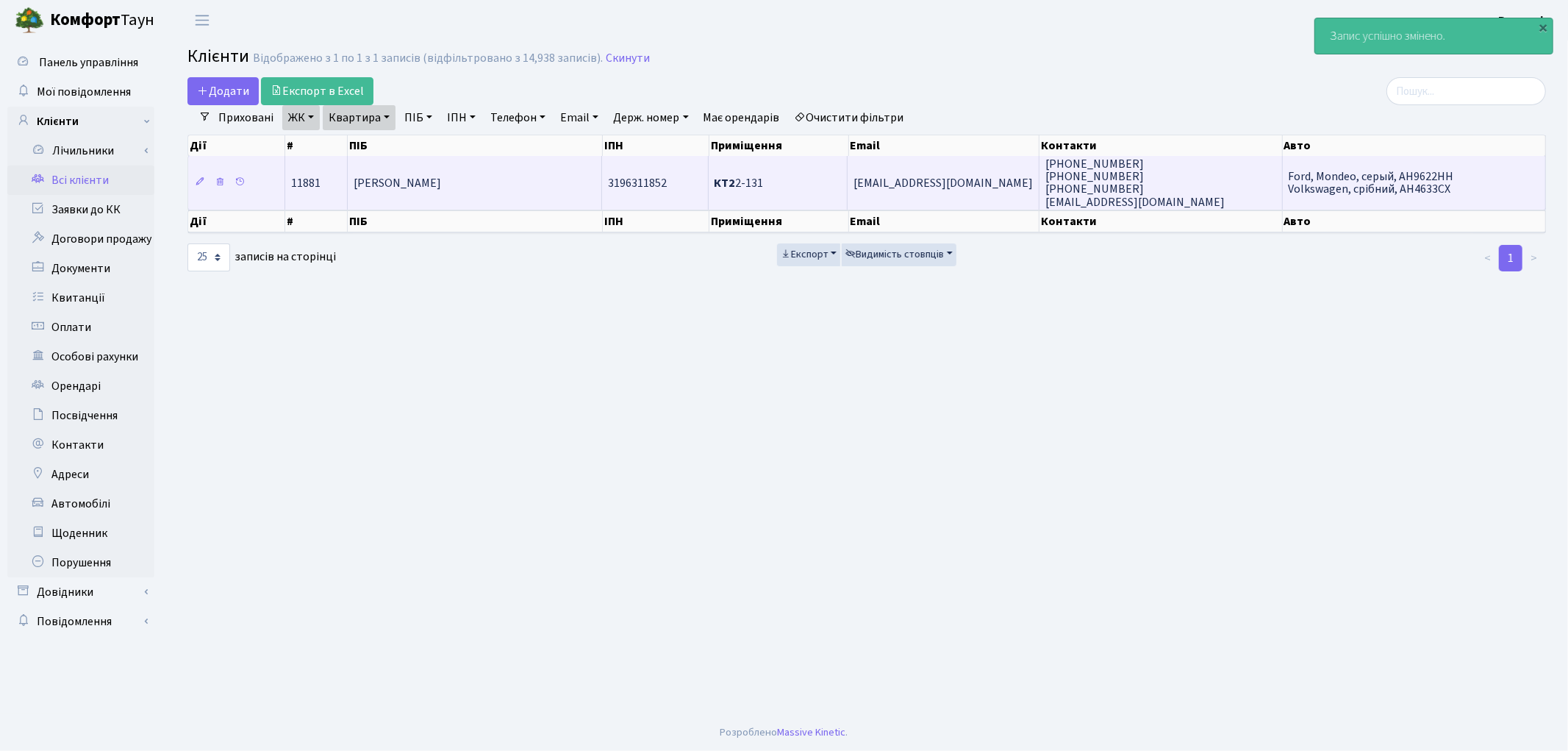
click at [517, 172] on td "[PERSON_NAME]" at bounding box center [475, 182] width 254 height 53
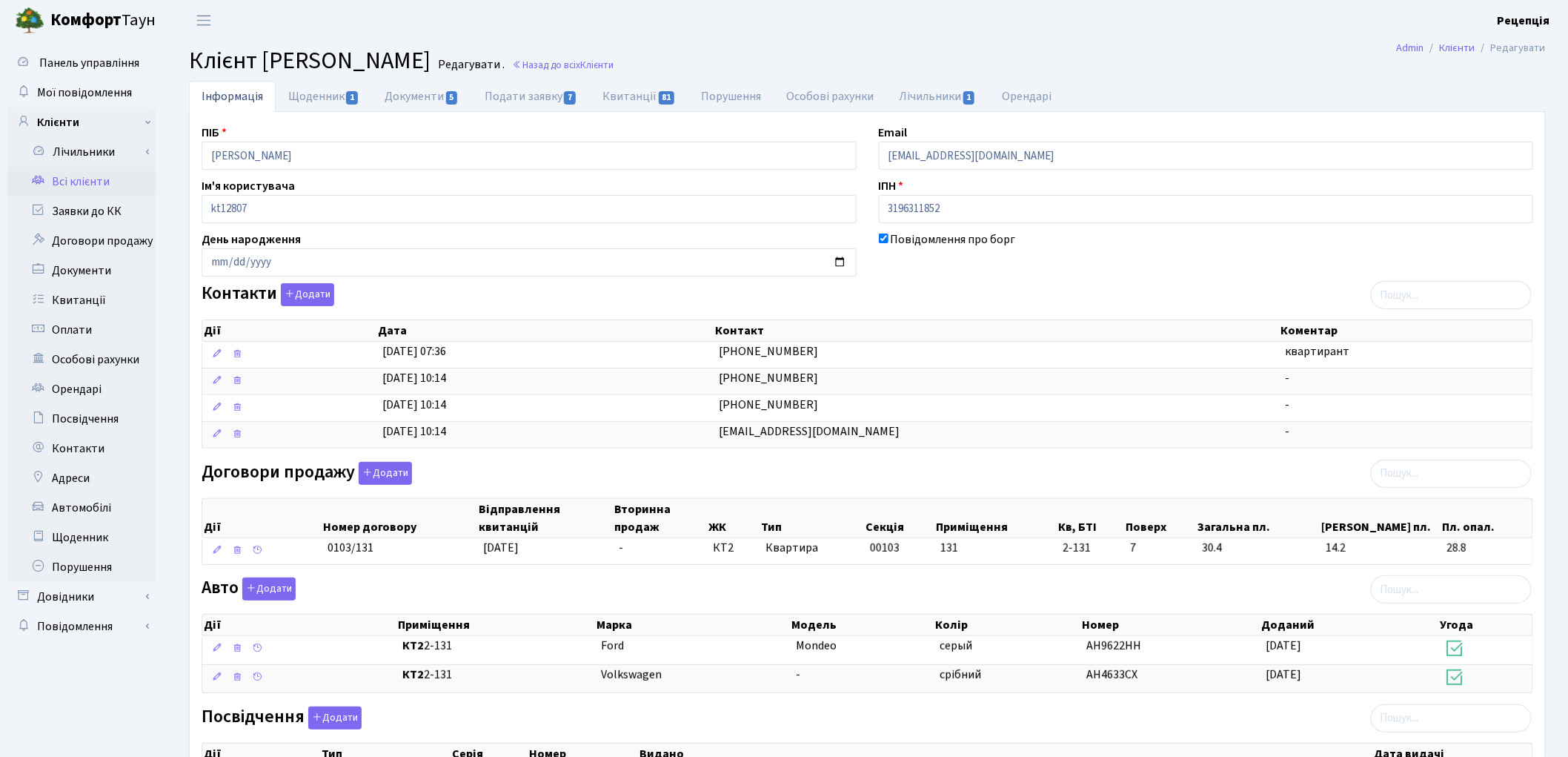
click at [91, 184] on link "Всі клієнти" at bounding box center [81, 182] width 148 height 30
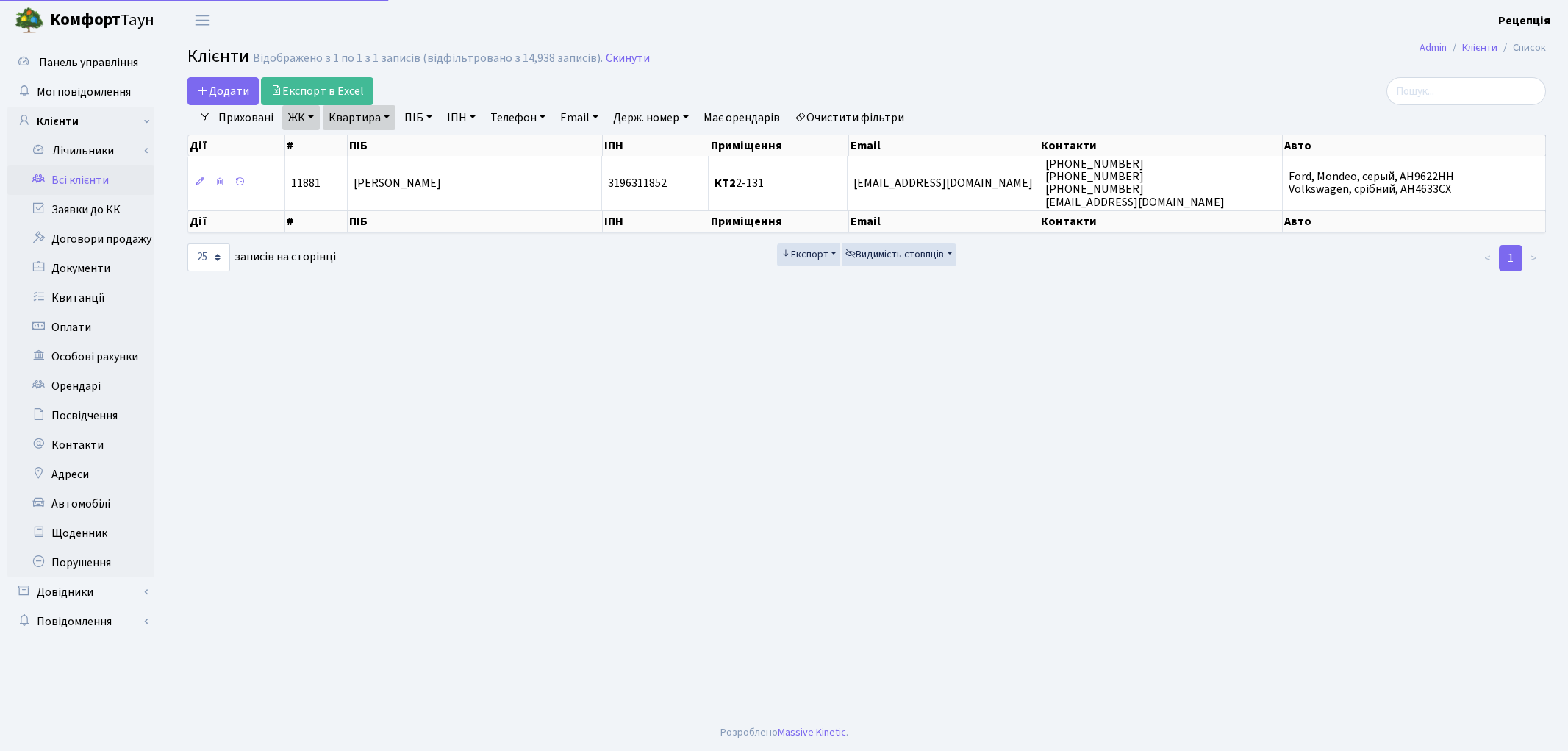
select select "25"
click at [870, 123] on link "Очистити фільтри" at bounding box center [849, 117] width 121 height 25
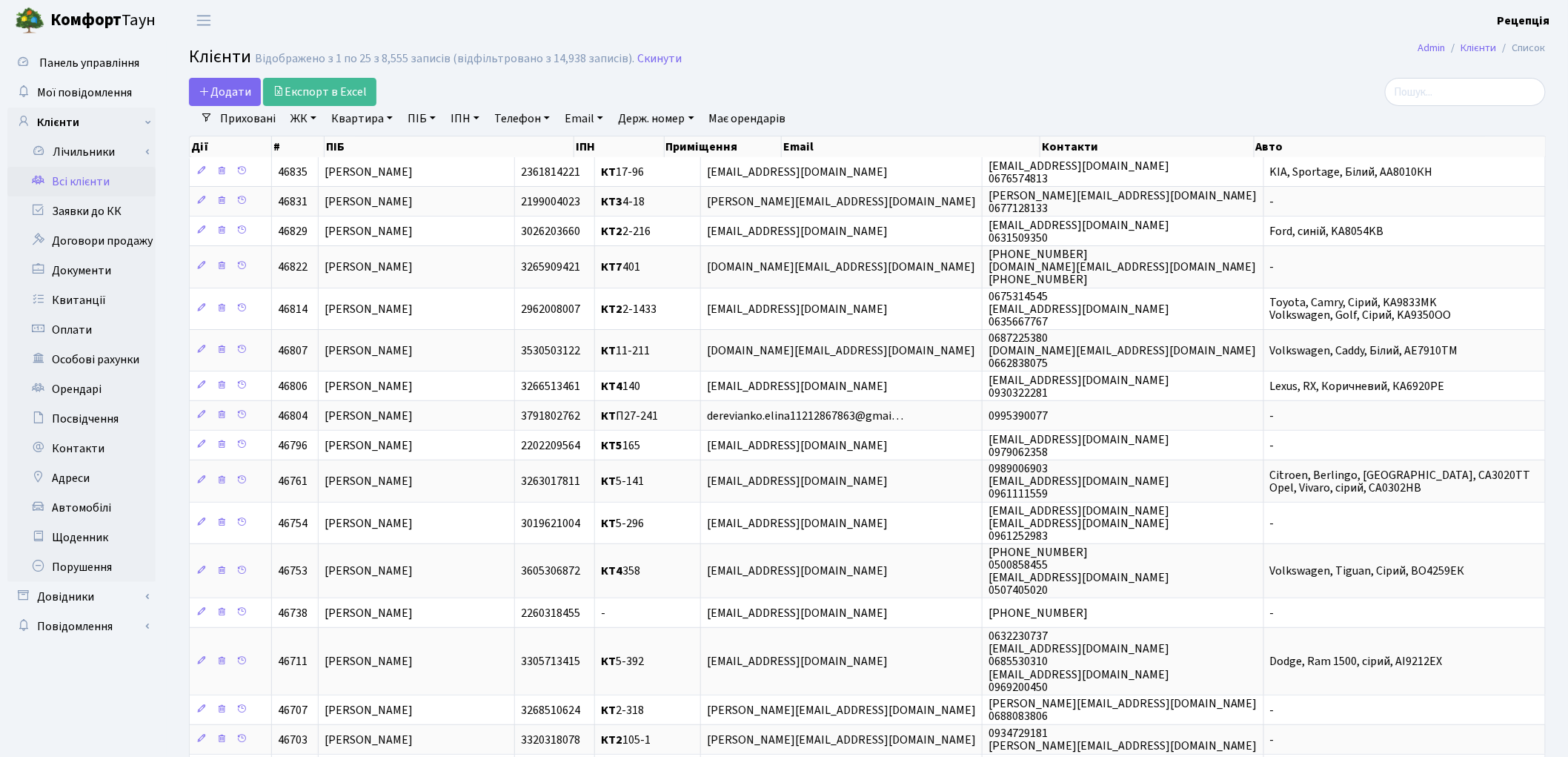
click at [308, 119] on link "ЖК" at bounding box center [303, 118] width 37 height 25
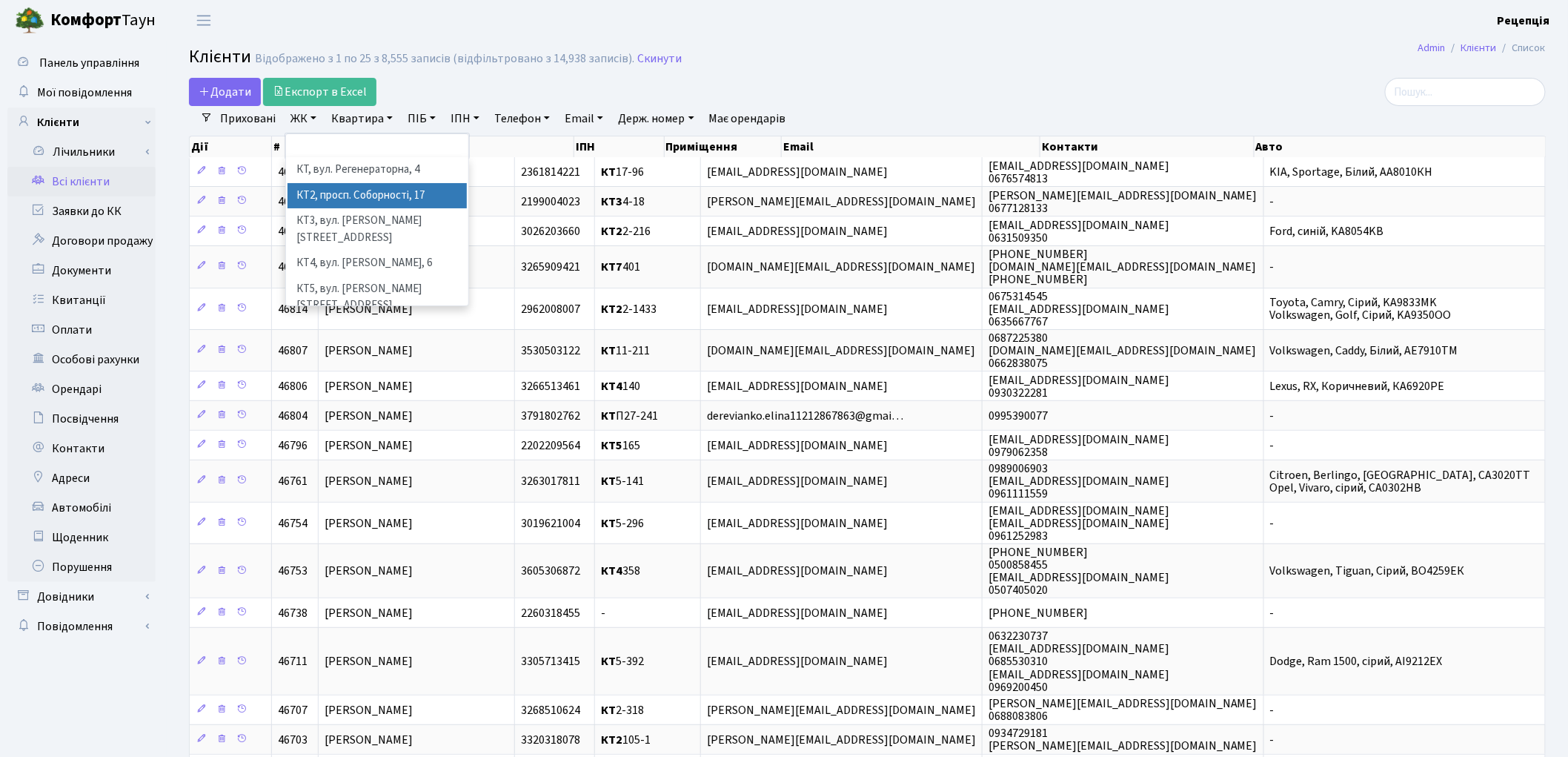
click at [349, 195] on li "КТ2, просп. Соборності, 17" at bounding box center [377, 195] width 180 height 26
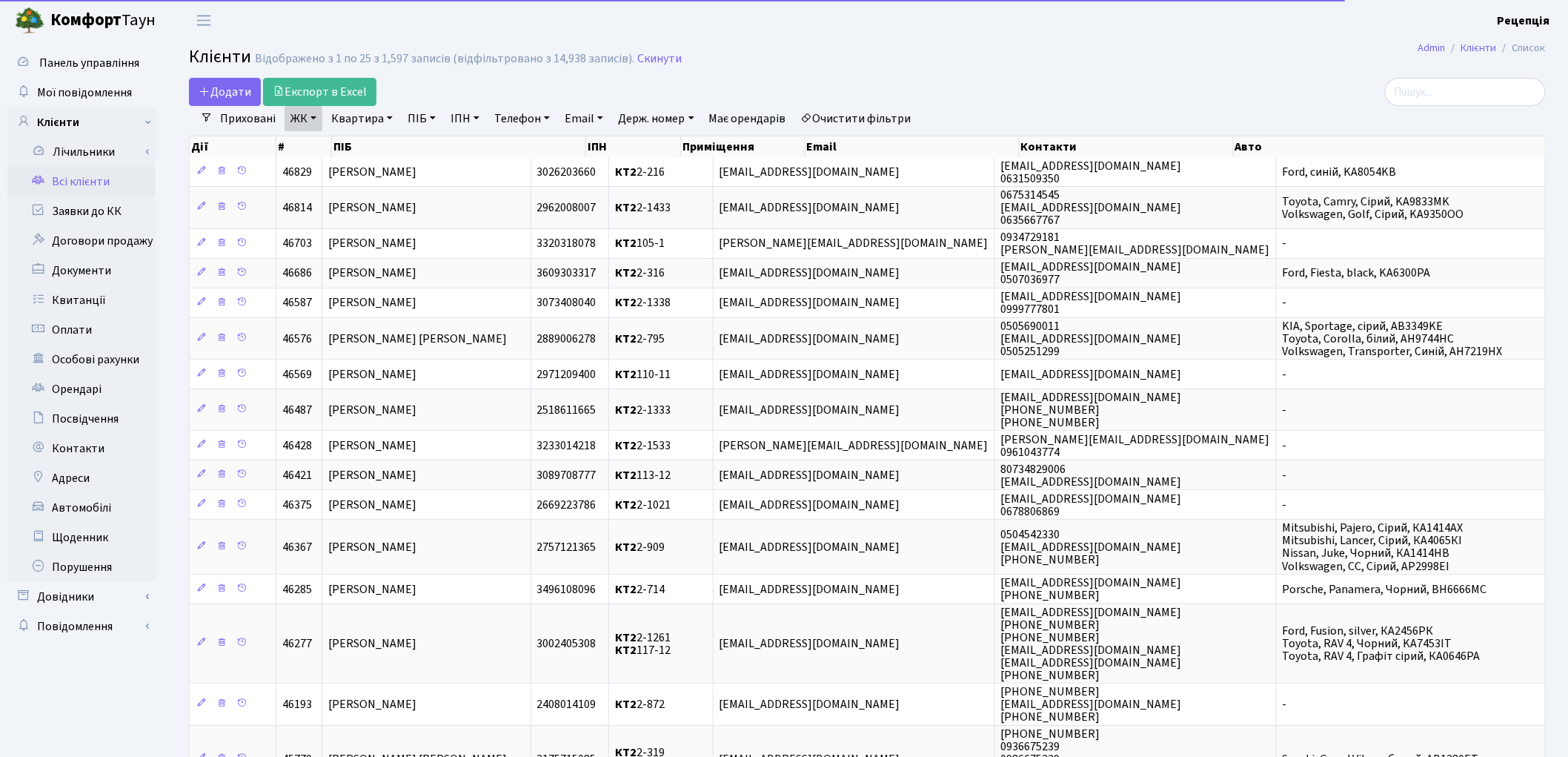
click at [367, 121] on link "Квартира" at bounding box center [362, 118] width 73 height 25
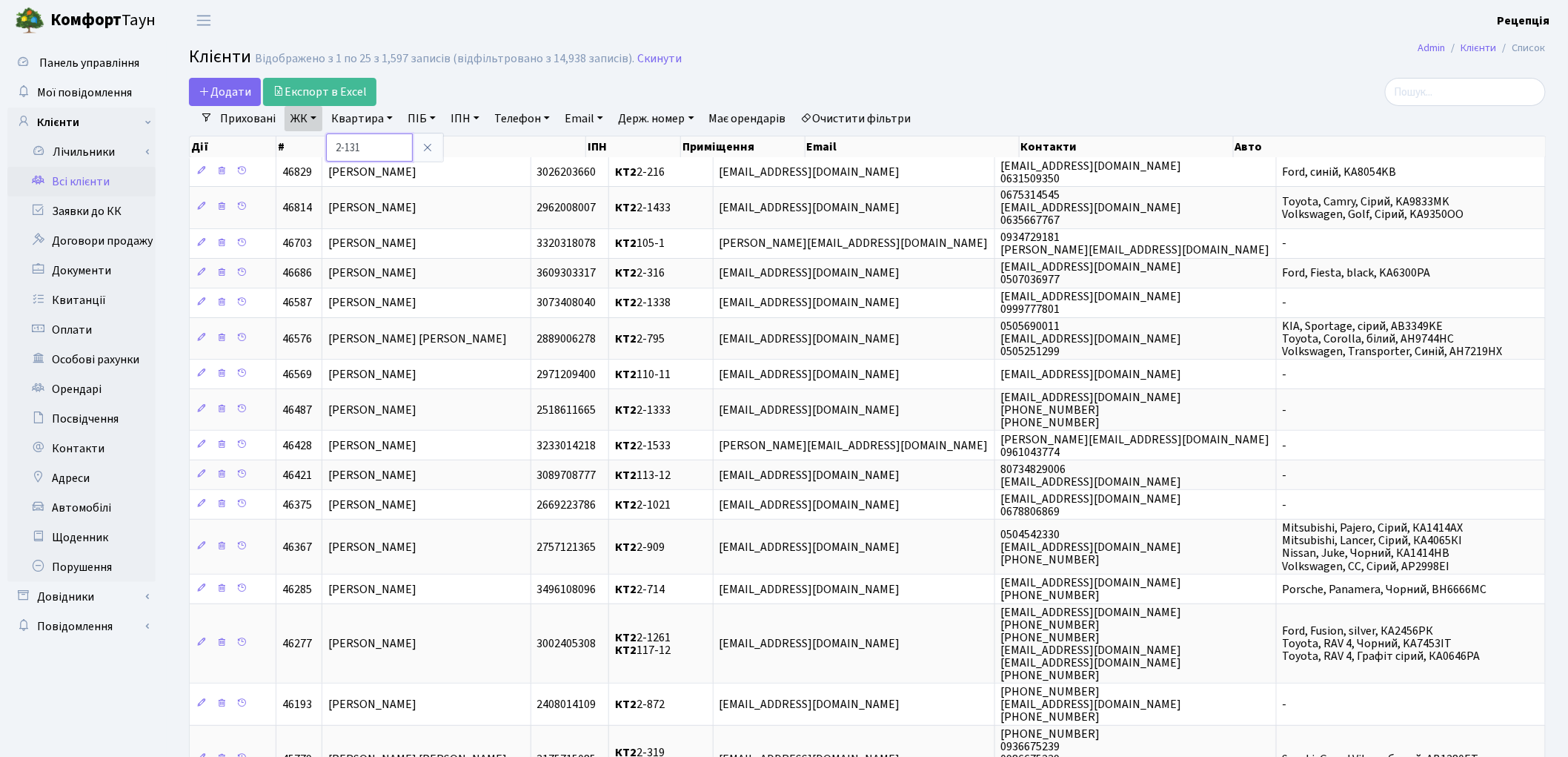
type input "2-131"
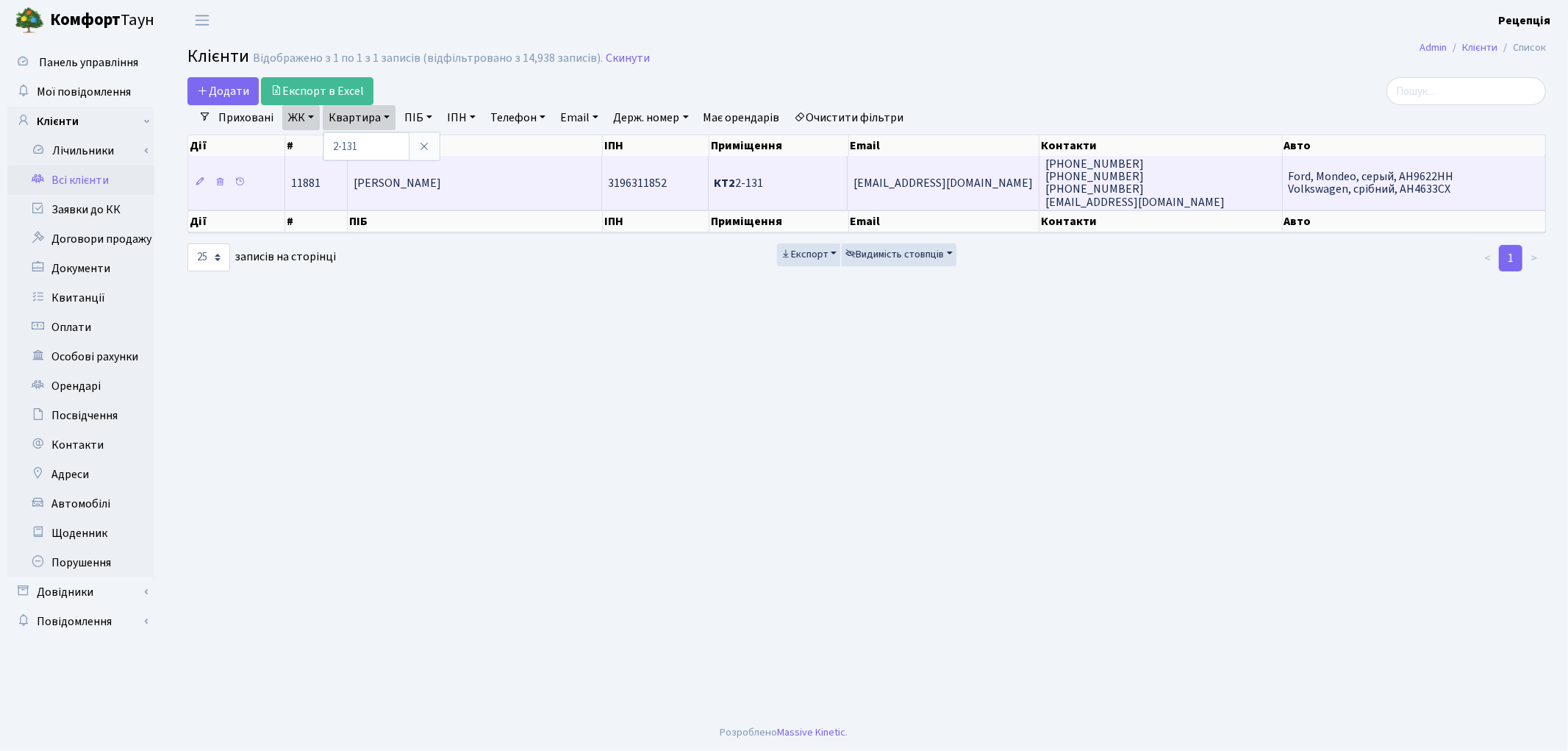
click at [441, 185] on span "[PERSON_NAME]" at bounding box center [398, 183] width 87 height 17
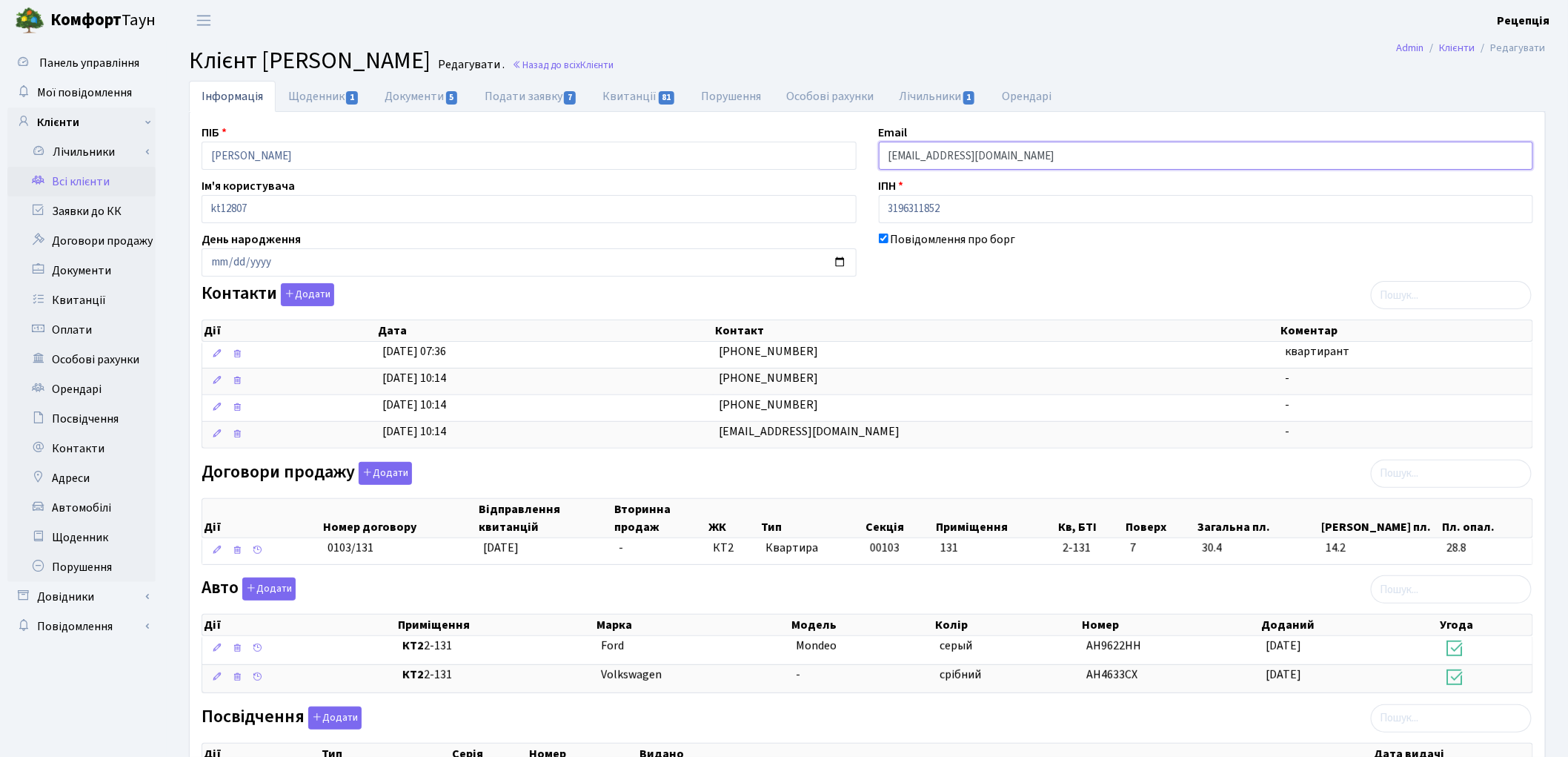
click at [907, 159] on input "[EMAIL_ADDRESS][DOMAIN_NAME]" at bounding box center [1206, 156] width 655 height 28
click at [1010, 161] on input "[EMAIL_ADDRESS][DOMAIN_NAME]" at bounding box center [1206, 156] width 655 height 28
click at [912, 154] on input "o.vorpaieva@gmail.com" at bounding box center [1206, 156] width 655 height 28
click at [1059, 168] on input "[EMAIL_ADDRESS][DOMAIN_NAME]" at bounding box center [1206, 156] width 655 height 28
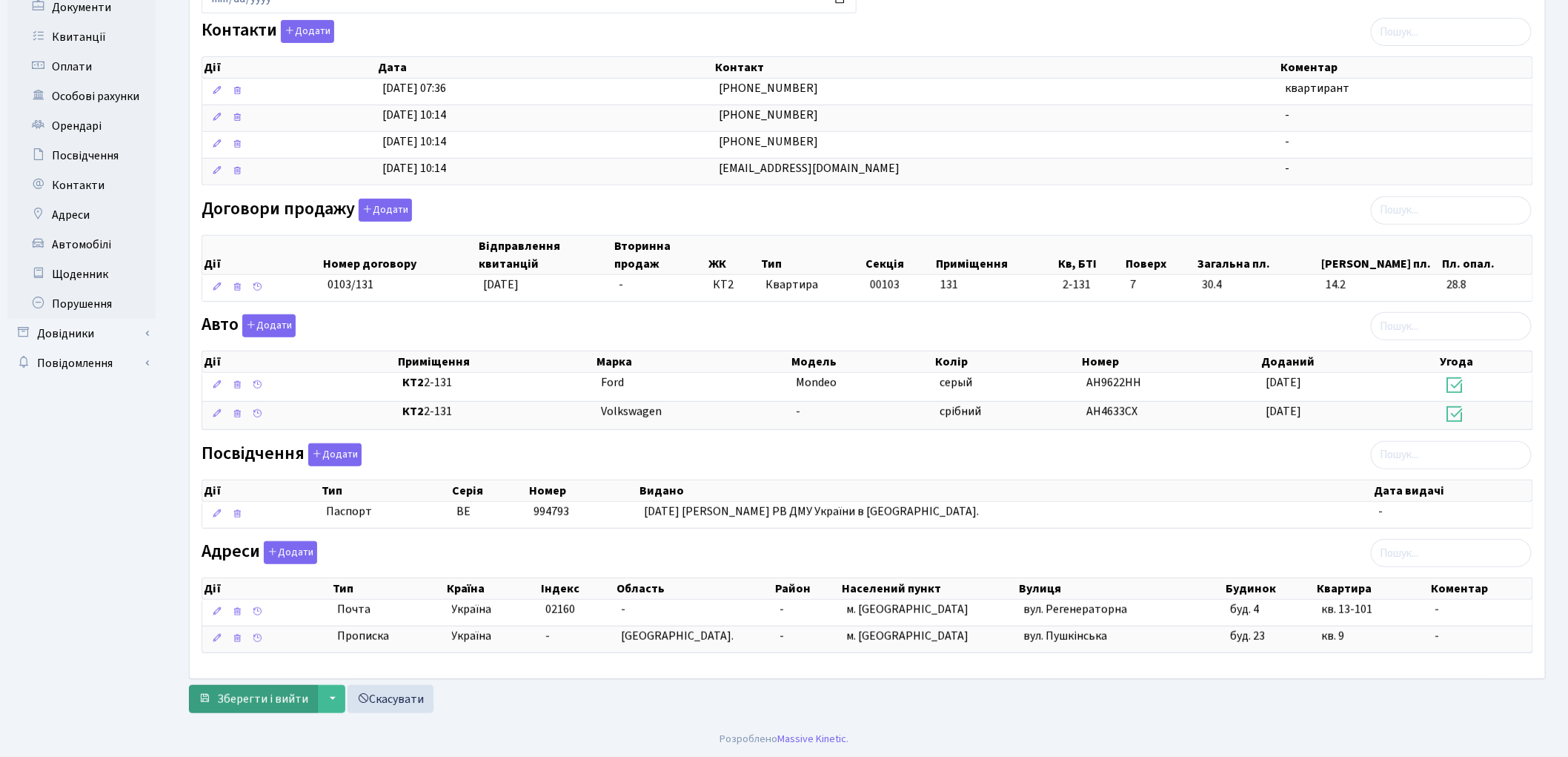
type input "[EMAIL_ADDRESS][DOMAIN_NAME]"
click at [255, 695] on span "Зберегти і вийти" at bounding box center [263, 700] width 91 height 17
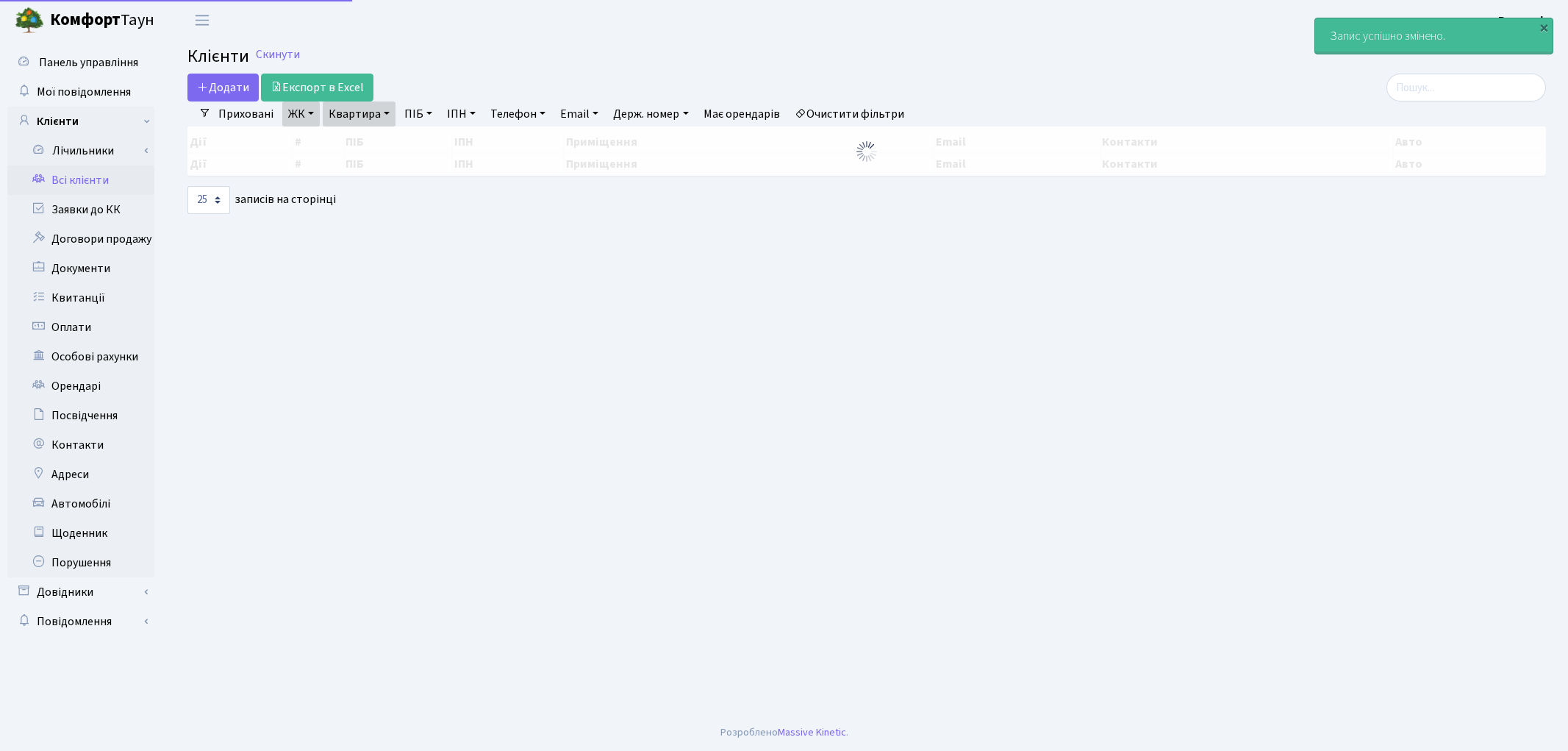
select select "25"
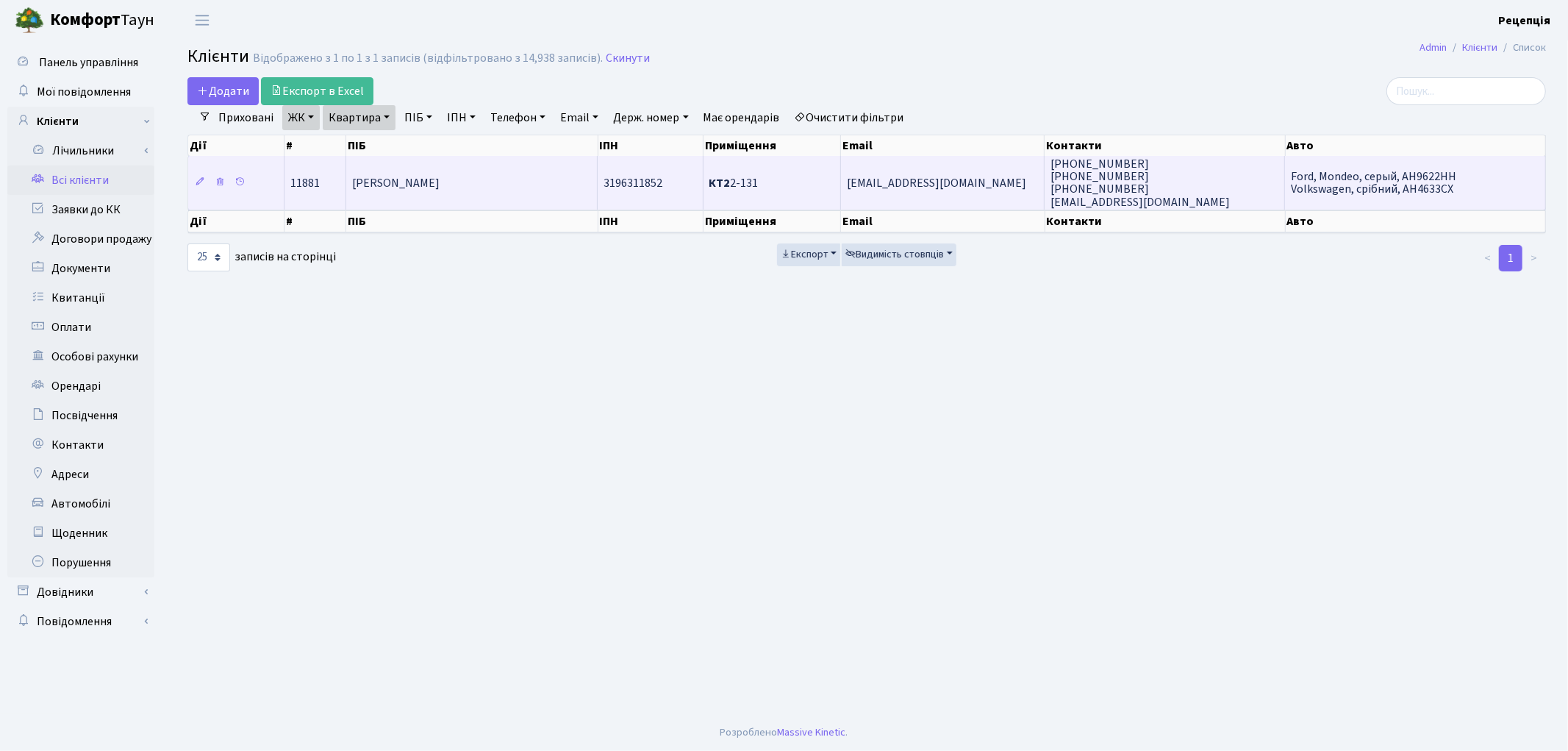
click at [530, 178] on td "[PERSON_NAME]" at bounding box center [472, 182] width 252 height 53
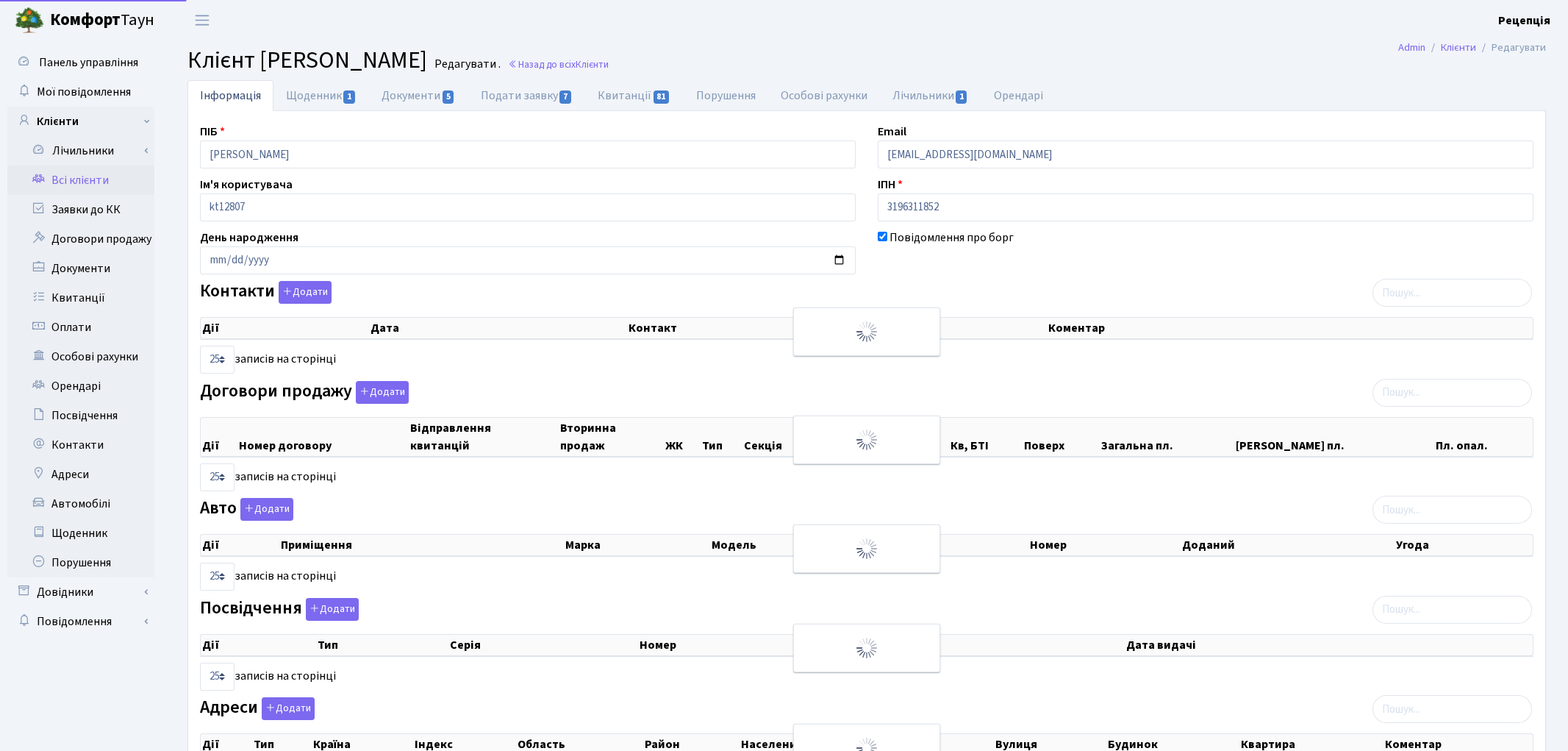
select select "25"
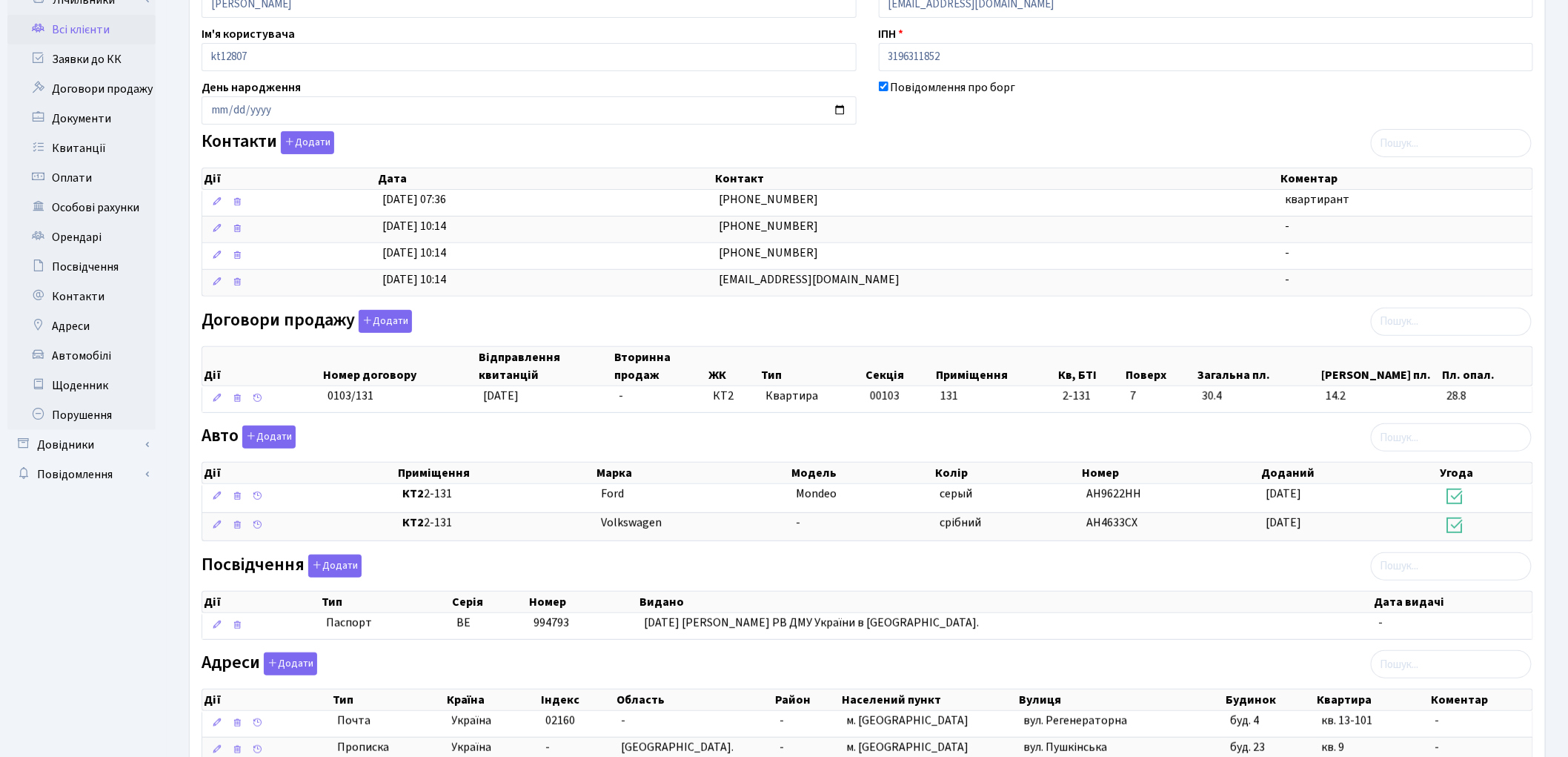
scroll to position [267, 0]
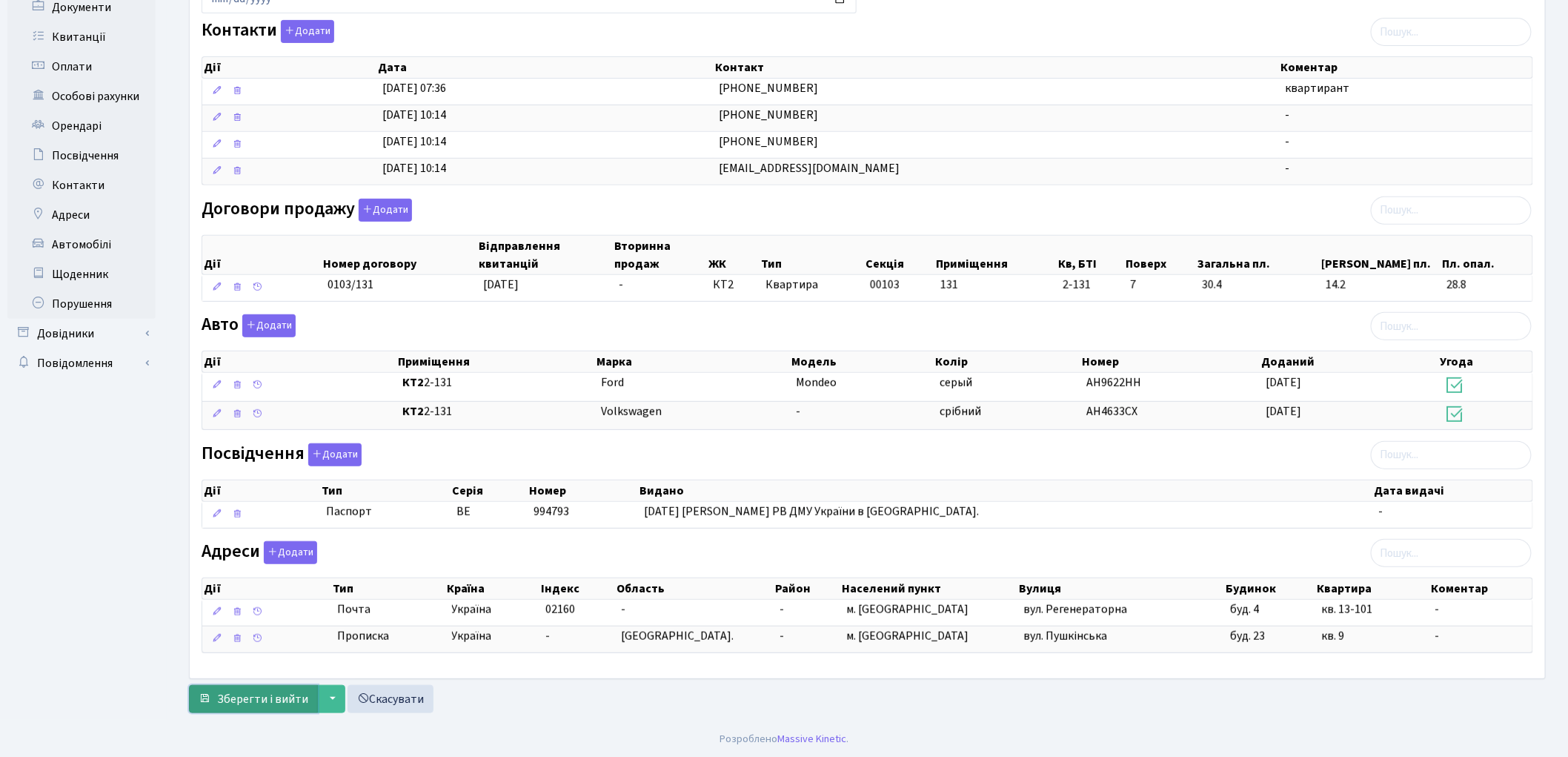
click at [277, 699] on span "Зберегти і вийти" at bounding box center [263, 700] width 91 height 17
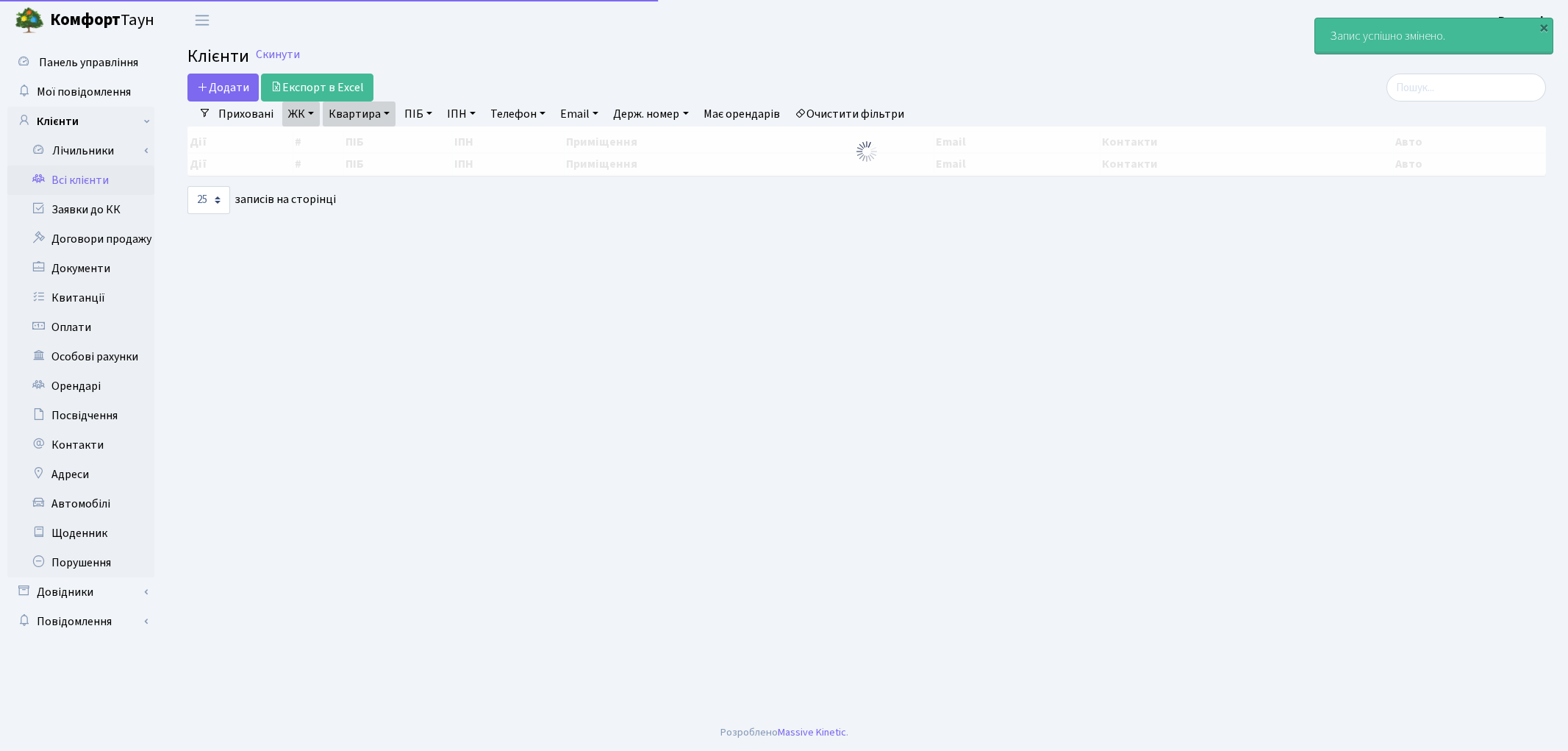
select select "25"
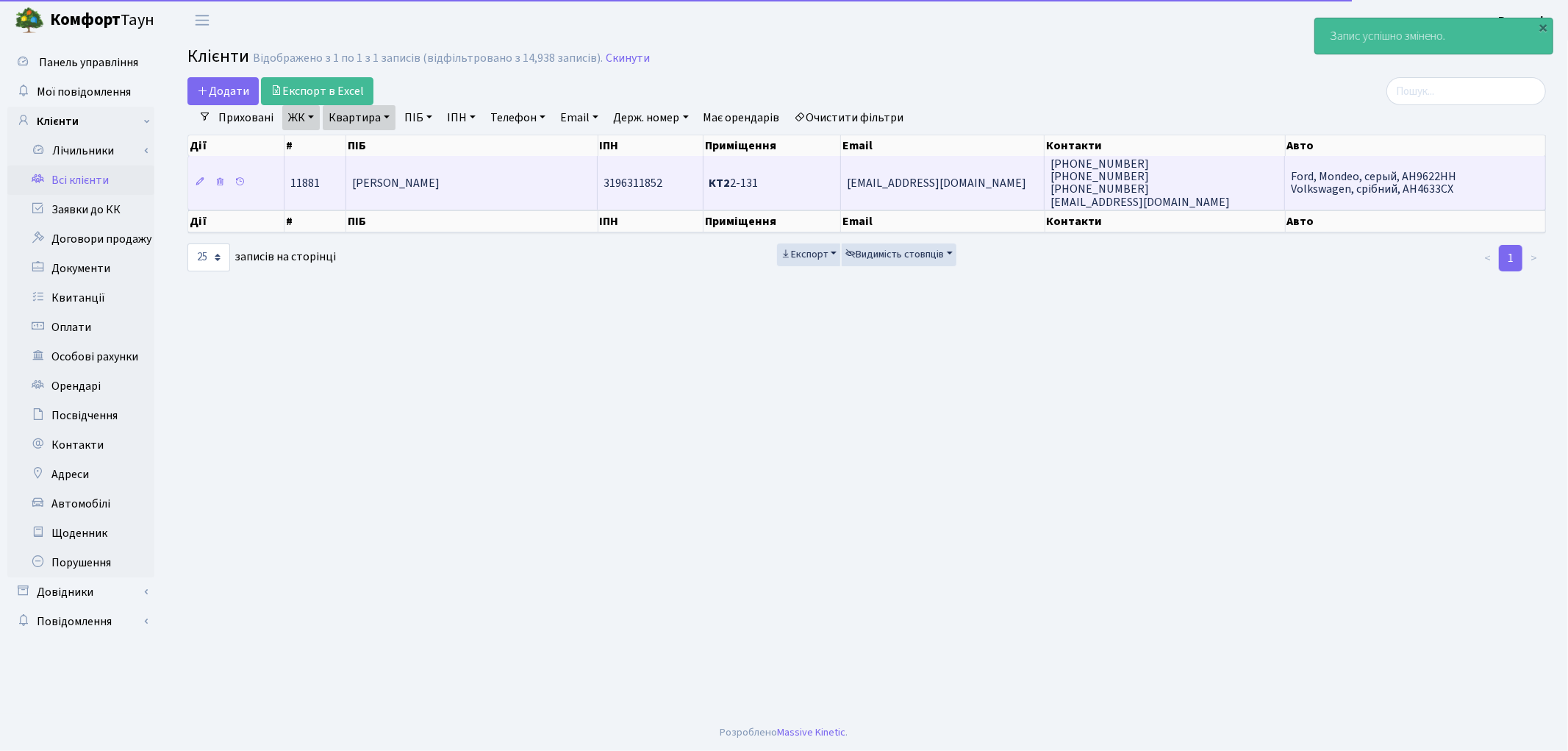
click at [531, 187] on td "[PERSON_NAME]" at bounding box center [472, 182] width 252 height 53
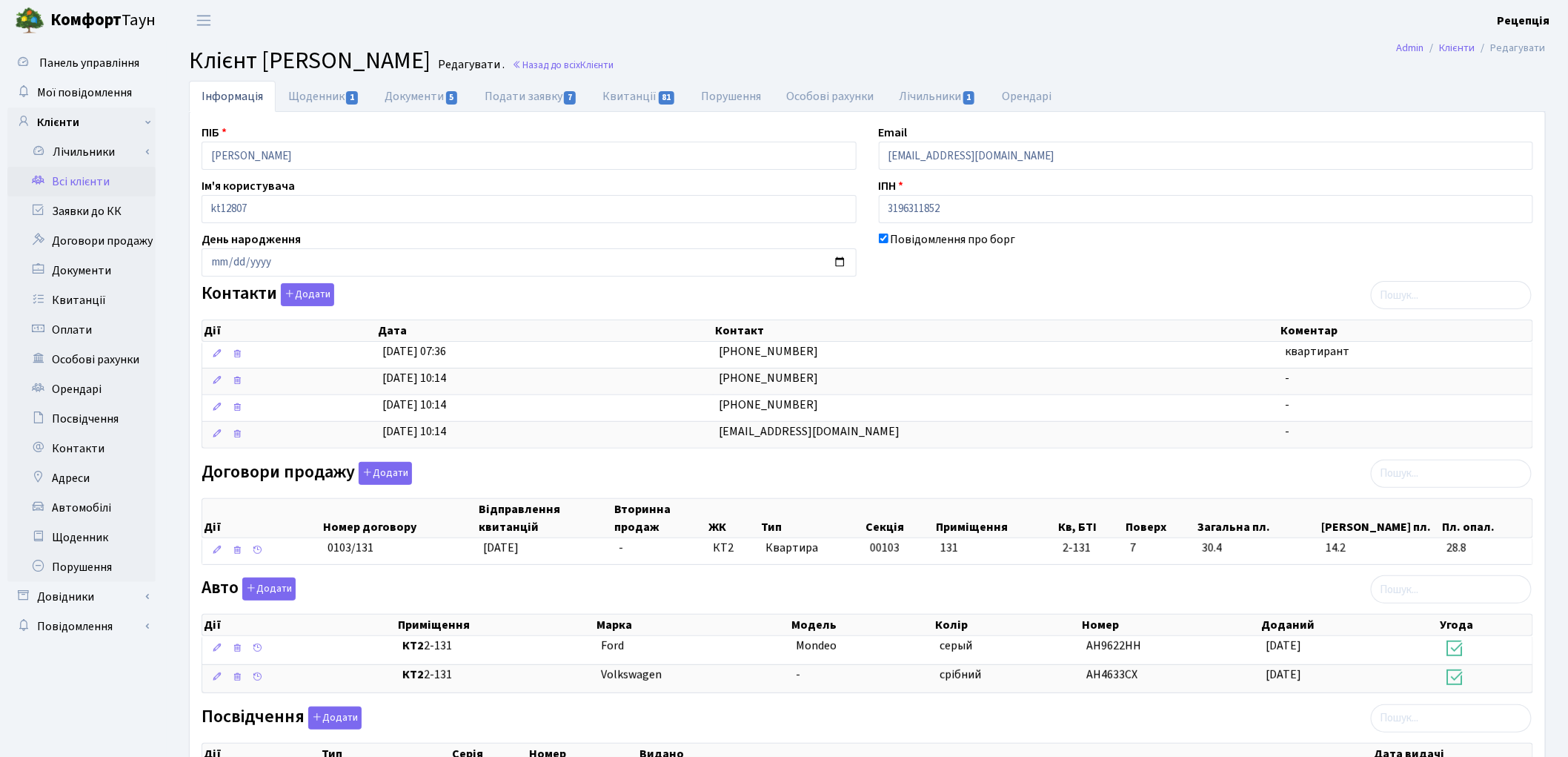
click at [77, 173] on link "Всі клієнти" at bounding box center [81, 182] width 148 height 30
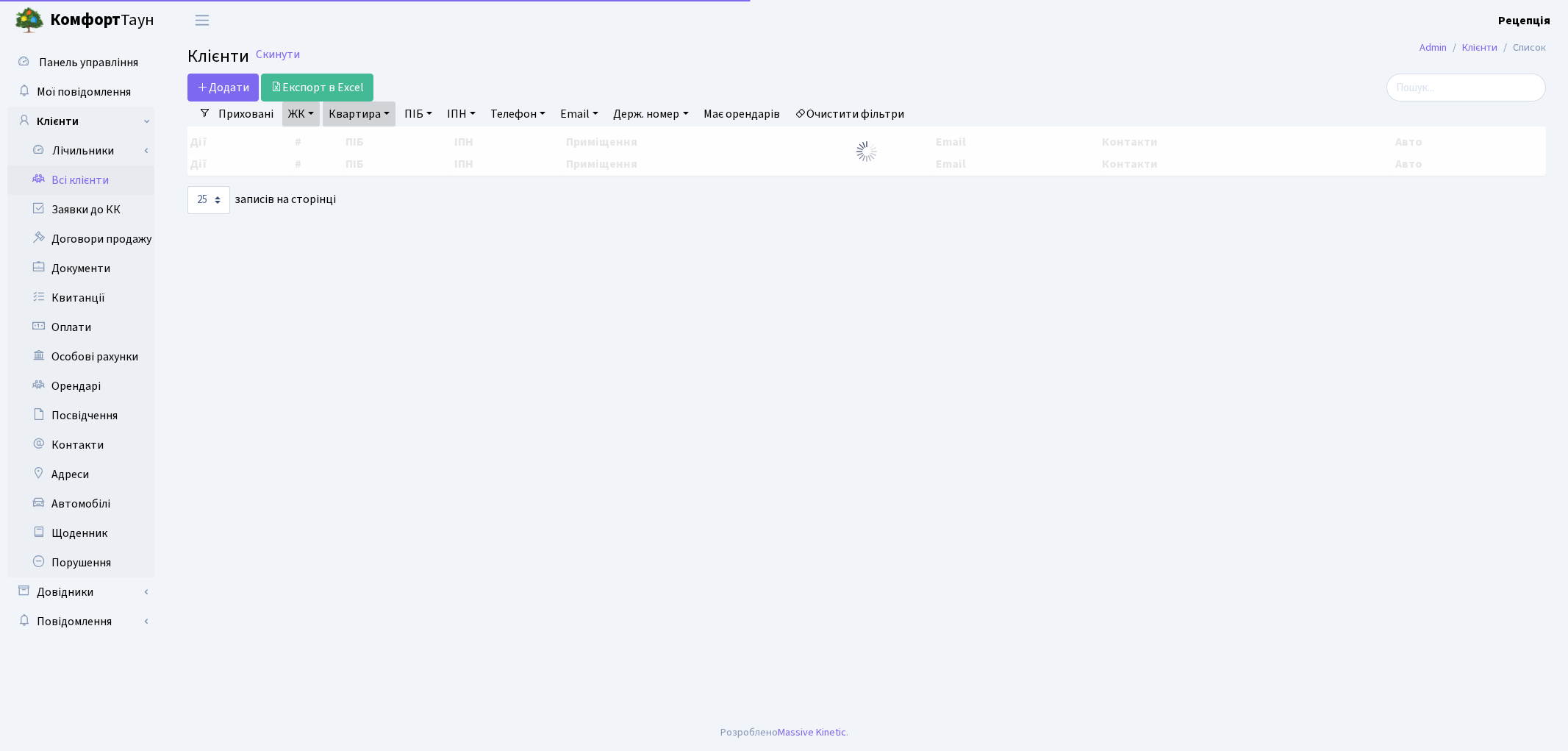
select select "25"
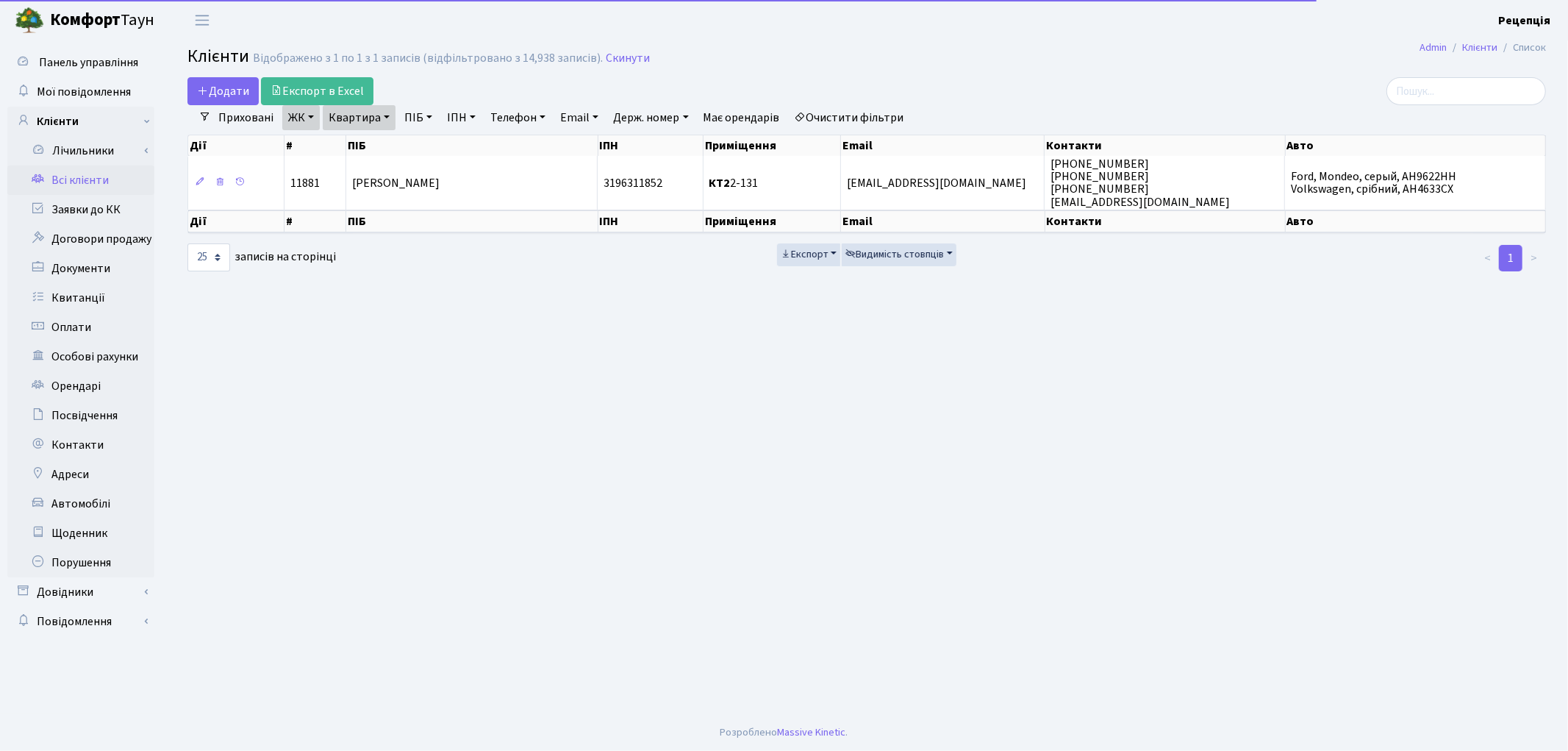
click at [878, 118] on link "Очистити фільтри" at bounding box center [849, 117] width 121 height 25
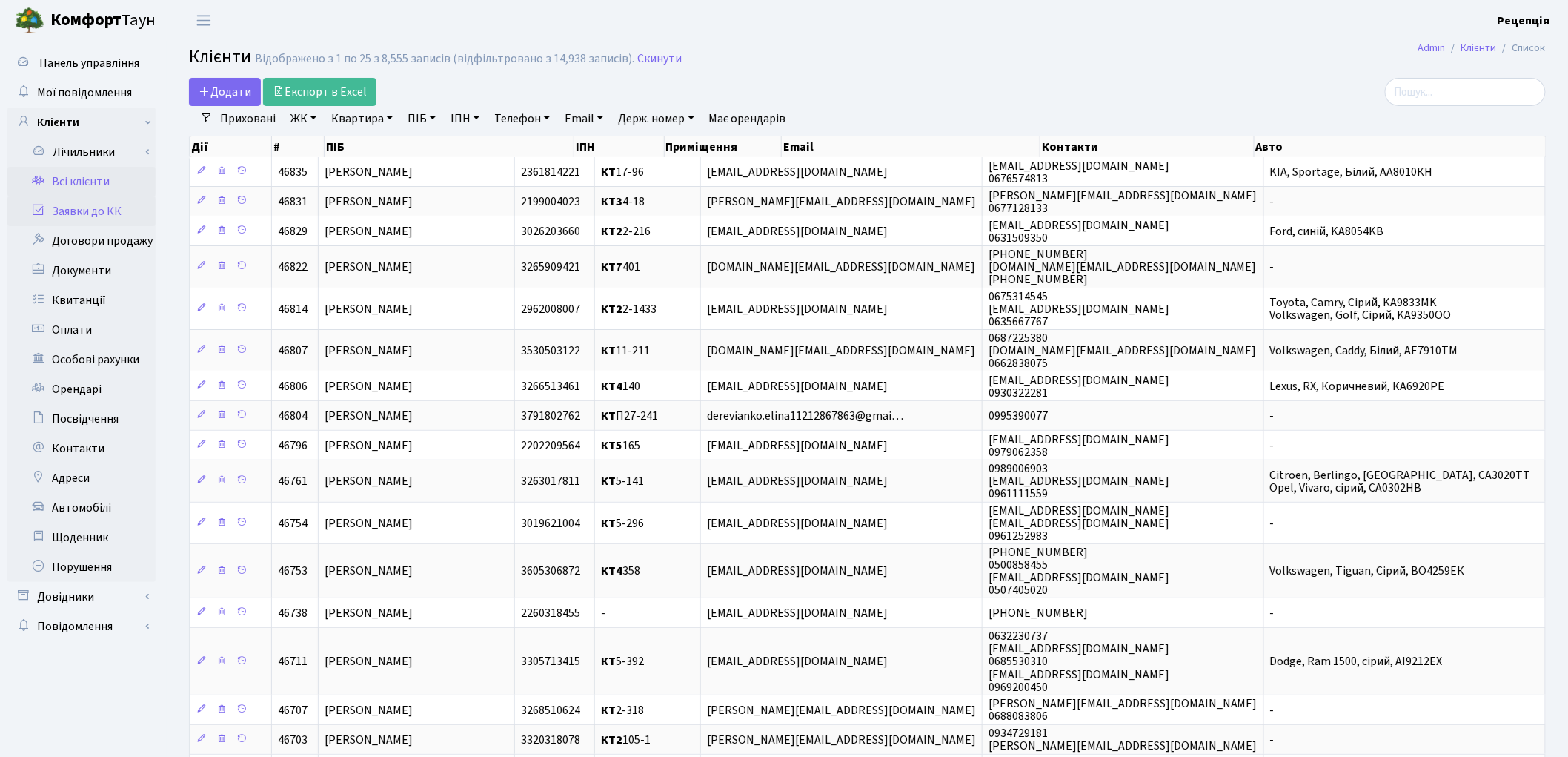
click at [85, 209] on link "Заявки до КК" at bounding box center [81, 211] width 148 height 30
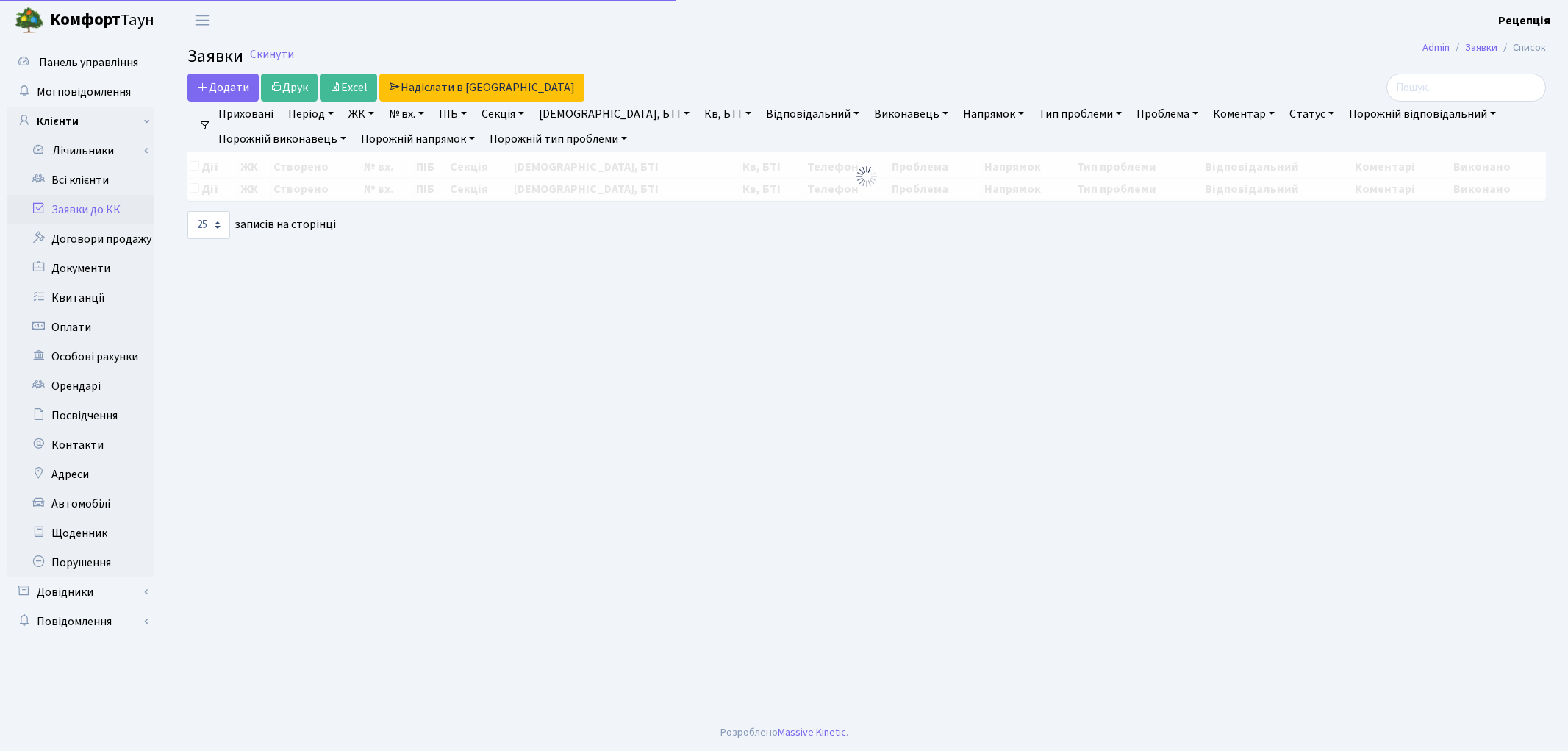
select select "25"
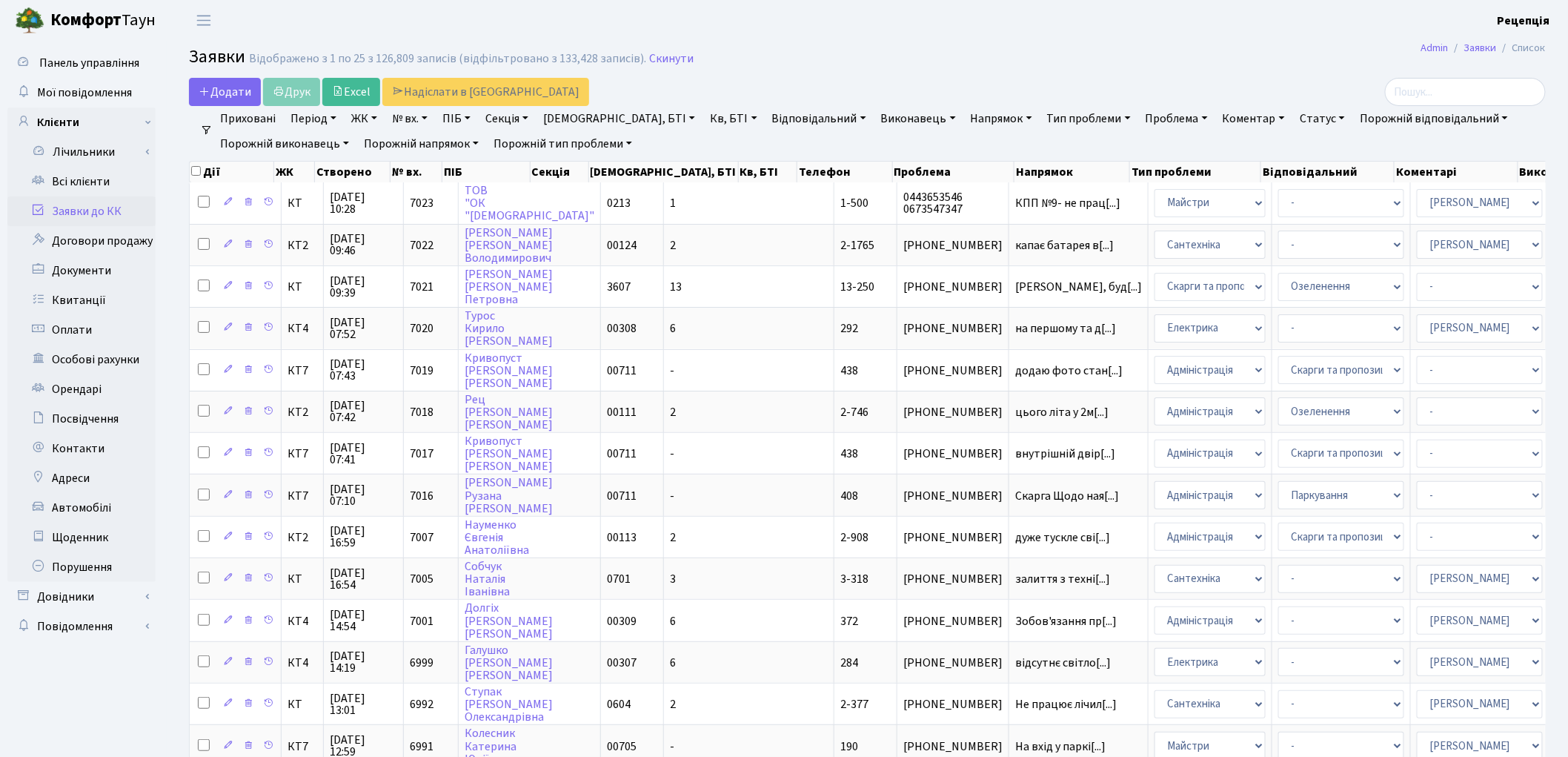
click at [374, 120] on link "ЖК" at bounding box center [363, 118] width 37 height 25
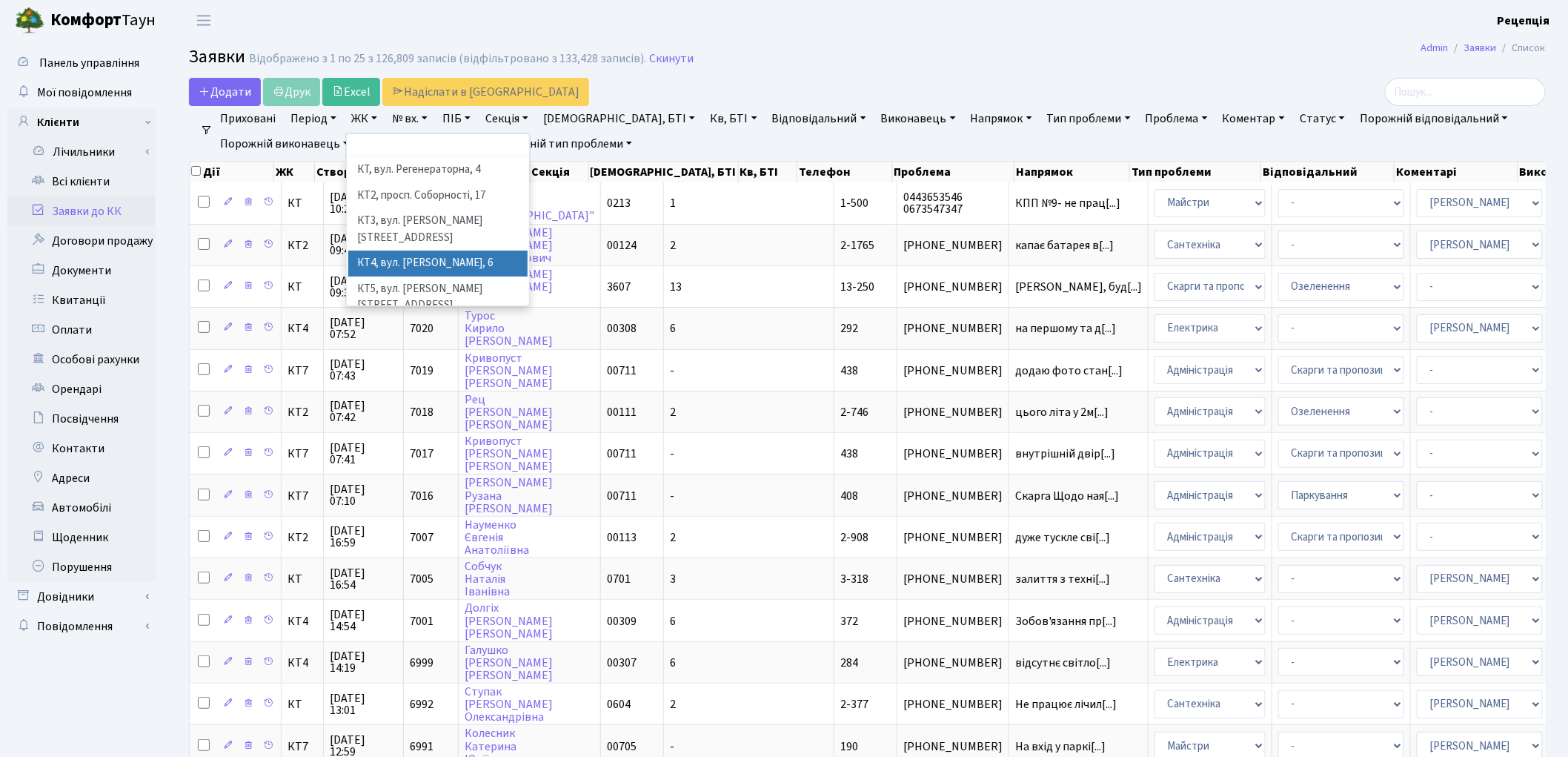
click at [457, 250] on li "КТ4, вул. [PERSON_NAME], 6" at bounding box center [438, 263] width 180 height 26
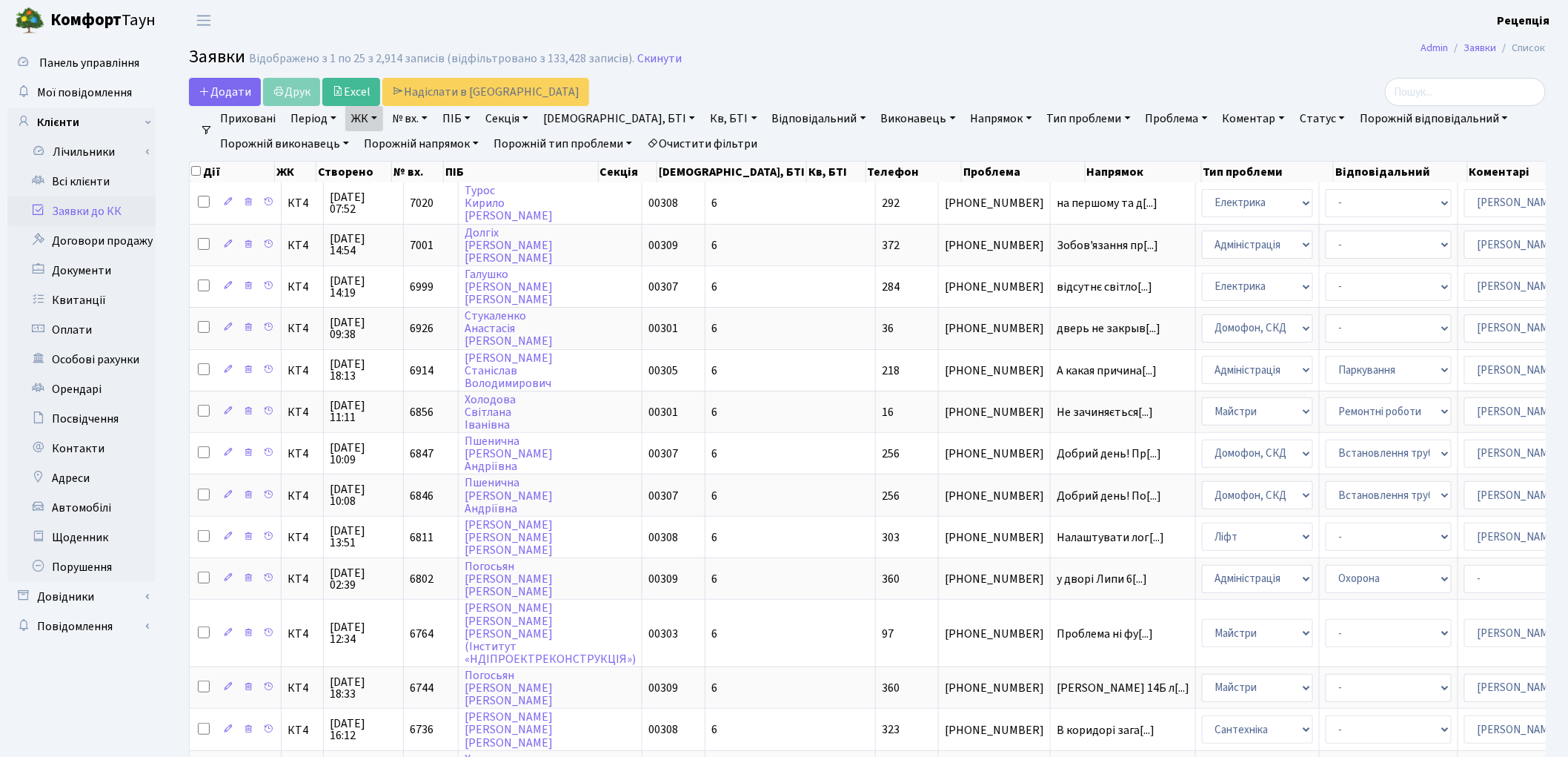
click at [704, 122] on link "Кв, БТІ" at bounding box center [733, 118] width 58 height 25
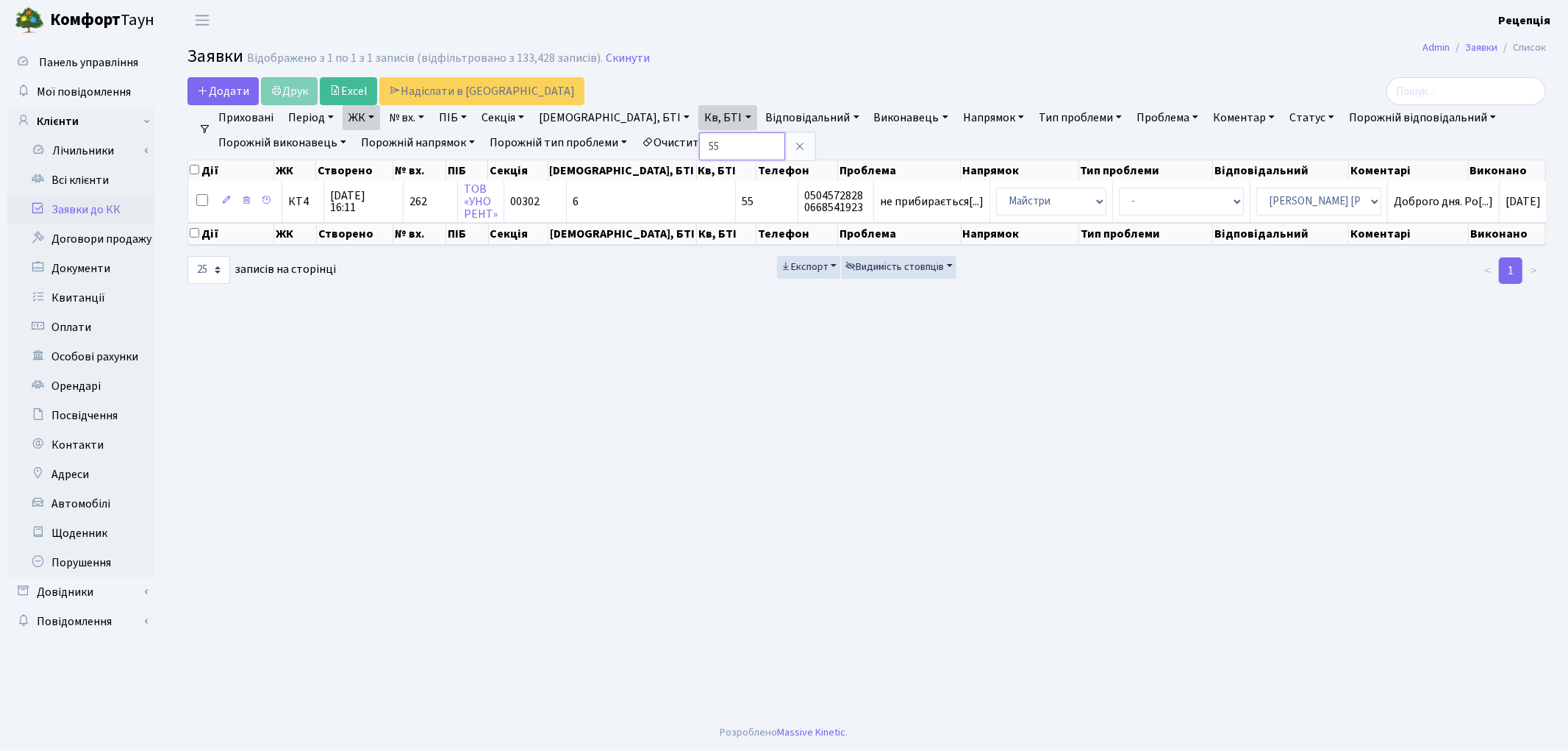
type input "5"
type input "65"
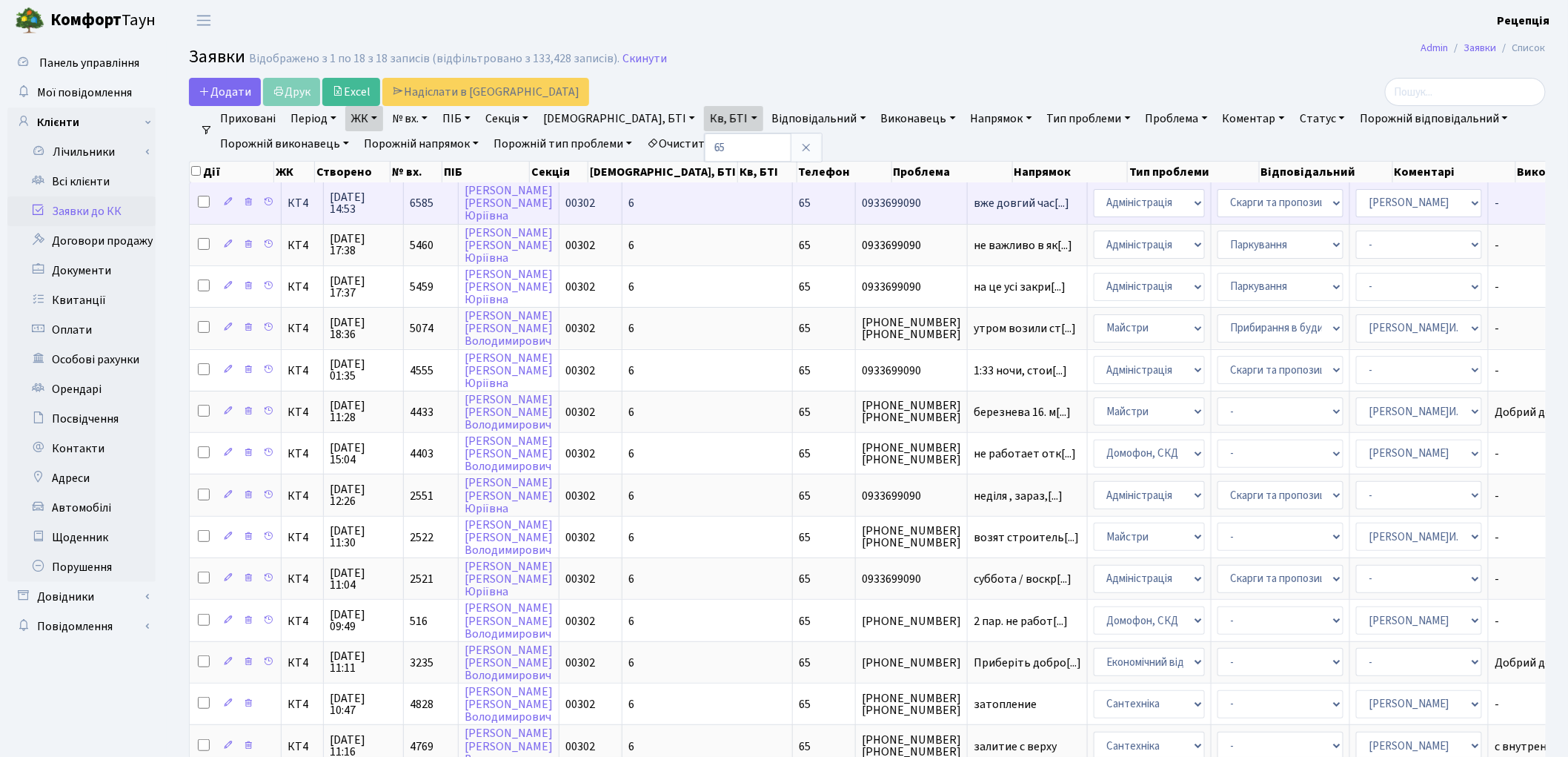
click at [799, 208] on span "65" at bounding box center [805, 203] width 12 height 17
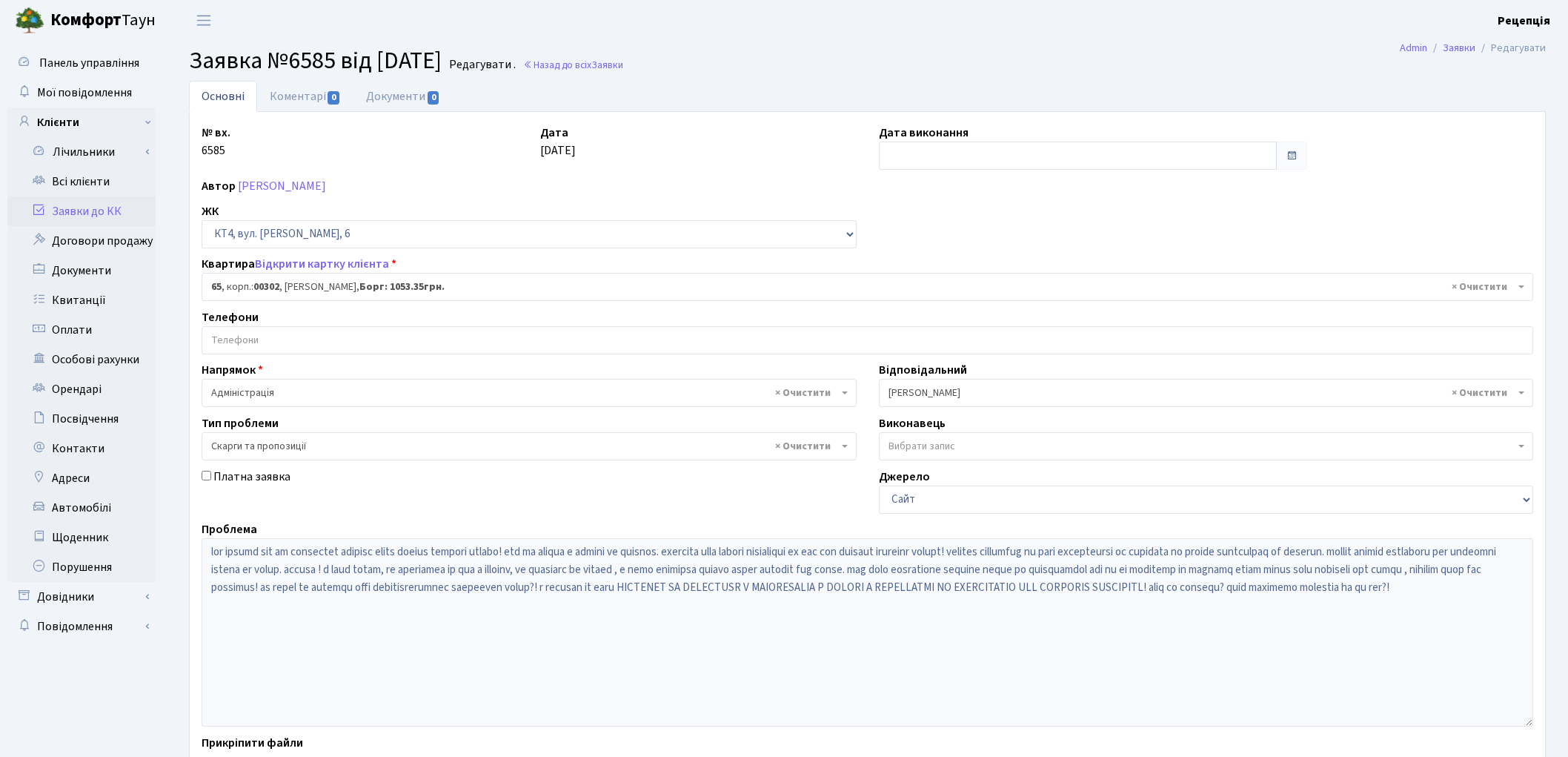
select select "16793"
select select "55"
click at [91, 206] on link "Заявки до КК" at bounding box center [81, 211] width 148 height 30
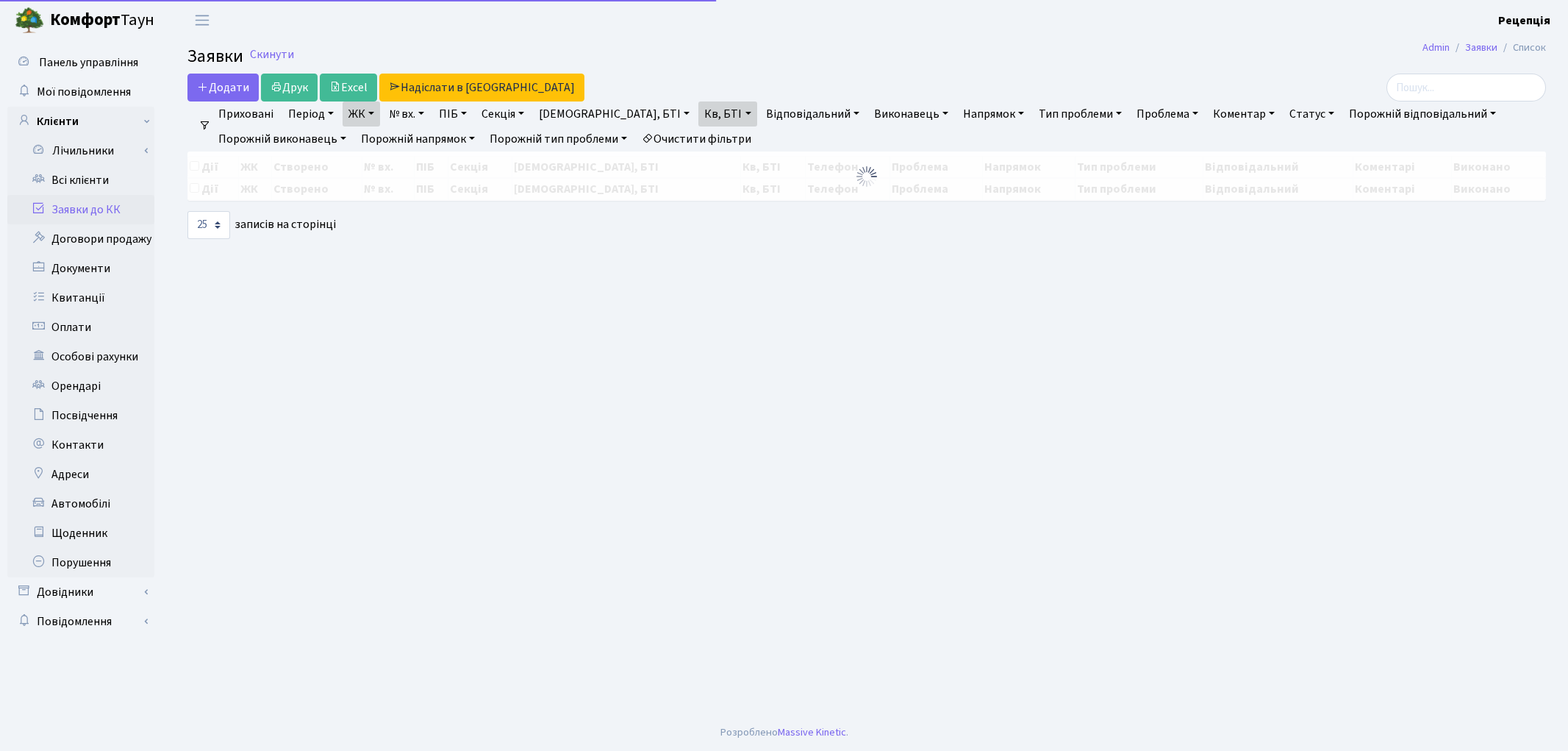
select select "25"
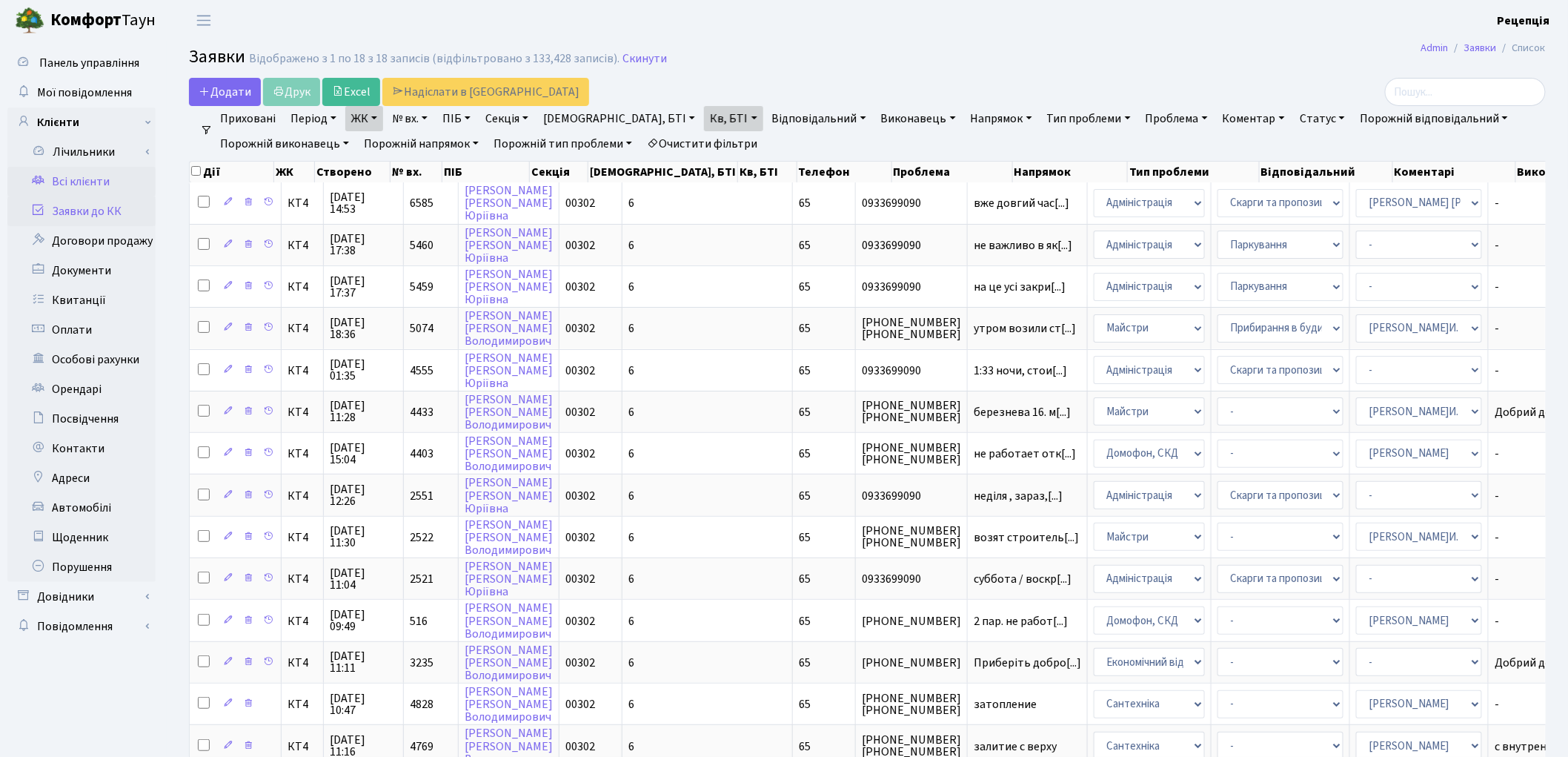
click at [97, 173] on link "Всі клієнти" at bounding box center [81, 182] width 148 height 30
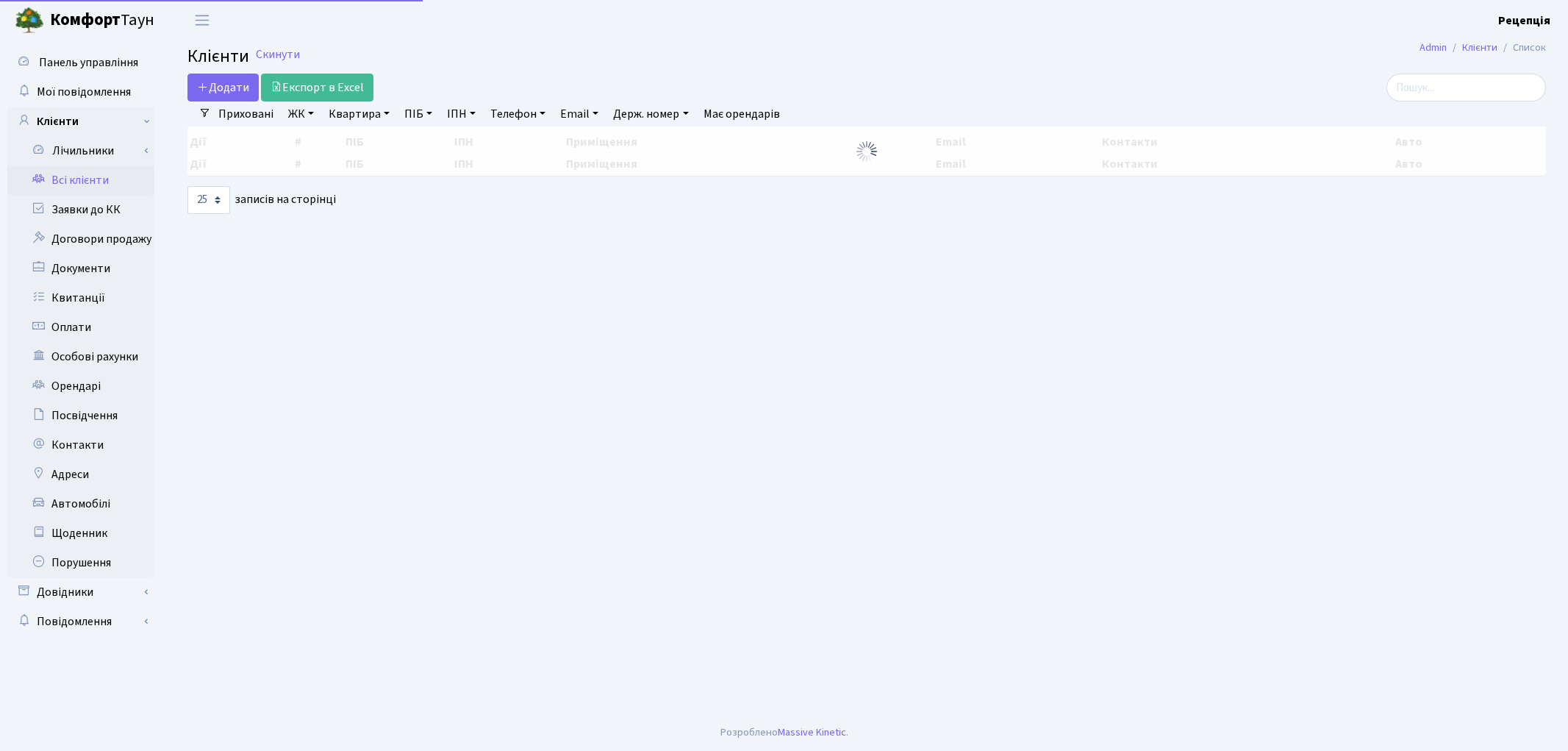
select select "25"
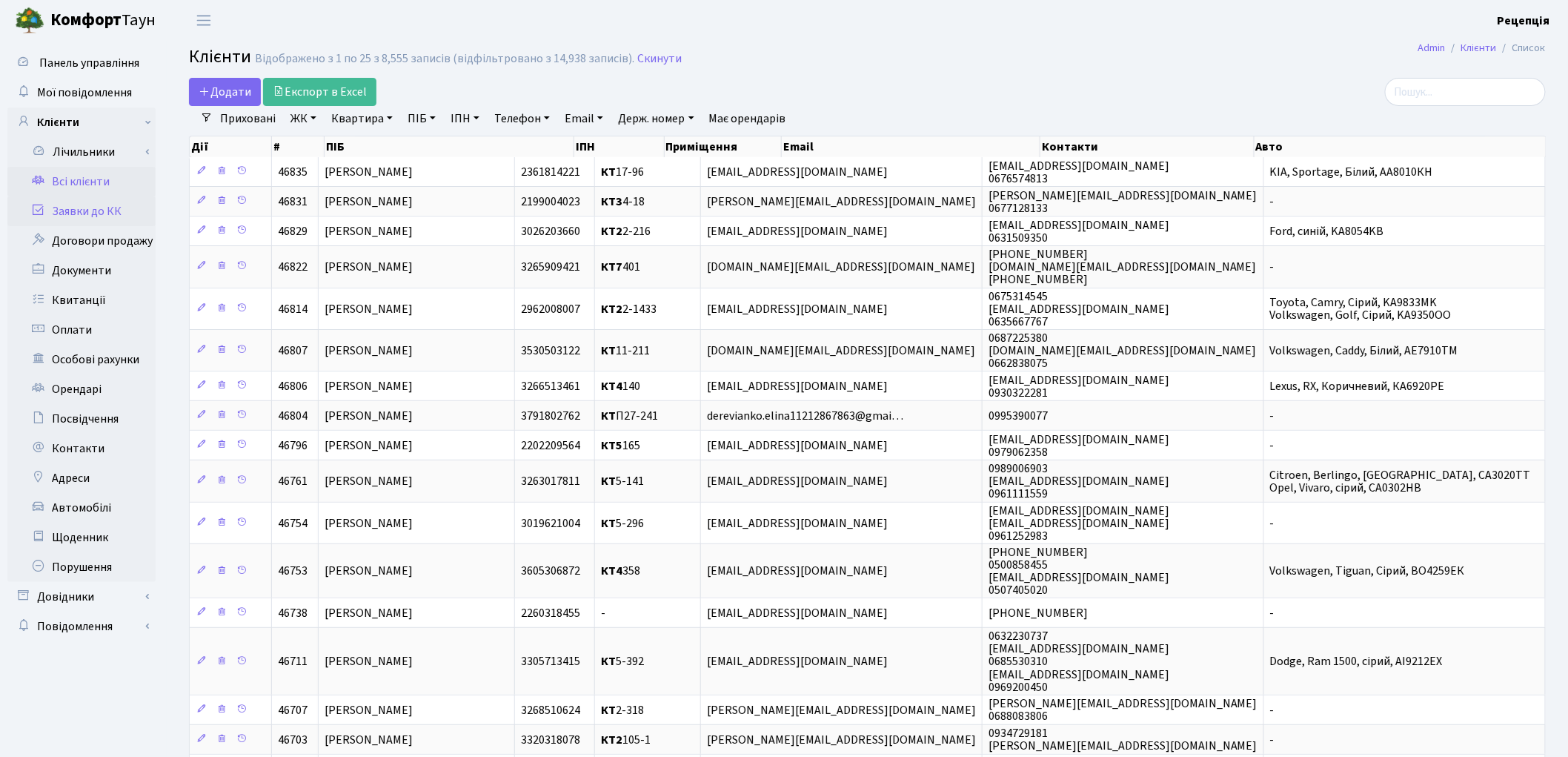
click at [105, 200] on link "Заявки до КК" at bounding box center [81, 211] width 148 height 30
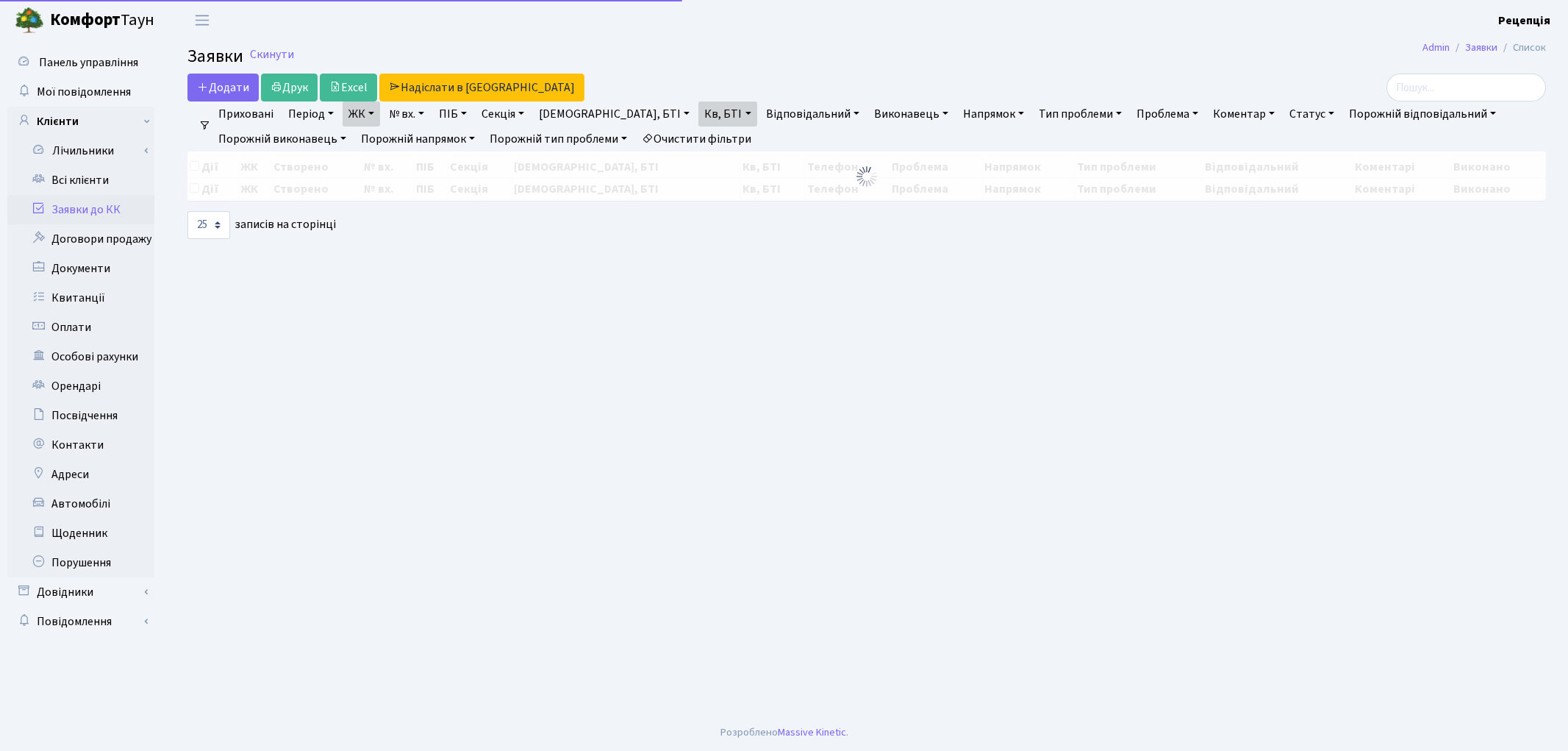
select select "25"
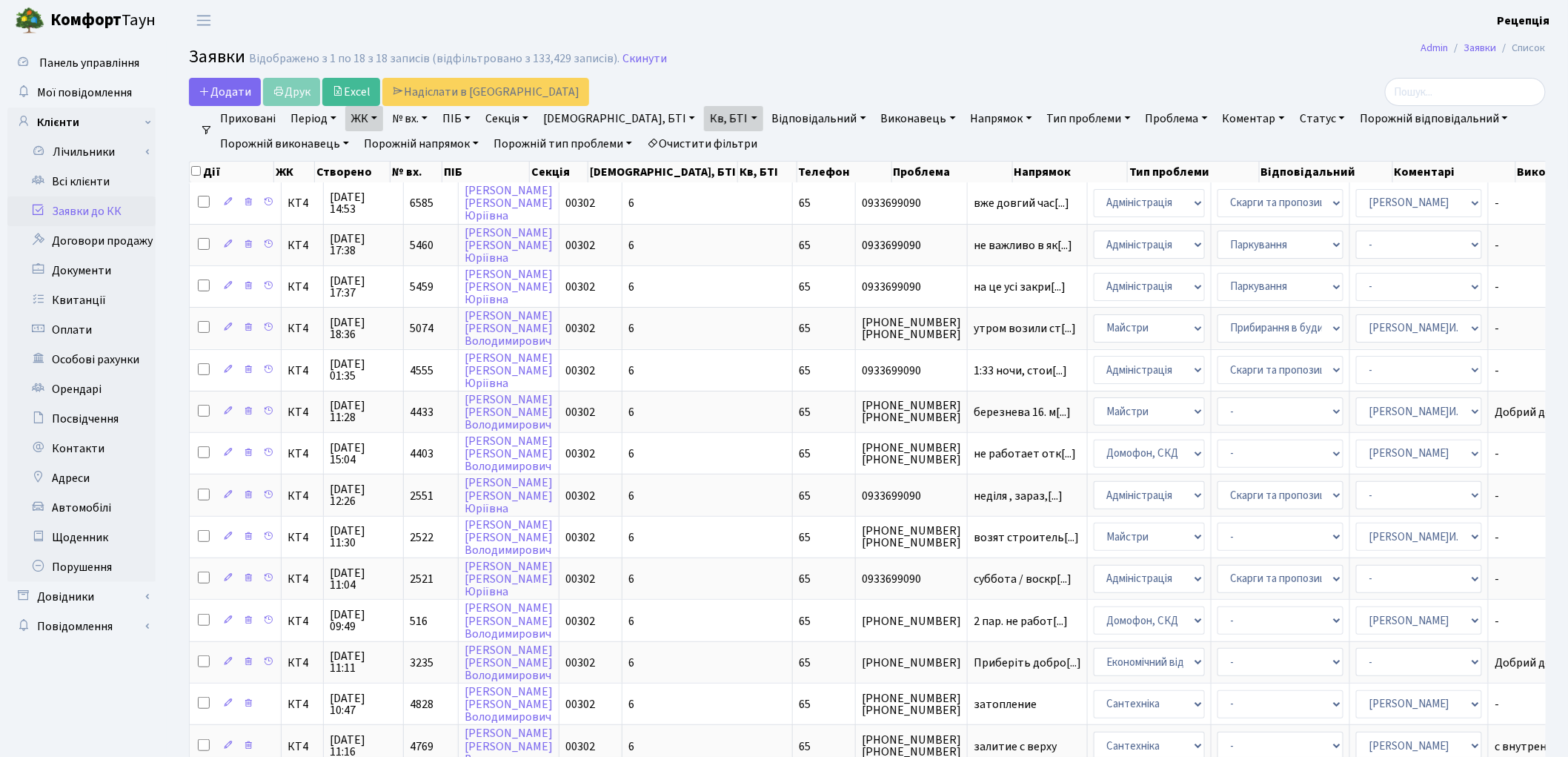
click at [736, 135] on link "Очистити фільтри" at bounding box center [702, 144] width 122 height 25
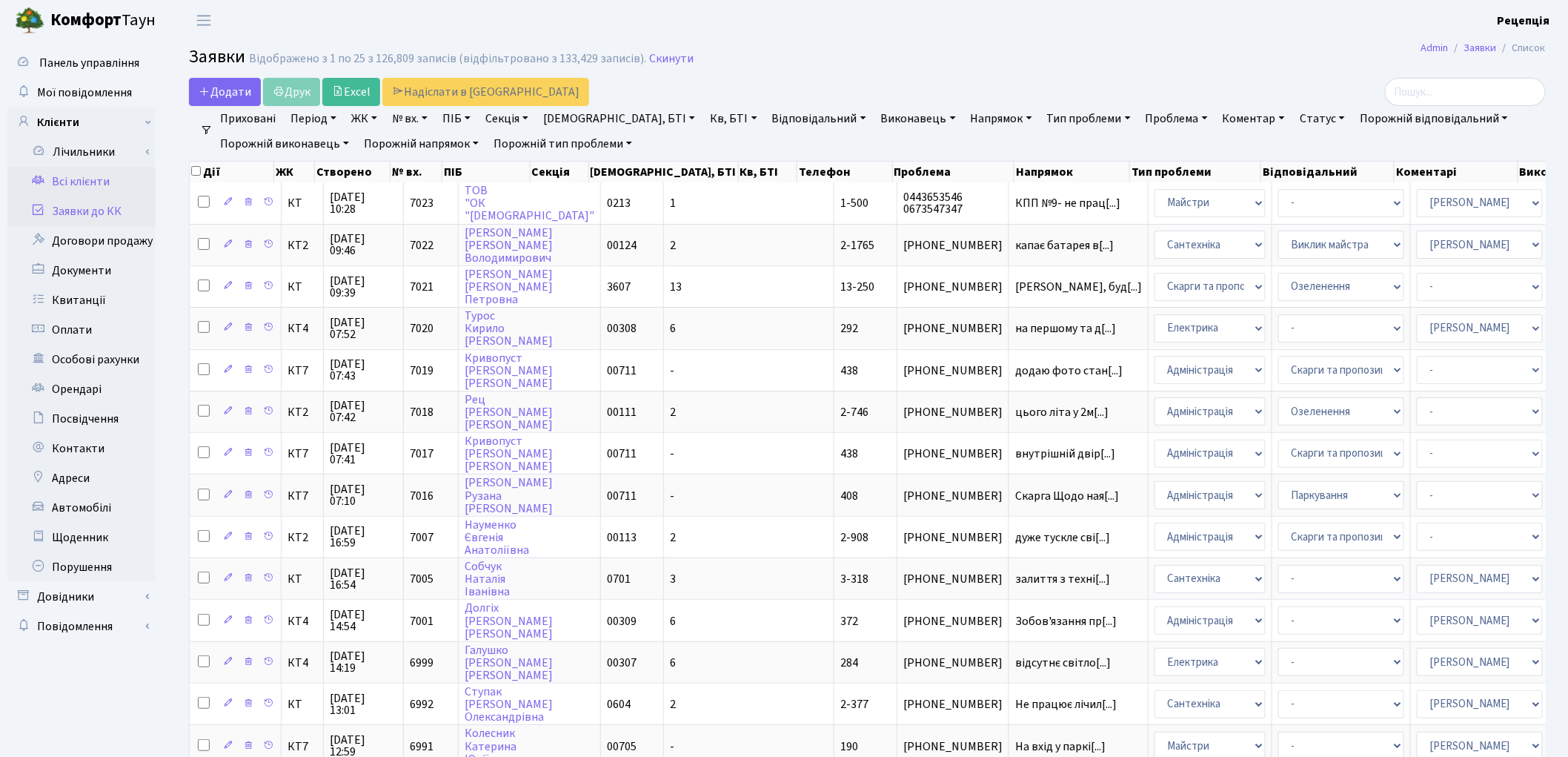
click at [101, 195] on link "Всі клієнти" at bounding box center [81, 182] width 148 height 30
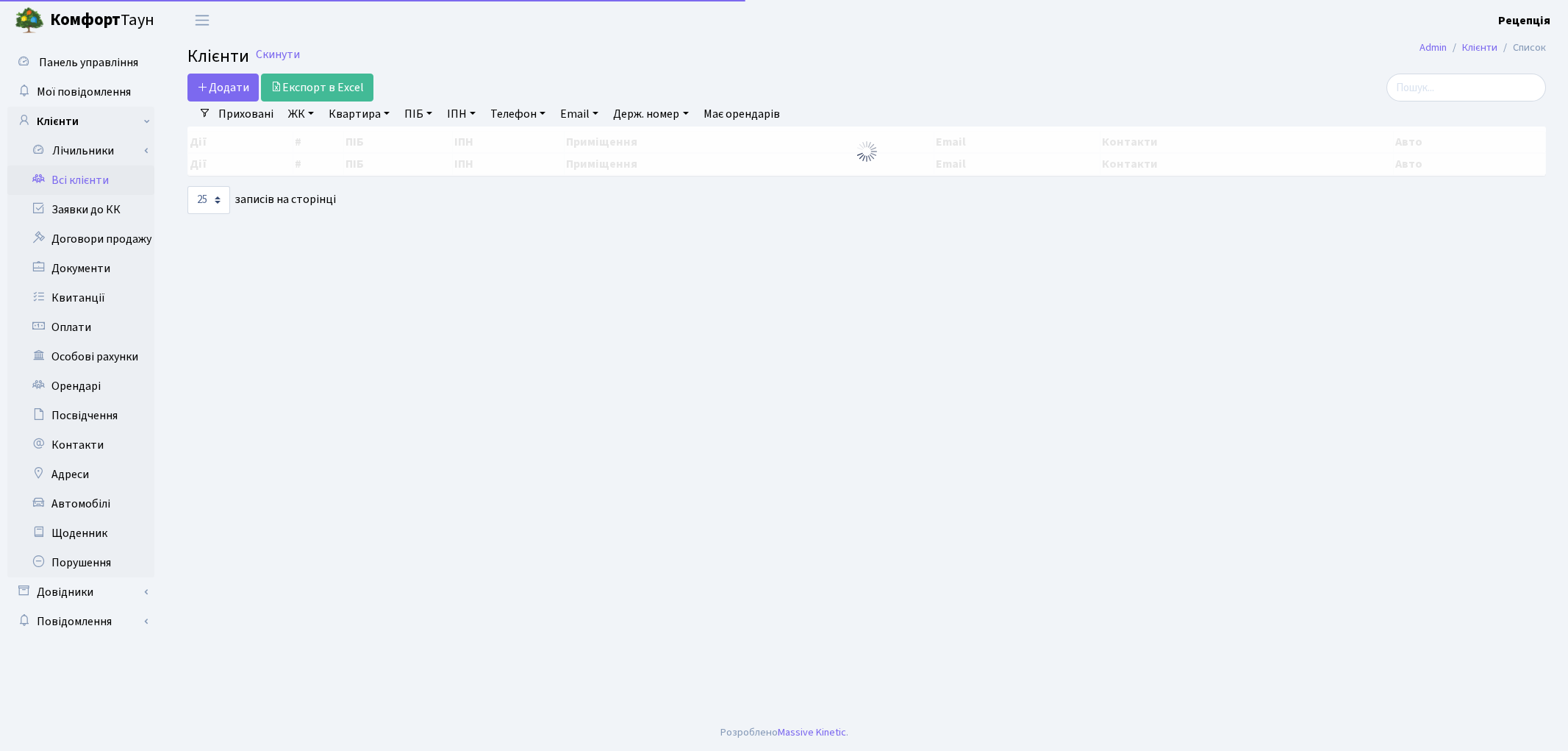
select select "25"
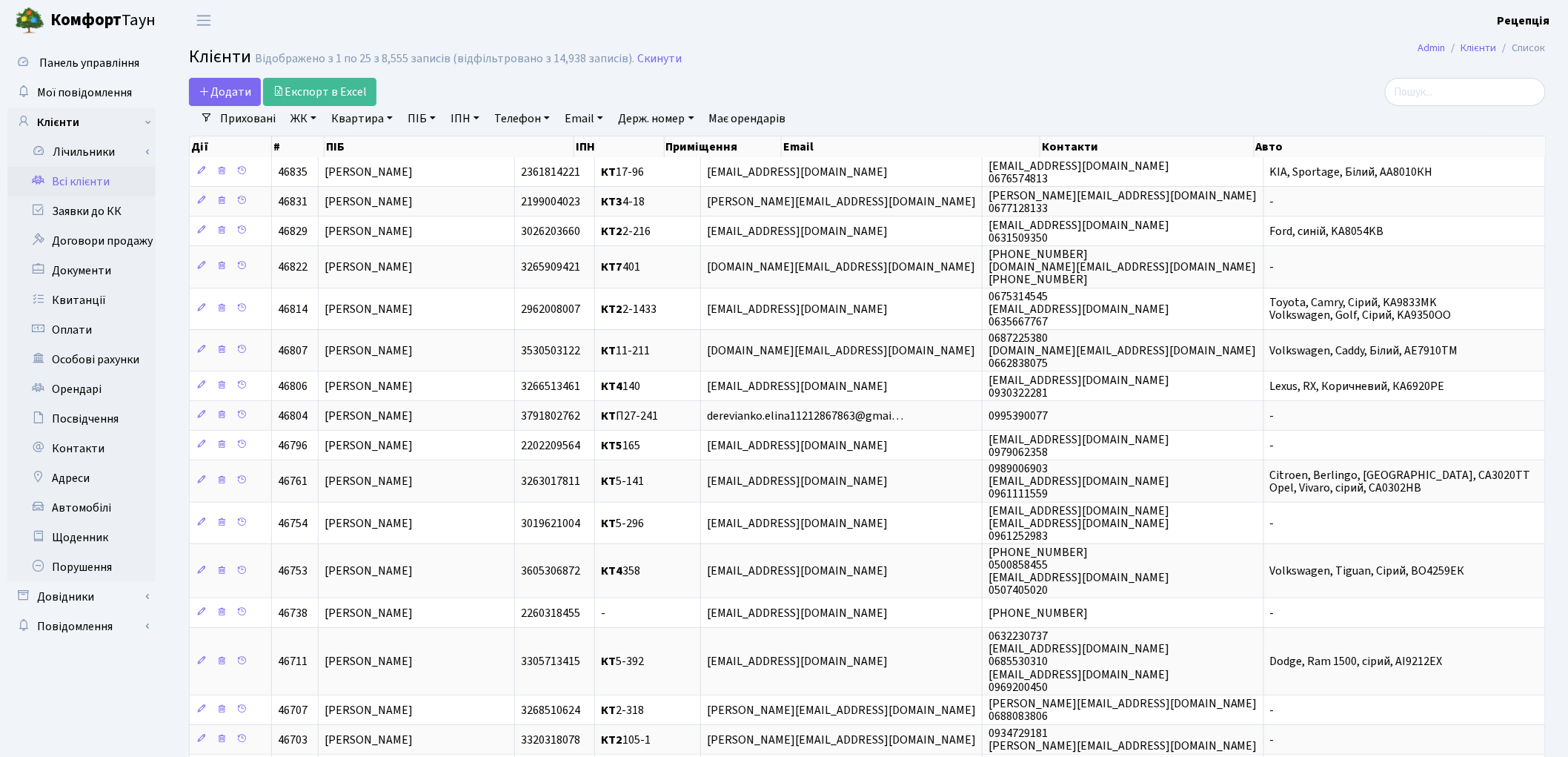
click at [412, 123] on link "ПІБ" at bounding box center [422, 118] width 40 height 25
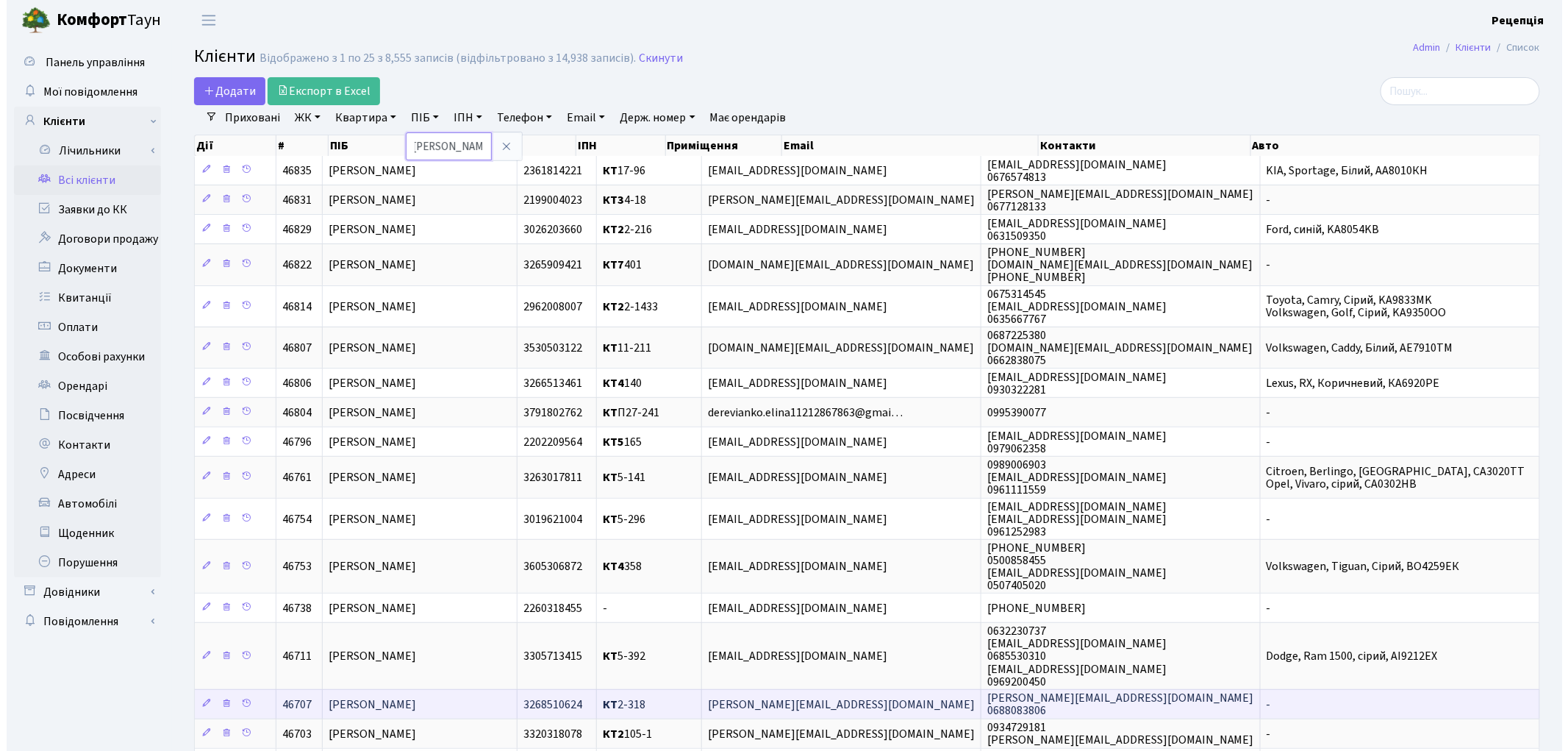
scroll to position [0, 10]
type input "[PERSON_NAME]"
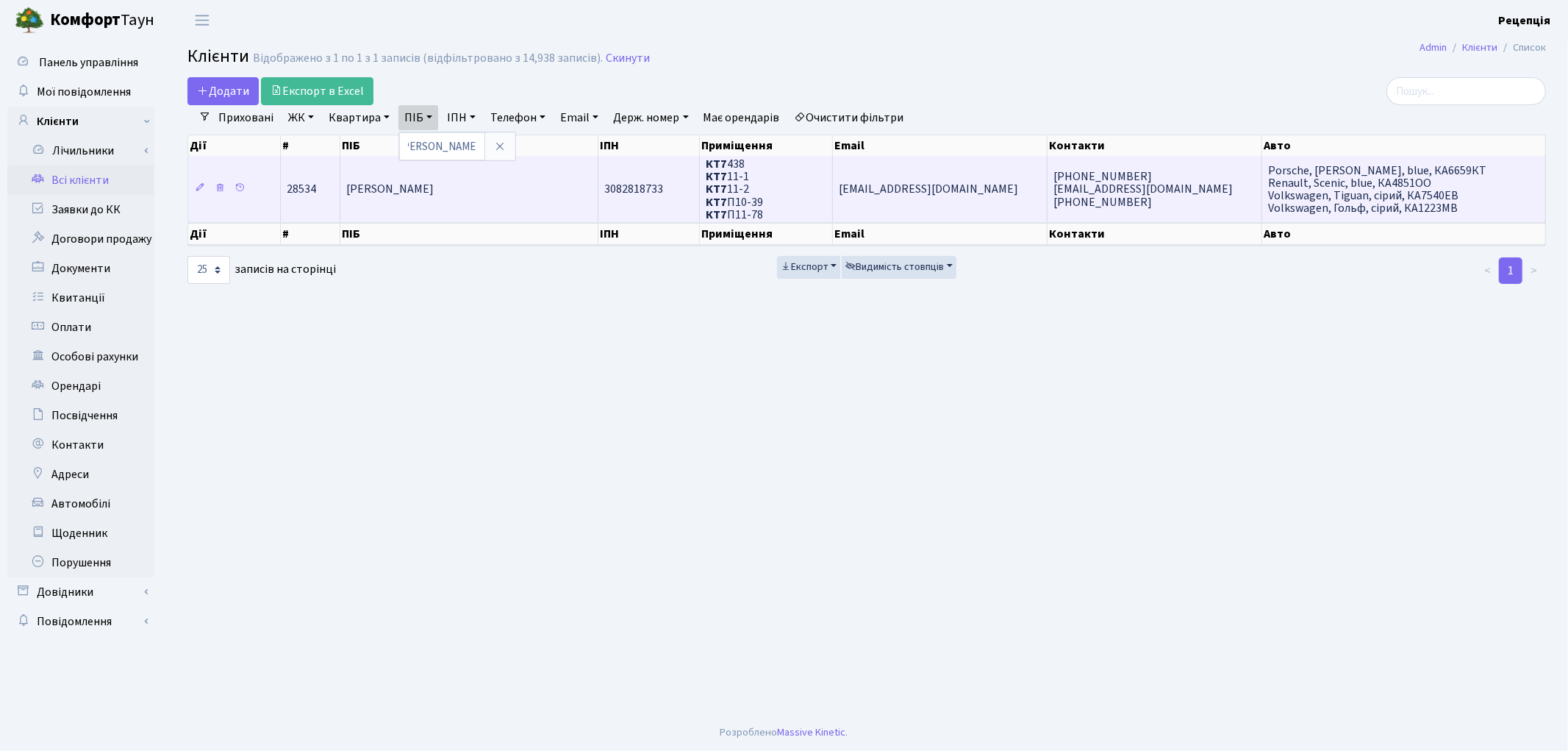
click at [553, 188] on td "[PERSON_NAME]" at bounding box center [469, 189] width 257 height 66
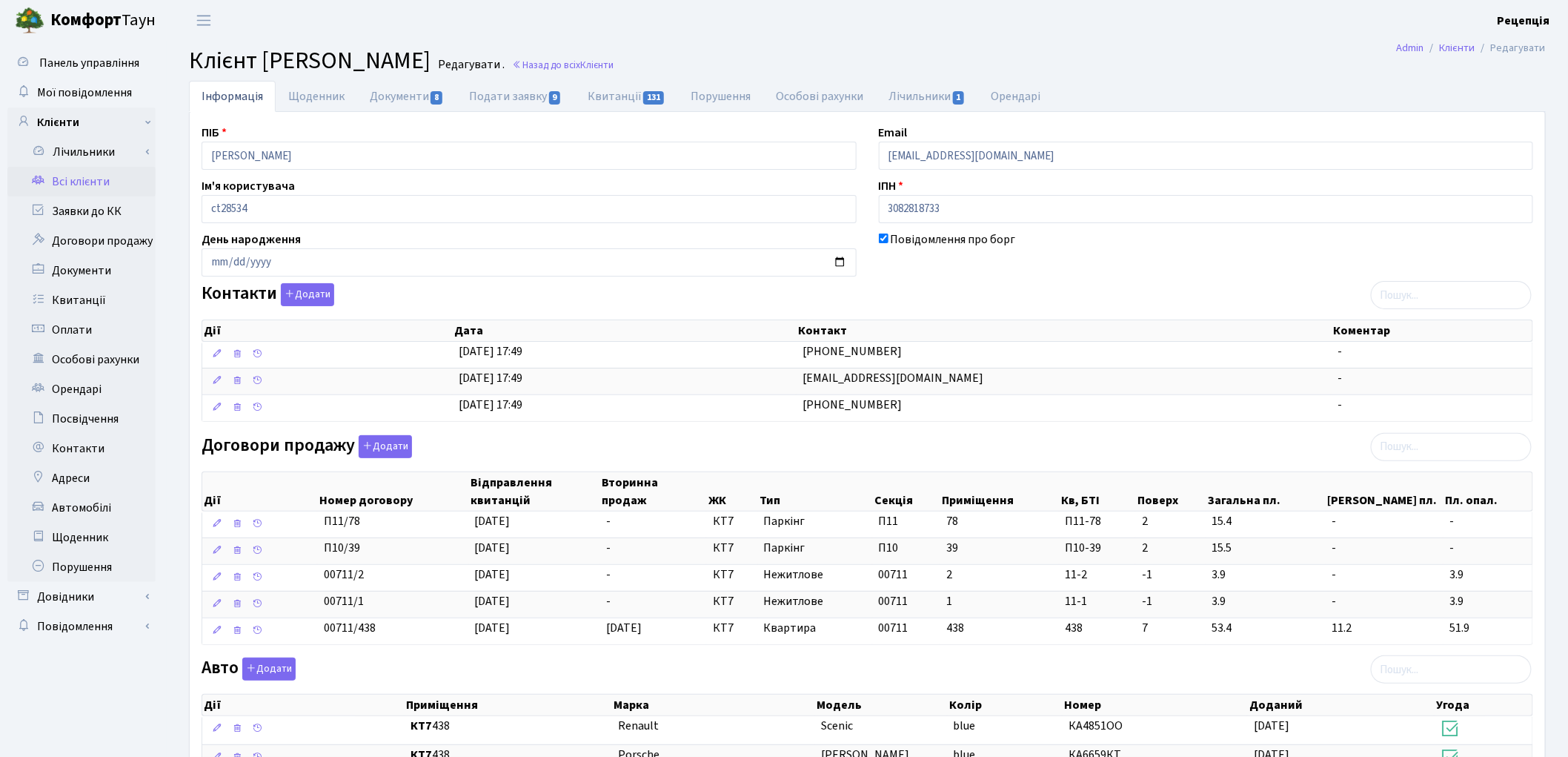
click at [67, 178] on link "Всі клієнти" at bounding box center [81, 182] width 148 height 30
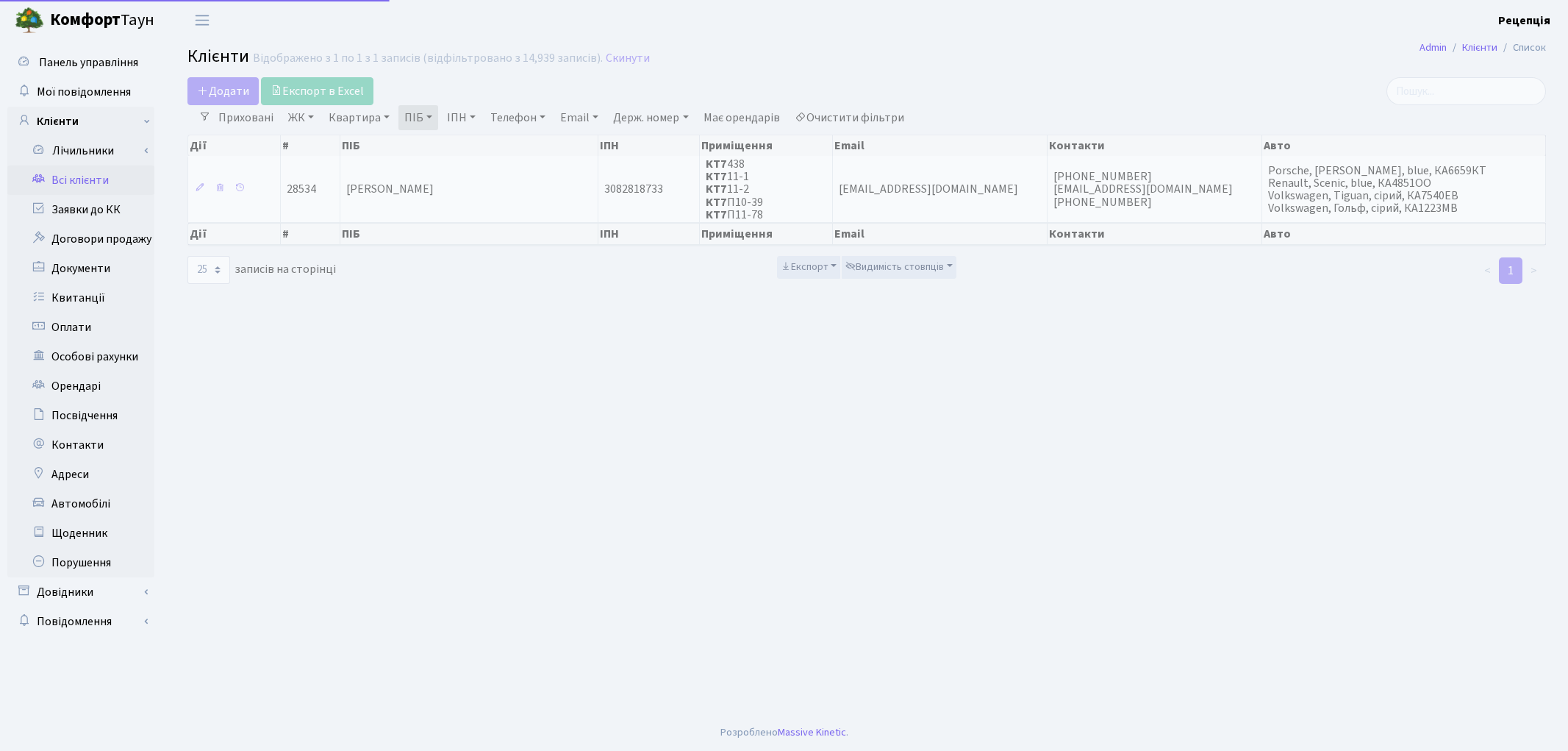
select select "25"
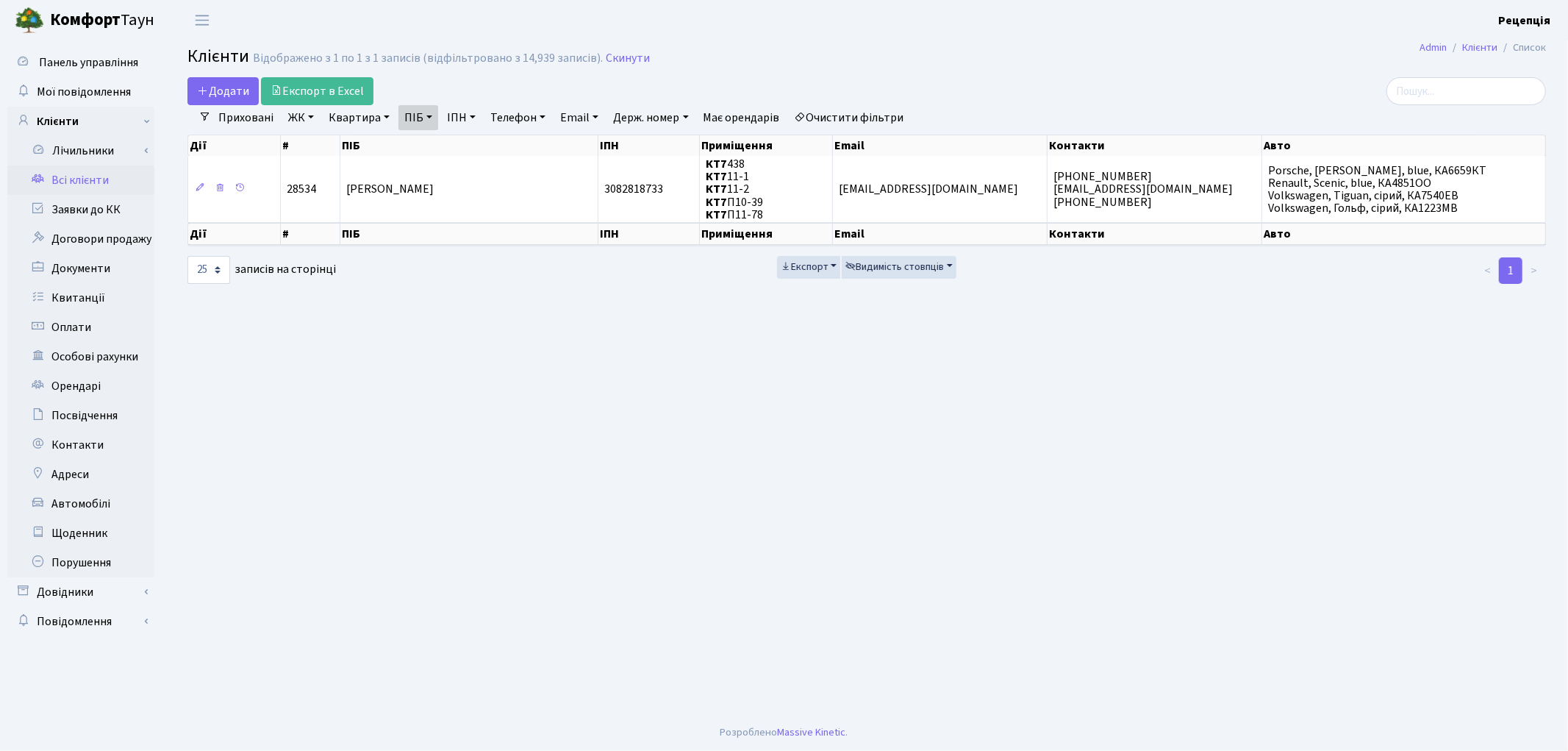
click at [907, 111] on link "Очистити фільтри" at bounding box center [849, 117] width 121 height 25
